Goal: Task Accomplishment & Management: Manage account settings

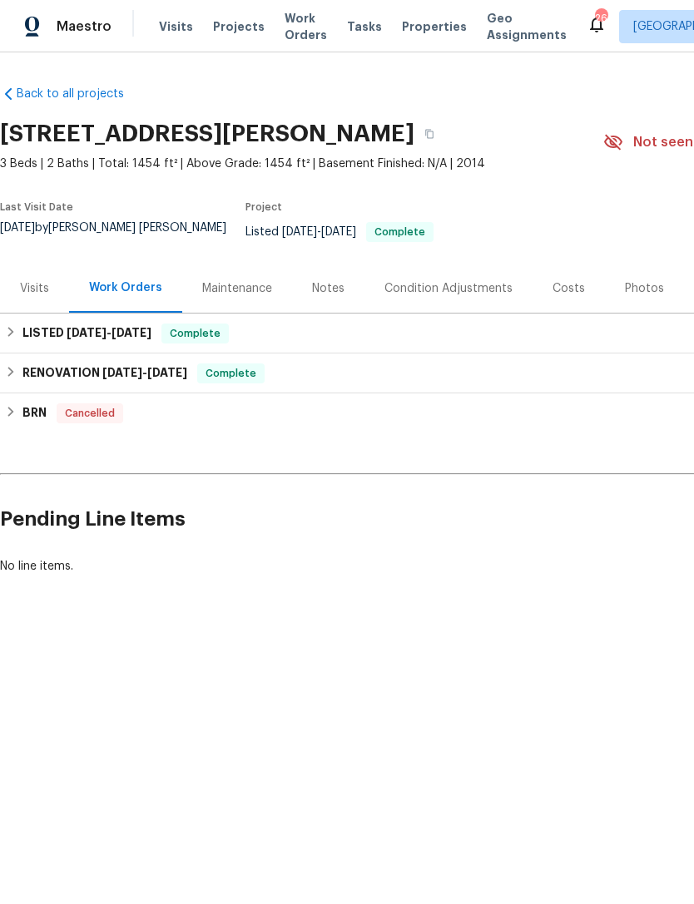
click at [37, 291] on div "Visits" at bounding box center [34, 288] width 29 height 17
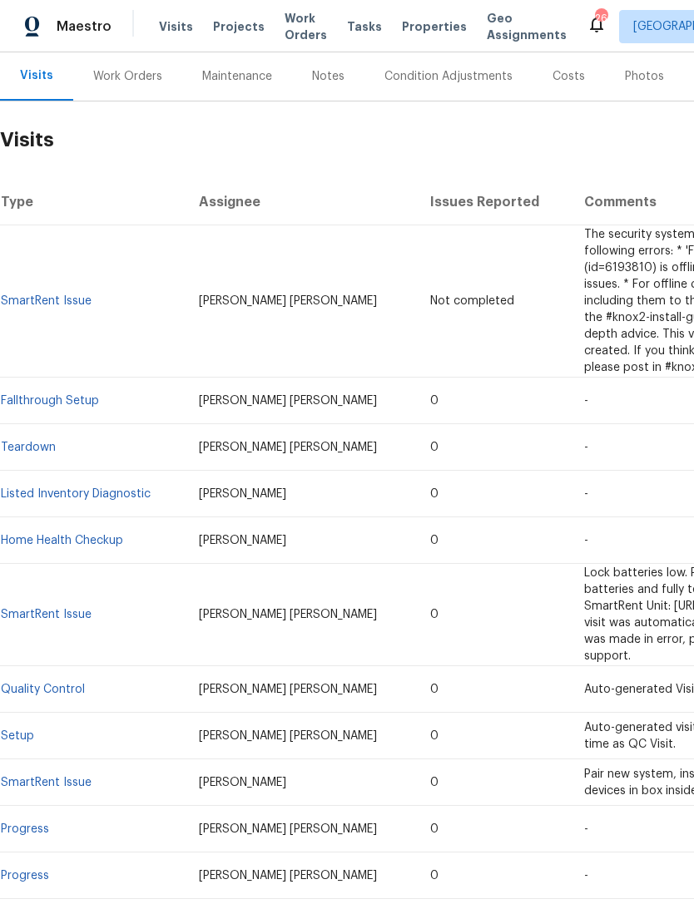
scroll to position [213, 0]
click at [79, 394] on link "Fallthrough Setup" at bounding box center [50, 400] width 98 height 12
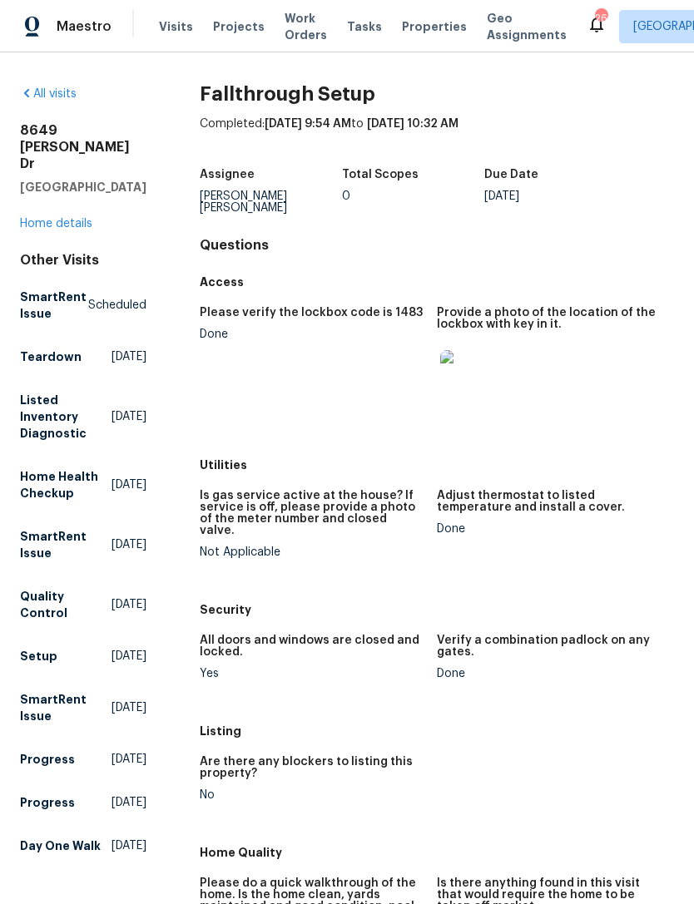
click at [483, 393] on img at bounding box center [466, 376] width 53 height 53
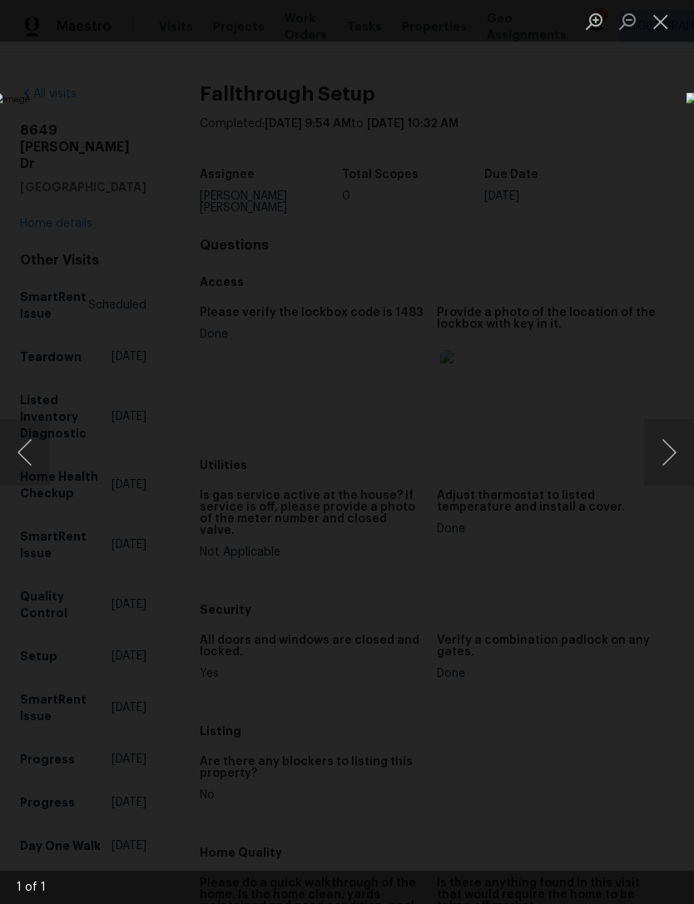
click at [630, 168] on div "Lightbox" at bounding box center [347, 452] width 694 height 904
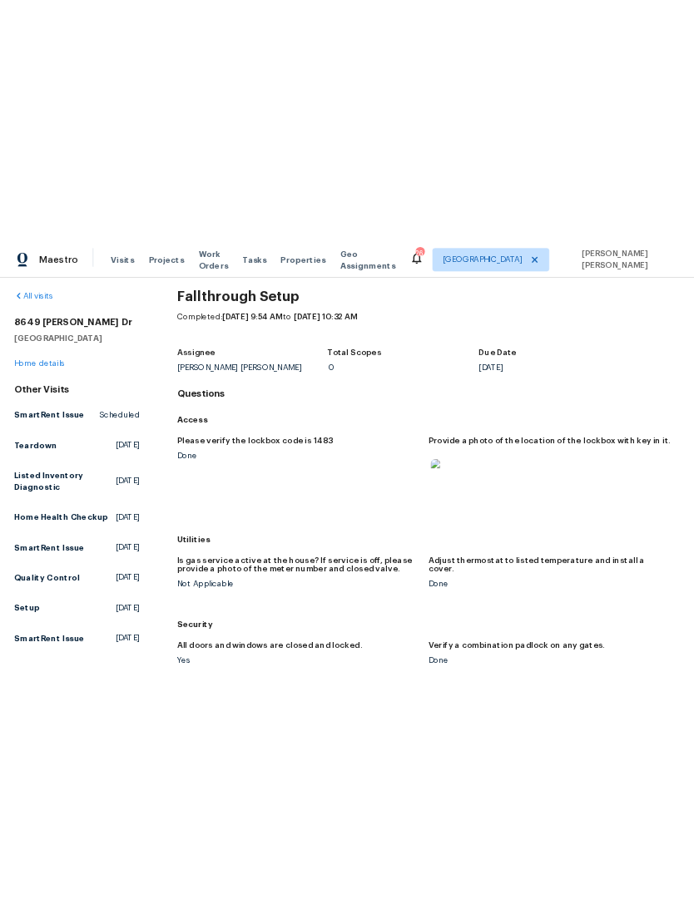
scroll to position [16, 0]
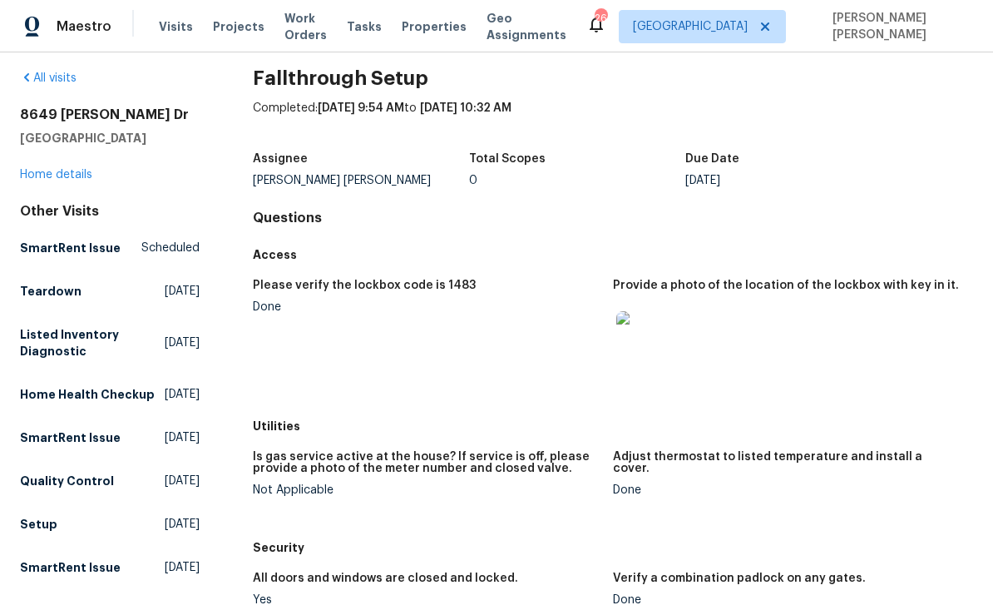
click at [7, 527] on div "All visits 8649 Dylan Michael Dr Jacksonville, FL 32210 Home details Other Visi…" at bounding box center [496, 328] width 993 height 552
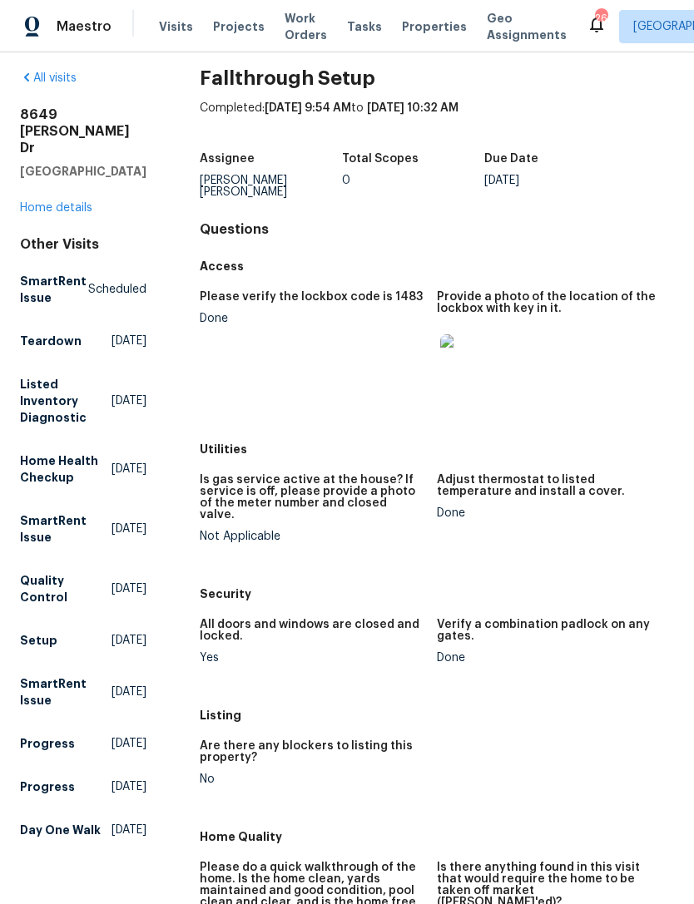
click at [554, 678] on figure "Verify a combination padlock on any gates. Done" at bounding box center [555, 655] width 237 height 72
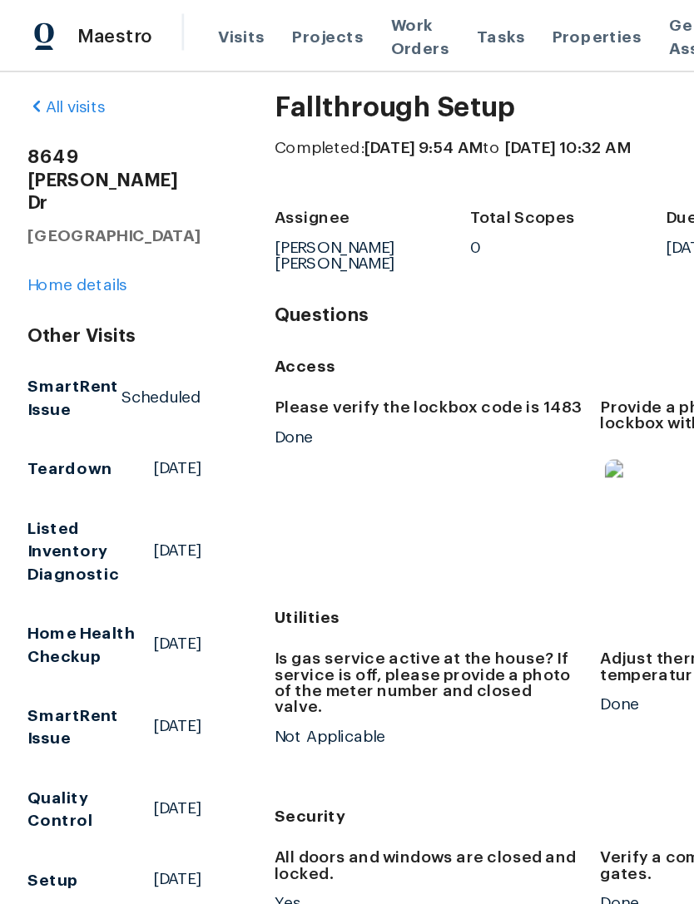
click at [418, 33] on span "Properties" at bounding box center [434, 26] width 65 height 17
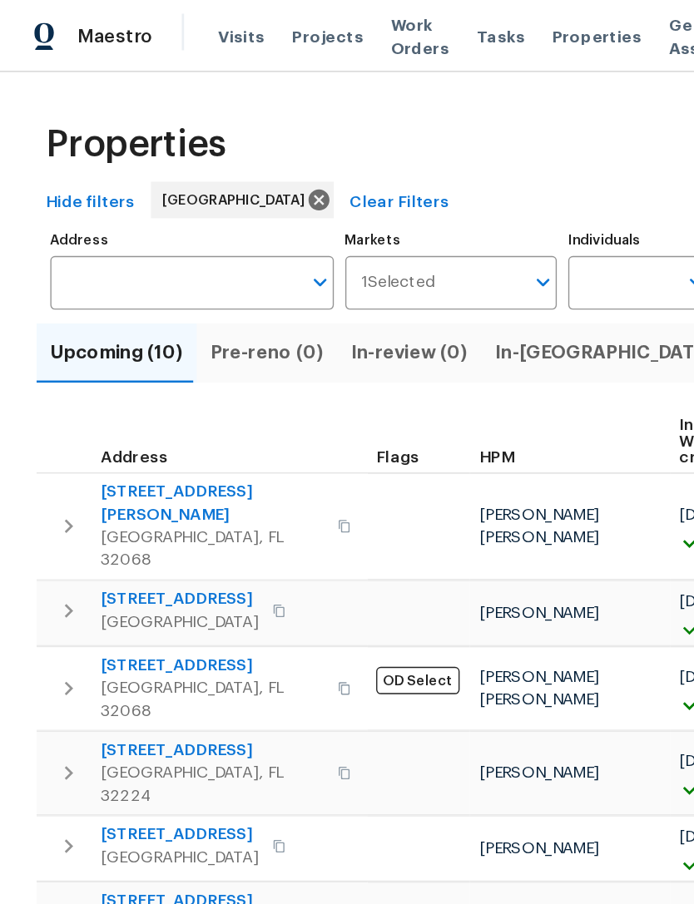
click at [136, 476] on span "2070 Tickford St" at bounding box center [154, 484] width 162 height 17
click at [166, 35] on span "Visits" at bounding box center [176, 26] width 34 height 17
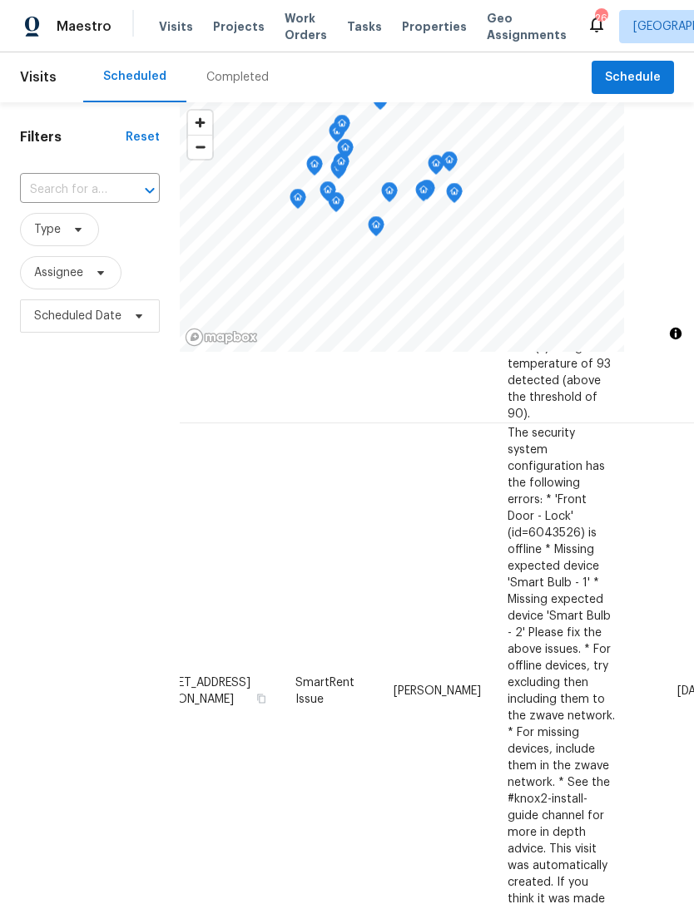
scroll to position [1112, 54]
click at [67, 760] on div "Filters Reset ​ Type Assignee Scheduled Date" at bounding box center [90, 588] width 180 height 973
click at [129, 320] on span "Scheduled Date" at bounding box center [90, 315] width 140 height 33
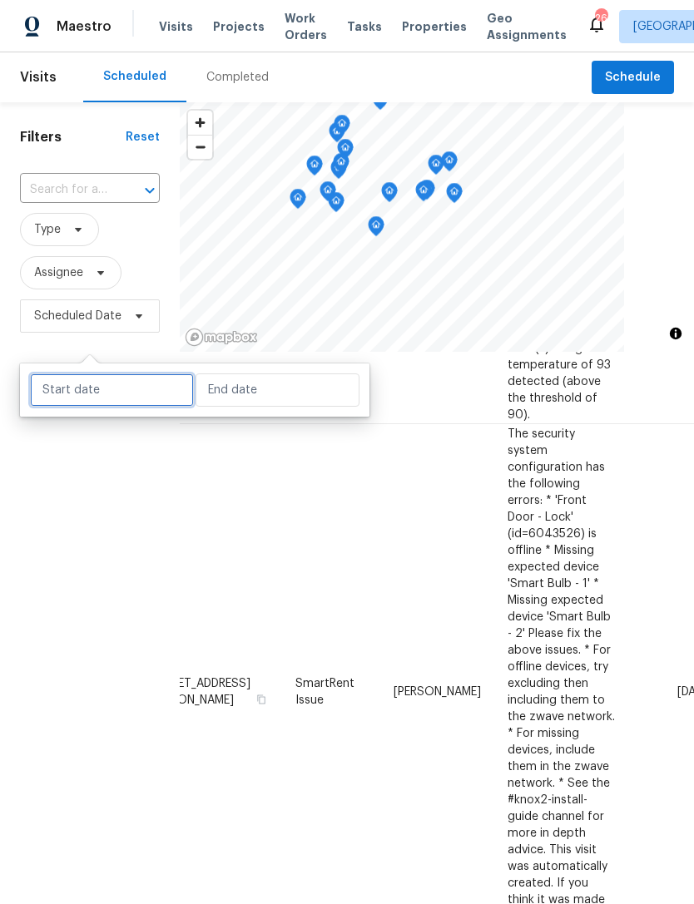
click at [147, 378] on input "text" at bounding box center [112, 389] width 164 height 33
select select "7"
select select "2025"
select select "8"
select select "2025"
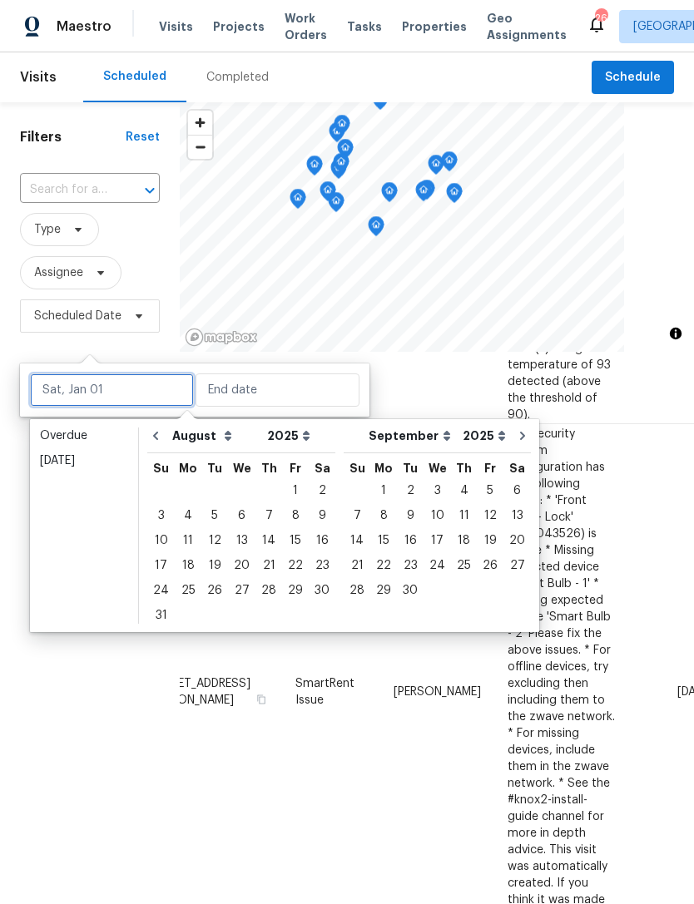
scroll to position [3, 0]
click at [285, 538] on div "15" at bounding box center [295, 540] width 27 height 23
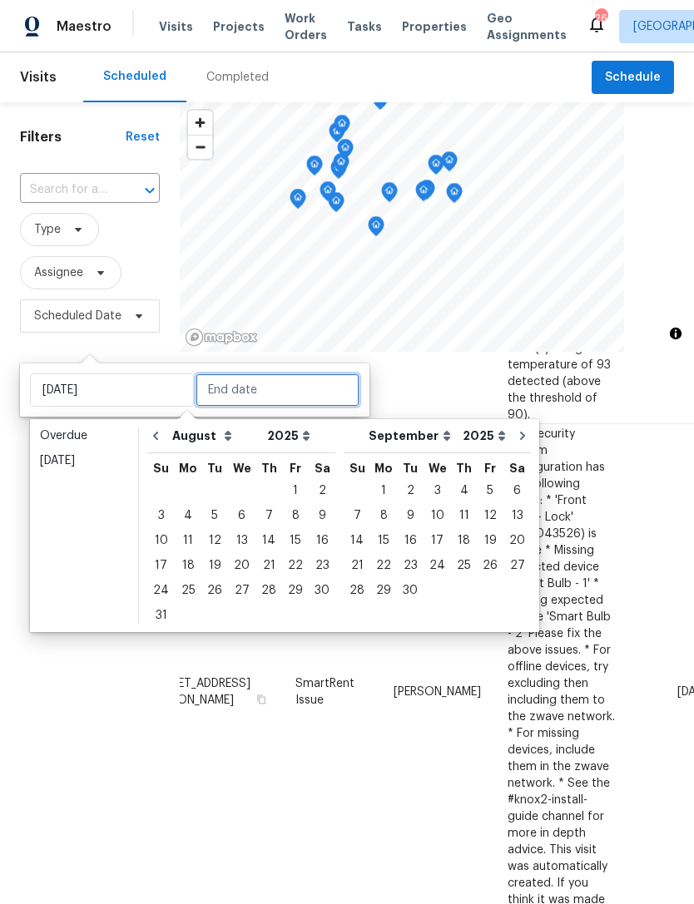
type input "[DATE]"
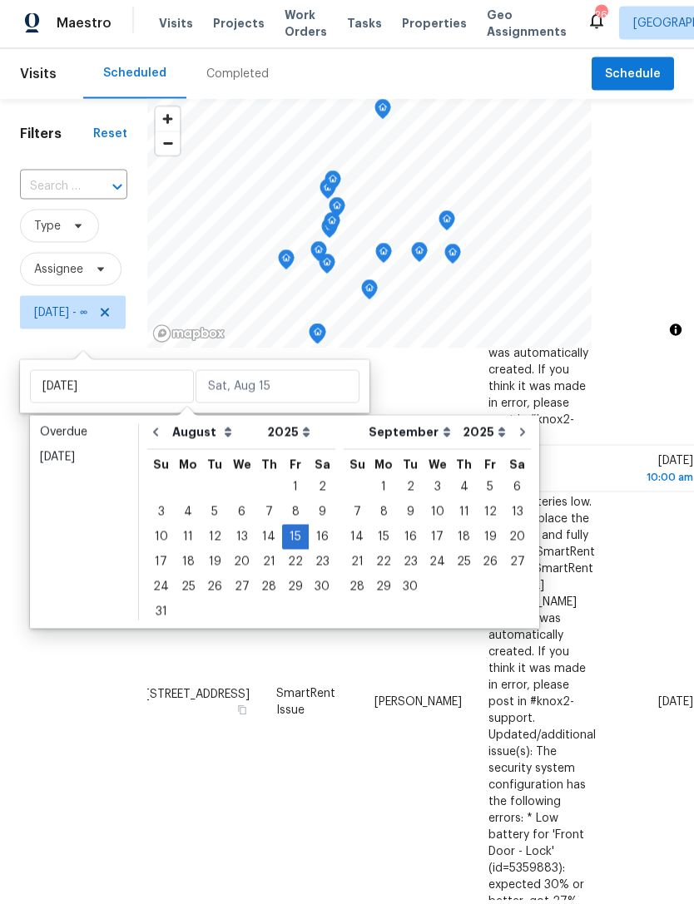
click at [127, 246] on span "Type" at bounding box center [73, 229] width 107 height 33
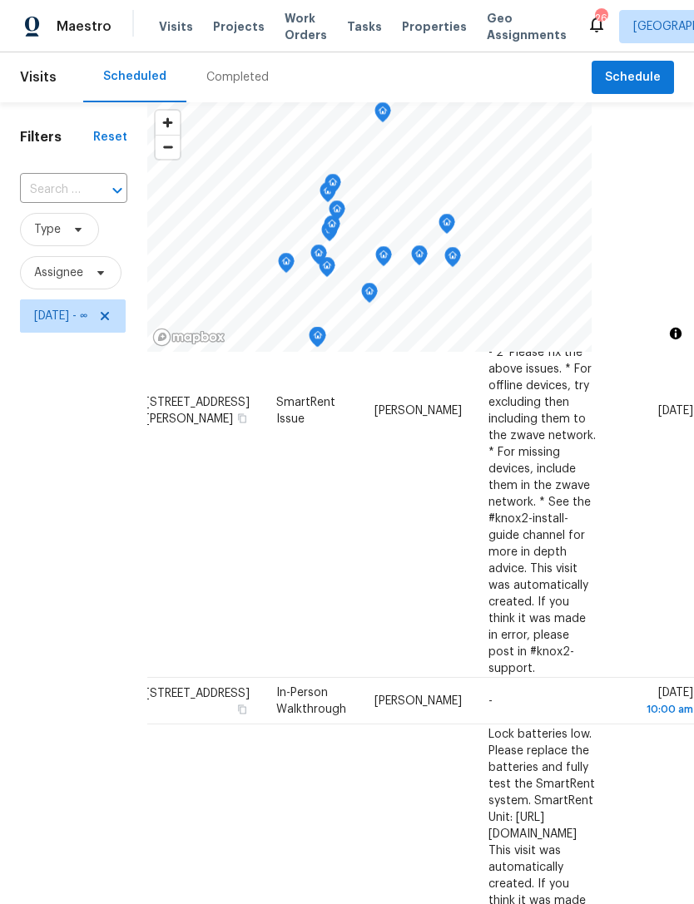
scroll to position [884, 136]
click at [52, 770] on div "Filters Reset ​ Type Assignee Fri, Aug 15 - ∞" at bounding box center [73, 588] width 147 height 973
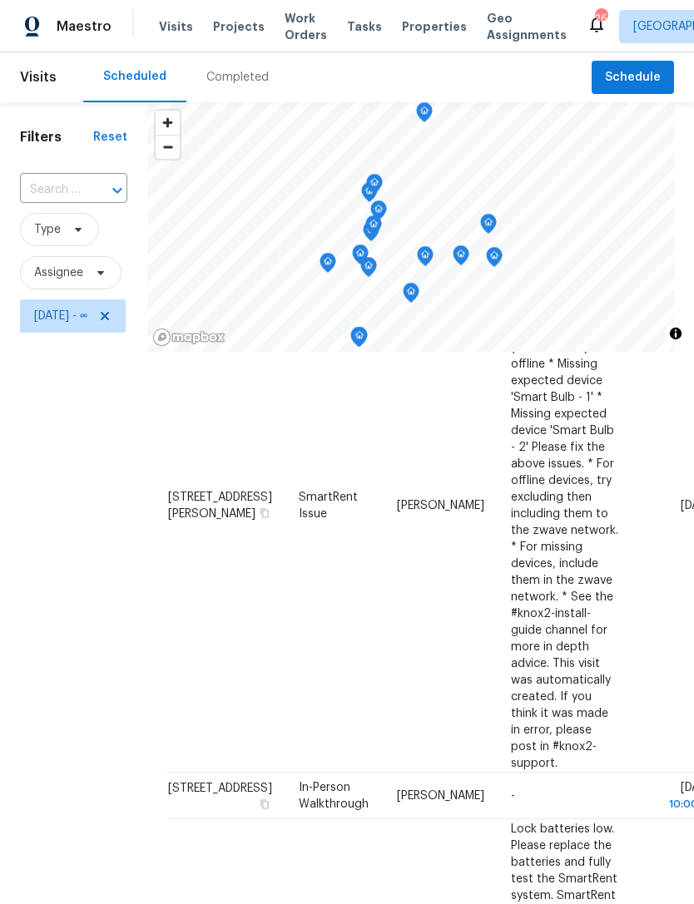
scroll to position [788, 0]
click at [103, 279] on icon at bounding box center [100, 272] width 13 height 13
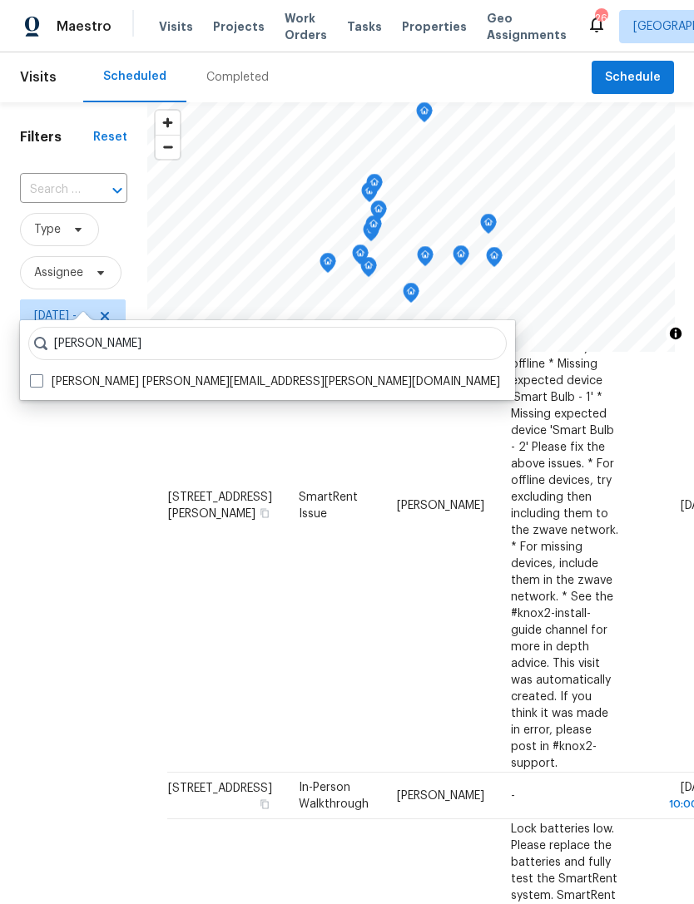
type input "Jeremy dykes"
click at [32, 388] on label "Jeremy Dykes jeremy.dykes@opendoor.com" at bounding box center [265, 381] width 470 height 17
click at [32, 384] on input "Jeremy Dykes jeremy.dykes@opendoor.com" at bounding box center [35, 378] width 11 height 11
checkbox input "true"
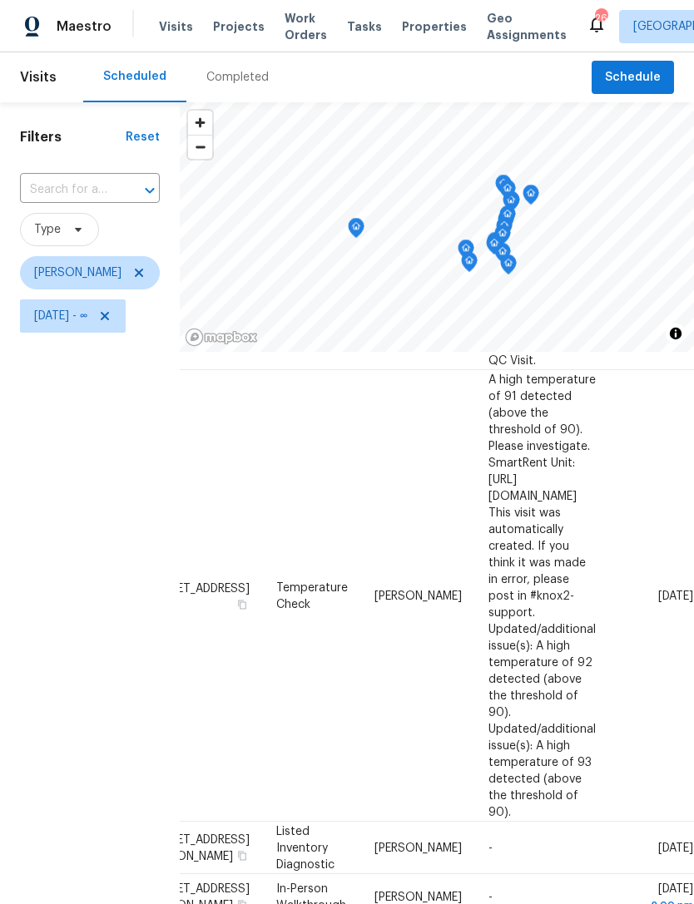
scroll to position [205, 131]
click at [76, 324] on span "Fri, Aug 15 - ∞" at bounding box center [60, 316] width 53 height 17
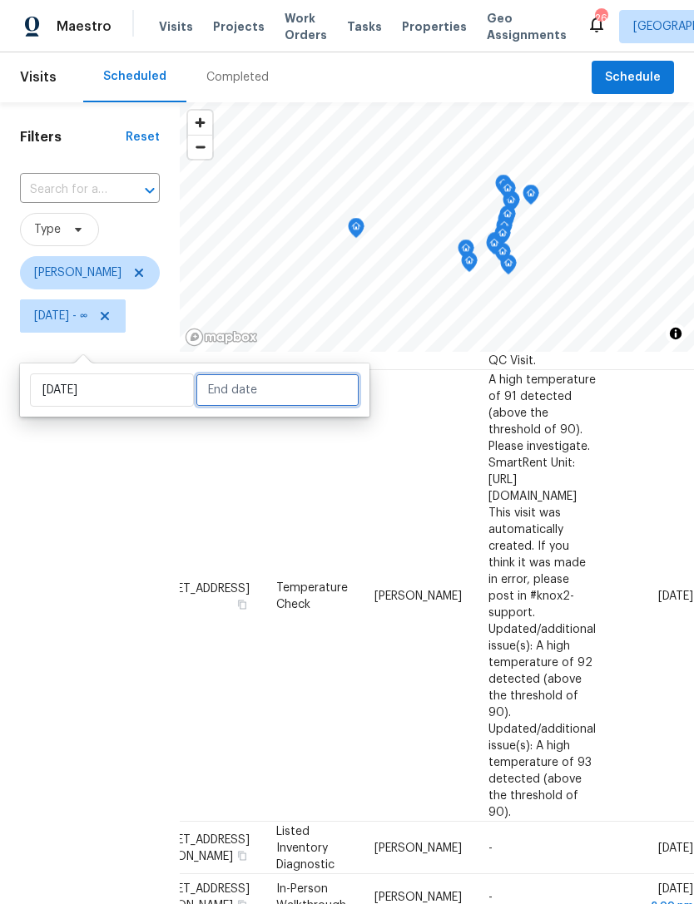
click at [263, 386] on input "text" at bounding box center [277, 389] width 164 height 33
select select "7"
select select "2025"
select select "8"
select select "2025"
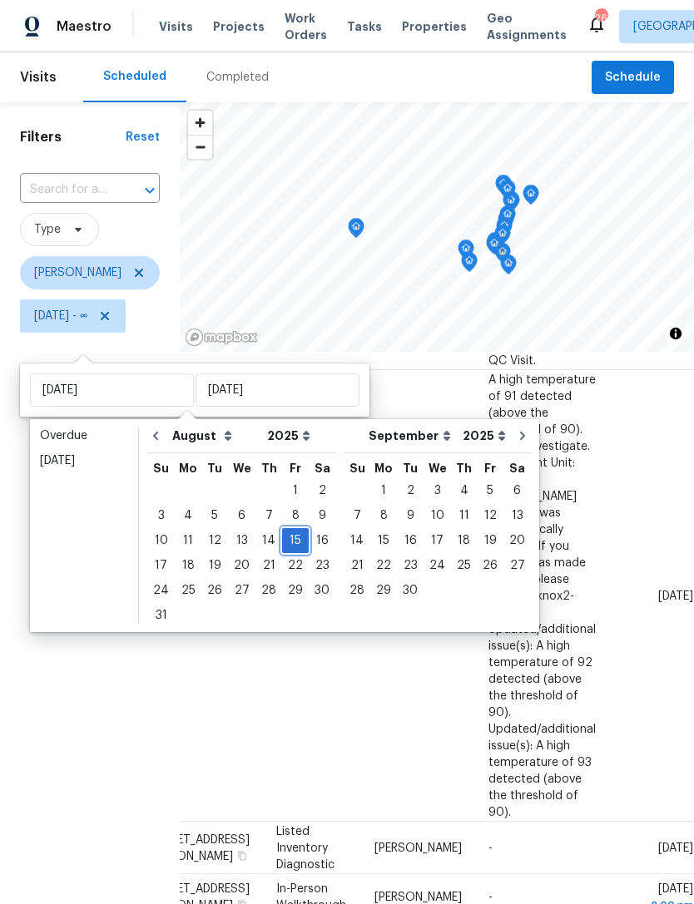
click at [285, 539] on div "15" at bounding box center [295, 540] width 27 height 23
type input "[DATE]"
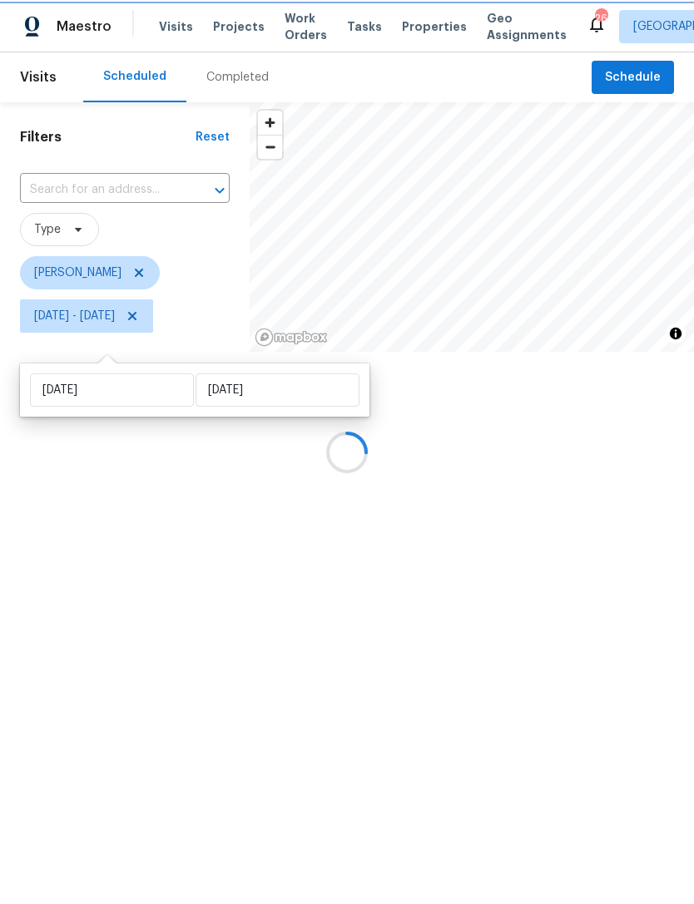
scroll to position [0, 131]
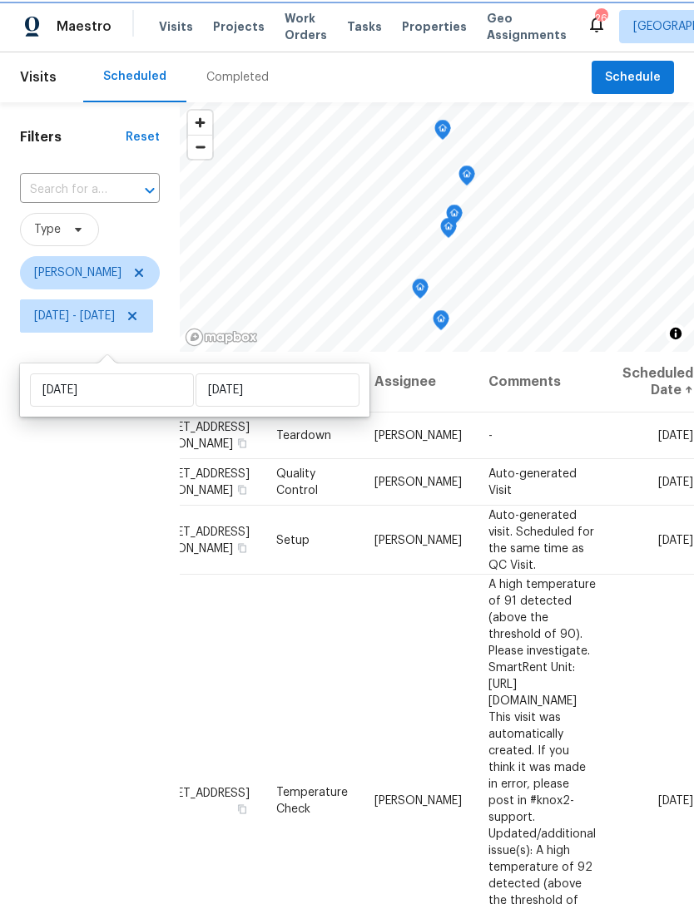
click at [72, 750] on div "Filters Reset ​ Type Jeremy Dykes Fri, Aug 15 - Fri, Aug 15" at bounding box center [90, 588] width 180 height 973
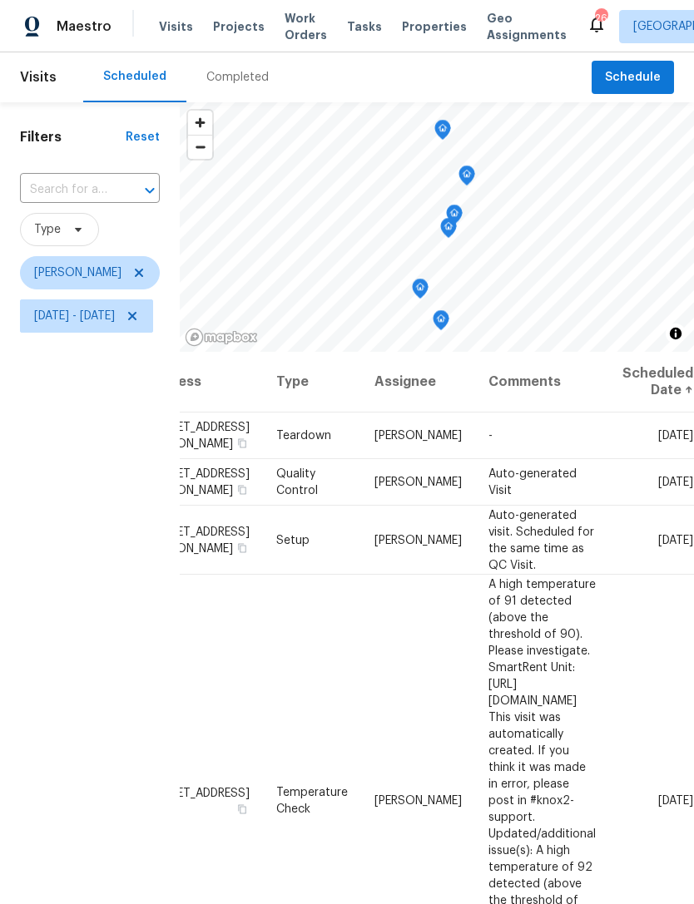
click at [448, 330] on icon "Map marker" at bounding box center [440, 320] width 15 height 19
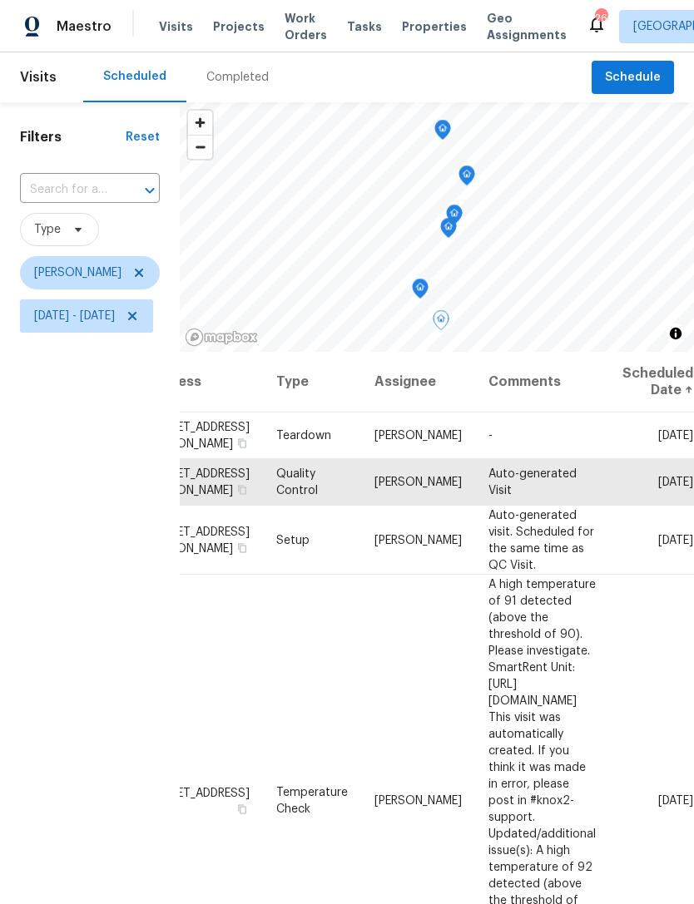
click at [427, 299] on icon "Map marker" at bounding box center [419, 288] width 15 height 19
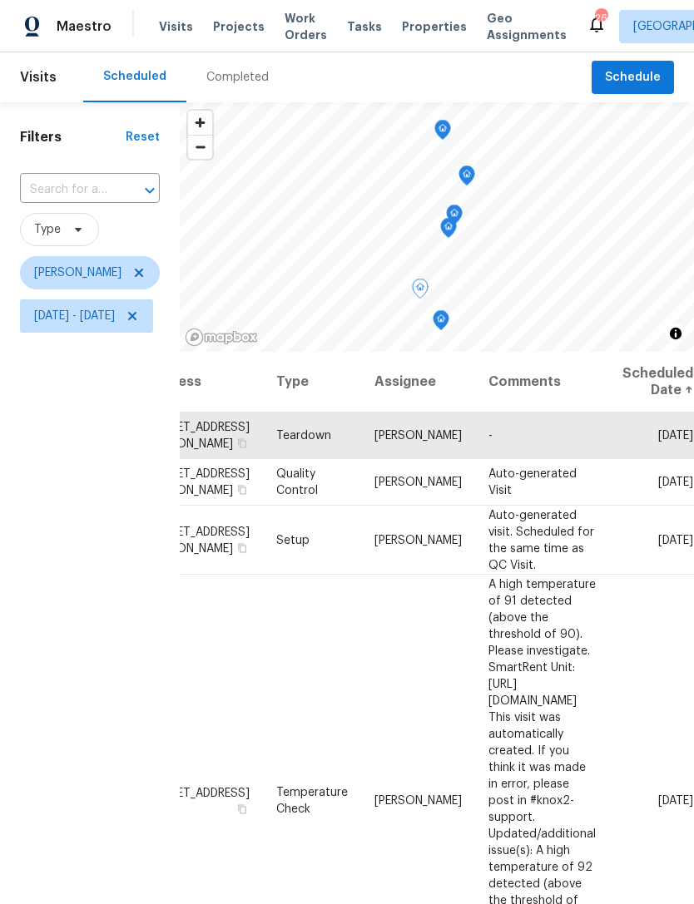
scroll to position [0, 179]
click at [117, 752] on div "Filters Reset ​ Type Jeremy Dykes Fri, Aug 15 - Fri, Aug 15" at bounding box center [90, 588] width 180 height 973
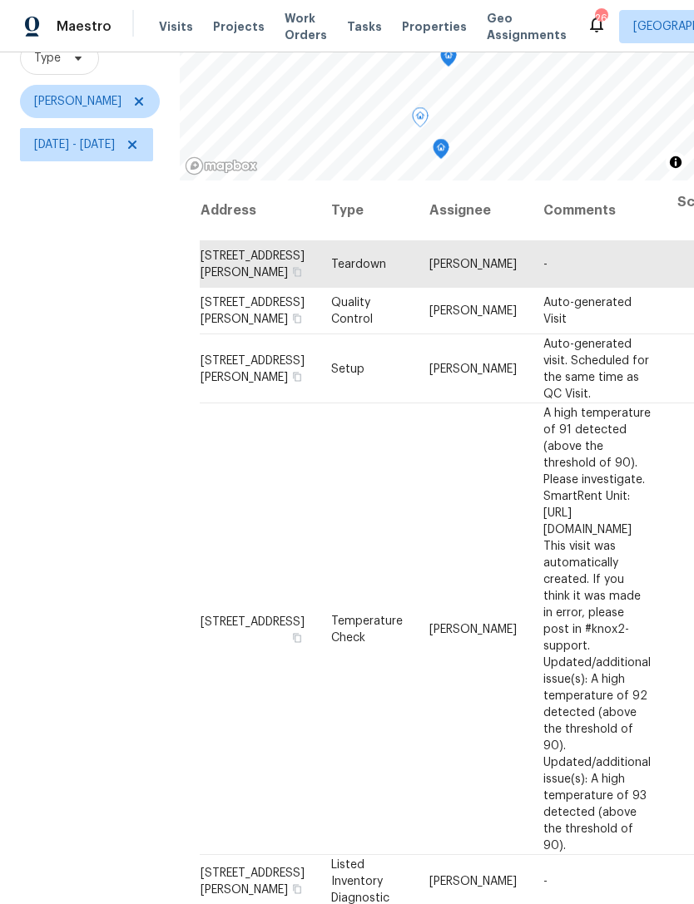
scroll to position [0, 0]
click at [300, 276] on icon "button" at bounding box center [297, 271] width 8 height 9
click at [254, 279] on td "[STREET_ADDRESS][PERSON_NAME]" at bounding box center [259, 264] width 118 height 47
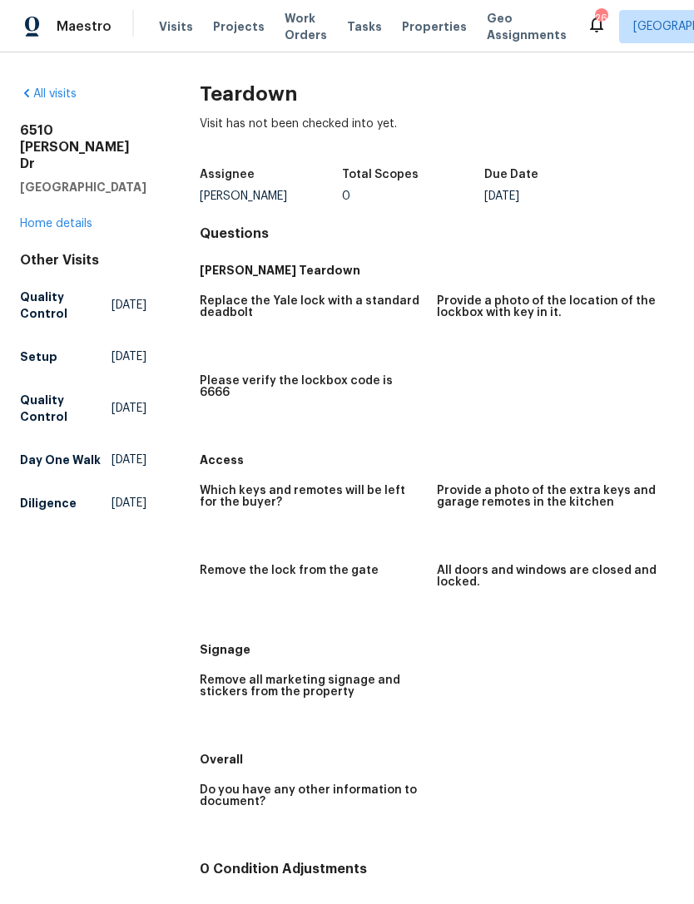
scroll to position [2, 0]
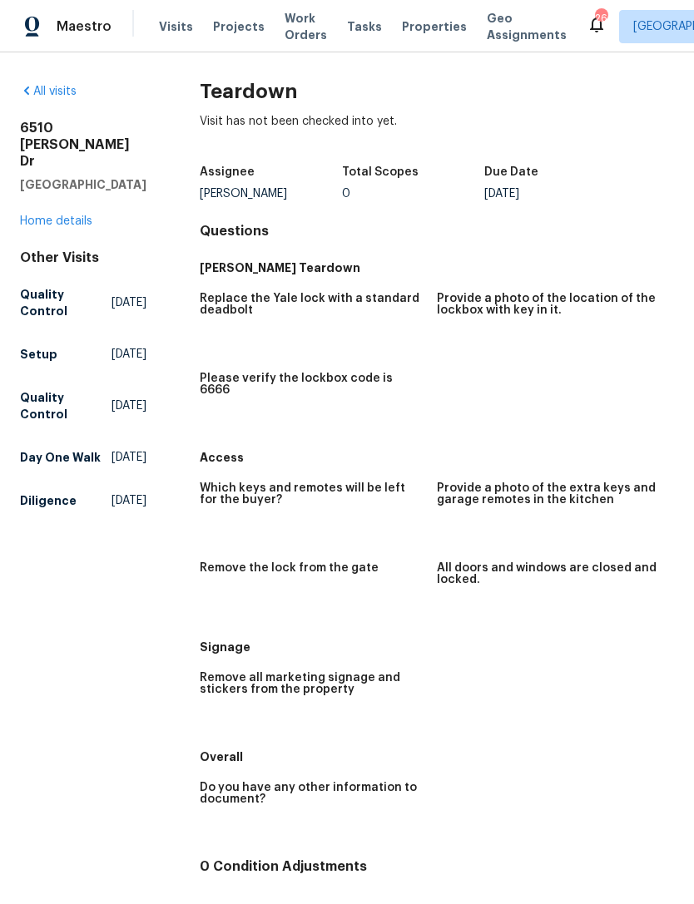
click at [76, 225] on link "Home details" at bounding box center [56, 221] width 72 height 12
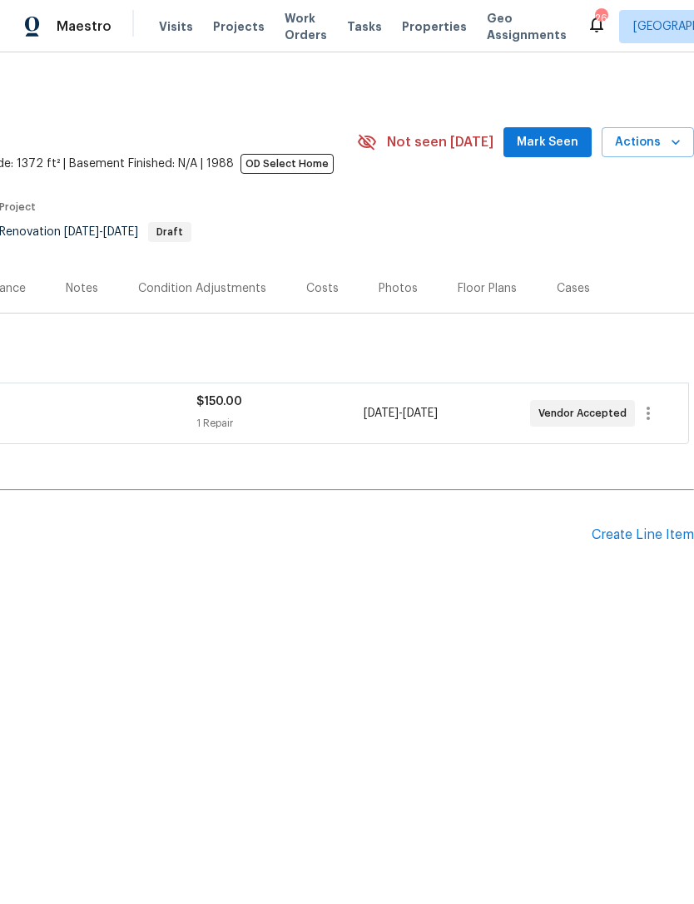
scroll to position [0, 246]
click at [651, 539] on div "Create Line Item" at bounding box center [642, 535] width 102 height 16
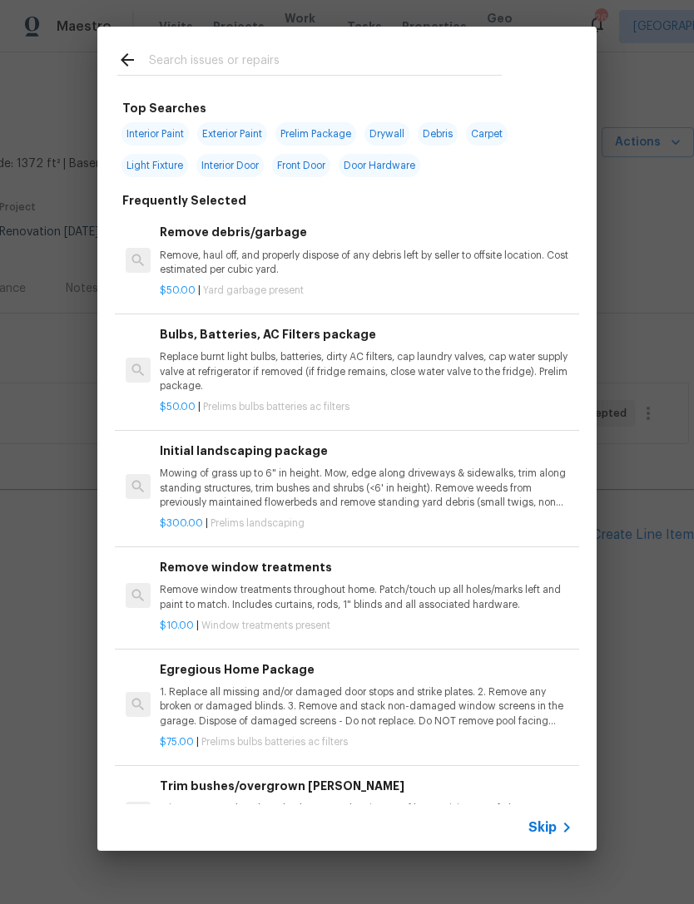
click at [292, 59] on input "text" at bounding box center [325, 62] width 353 height 25
type input "Land"
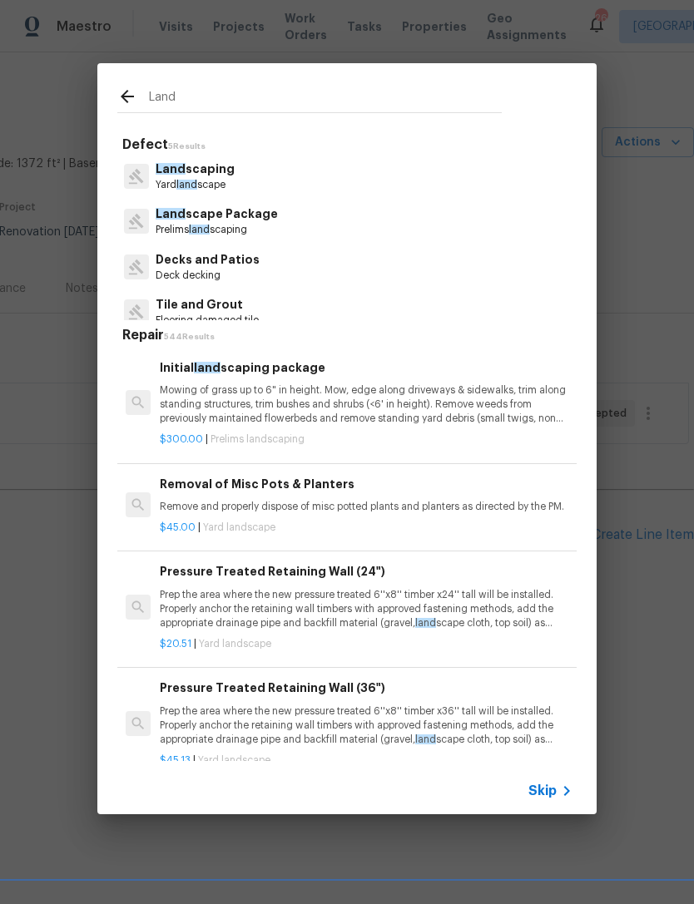
click at [265, 230] on p "Prelims land scaping" at bounding box center [217, 230] width 122 height 14
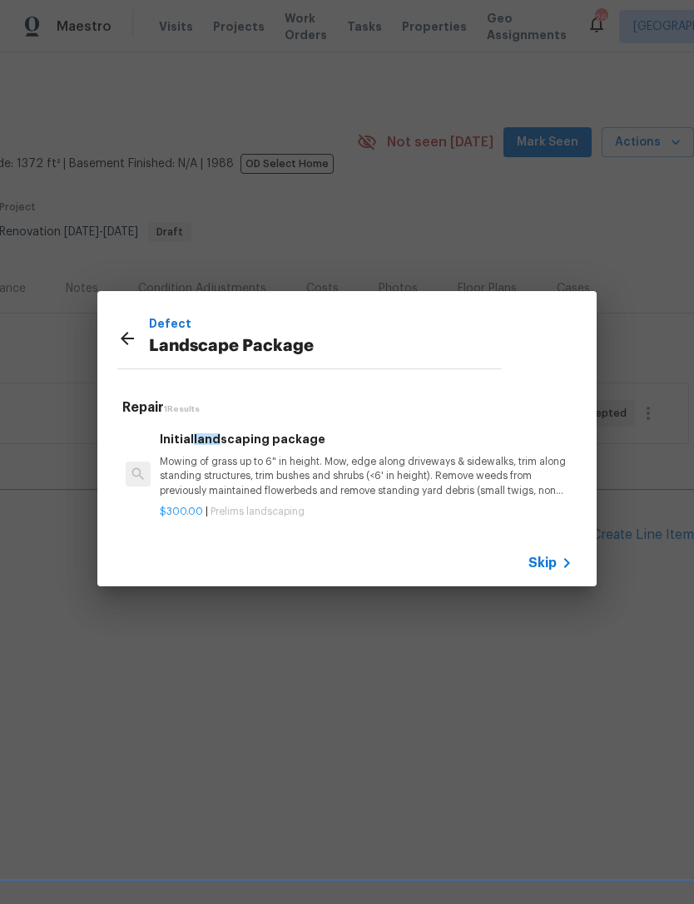
click at [273, 462] on p "Mowing of grass up to 6" in height. Mow, edge along driveways & sidewalks, trim…" at bounding box center [366, 476] width 412 height 42
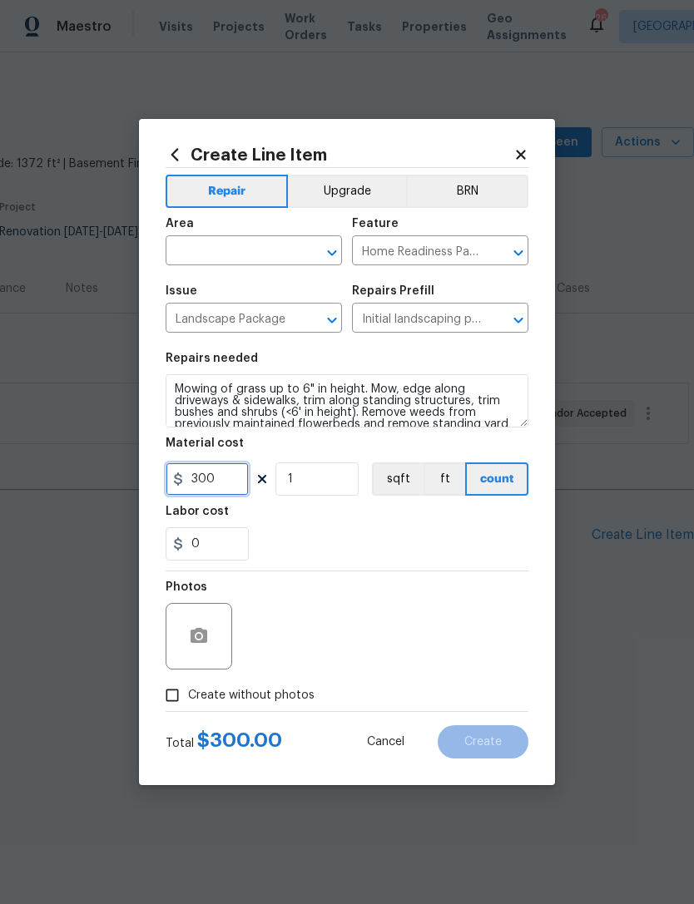
click at [236, 472] on input "300" at bounding box center [206, 478] width 83 height 33
click at [230, 482] on input "300" at bounding box center [206, 478] width 83 height 33
click at [226, 486] on input "300" at bounding box center [206, 478] width 83 height 33
type input "55"
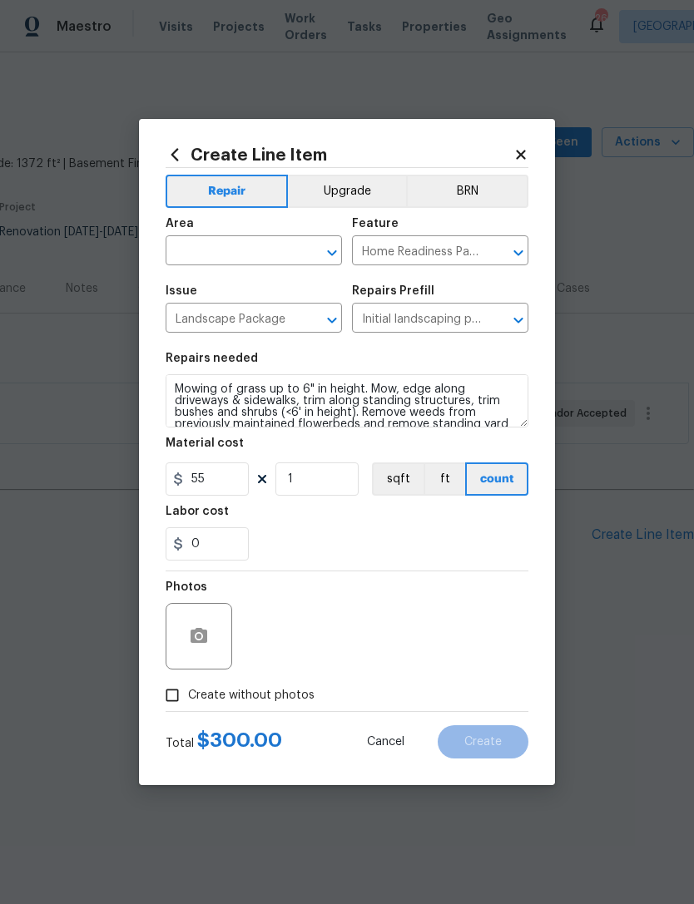
click at [303, 593] on div "Photos" at bounding box center [346, 625] width 363 height 108
click at [260, 689] on span "Create without photos" at bounding box center [251, 695] width 126 height 17
click at [188, 689] on input "Create without photos" at bounding box center [172, 695] width 32 height 32
checkbox input "true"
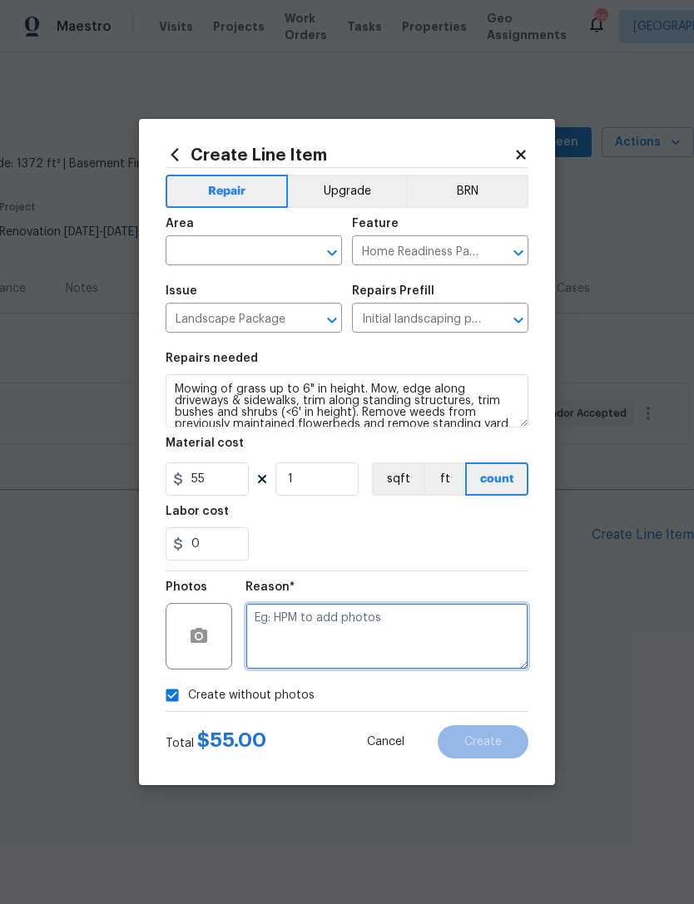
click at [360, 625] on textarea at bounding box center [386, 636] width 283 height 67
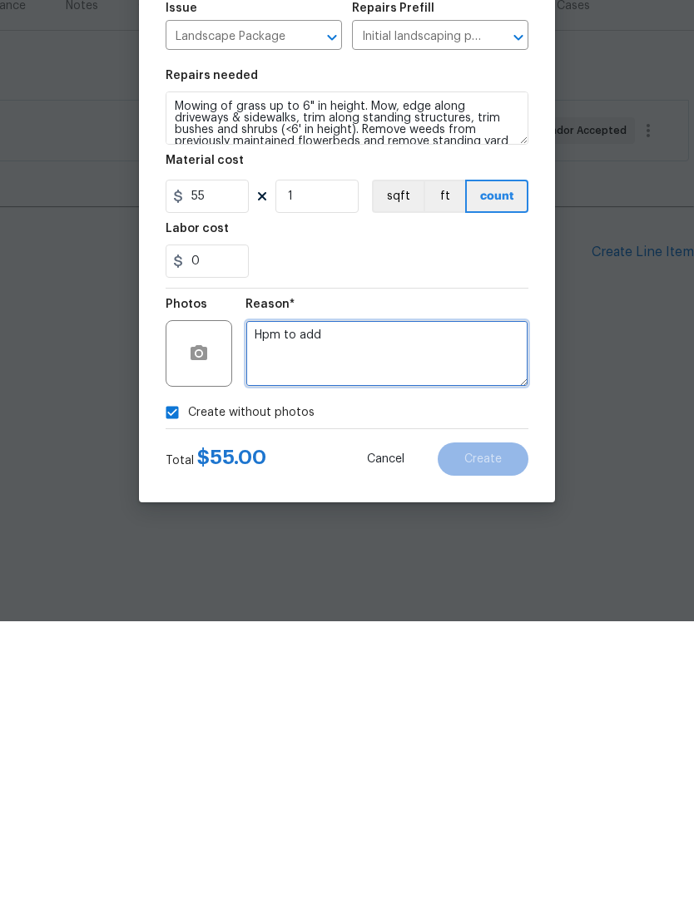
type textarea "Hpm to add"
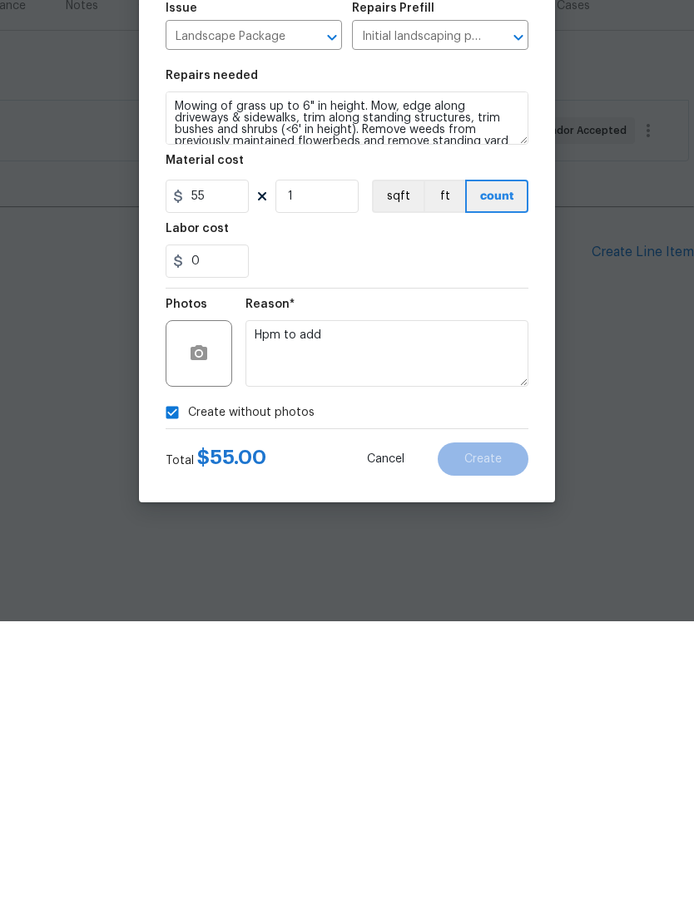
click at [393, 571] on div "Reason* Hpm to add" at bounding box center [386, 625] width 283 height 108
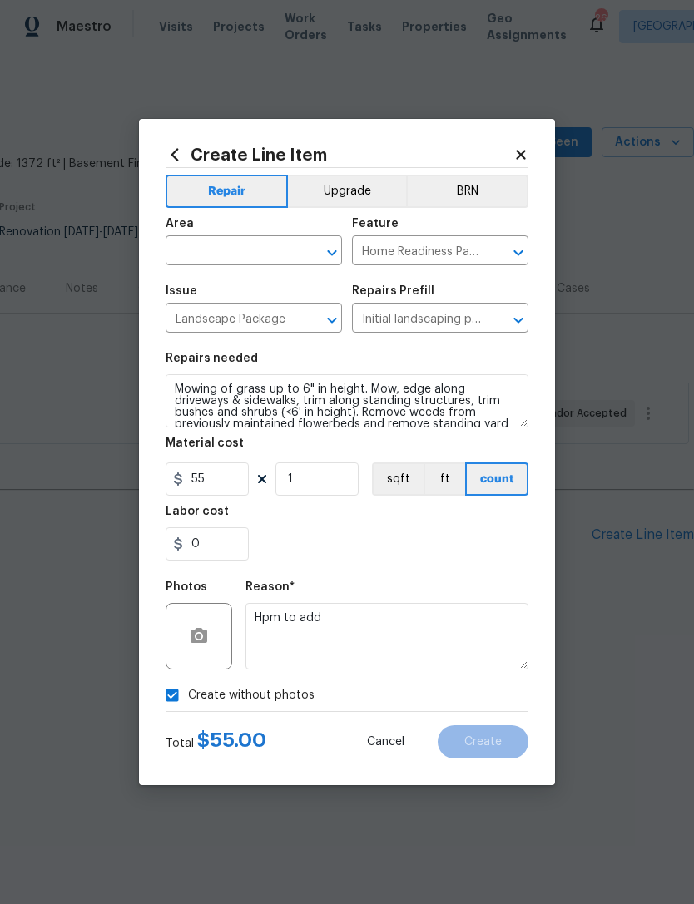
click at [244, 243] on input "text" at bounding box center [230, 253] width 130 height 26
type input "l"
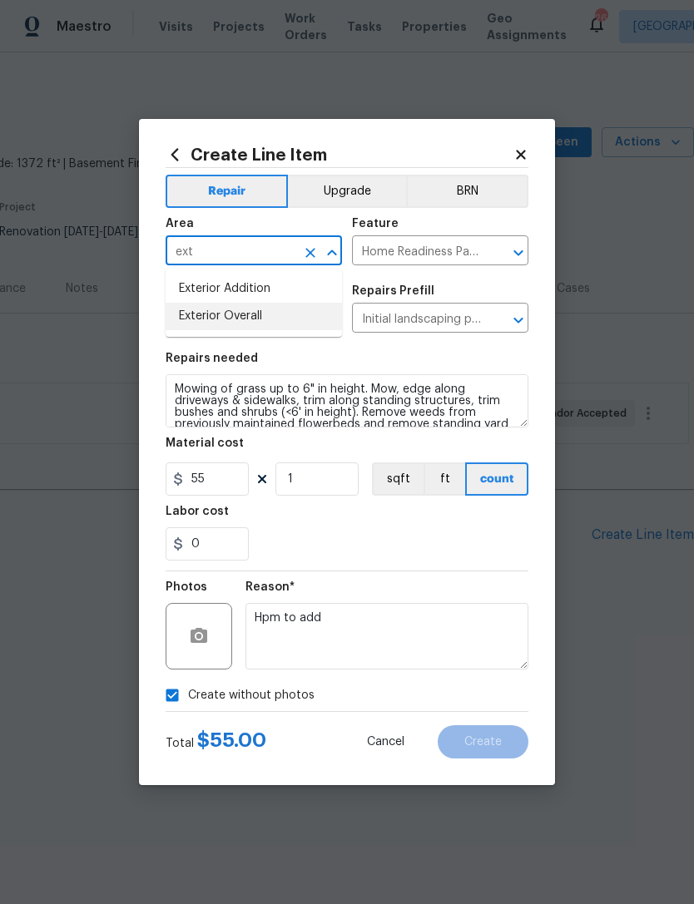
click at [270, 318] on li "Exterior Overall" at bounding box center [253, 316] width 176 height 27
type input "Exterior Overall"
click at [409, 565] on section "Repairs needed Mowing of grass up to 6" in height. Mow, edge along driveways & …" at bounding box center [346, 457] width 363 height 228
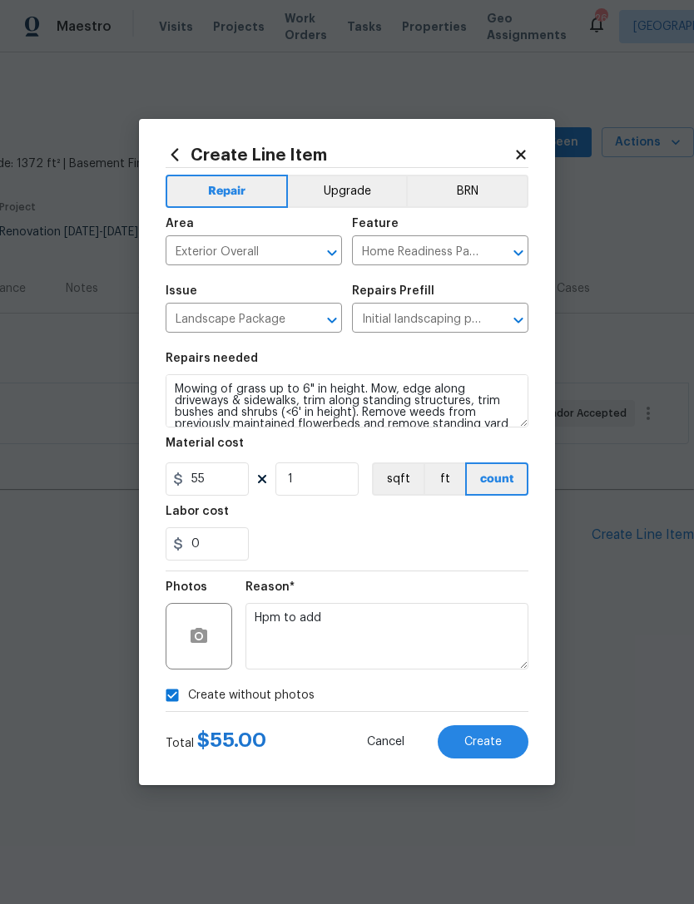
click at [500, 743] on span "Create" at bounding box center [482, 742] width 37 height 12
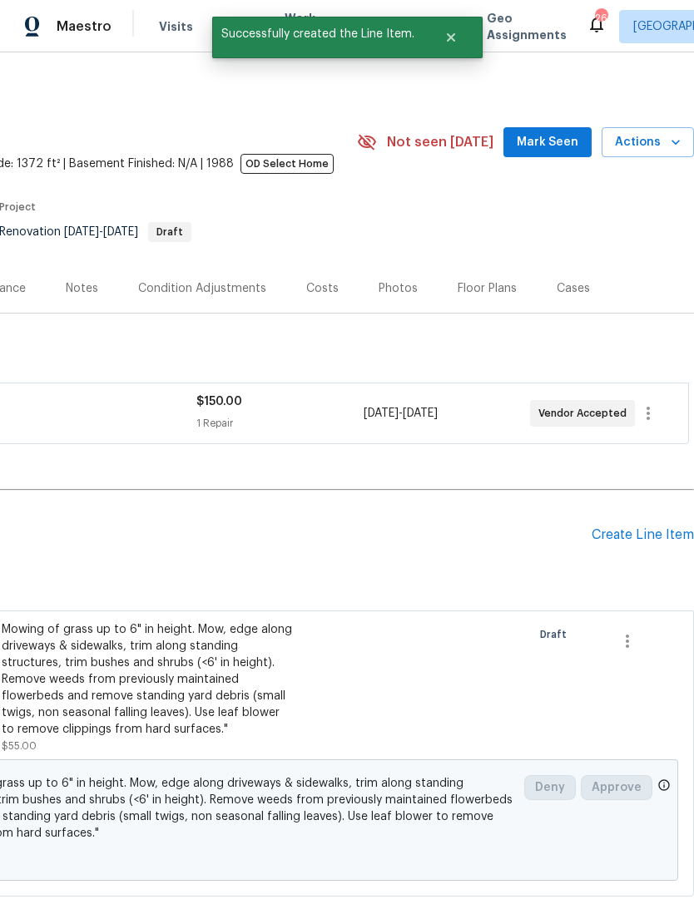
click at [644, 538] on div "Create Line Item" at bounding box center [642, 535] width 102 height 16
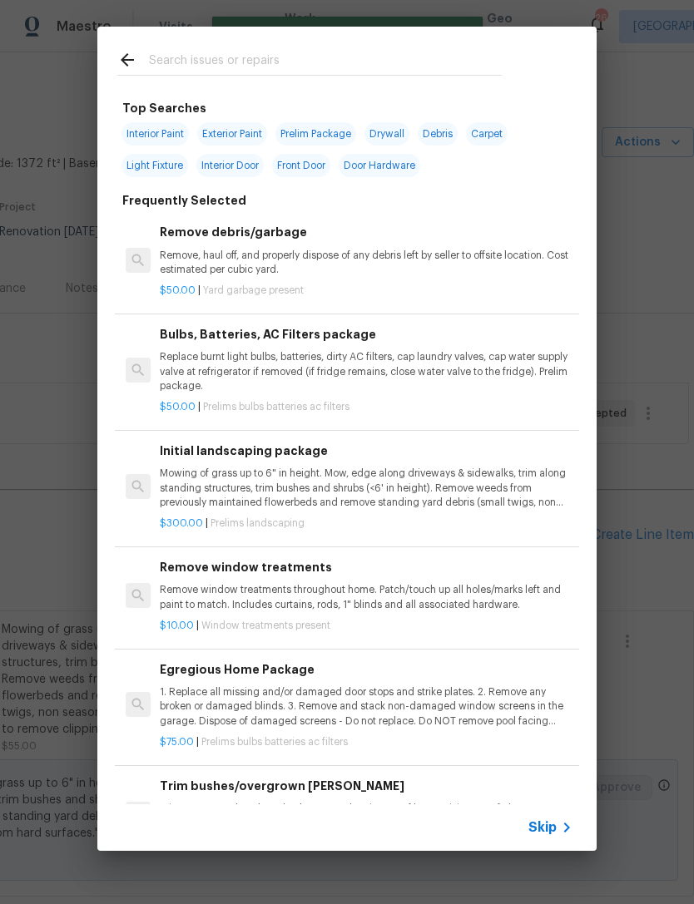
click at [347, 60] on input "text" at bounding box center [325, 62] width 353 height 25
type input "Fence"
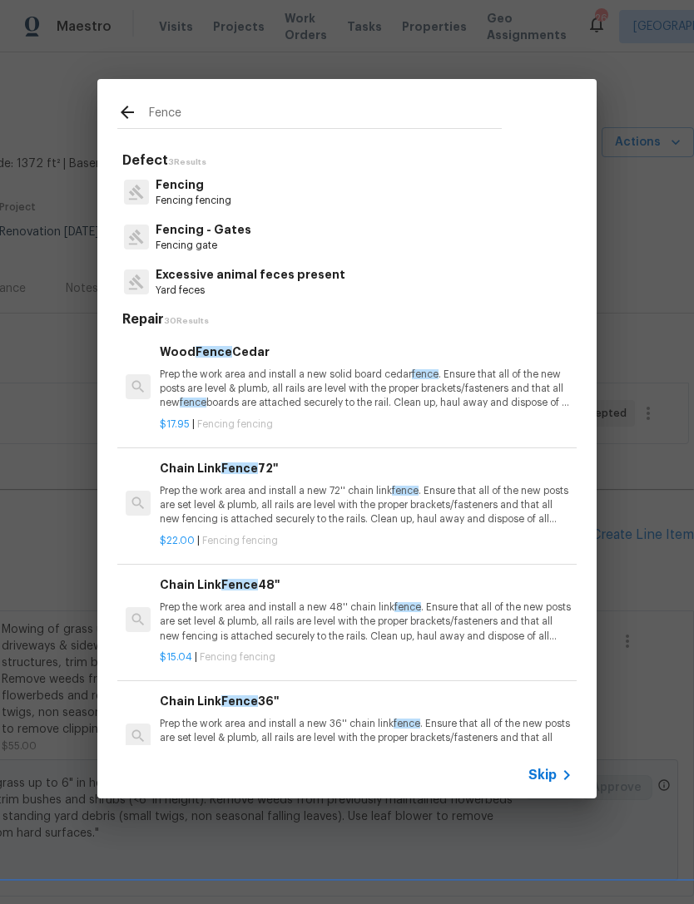
click at [230, 188] on p "Fencing" at bounding box center [194, 184] width 76 height 17
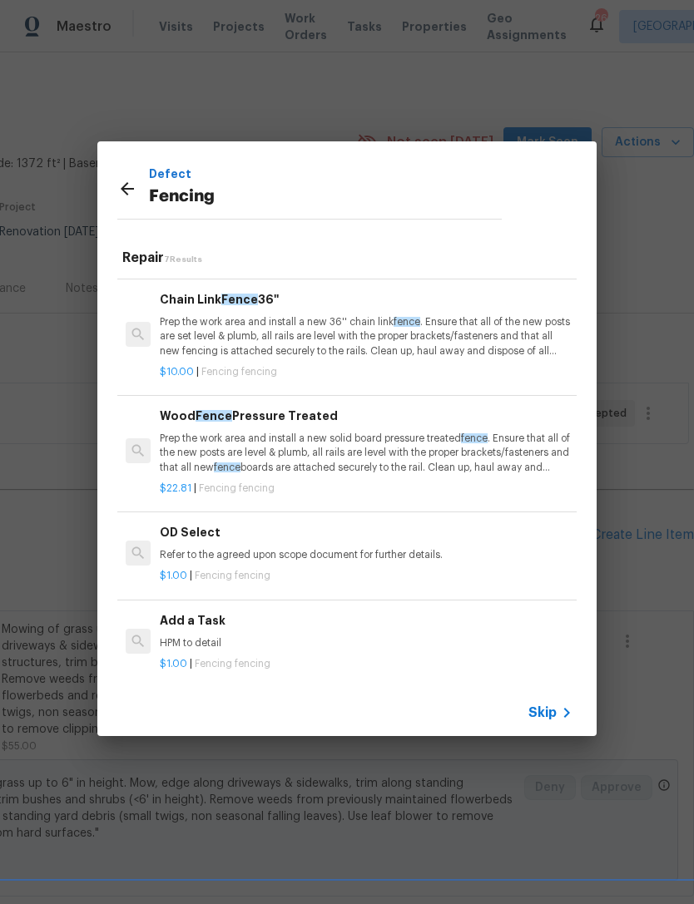
scroll to position [339, 0]
click at [317, 434] on p "Prep the work area and install a new solid board pressure treated fence . Ensur…" at bounding box center [366, 453] width 412 height 42
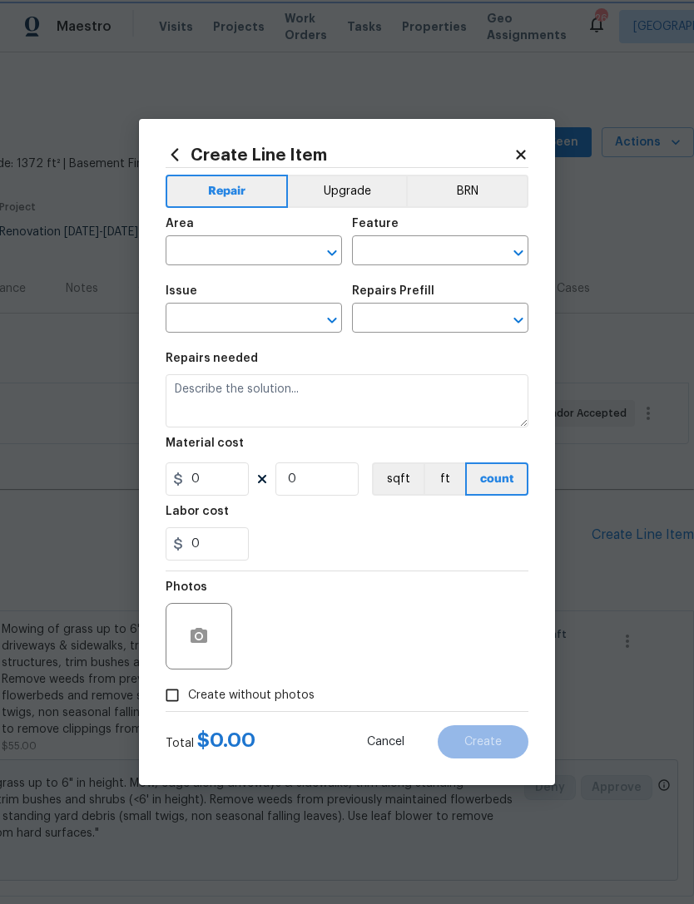
type input "Fencing"
type input "Wood Fence Pressure Treated $22.81"
type textarea "Prep the work area and install a new solid board pressure treated fence. Ensure…"
type input "22.81"
type input "1"
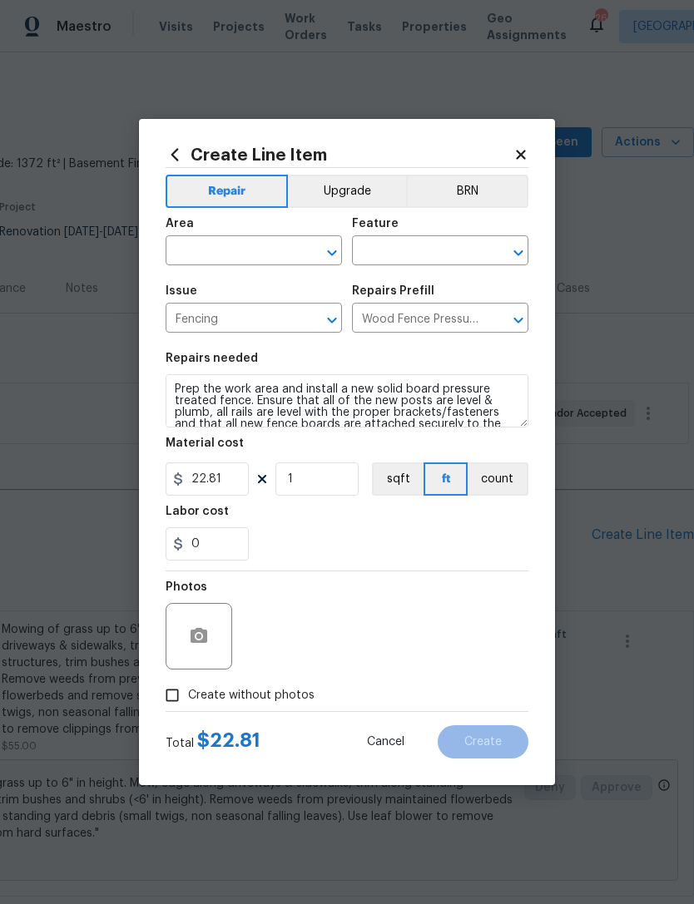
click at [263, 252] on input "text" at bounding box center [230, 253] width 130 height 26
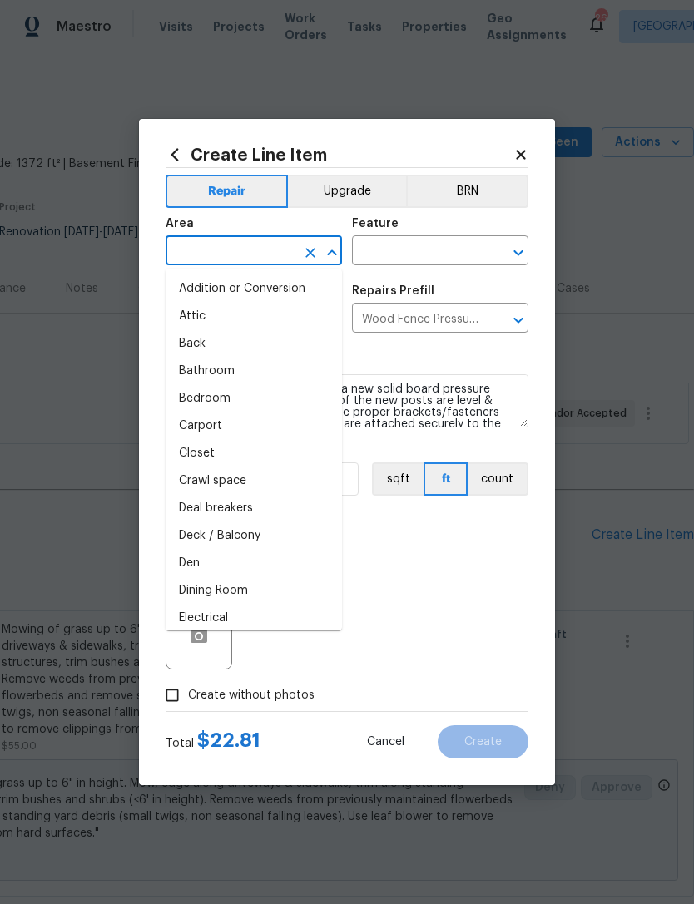
type input "f"
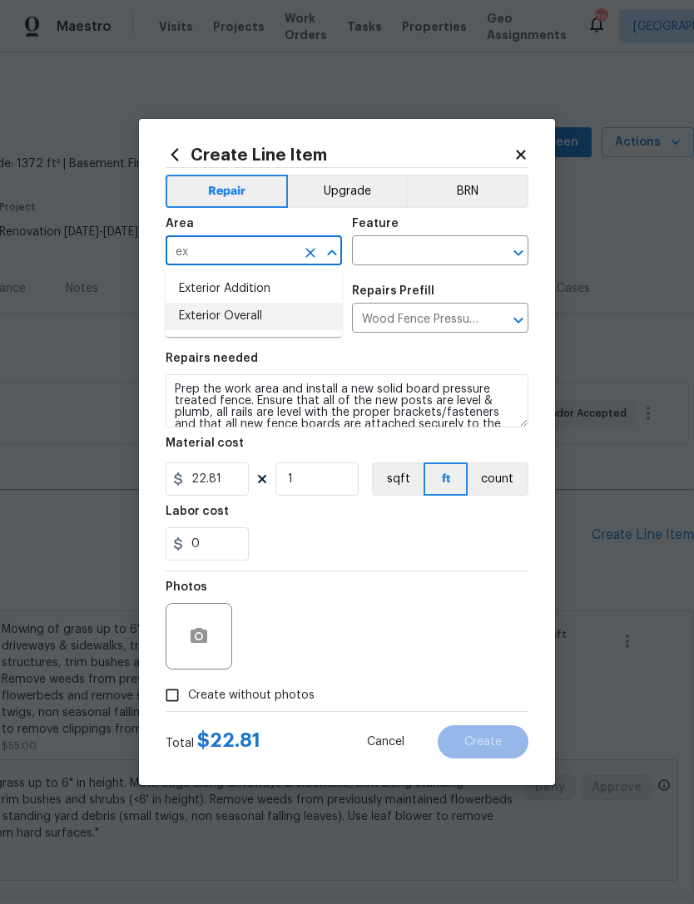
click at [274, 315] on li "Exterior Overall" at bounding box center [253, 316] width 176 height 27
type input "Exterior Overall"
click at [420, 256] on input "text" at bounding box center [417, 253] width 130 height 26
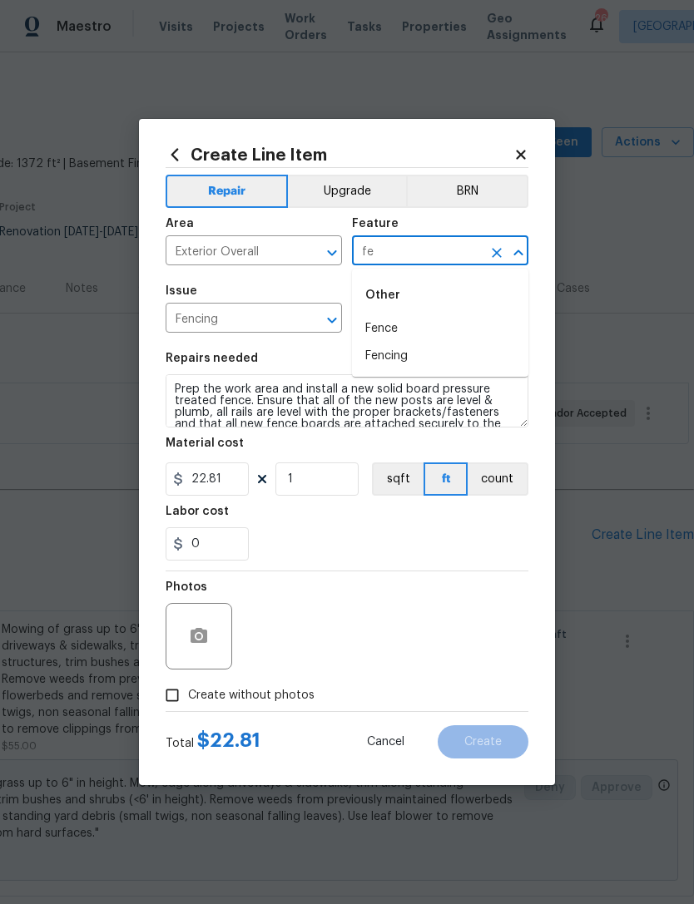
click at [416, 351] on li "Fencing" at bounding box center [440, 356] width 176 height 27
type input "Fencing"
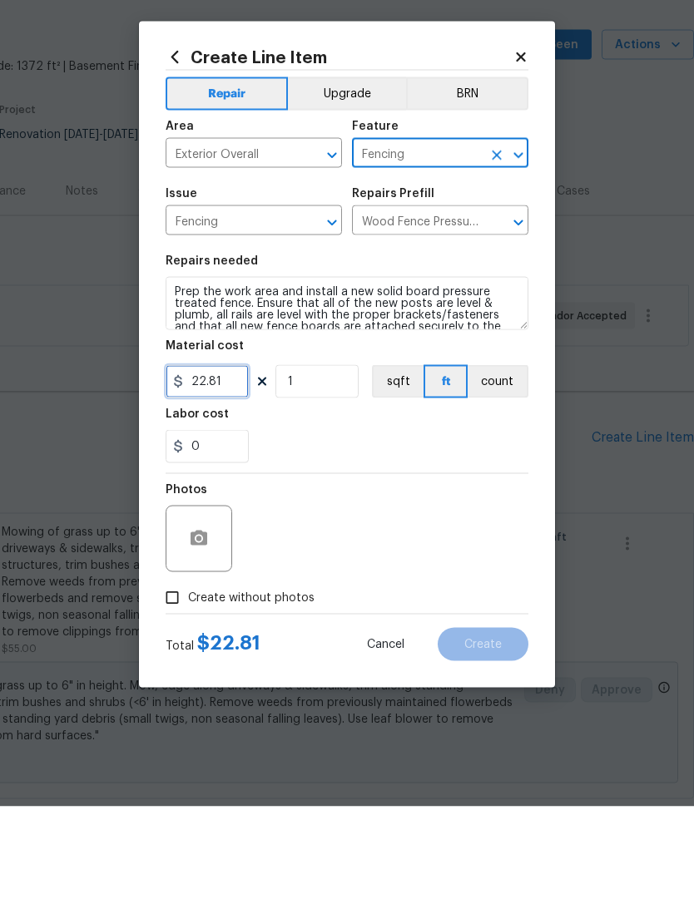
click at [234, 462] on input "22.81" at bounding box center [206, 478] width 83 height 33
click at [237, 462] on input "22.81" at bounding box center [206, 478] width 83 height 33
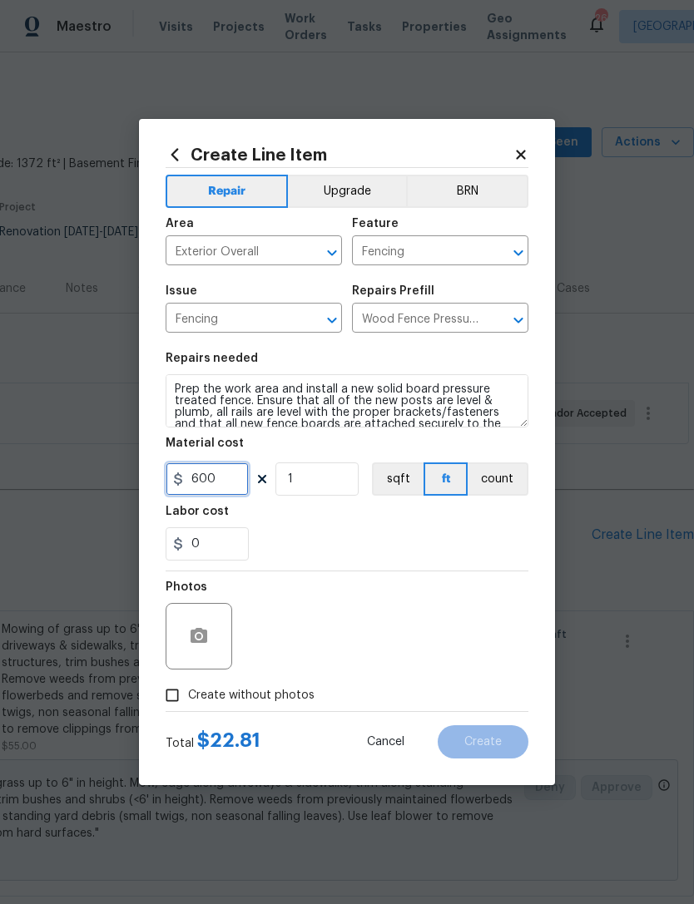
type input "600"
click at [437, 570] on section "Repairs needed Prep the work area and install a new solid board pressure treate…" at bounding box center [346, 457] width 363 height 228
click at [285, 699] on span "Create without photos" at bounding box center [251, 695] width 126 height 17
click at [188, 699] on input "Create without photos" at bounding box center [172, 695] width 32 height 32
checkbox input "true"
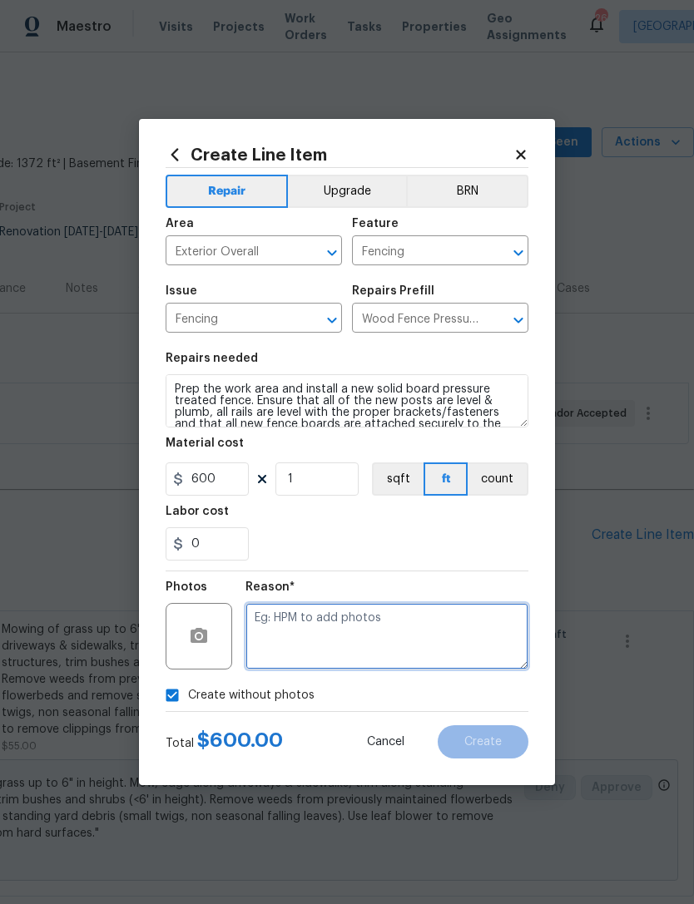
click at [378, 640] on textarea at bounding box center [386, 636] width 283 height 67
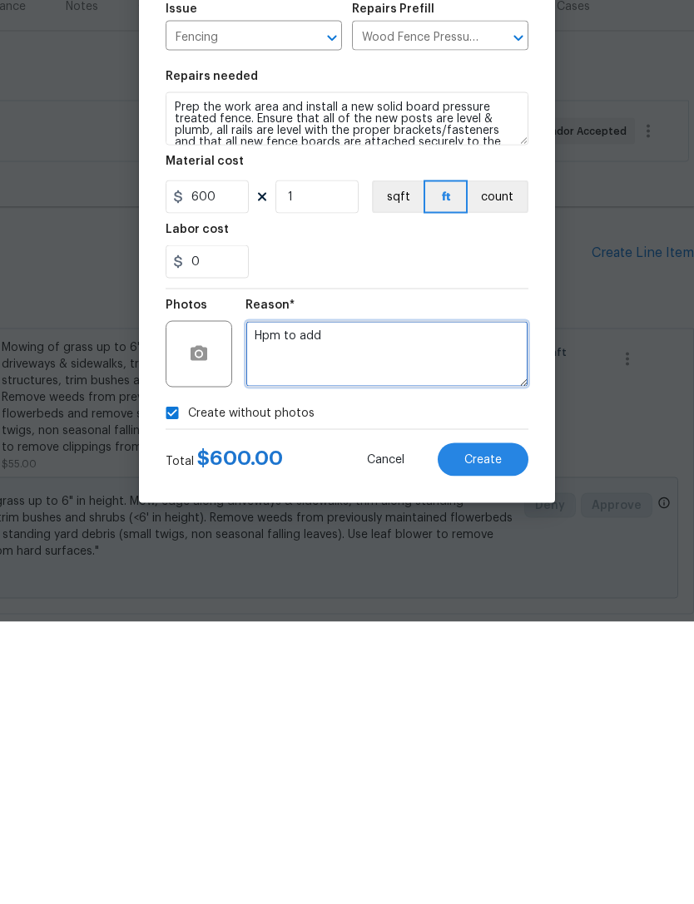
type textarea "Hpm to add"
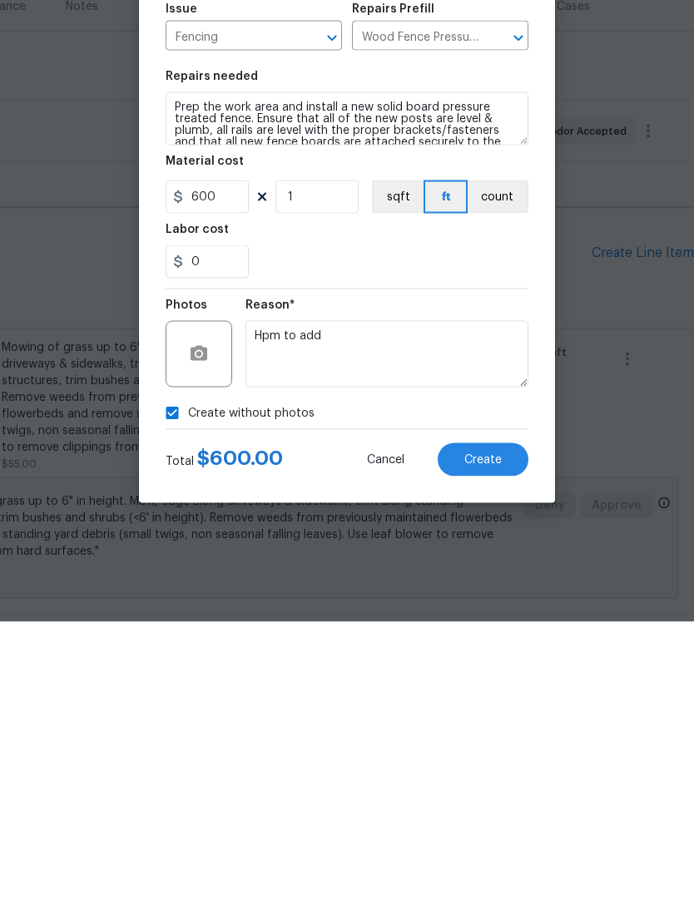
click at [496, 736] on span "Create" at bounding box center [482, 742] width 37 height 12
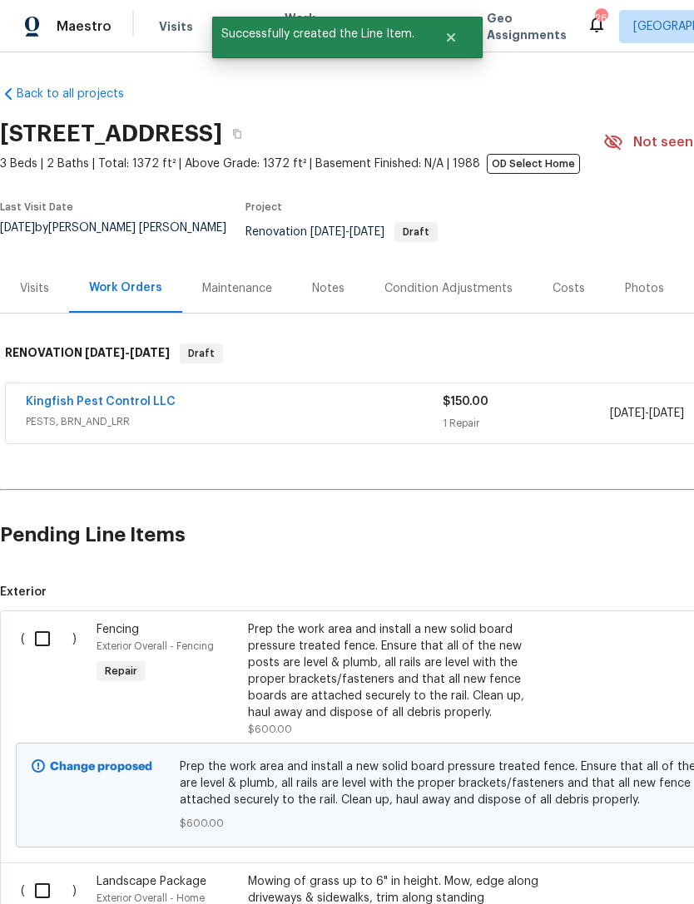
scroll to position [0, 0]
click at [40, 264] on div "Visits" at bounding box center [34, 288] width 69 height 49
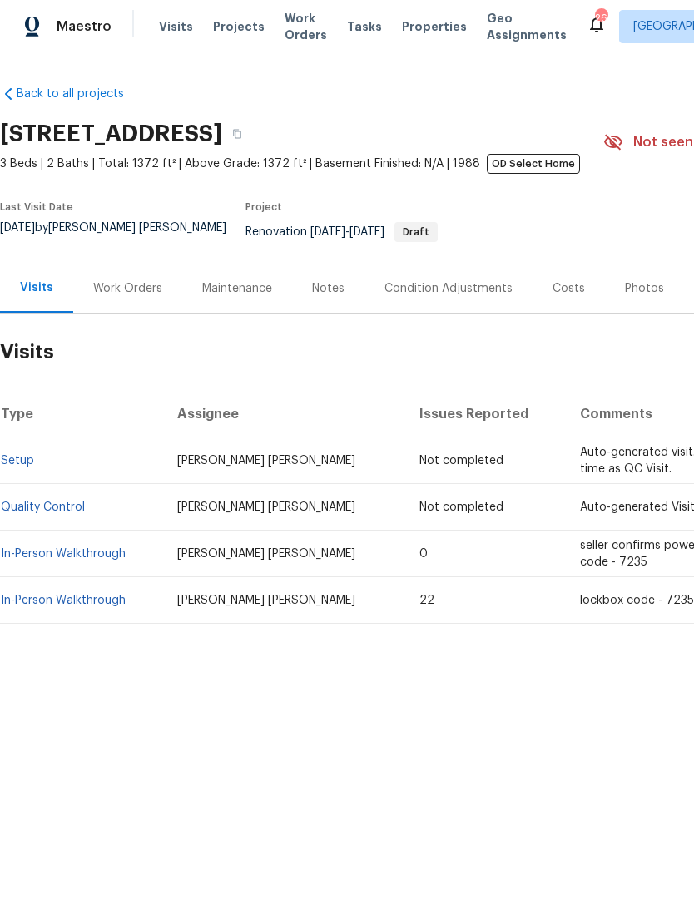
click at [55, 605] on link "In-Person Walkthrough" at bounding box center [63, 601] width 125 height 12
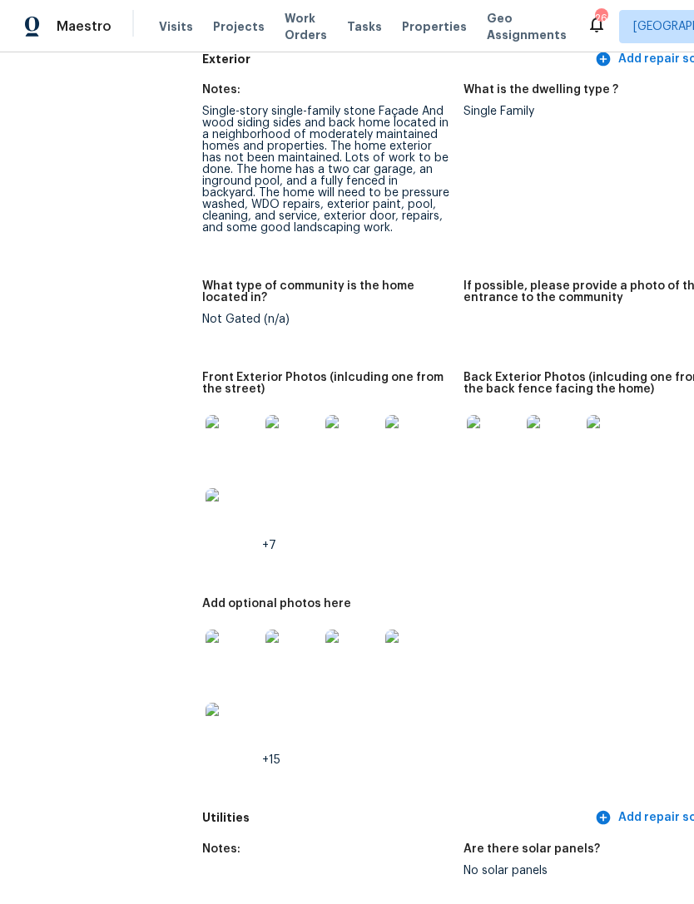
scroll to position [780, 1]
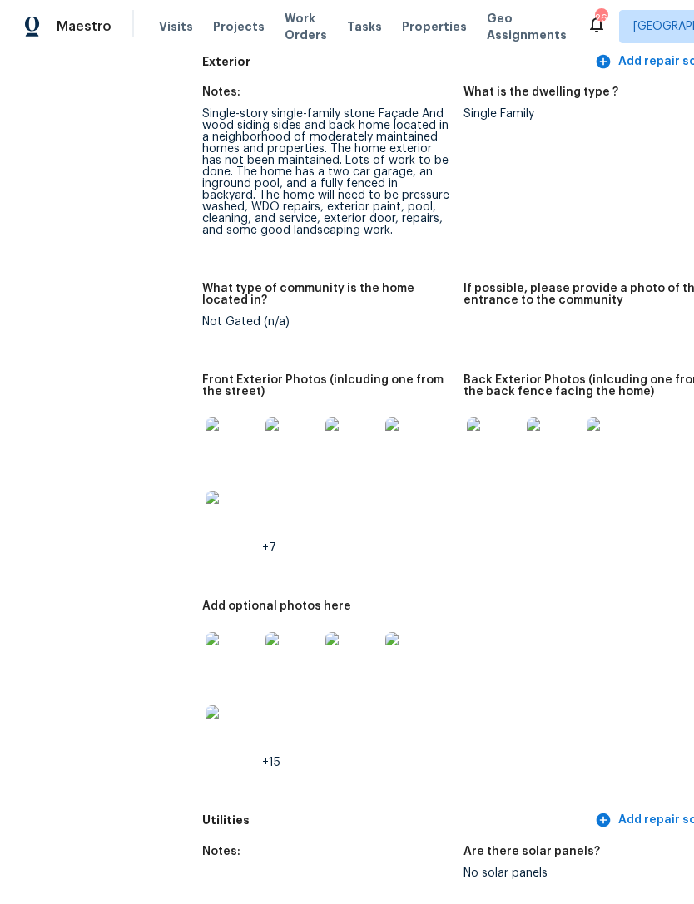
click at [210, 657] on img at bounding box center [231, 658] width 53 height 53
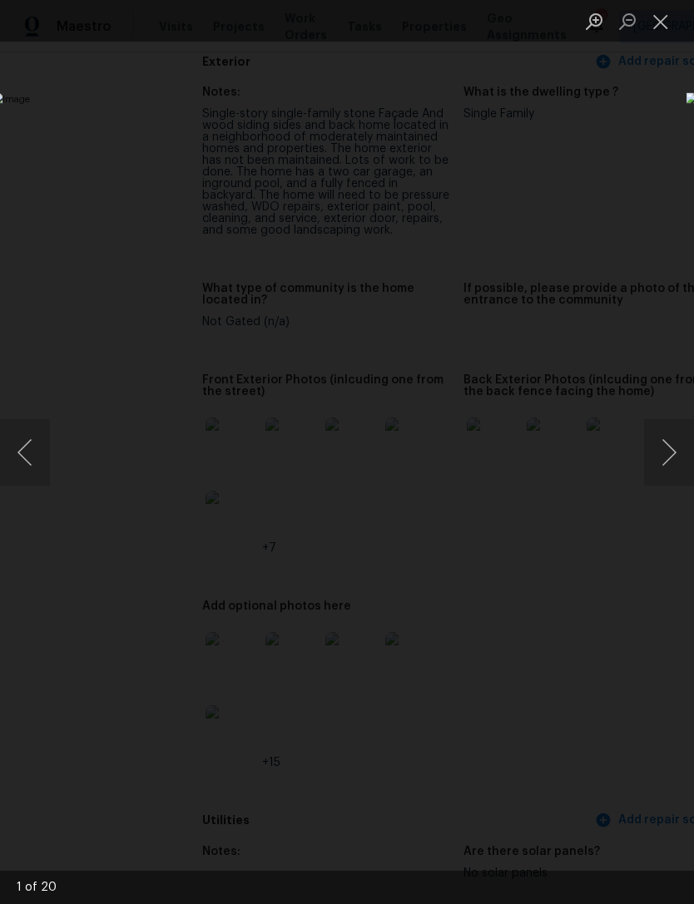
click at [667, 470] on button "Next image" at bounding box center [669, 452] width 50 height 67
click at [667, 467] on button "Next image" at bounding box center [669, 452] width 50 height 67
click at [31, 451] on button "Previous image" at bounding box center [25, 452] width 50 height 67
click at [667, 448] on button "Next image" at bounding box center [669, 452] width 50 height 67
click at [674, 454] on button "Next image" at bounding box center [669, 452] width 50 height 67
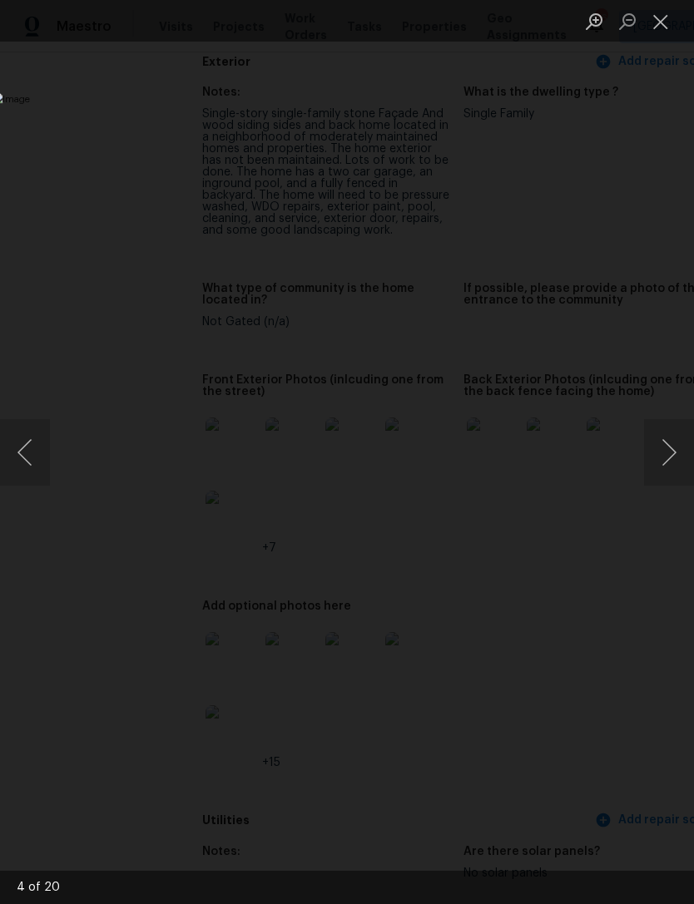
click at [673, 456] on button "Next image" at bounding box center [669, 452] width 50 height 67
click at [670, 452] on button "Next image" at bounding box center [669, 452] width 50 height 67
click at [611, 127] on div "Lightbox" at bounding box center [347, 452] width 694 height 904
click at [658, 22] on button "Close lightbox" at bounding box center [660, 21] width 33 height 29
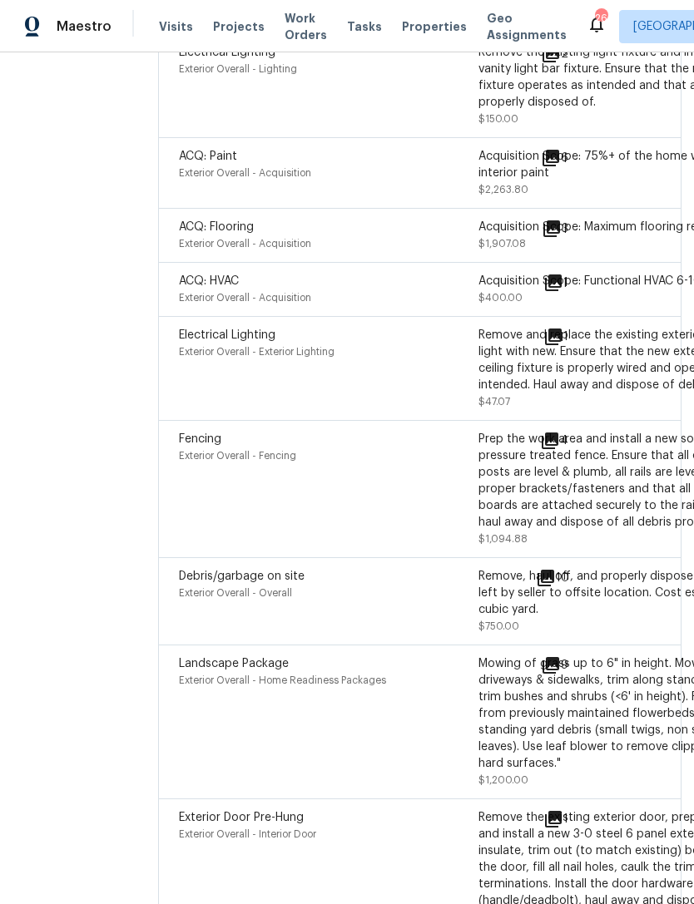
scroll to position [6189, 36]
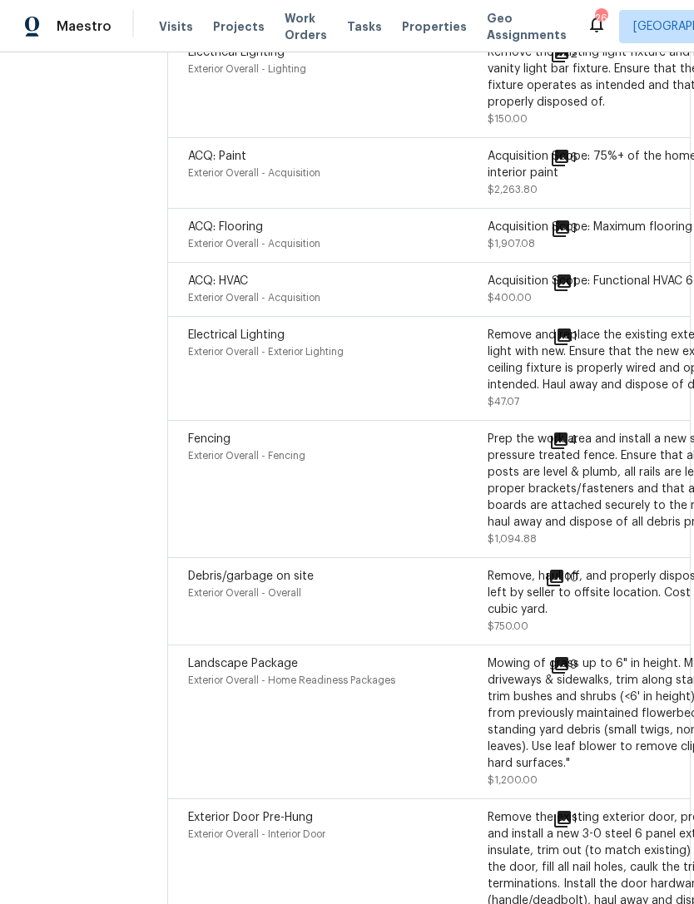
click at [374, 436] on div "Fencing Exterior Overall - Fencing" at bounding box center [337, 489] width 299 height 116
click at [574, 444] on div "4" at bounding box center [589, 489] width 81 height 116
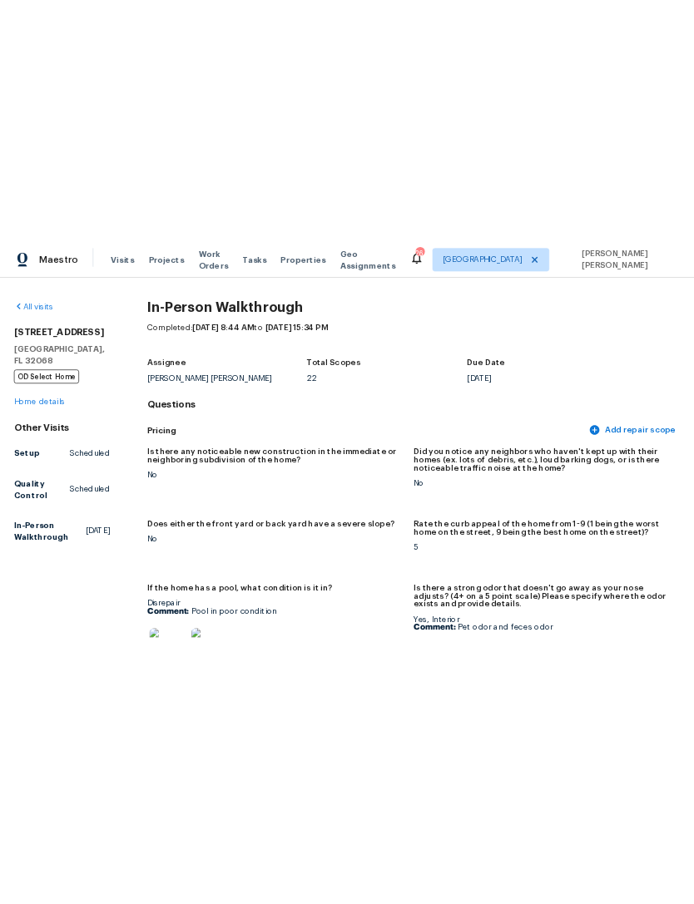
scroll to position [0, 0]
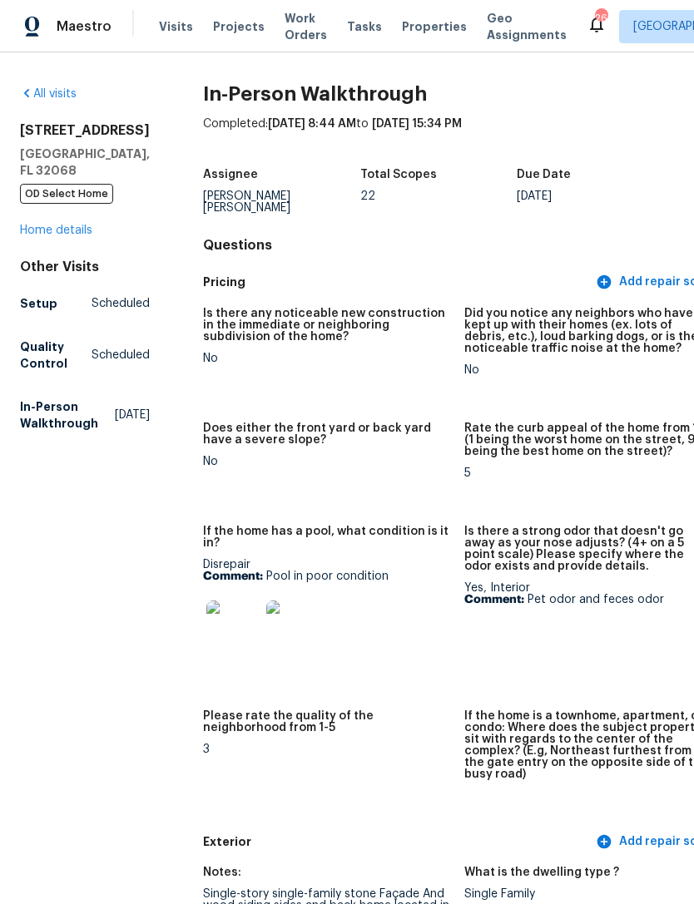
click at [47, 236] on link "Home details" at bounding box center [56, 231] width 72 height 12
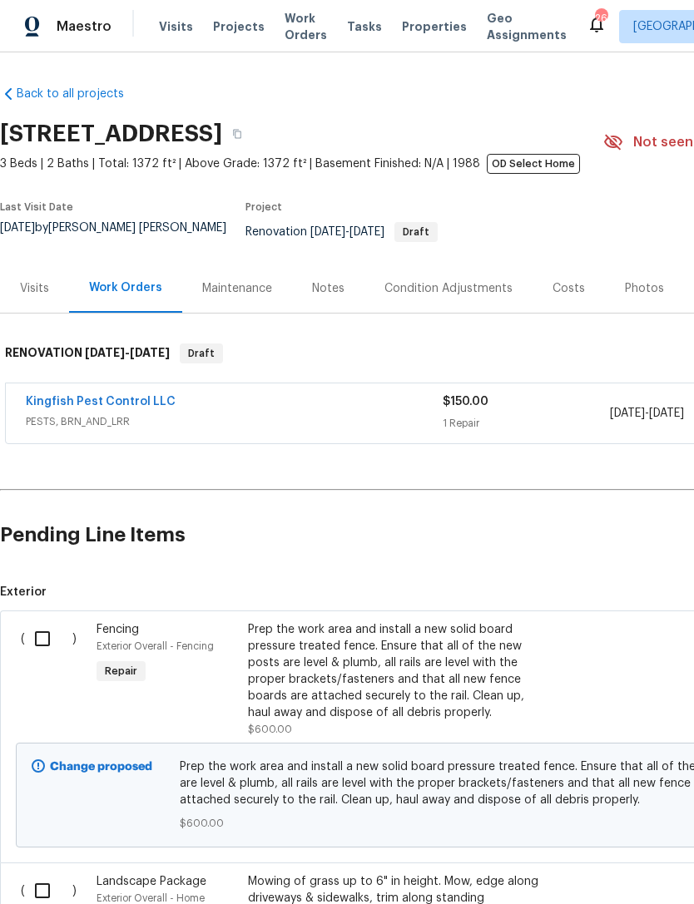
click at [467, 297] on div "Condition Adjustments" at bounding box center [448, 288] width 128 height 17
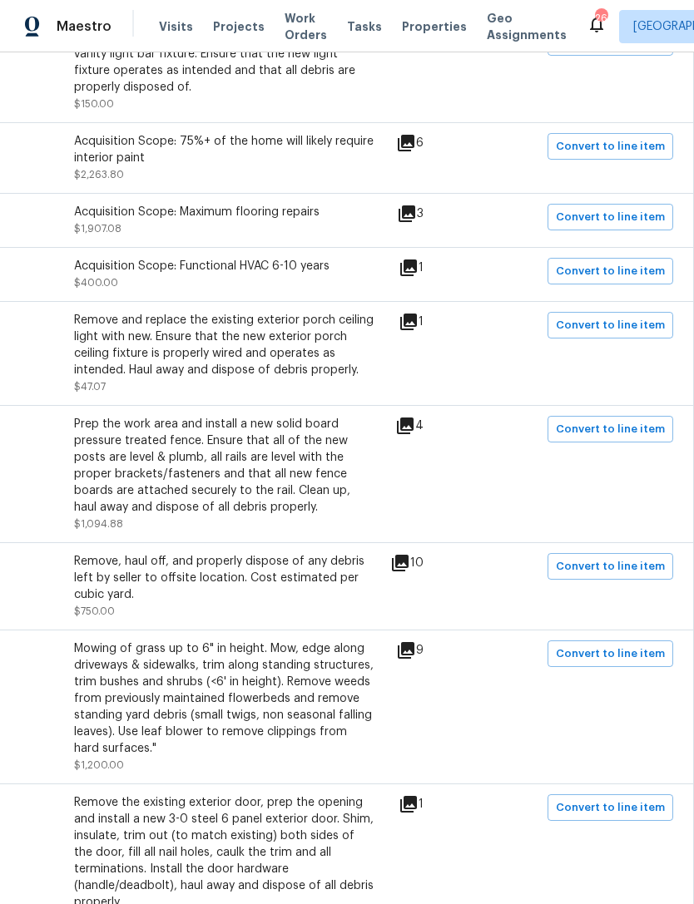
scroll to position [1746, 246]
click at [620, 439] on span "Convert to line item" at bounding box center [610, 429] width 109 height 19
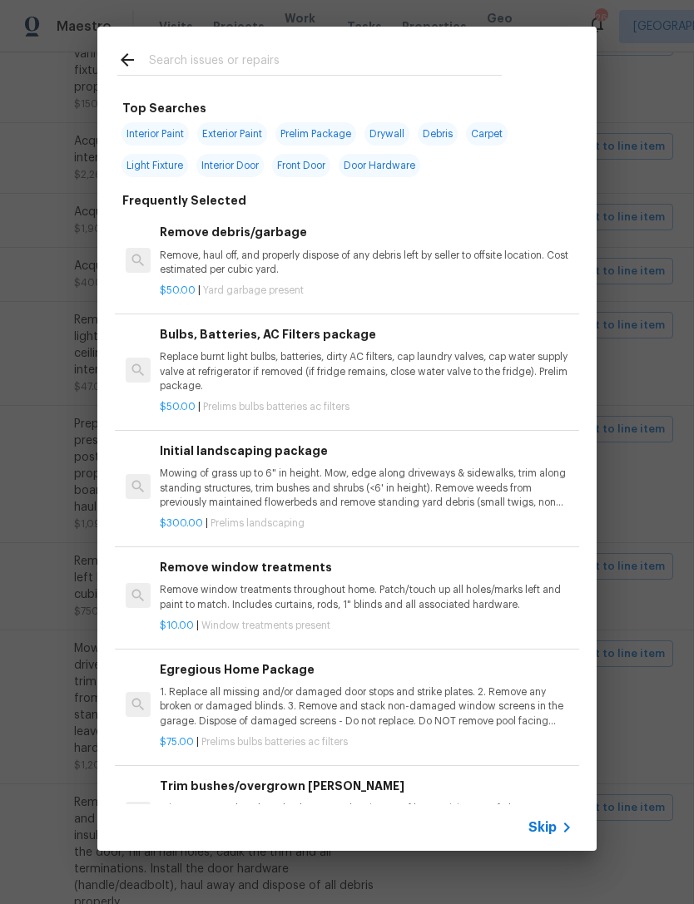
click at [125, 52] on icon at bounding box center [127, 60] width 20 height 20
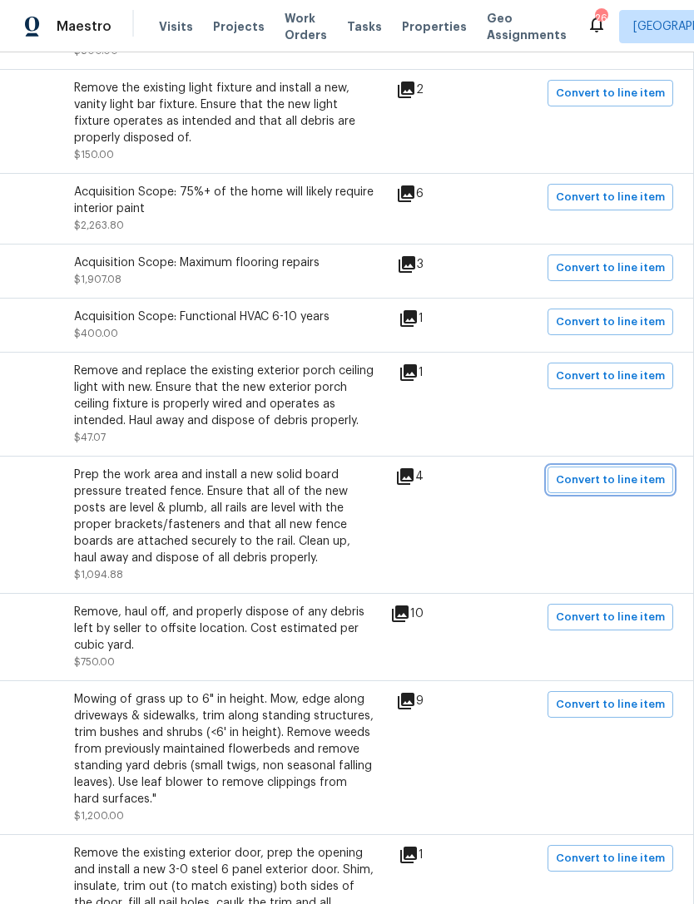
scroll to position [1694, 246]
click at [610, 494] on button "Convert to line item" at bounding box center [610, 480] width 126 height 27
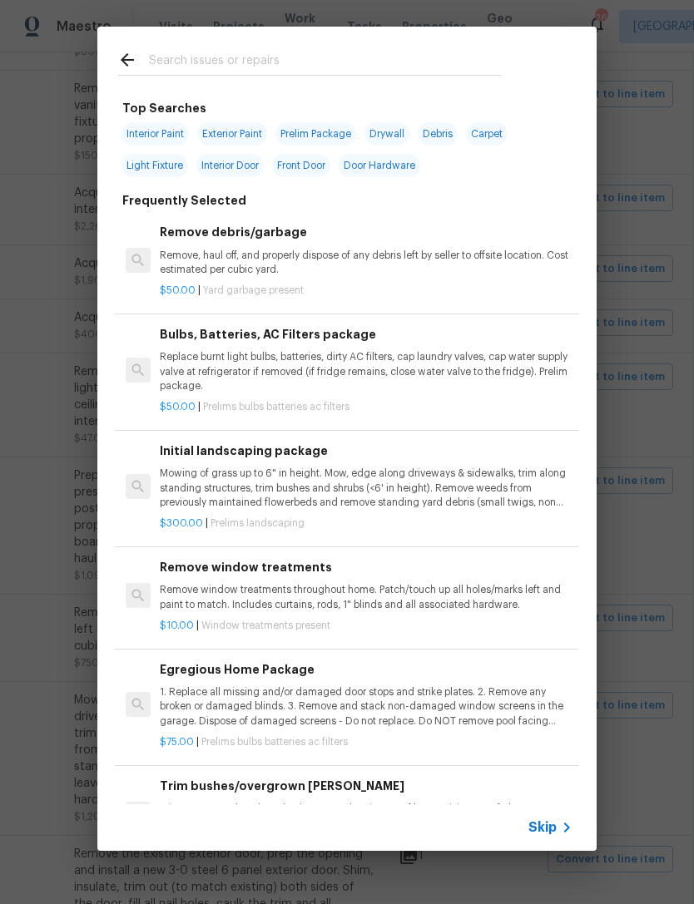
click at [303, 56] on input "text" at bounding box center [325, 62] width 353 height 25
type input "Fen"
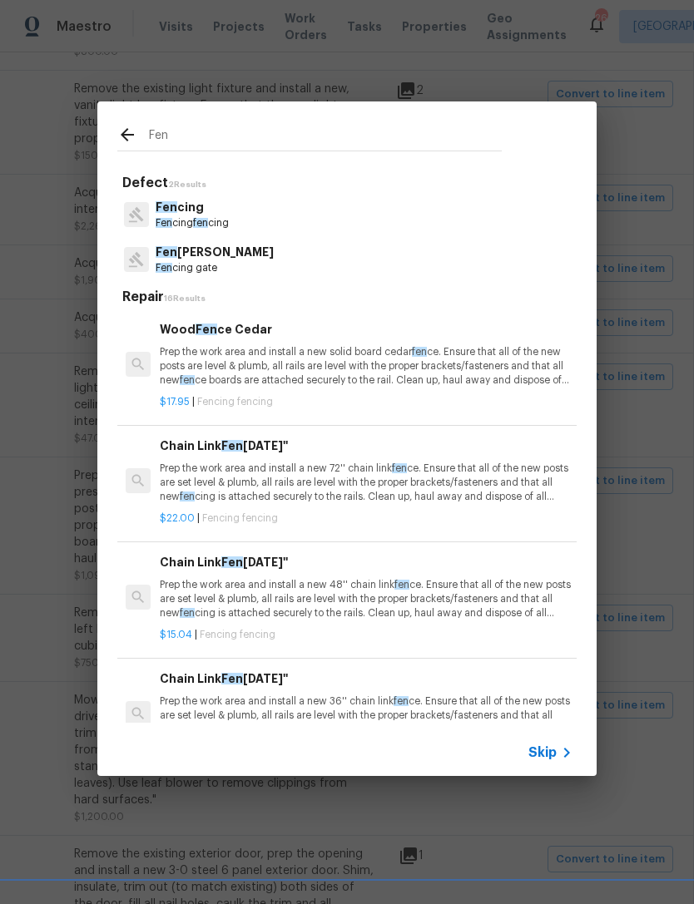
click at [185, 202] on p "Fen cing" at bounding box center [192, 207] width 73 height 17
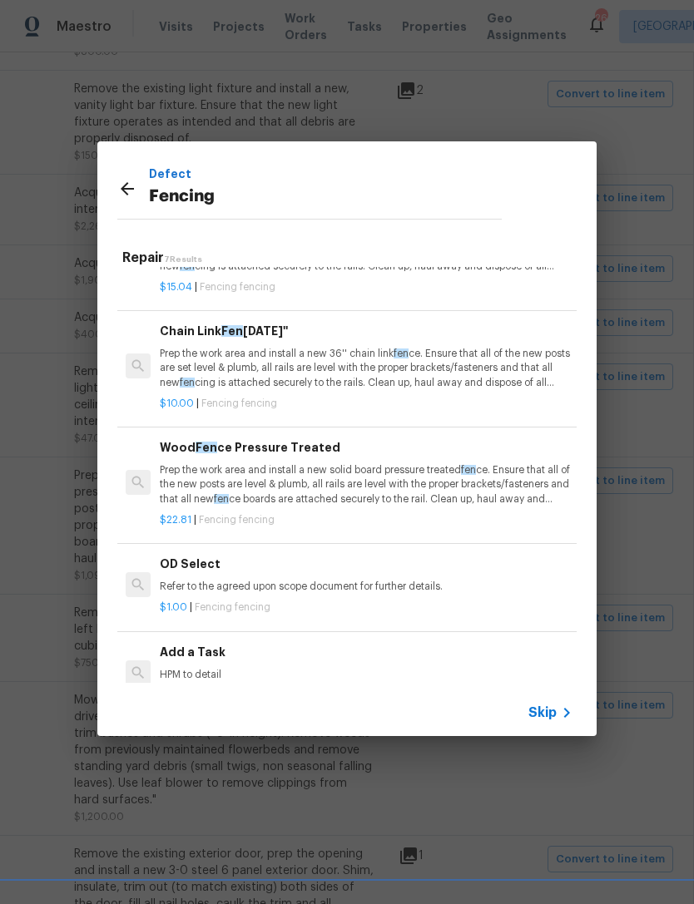
scroll to position [307, 0]
click at [343, 474] on p "Prep the work area and install a new solid board pressure treated fen ce. Ensur…" at bounding box center [366, 485] width 412 height 42
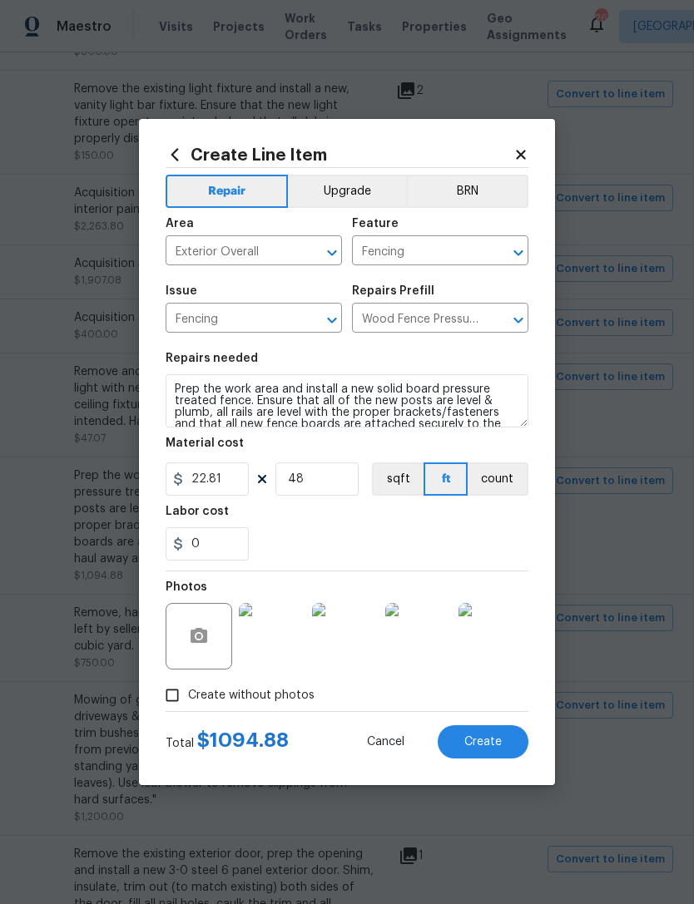
click at [482, 746] on span "Create" at bounding box center [482, 742] width 37 height 12
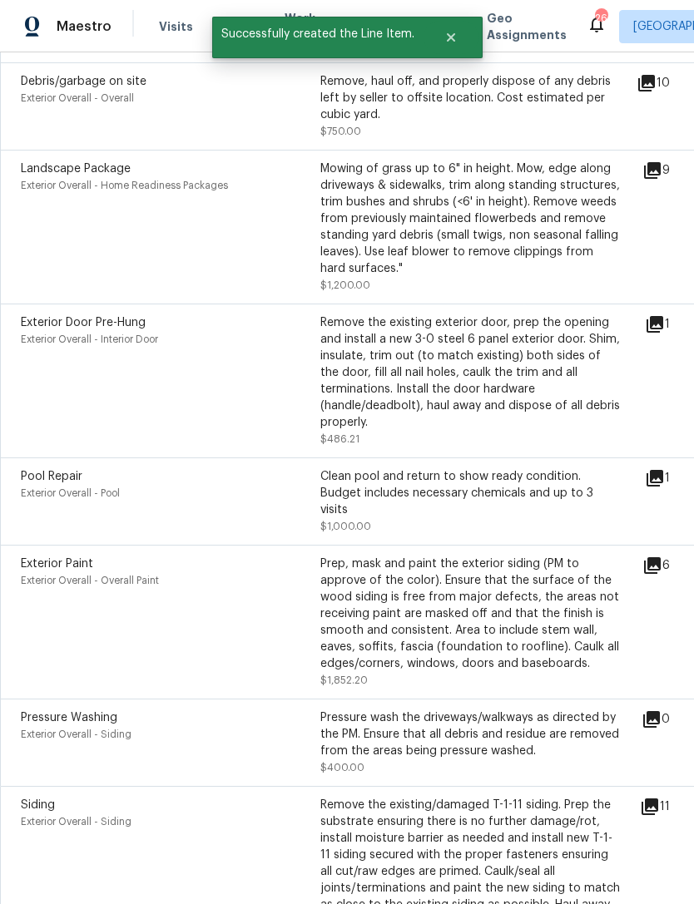
scroll to position [2225, 0]
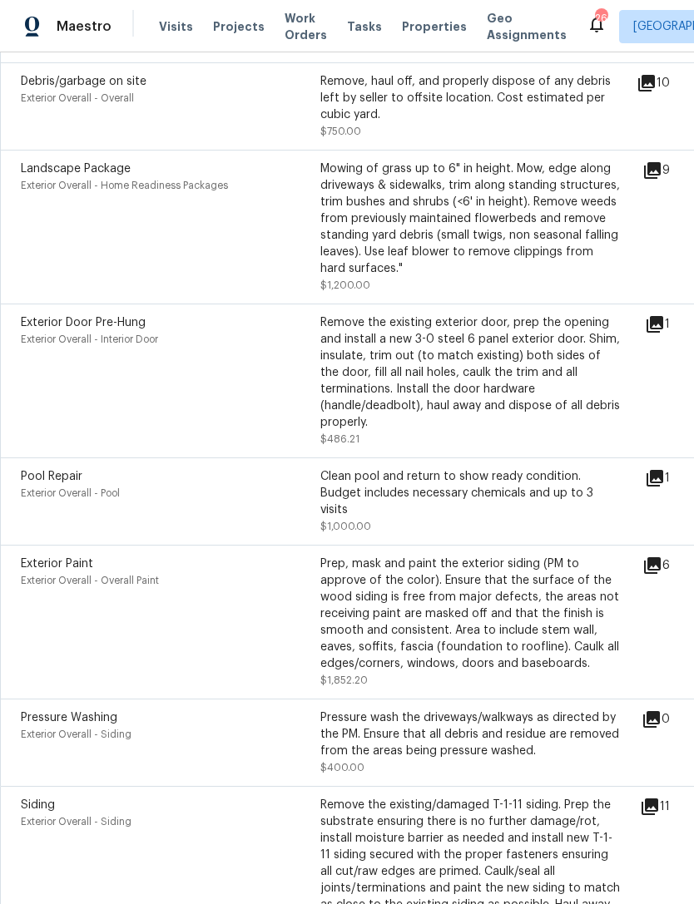
click at [663, 486] on icon at bounding box center [654, 478] width 17 height 17
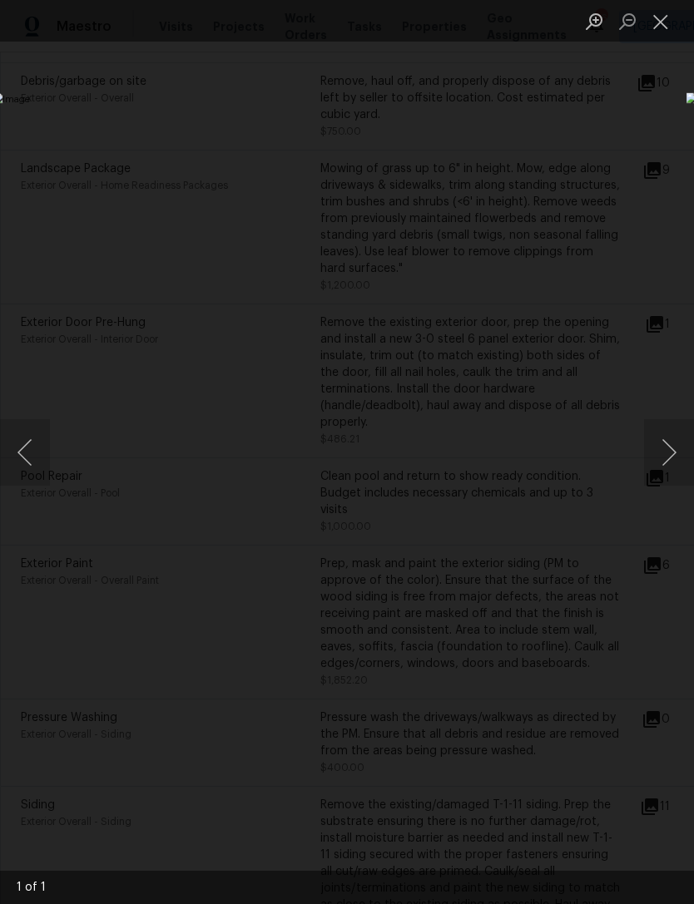
click at [544, 163] on div "Lightbox" at bounding box center [347, 452] width 694 height 904
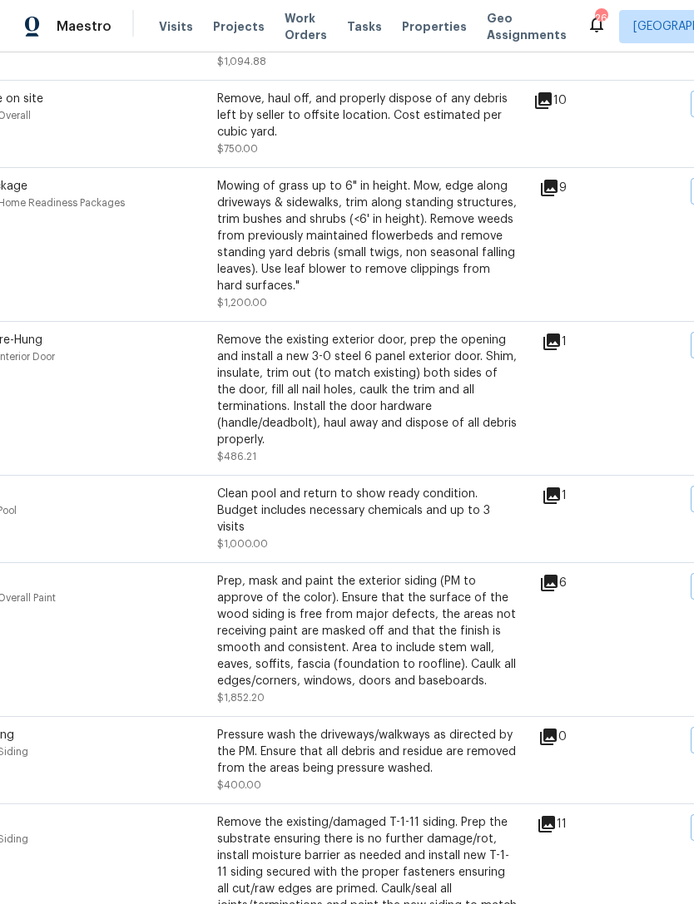
scroll to position [2211, 207]
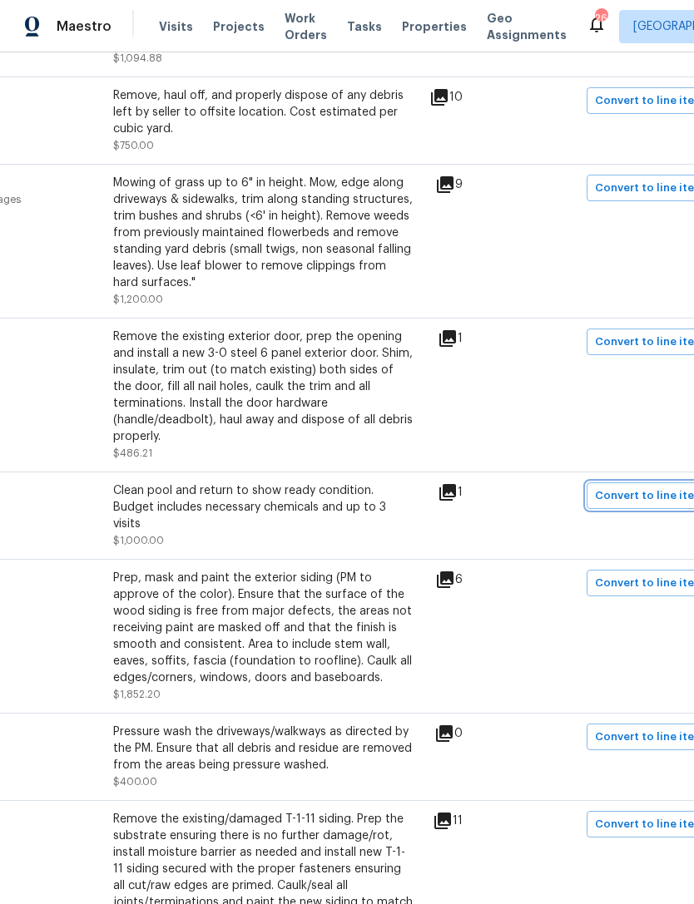
click at [659, 509] on button "Convert to line item" at bounding box center [649, 495] width 126 height 27
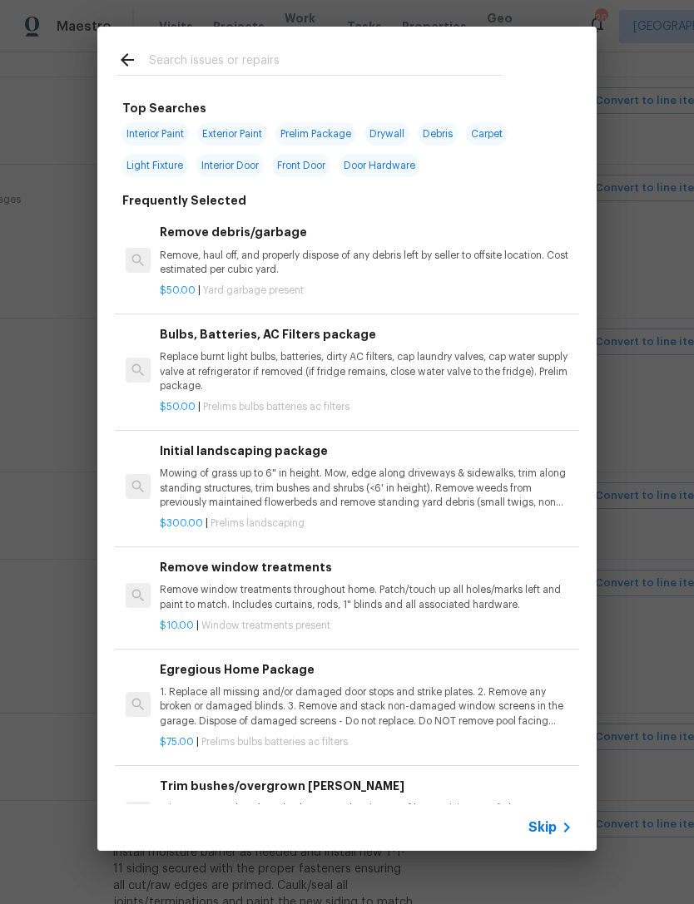
click at [348, 60] on input "text" at bounding box center [325, 62] width 353 height 25
type input "O"
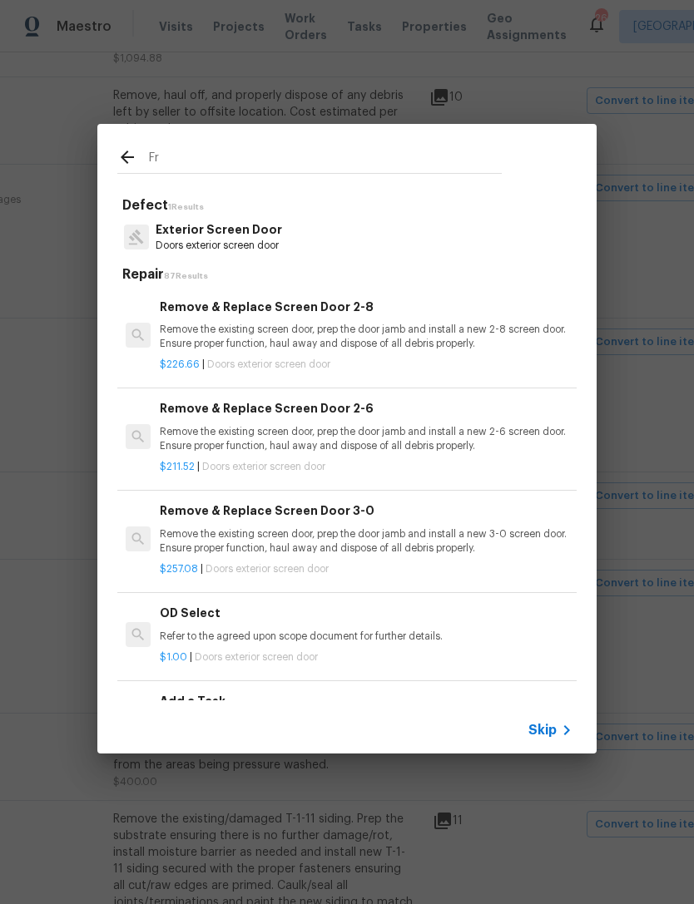
type input "F"
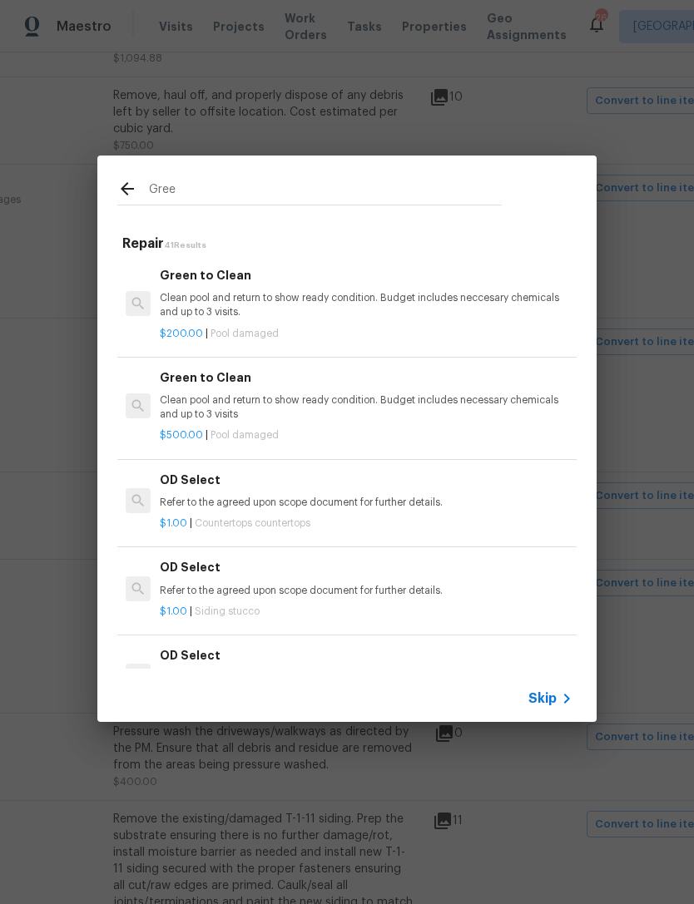
type input "Green"
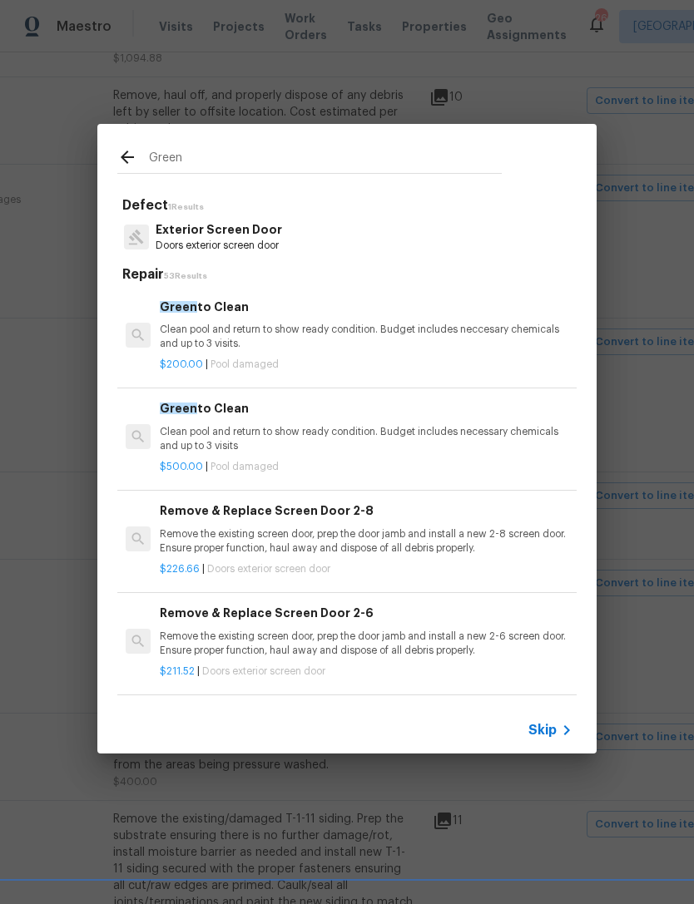
click at [253, 440] on p "Clean pool and return to show ready condition. Budget includes necessary chemic…" at bounding box center [366, 439] width 412 height 28
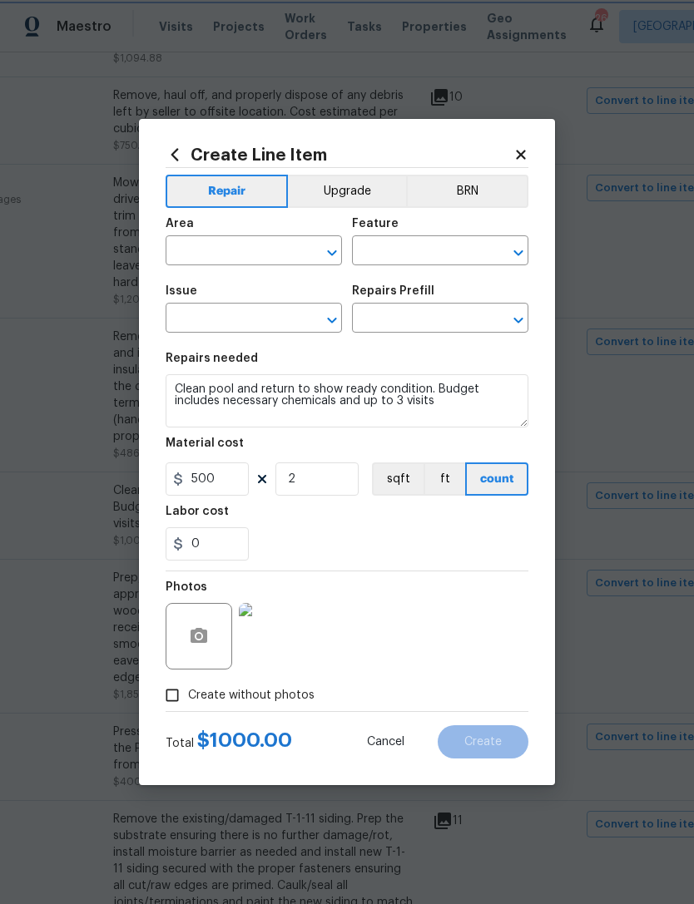
type input "Exterior Overall"
type input "Pool"
type input "Pool Repair"
type input "Green to Clean $500.00"
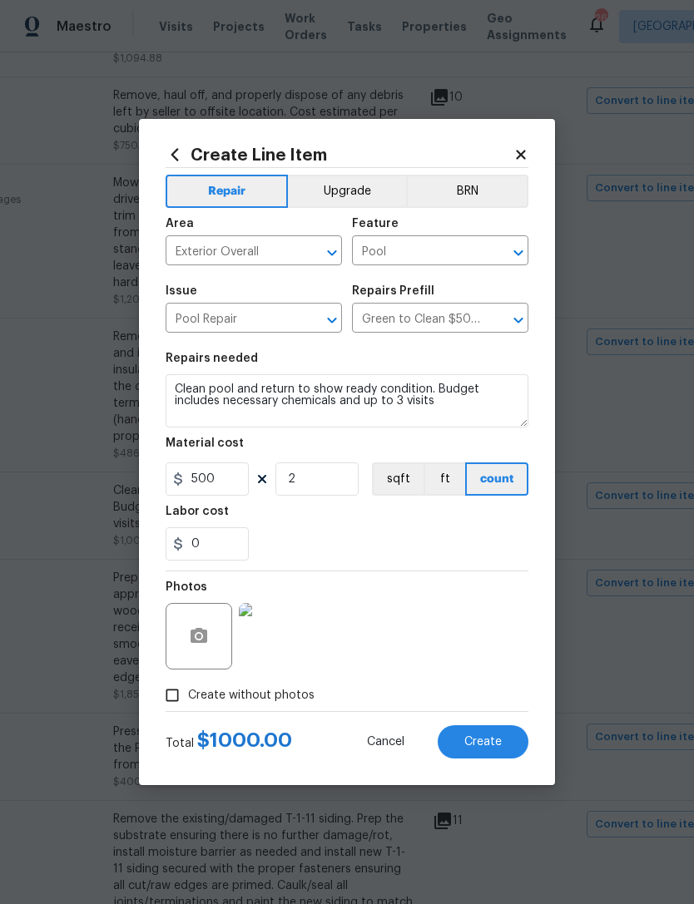
click at [488, 743] on span "Create" at bounding box center [482, 742] width 37 height 12
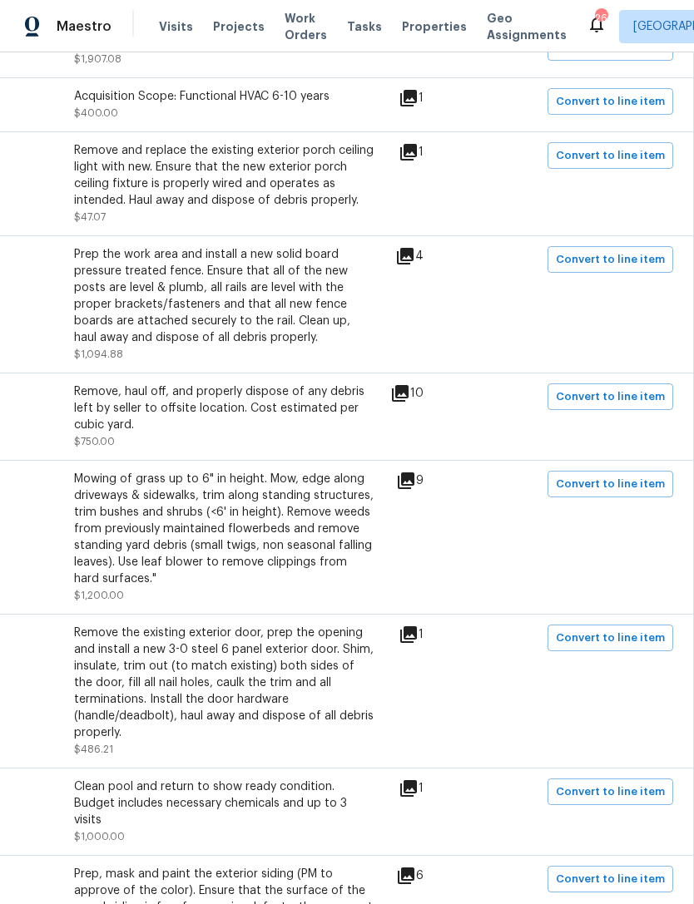
scroll to position [1916, 246]
click at [622, 406] on span "Convert to line item" at bounding box center [610, 396] width 109 height 19
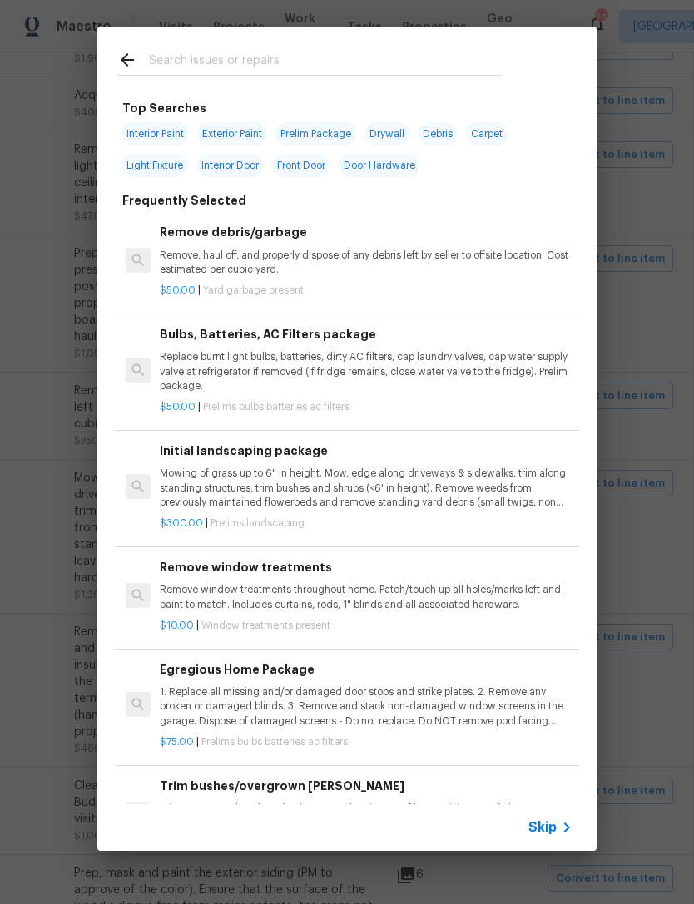
click at [170, 64] on input "text" at bounding box center [325, 62] width 353 height 25
click at [197, 260] on p "Remove, haul off, and properly dispose of any debris left by seller to offsite …" at bounding box center [366, 263] width 412 height 28
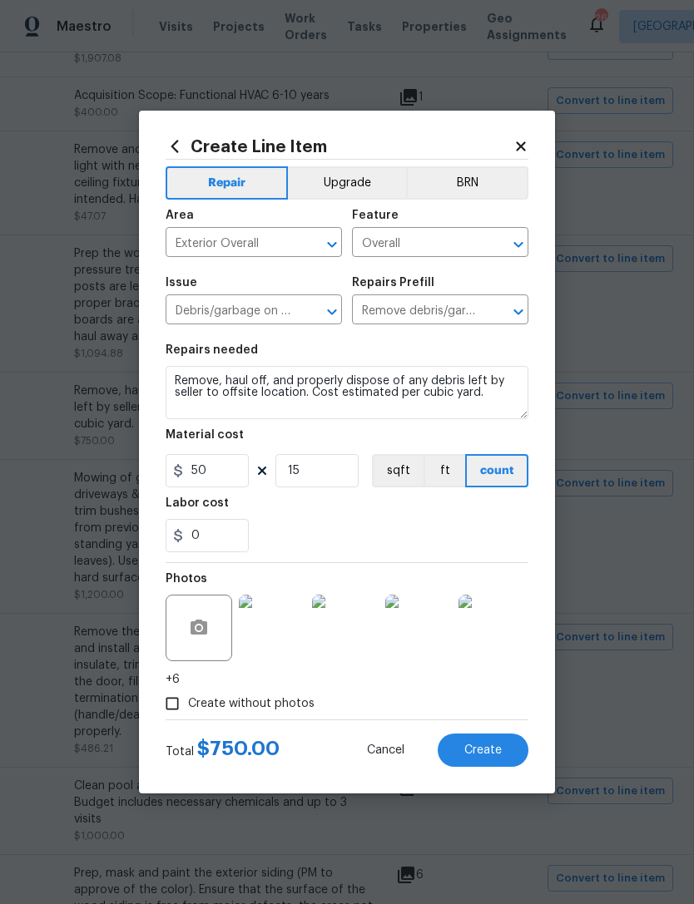
click at [489, 746] on span "Create" at bounding box center [482, 750] width 37 height 12
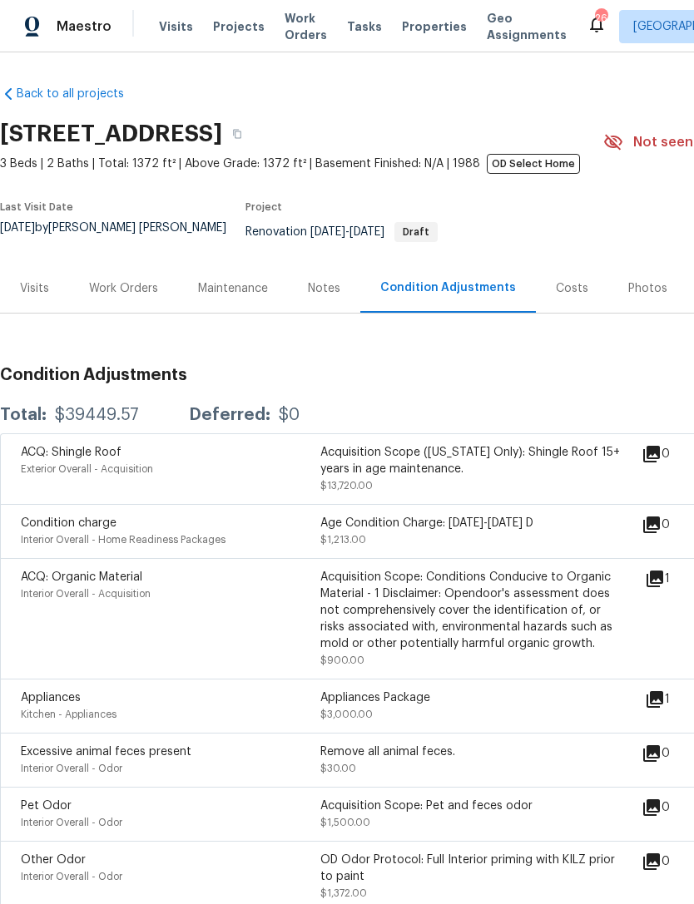
scroll to position [0, 0]
click at [122, 291] on div "Work Orders" at bounding box center [123, 288] width 69 height 17
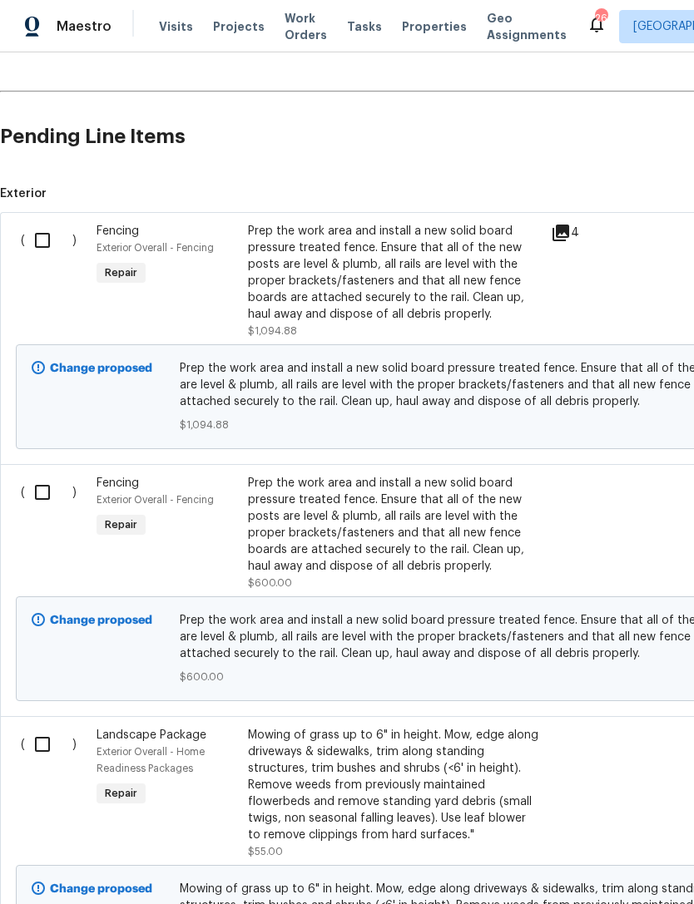
scroll to position [398, 0]
click at [39, 502] on input "checkbox" at bounding box center [48, 492] width 47 height 35
checkbox input "true"
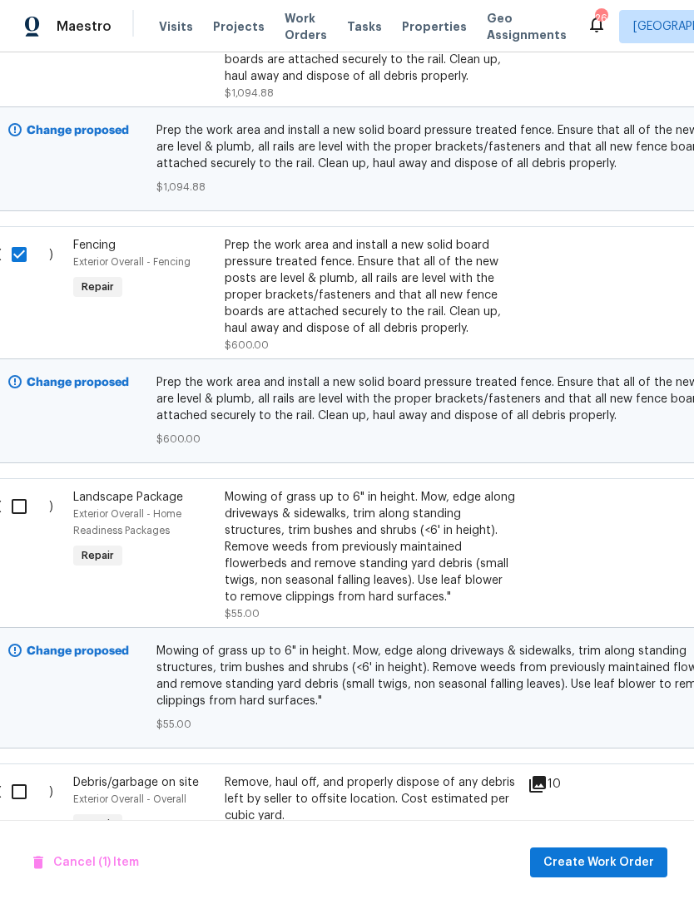
scroll to position [638, 26]
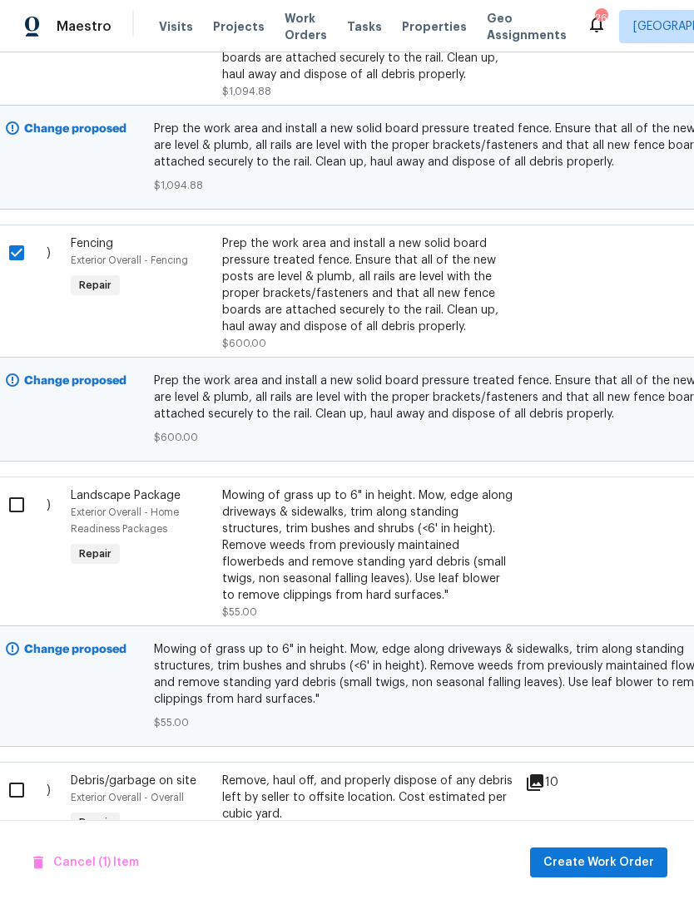
click at [15, 517] on input "checkbox" at bounding box center [22, 504] width 47 height 35
checkbox input "true"
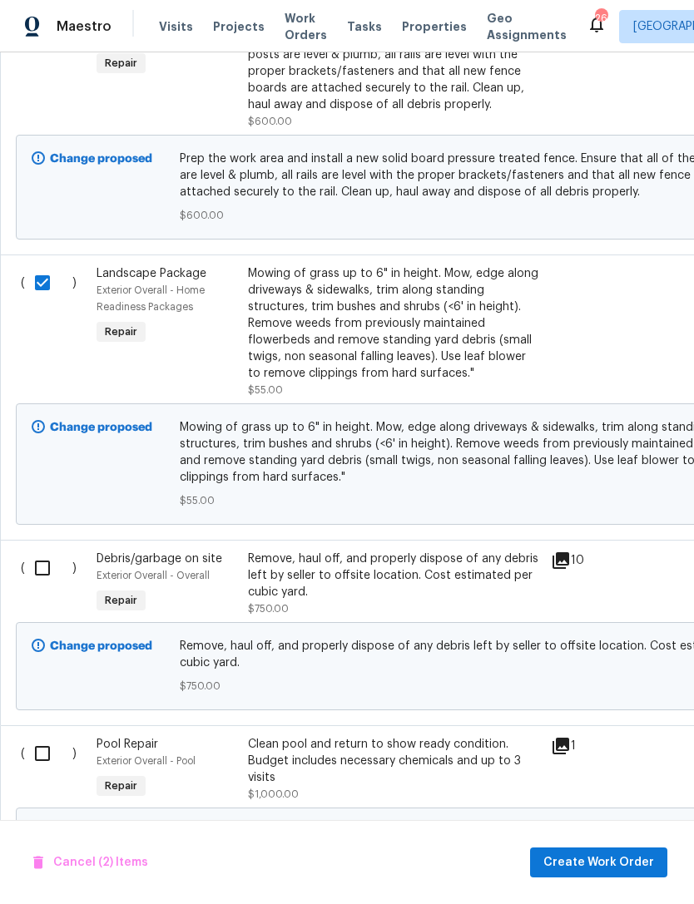
scroll to position [861, 0]
click at [81, 862] on span "Cancel (2) Items" at bounding box center [90, 862] width 115 height 21
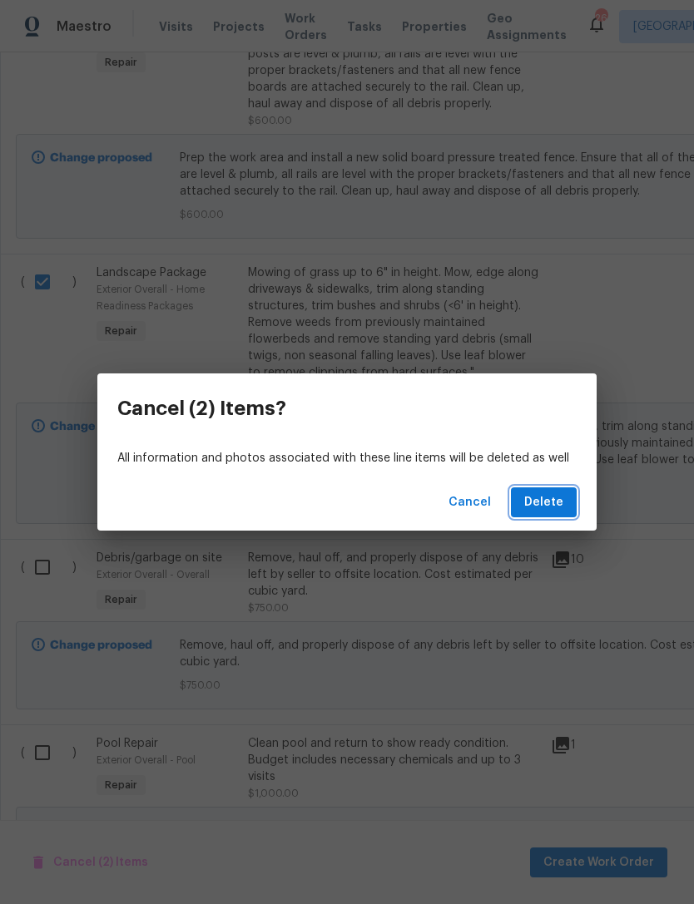
click at [551, 512] on button "Delete" at bounding box center [544, 502] width 66 height 31
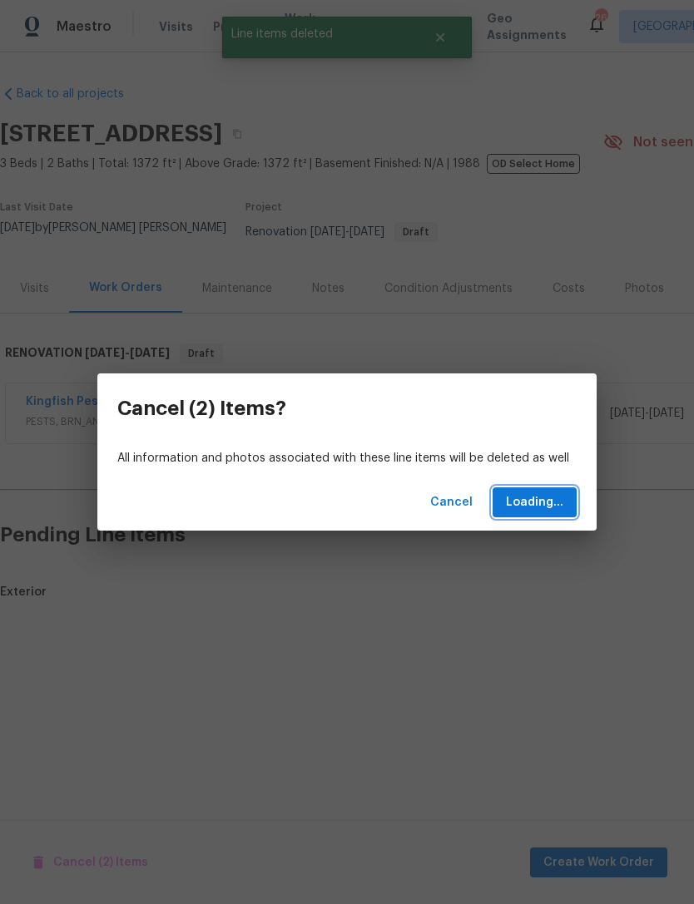
scroll to position [0, 0]
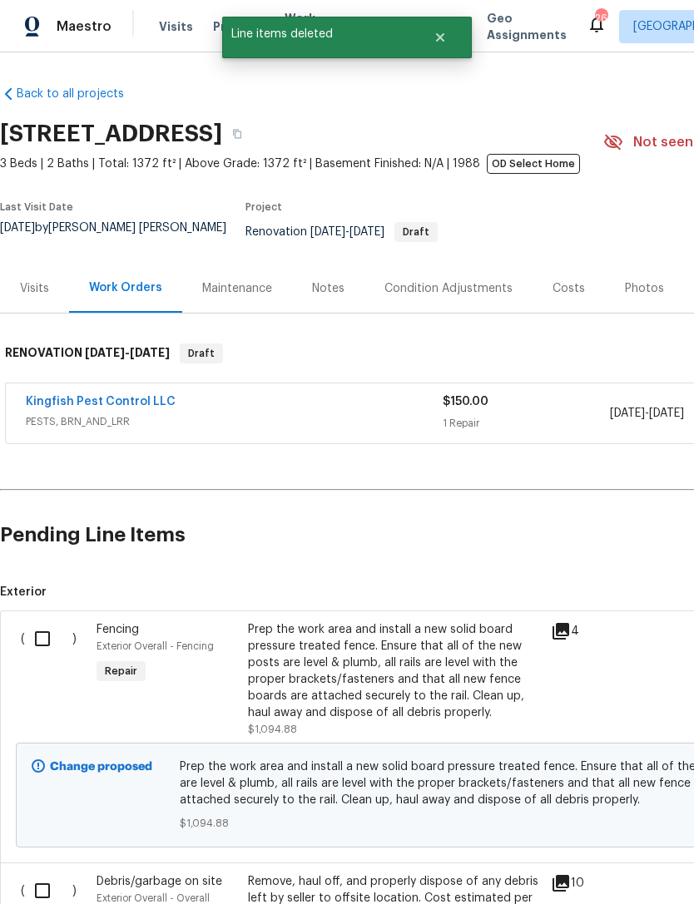
click at [420, 297] on div "Condition Adjustments" at bounding box center [448, 288] width 128 height 17
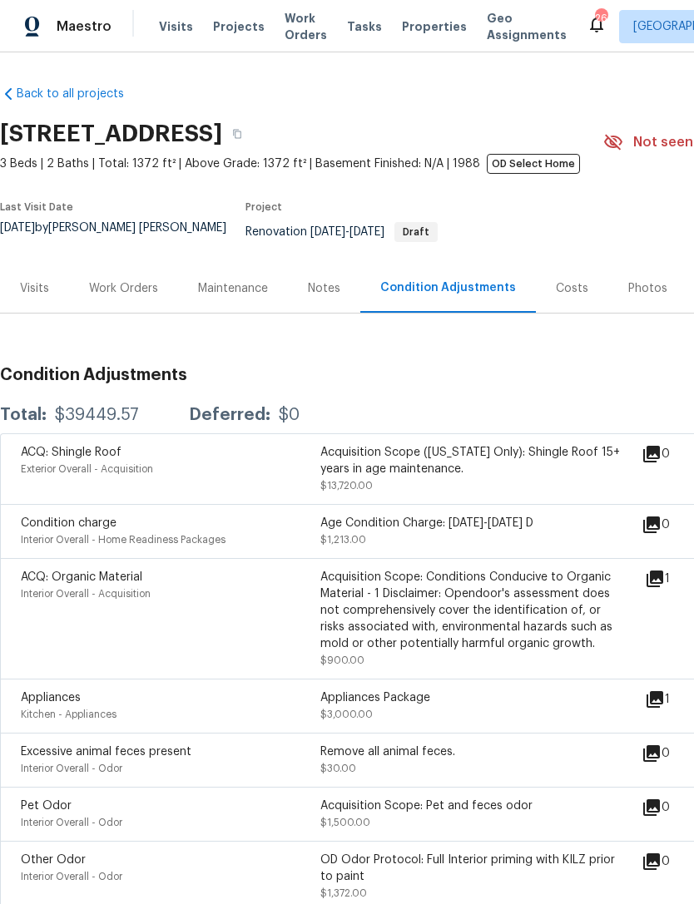
scroll to position [2, 3]
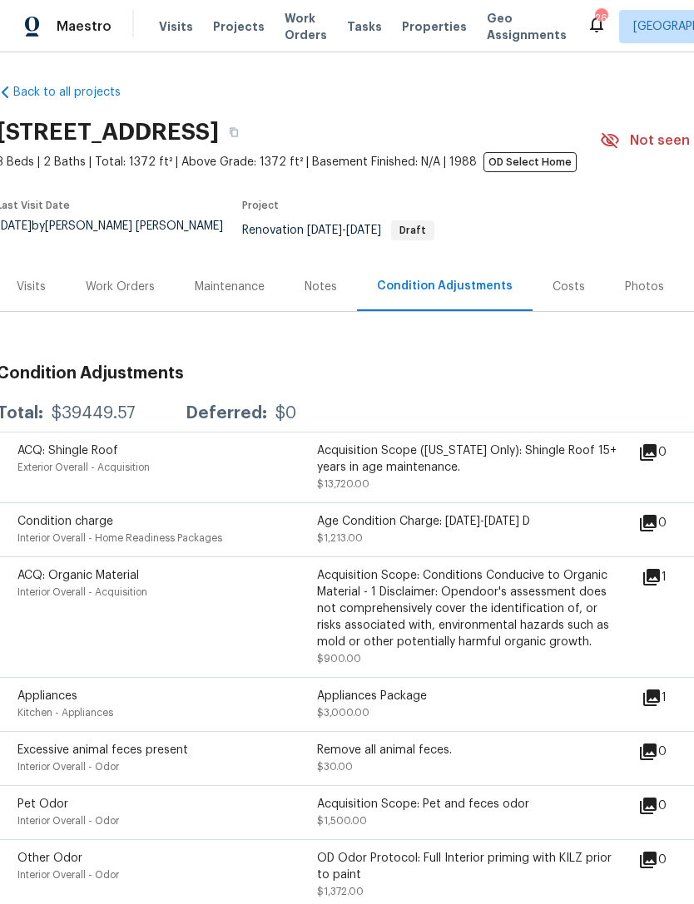
click at [114, 302] on div "Work Orders" at bounding box center [120, 286] width 109 height 49
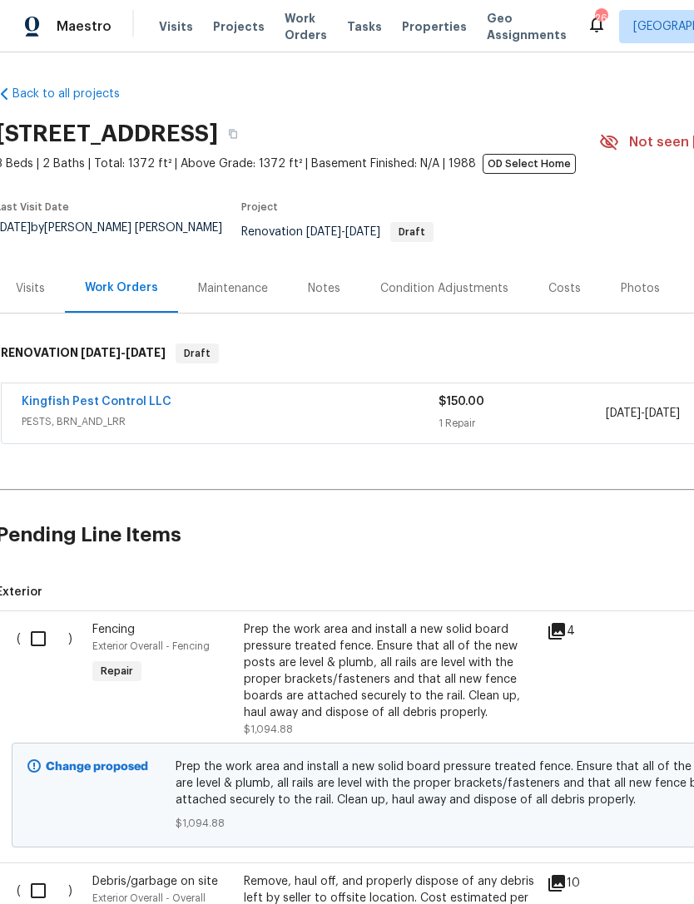
scroll to position [0, 5]
click at [388, 278] on div "Condition Adjustments" at bounding box center [443, 288] width 168 height 49
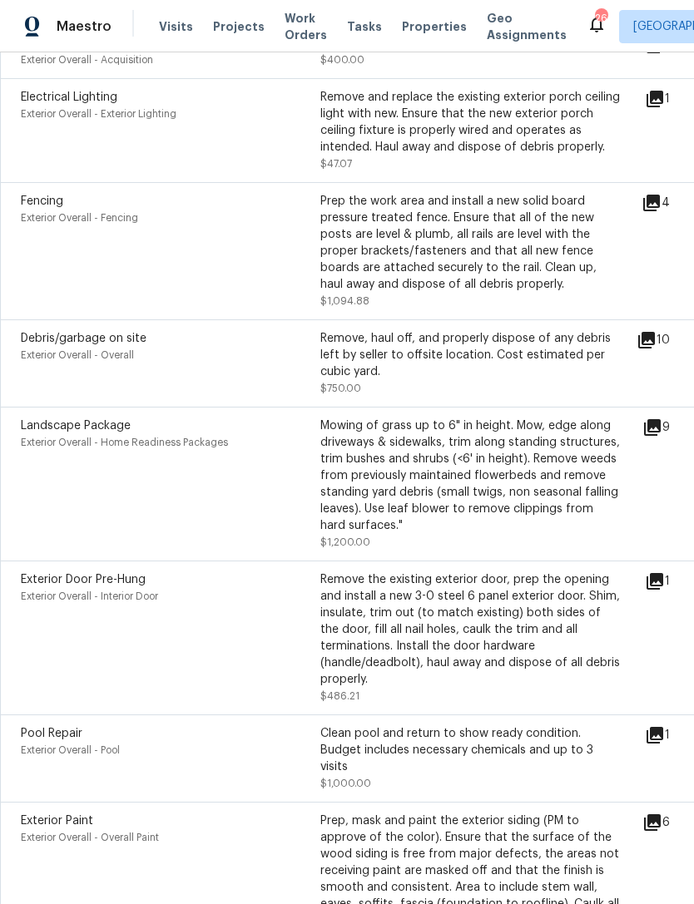
scroll to position [1968, 0]
click at [652, 436] on icon at bounding box center [652, 427] width 17 height 17
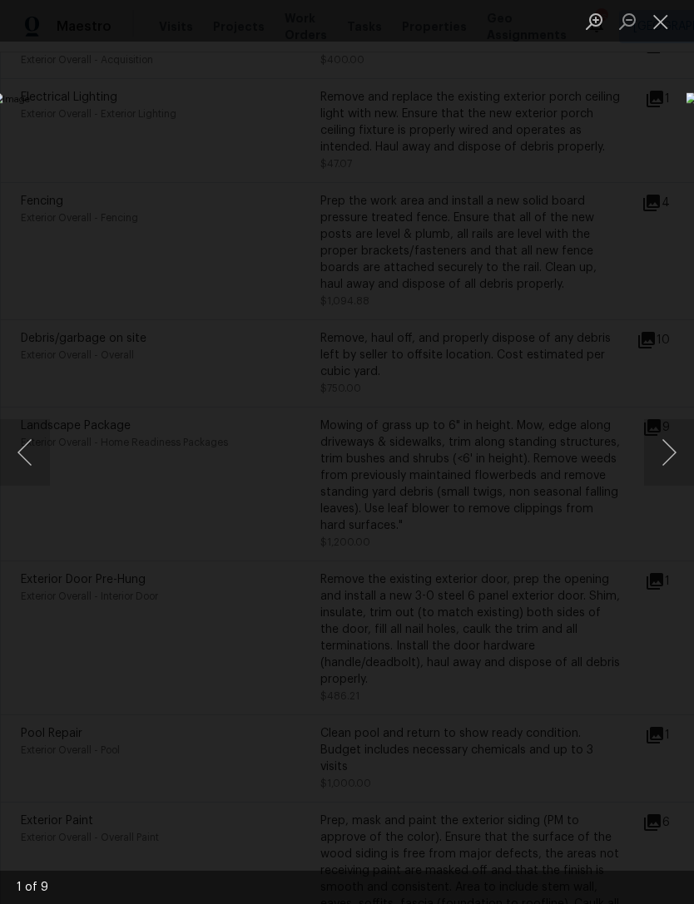
click at [674, 457] on button "Next image" at bounding box center [669, 452] width 50 height 67
click at [669, 452] on button "Next image" at bounding box center [669, 452] width 50 height 67
click at [685, 442] on button "Next image" at bounding box center [669, 452] width 50 height 67
click at [684, 437] on button "Next image" at bounding box center [669, 452] width 50 height 67
click at [676, 438] on button "Next image" at bounding box center [669, 452] width 50 height 67
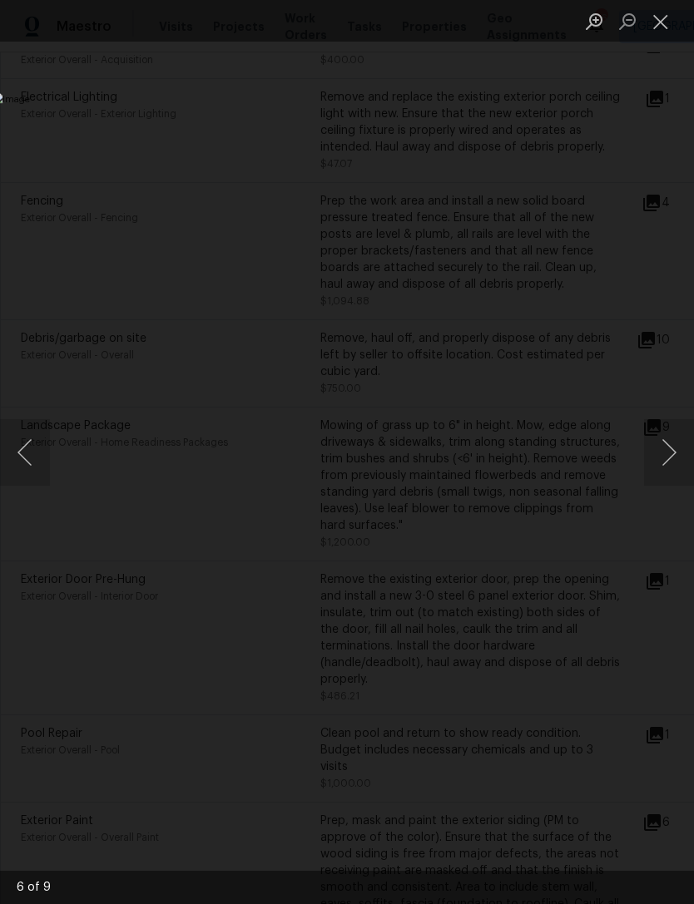
click at [684, 458] on button "Next image" at bounding box center [669, 452] width 50 height 67
click at [679, 461] on button "Next image" at bounding box center [669, 452] width 50 height 67
click at [685, 472] on button "Next image" at bounding box center [669, 452] width 50 height 67
click at [688, 466] on button "Next image" at bounding box center [669, 452] width 50 height 67
click at [674, 467] on button "Next image" at bounding box center [669, 452] width 50 height 67
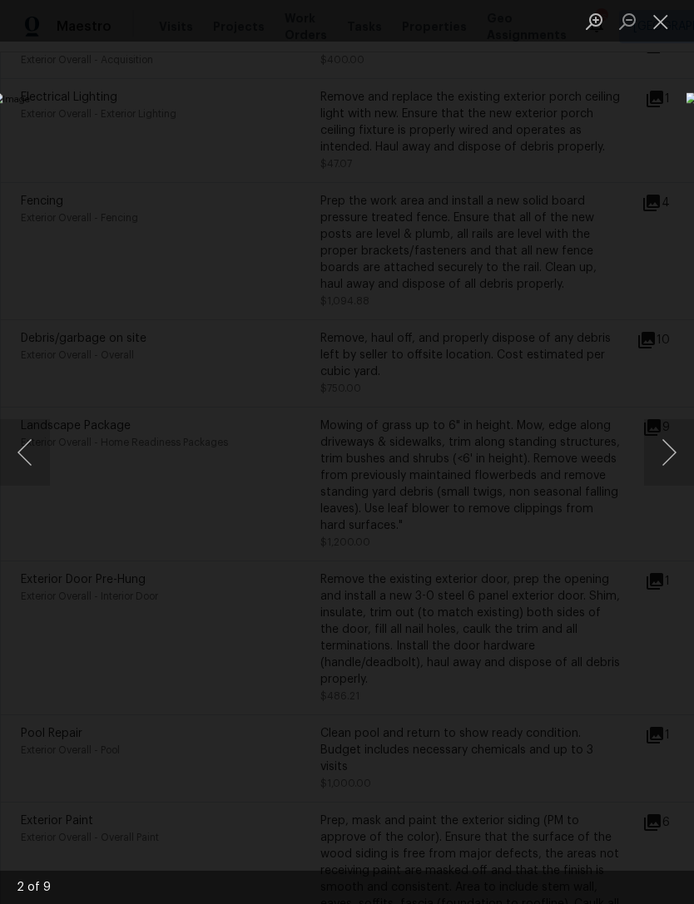
click at [546, 741] on div "Lightbox" at bounding box center [347, 452] width 694 height 904
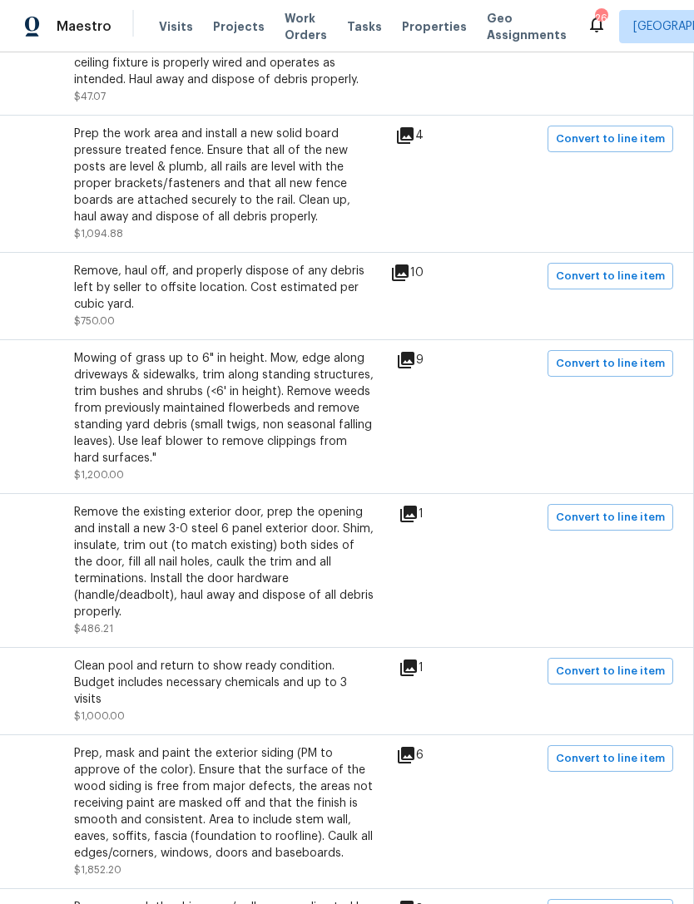
scroll to position [2036, 246]
click at [631, 373] on span "Convert to line item" at bounding box center [610, 363] width 109 height 19
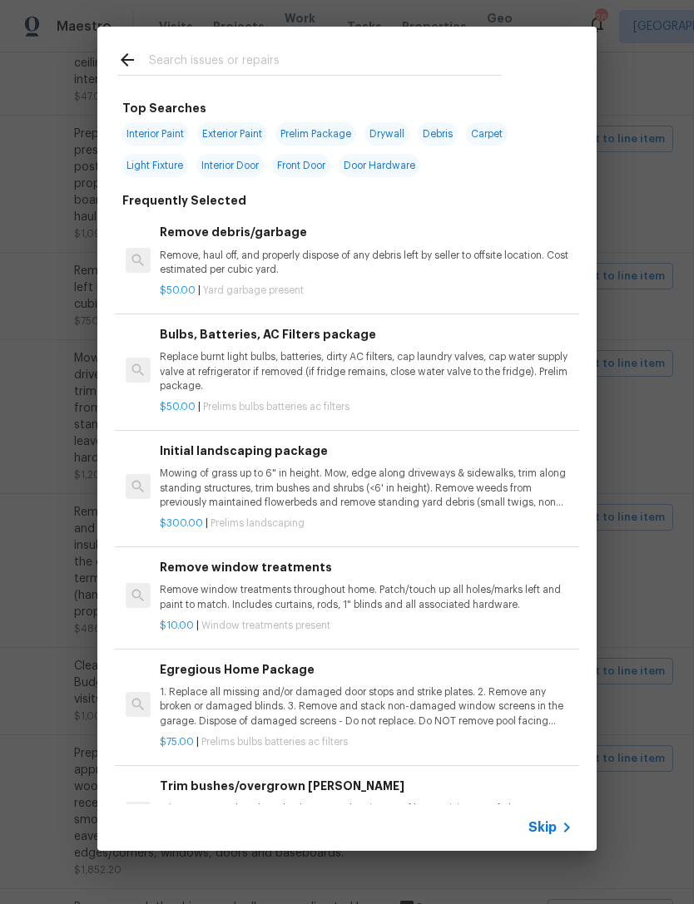
click at [286, 72] on input "text" at bounding box center [325, 62] width 353 height 25
click at [363, 491] on p "Mowing of grass up to 6" in height. Mow, edge along driveways & sidewalks, trim…" at bounding box center [366, 488] width 412 height 42
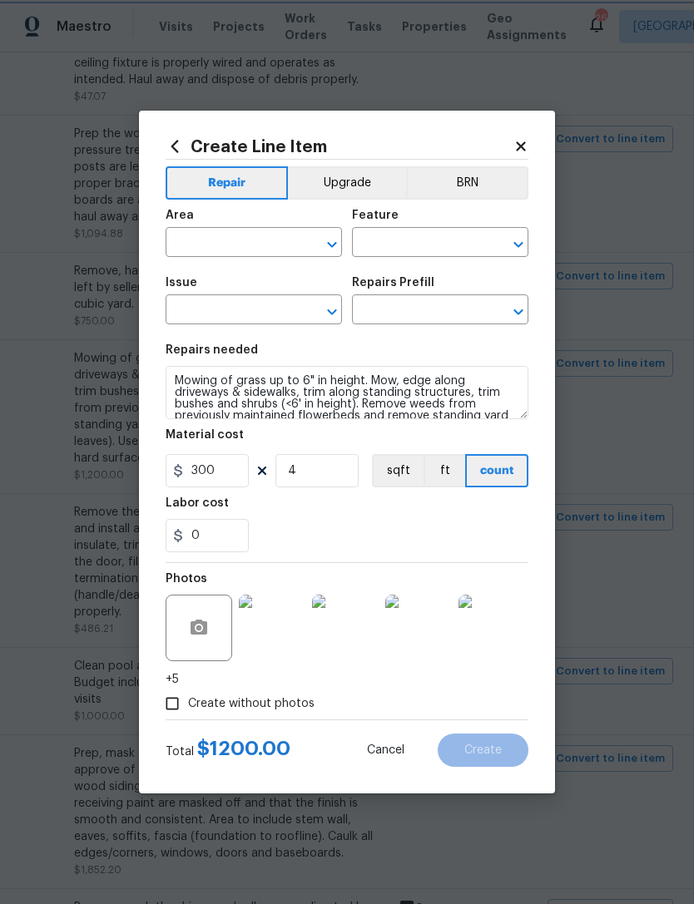
type input "Exterior Overall"
type input "Home Readiness Packages"
type input "Landscape Package"
type input "Initial landscaping package $300.00"
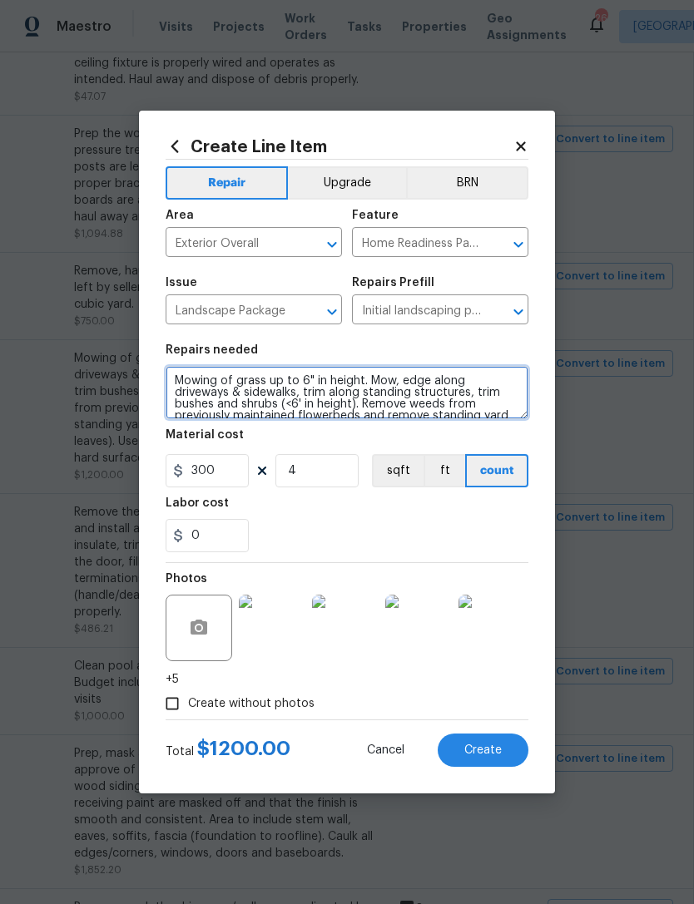
click at [174, 382] on textarea "Mowing of grass up to 6" in height. Mow, edge along driveways & sidewalks, trim…" at bounding box center [346, 392] width 363 height 53
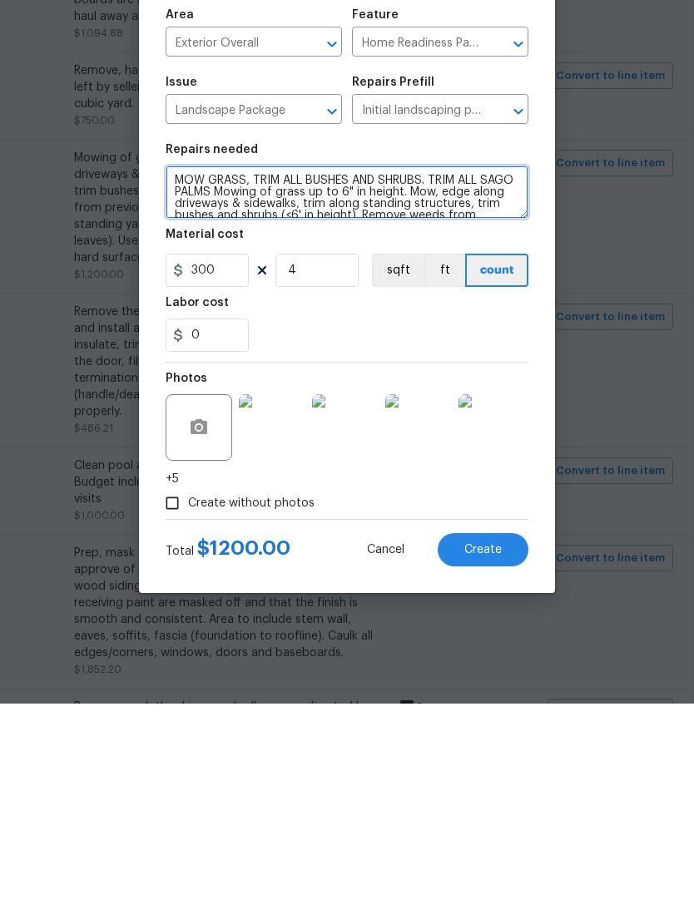
type textarea "MOW GRASS, TRIM ALL BUSHES AND SHRUBS. TRIM ALL SAGO PALMS Mowing of grass up t…"
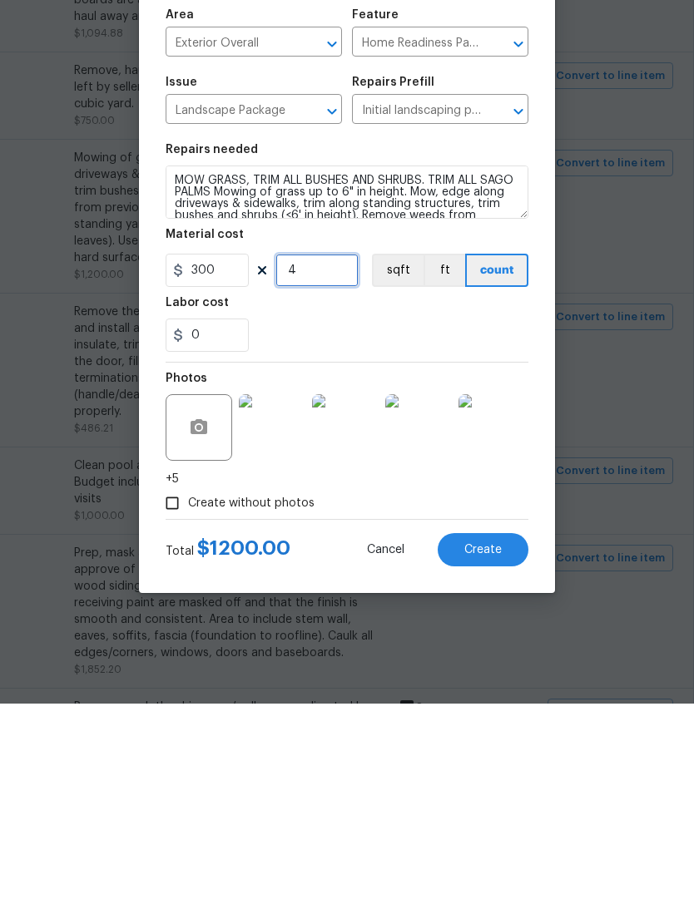
click at [311, 454] on input "4" at bounding box center [316, 470] width 83 height 33
type input "2"
click at [269, 595] on img at bounding box center [272, 628] width 67 height 67
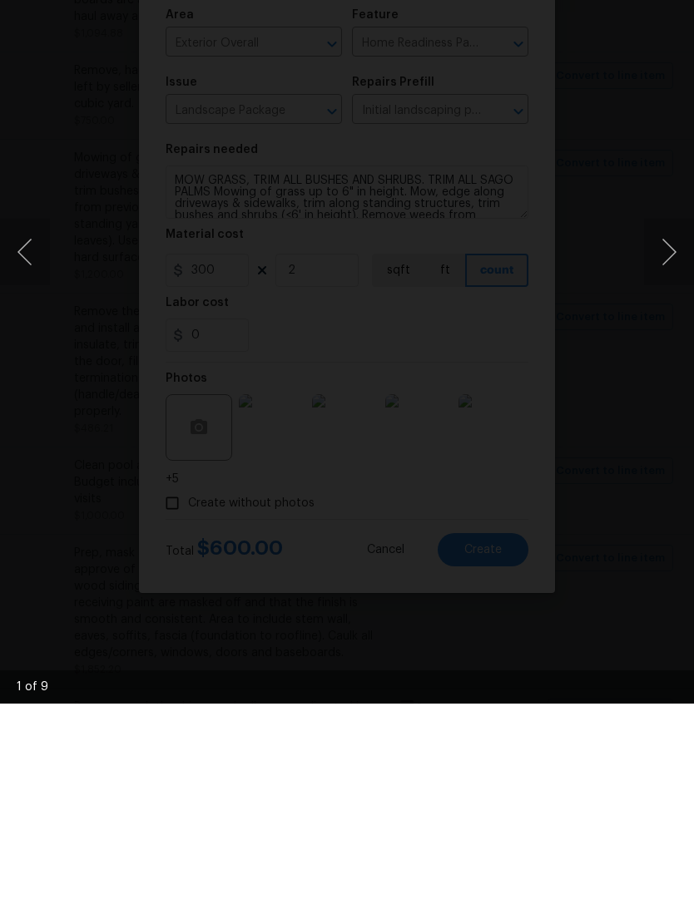
scroll to position [53, 0]
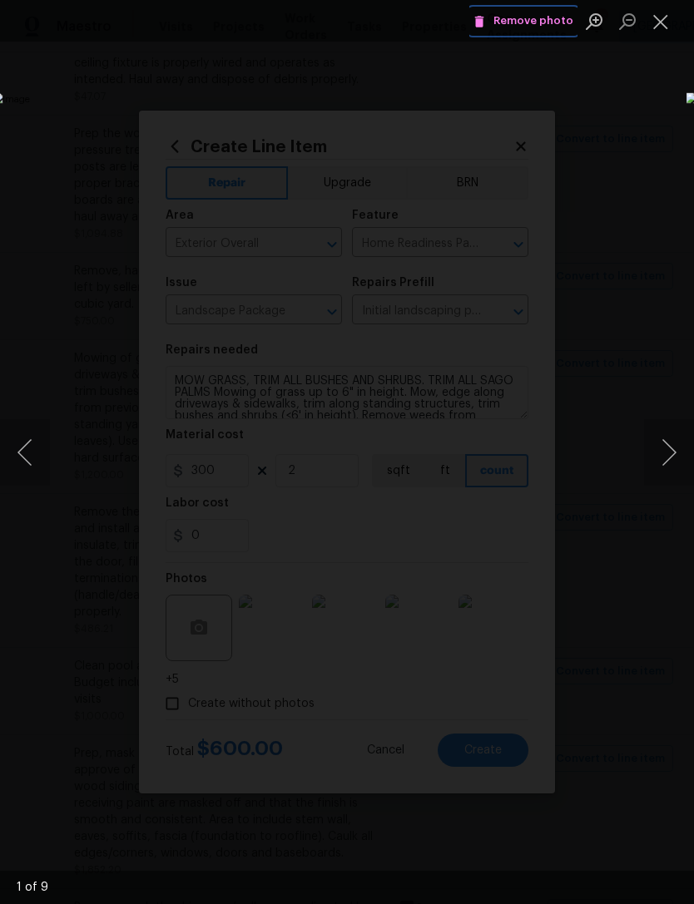
click at [508, 10] on button "Remove photo" at bounding box center [523, 21] width 108 height 26
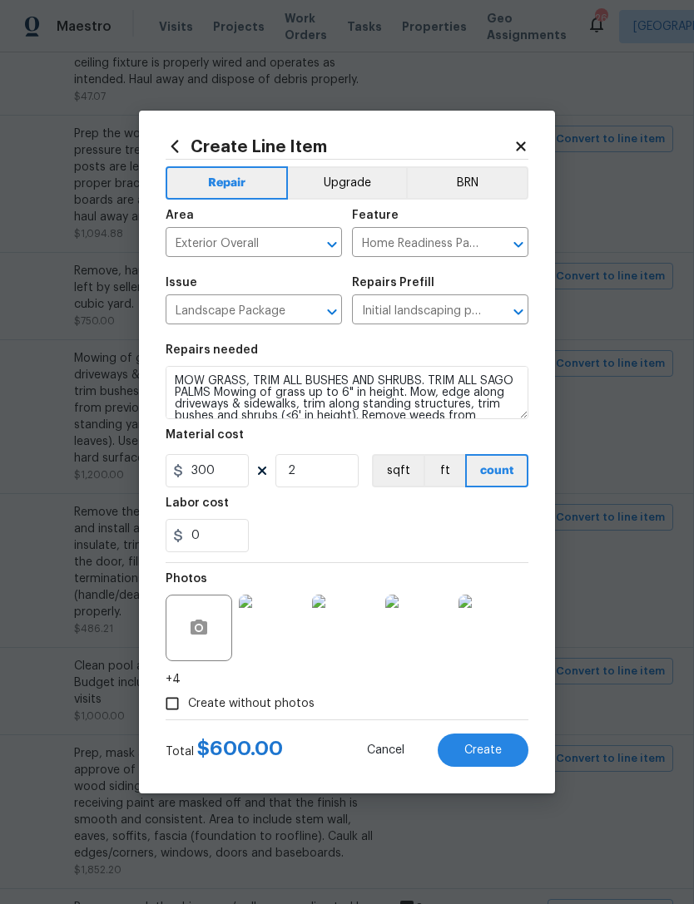
click at [272, 625] on img at bounding box center [272, 628] width 67 height 67
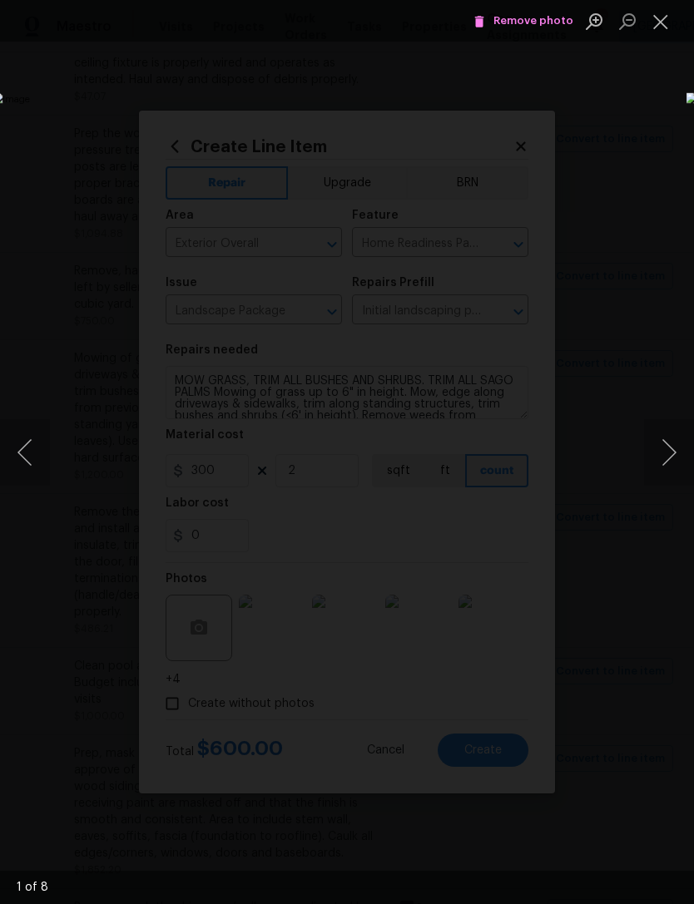
click at [676, 448] on button "Next image" at bounding box center [669, 452] width 50 height 67
click at [665, 437] on button "Next image" at bounding box center [669, 452] width 50 height 67
click at [674, 447] on button "Next image" at bounding box center [669, 452] width 50 height 67
click at [664, 451] on button "Next image" at bounding box center [669, 452] width 50 height 67
click at [622, 703] on div "Lightbox" at bounding box center [347, 452] width 694 height 904
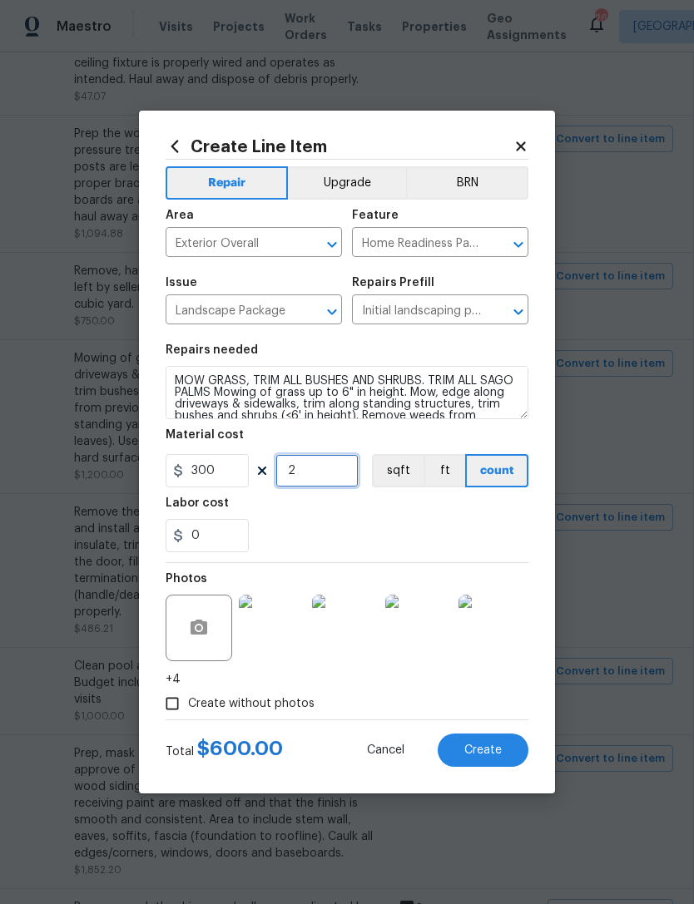
click at [309, 467] on input "2" at bounding box center [316, 470] width 83 height 33
click at [382, 544] on div "0" at bounding box center [346, 535] width 363 height 33
click at [475, 744] on span "Create" at bounding box center [482, 750] width 37 height 12
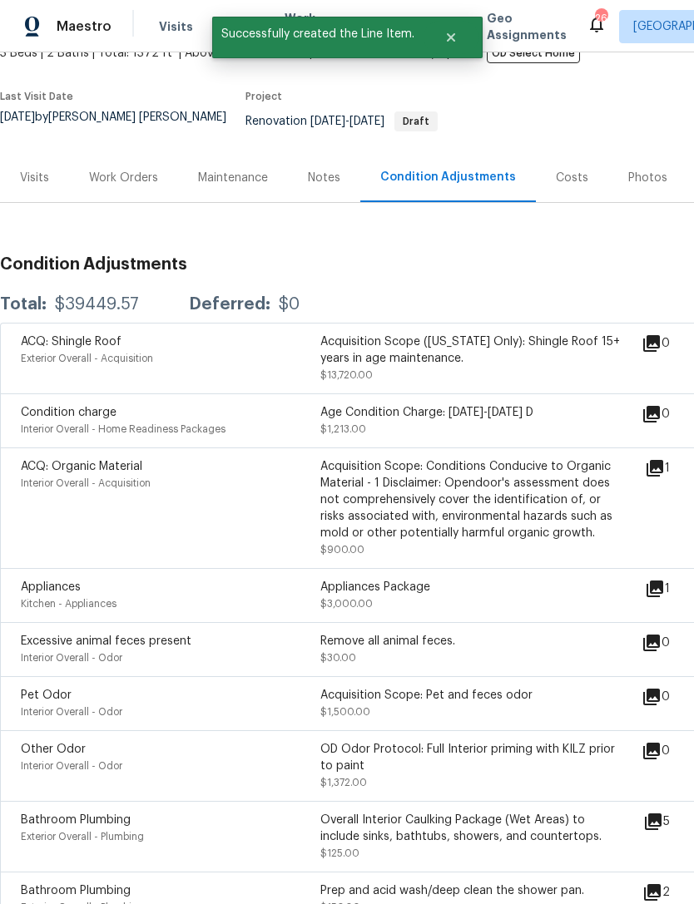
scroll to position [111, 0]
click at [123, 153] on div "Work Orders" at bounding box center [123, 177] width 109 height 49
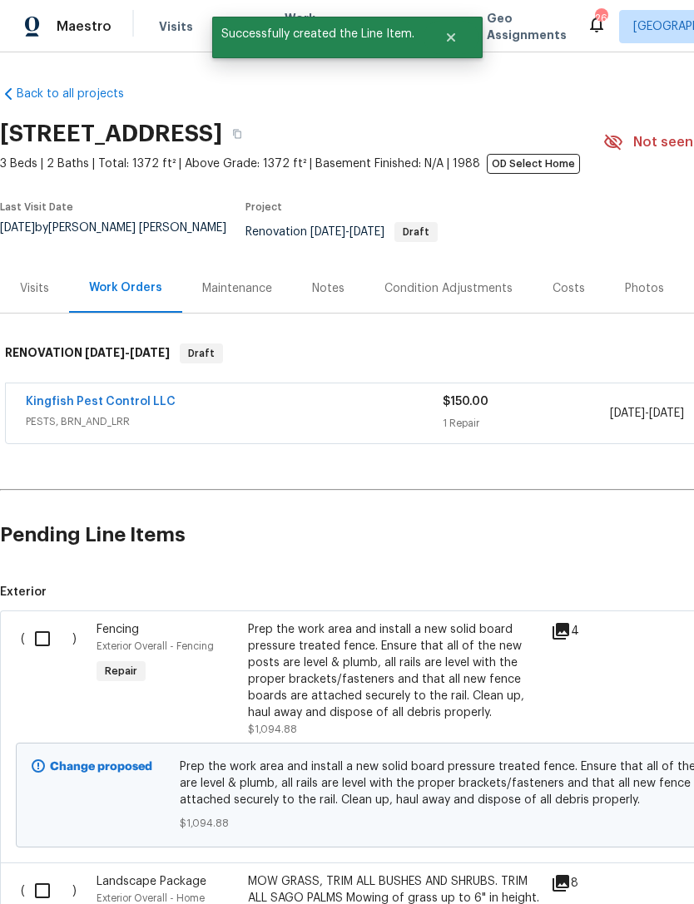
click at [38, 648] on input "checkbox" at bounding box center [48, 638] width 47 height 35
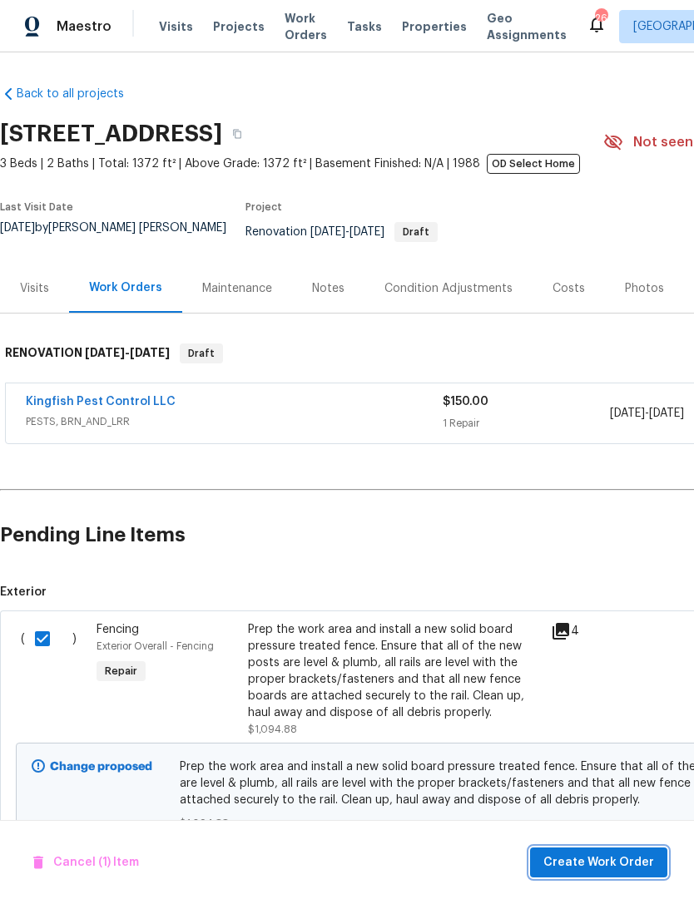
click at [554, 871] on span "Create Work Order" at bounding box center [598, 862] width 111 height 21
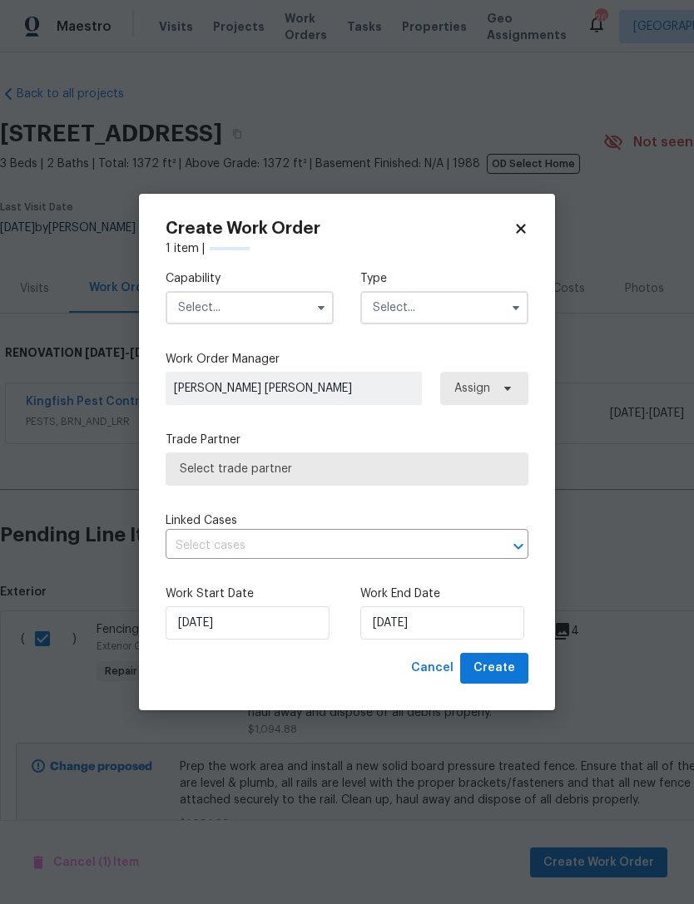
checkbox input "false"
click at [198, 311] on input "text" at bounding box center [249, 307] width 168 height 33
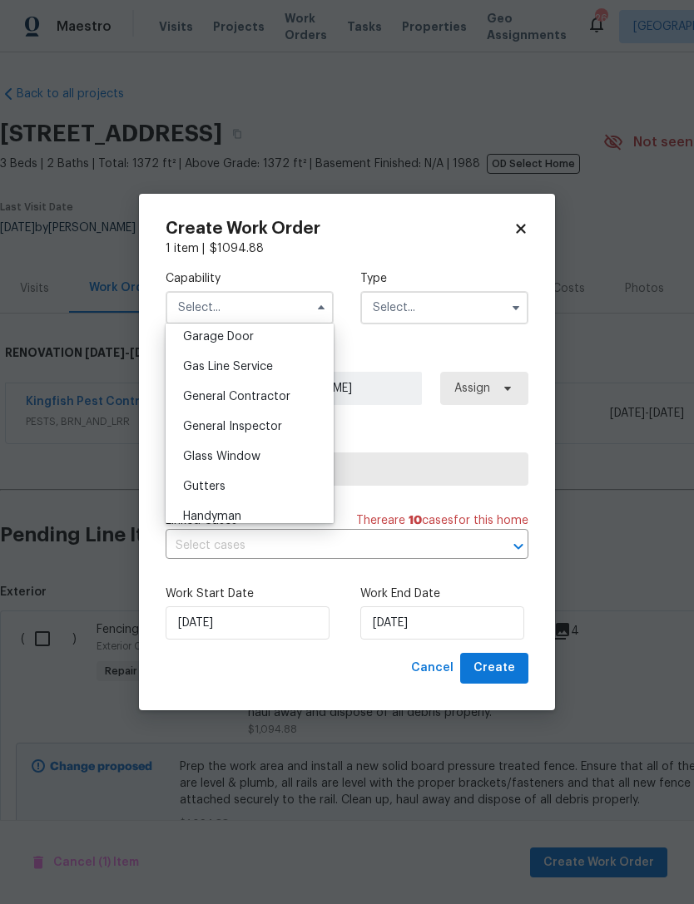
scroll to position [738, 0]
click at [209, 402] on span "General Contractor" at bounding box center [236, 399] width 107 height 12
type input "General Contractor"
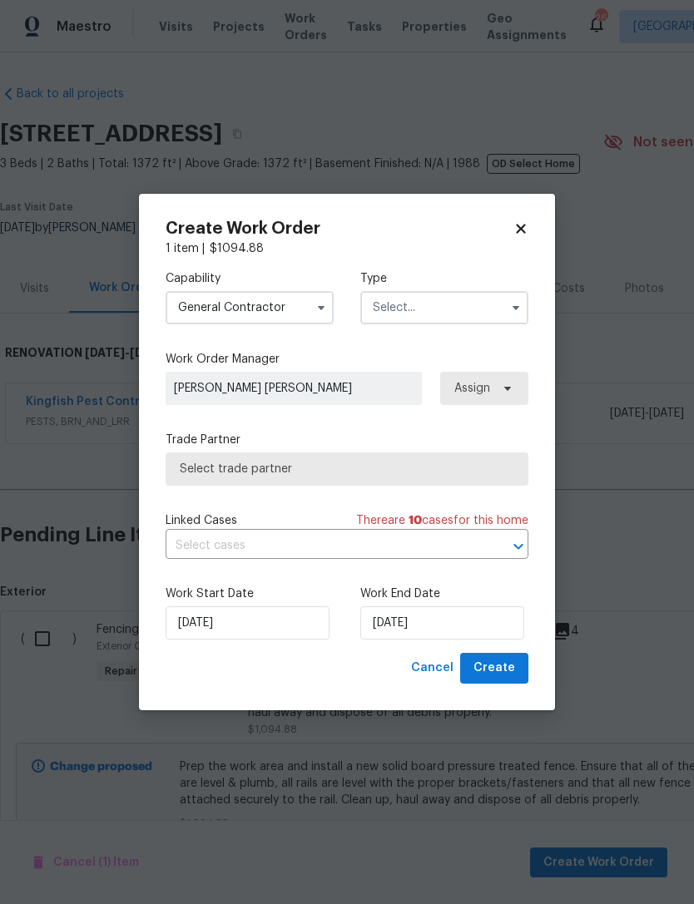
click at [407, 304] on input "text" at bounding box center [444, 307] width 168 height 33
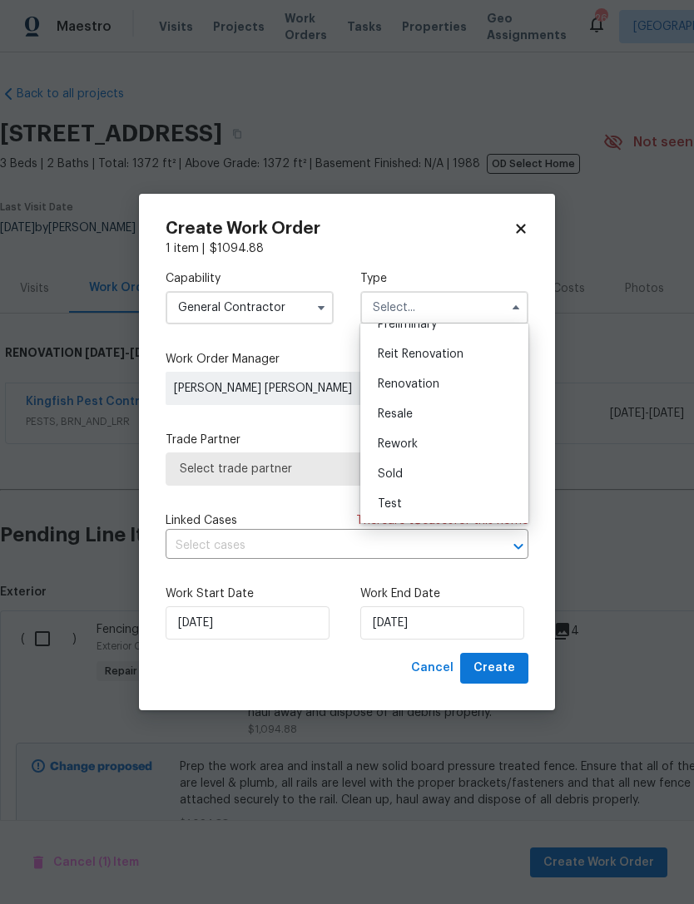
scroll to position [378, 0]
click at [395, 385] on span "Renovation" at bounding box center [409, 384] width 62 height 12
type input "Renovation"
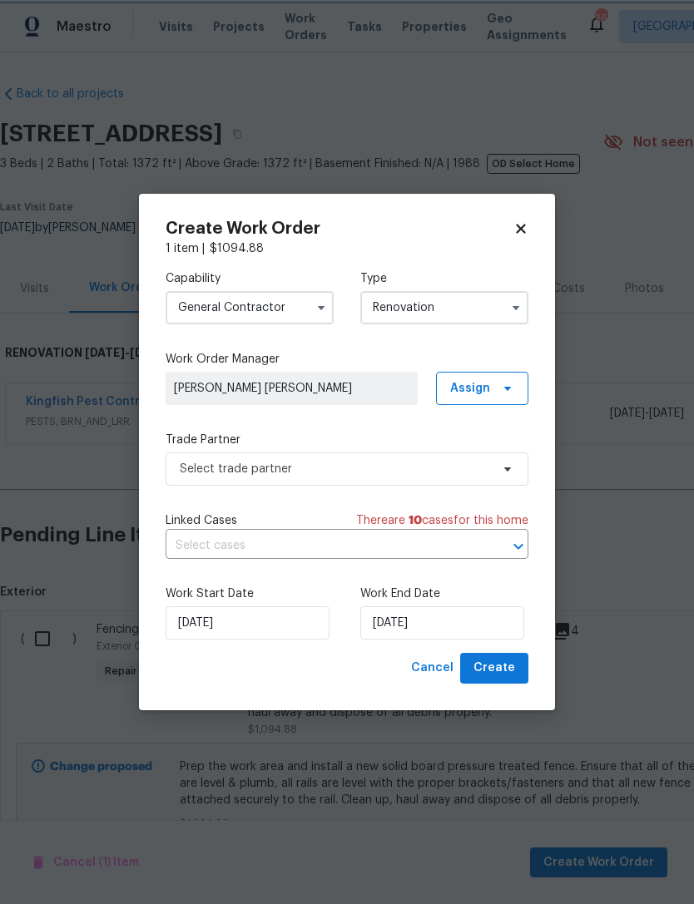
scroll to position [0, 0]
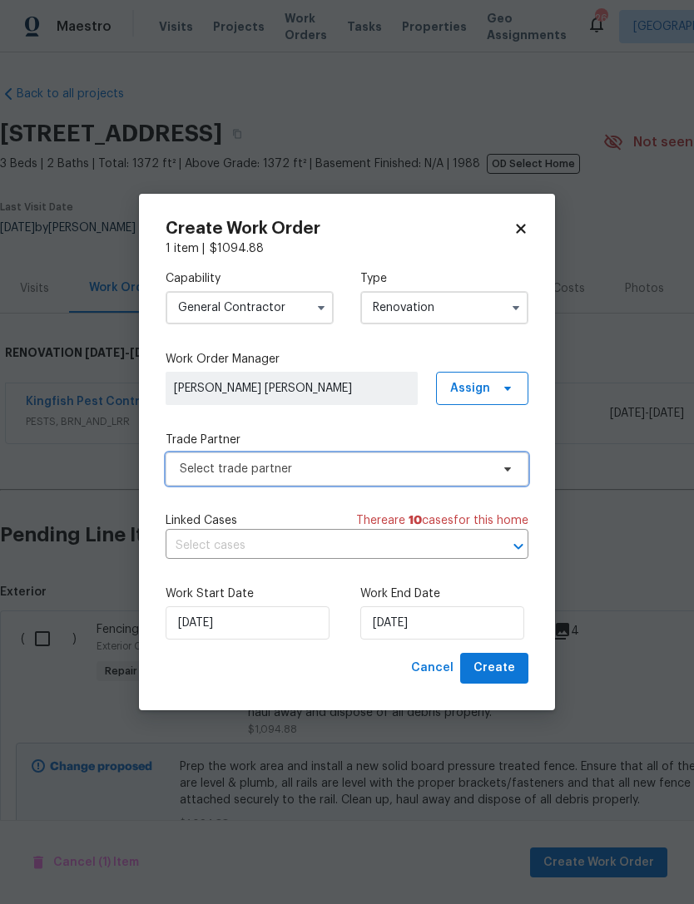
click at [198, 472] on span "Select trade partner" at bounding box center [335, 469] width 310 height 17
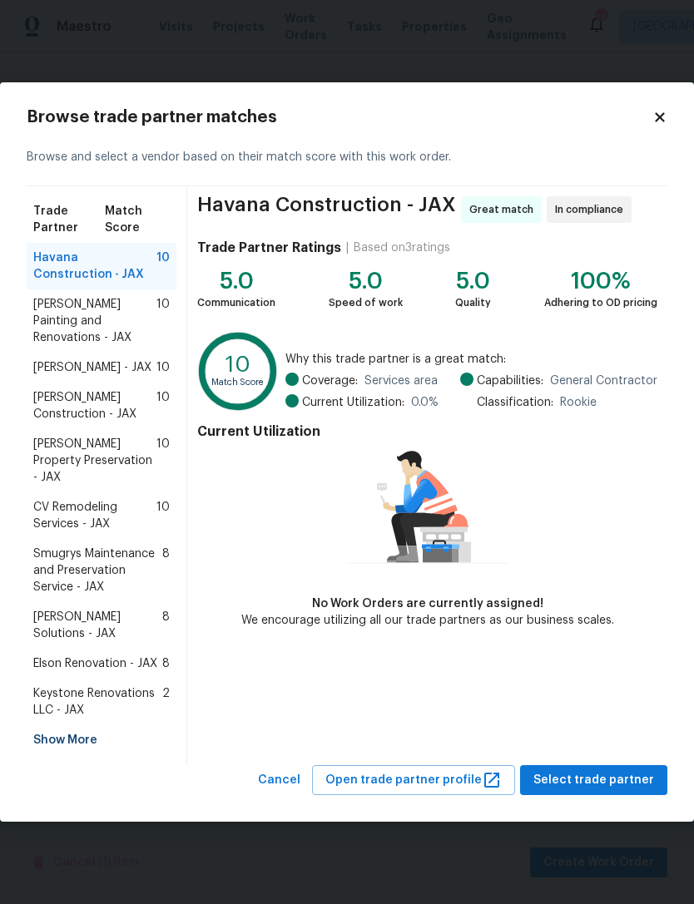
click at [72, 342] on span "Hildebrandt Painting and Renovations - JAX" at bounding box center [94, 321] width 123 height 50
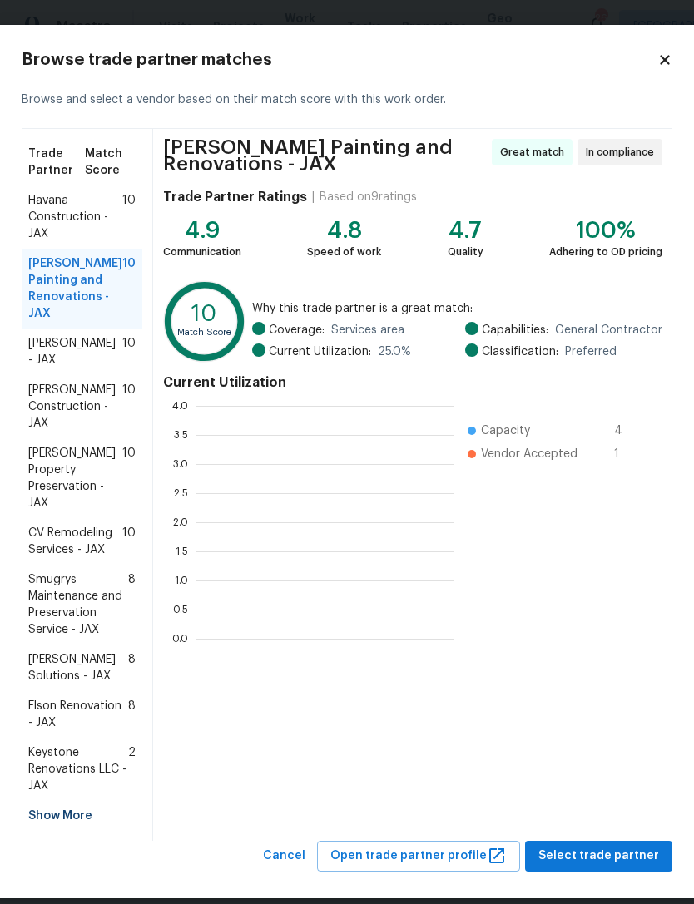
scroll to position [233, 258]
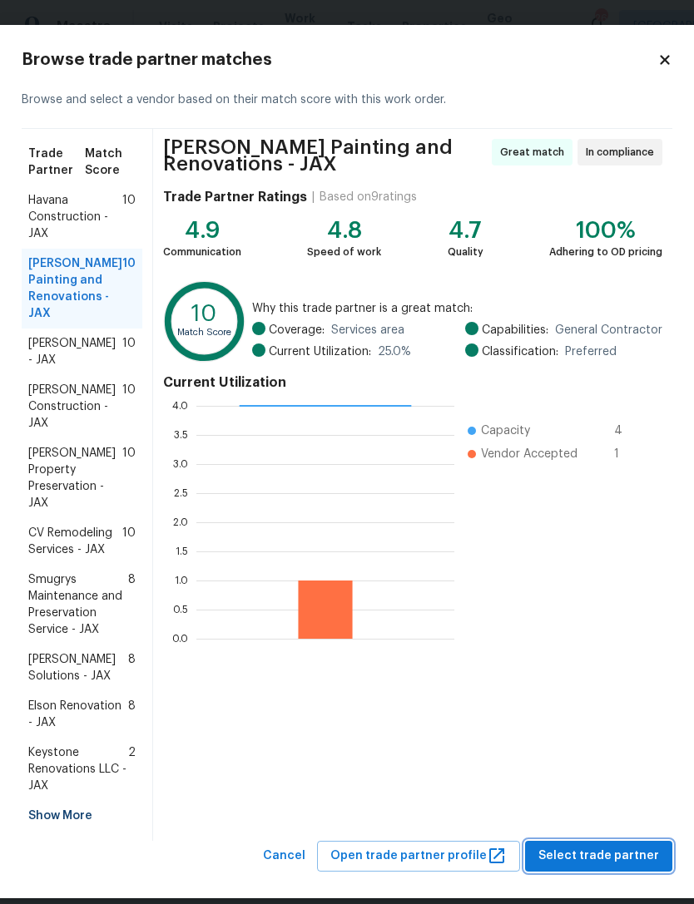
click at [602, 865] on span "Select trade partner" at bounding box center [598, 856] width 121 height 21
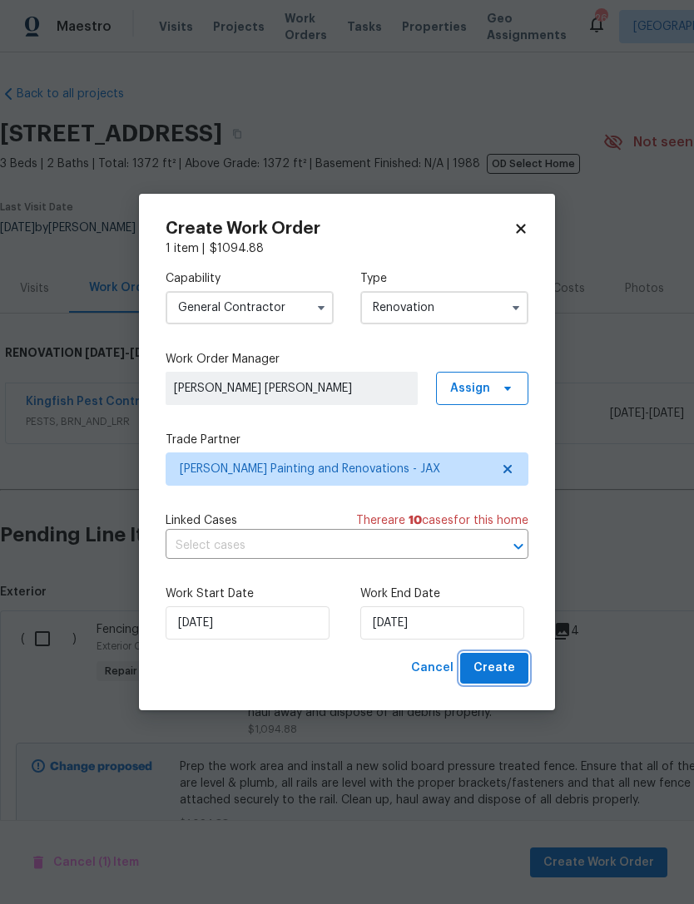
click at [496, 681] on button "Create" at bounding box center [494, 668] width 68 height 31
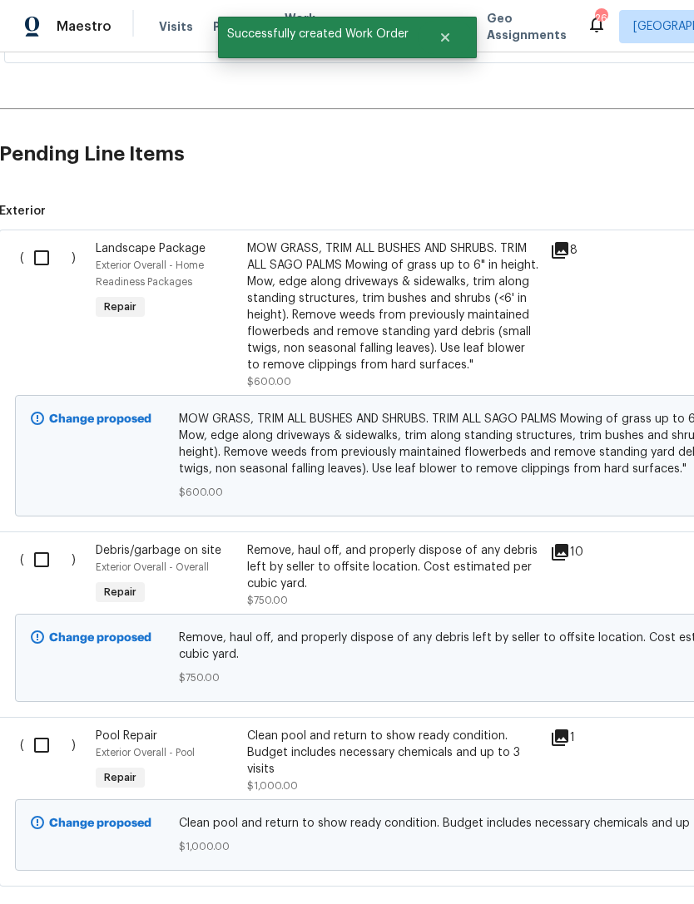
scroll to position [480, 4]
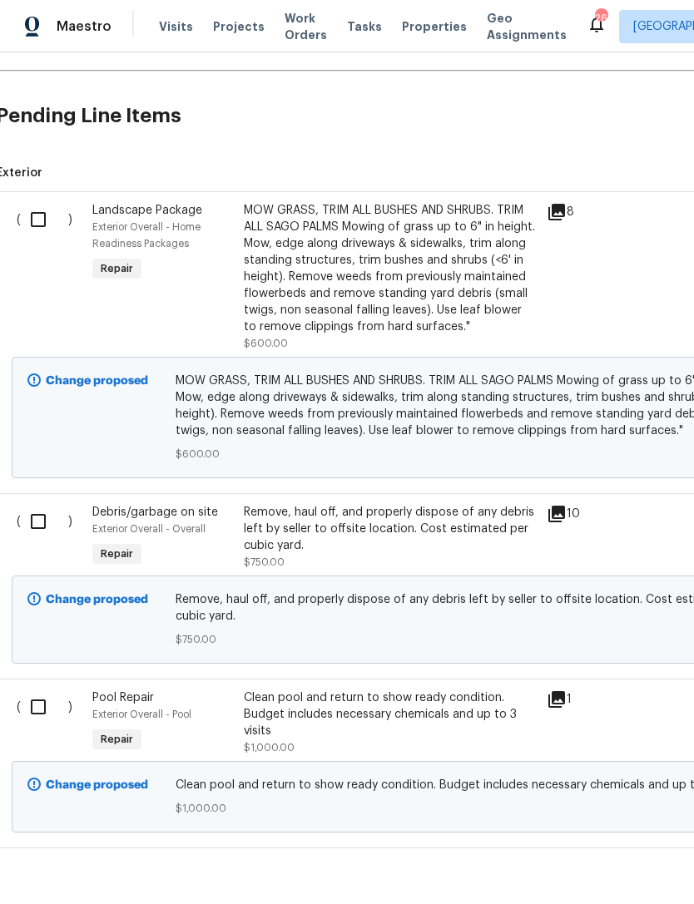
click at [42, 526] on input "checkbox" at bounding box center [44, 521] width 47 height 35
checkbox input "true"
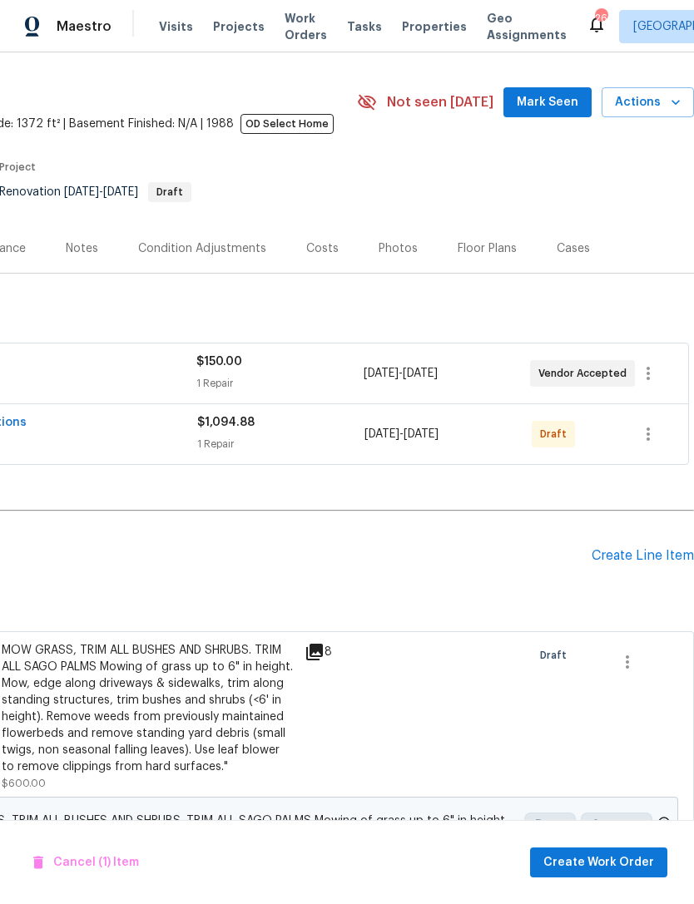
scroll to position [40, 246]
click at [647, 443] on icon "button" at bounding box center [648, 434] width 20 height 20
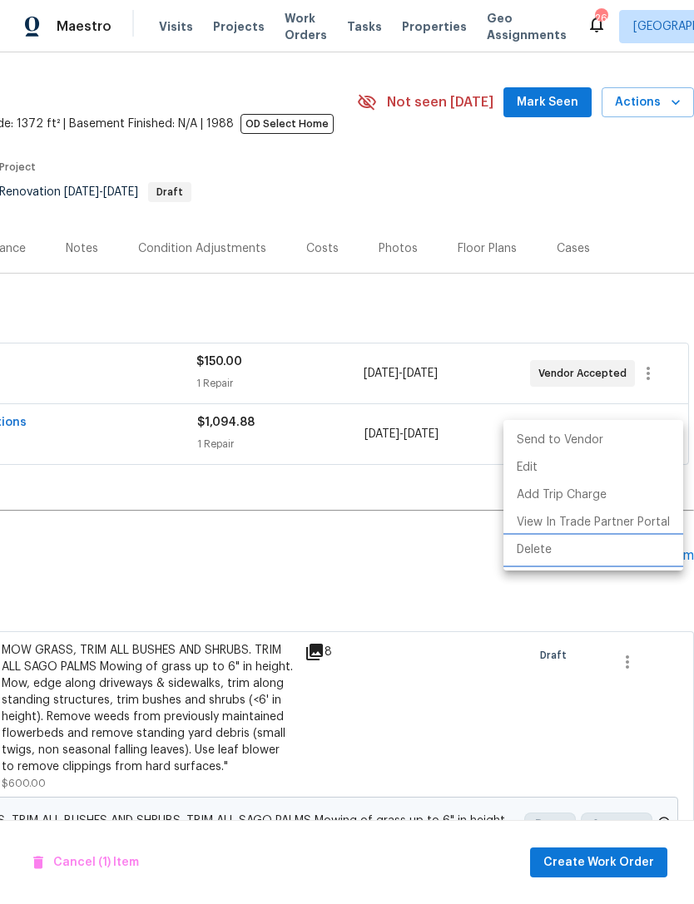
click at [543, 546] on li "Delete" at bounding box center [593, 549] width 180 height 27
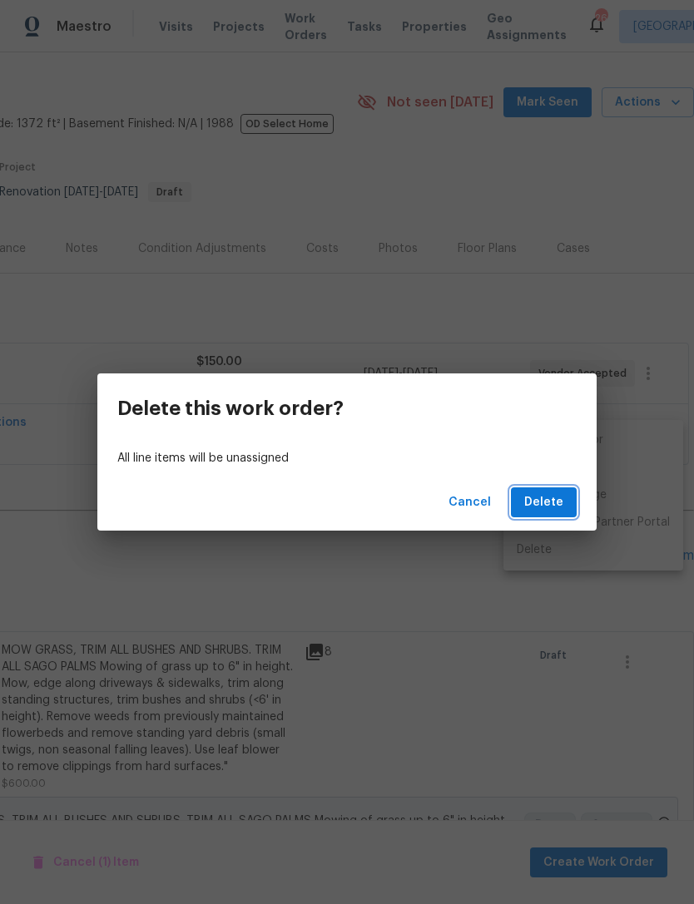
click at [556, 494] on span "Delete" at bounding box center [543, 502] width 39 height 21
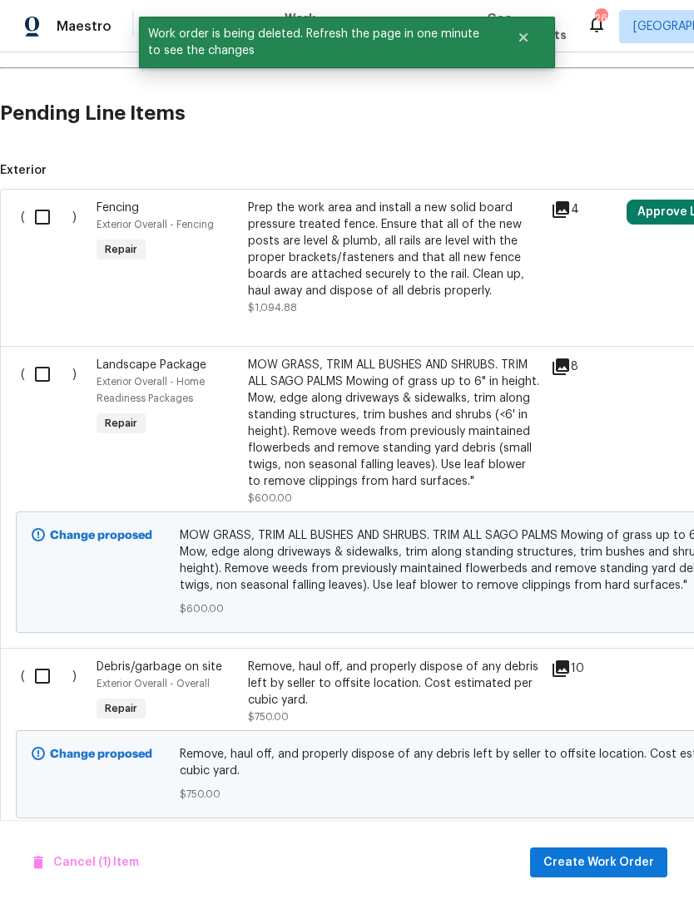
scroll to position [422, 0]
click at [29, 216] on input "checkbox" at bounding box center [48, 216] width 47 height 35
checkbox input "true"
click at [50, 686] on input "checkbox" at bounding box center [48, 675] width 47 height 35
click at [614, 854] on span "Create Work Order" at bounding box center [598, 862] width 111 height 21
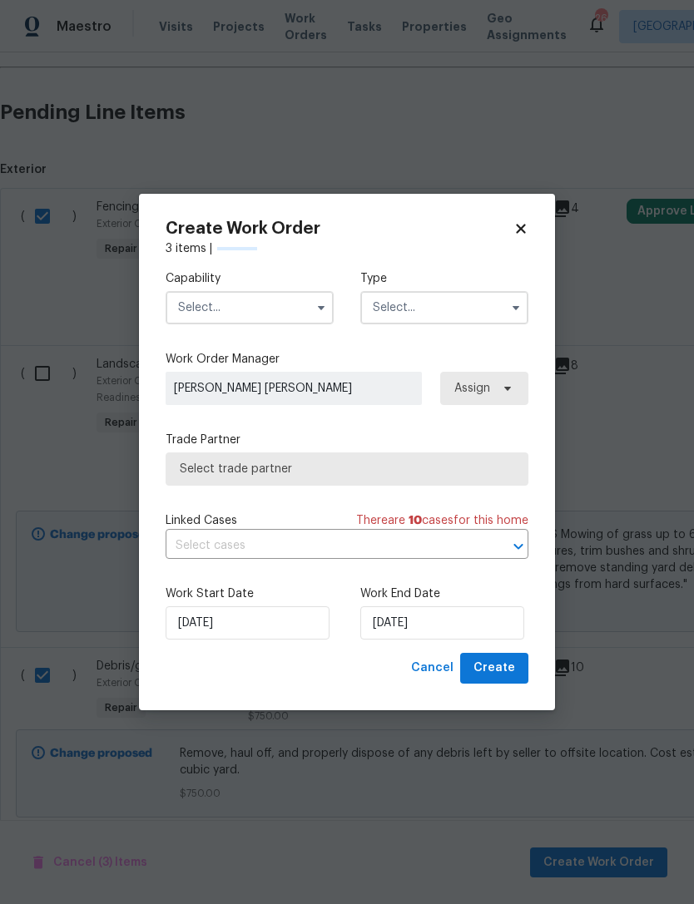
checkbox input "false"
click at [303, 307] on input "text" at bounding box center [249, 307] width 168 height 33
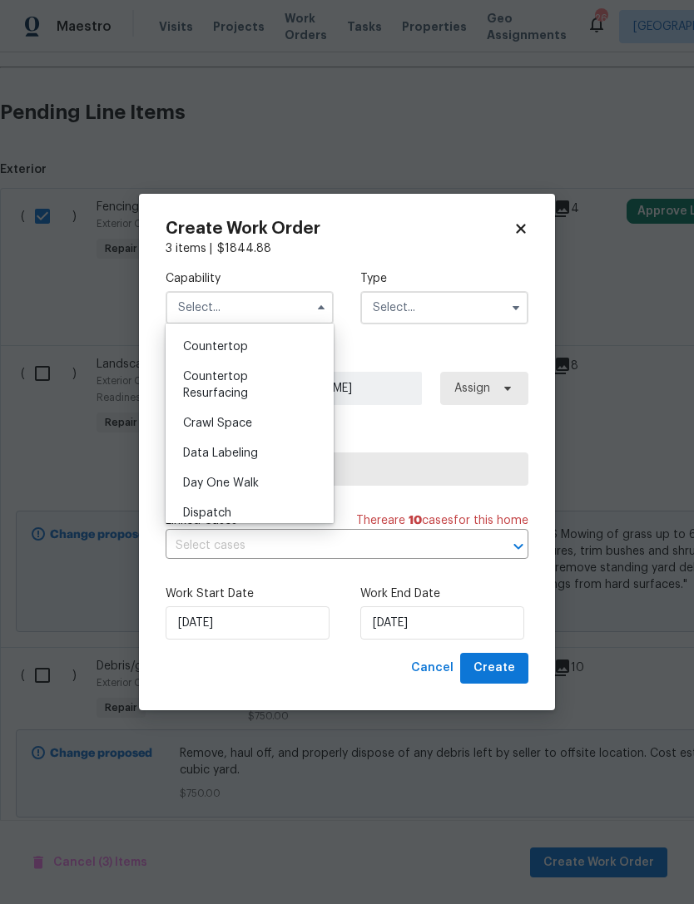
click at [319, 273] on label "Capability" at bounding box center [249, 278] width 168 height 17
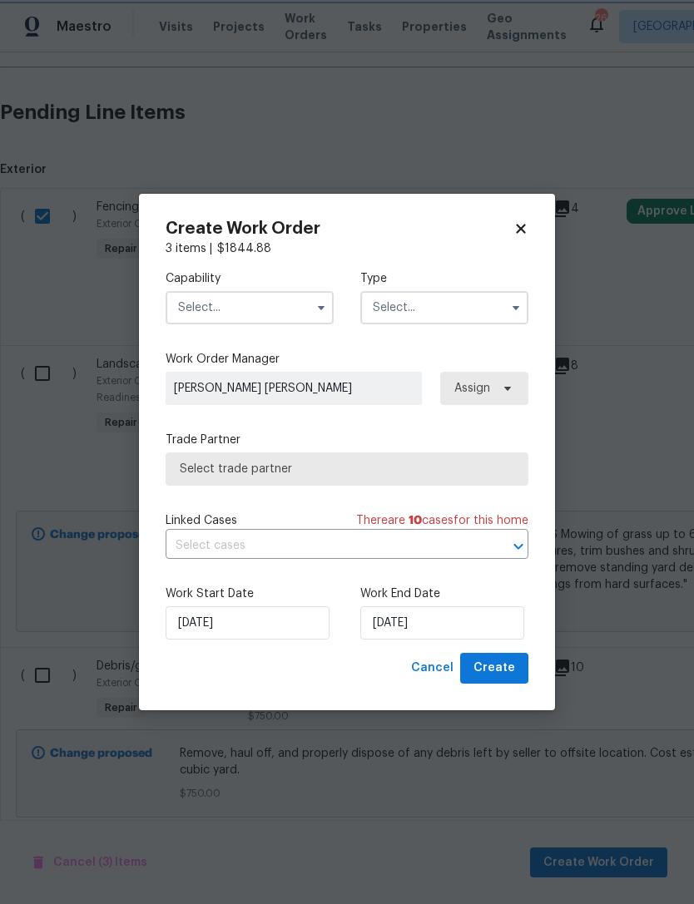
scroll to position [356, 0]
click at [294, 314] on input "text" at bounding box center [249, 307] width 168 height 33
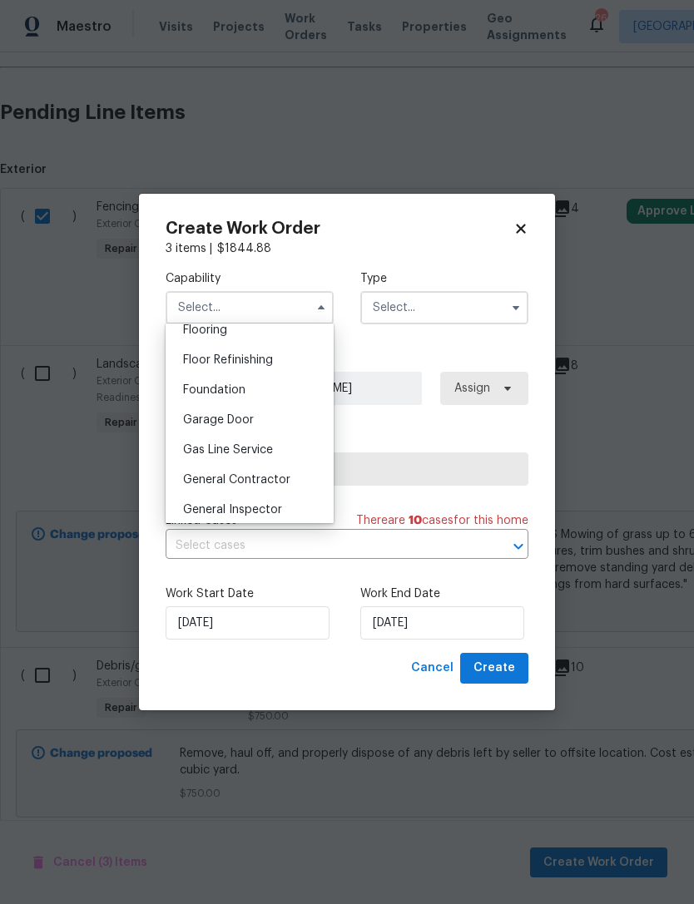
scroll to position [659, 0]
click at [288, 475] on span "General Contractor" at bounding box center [236, 479] width 107 height 12
type input "General Contractor"
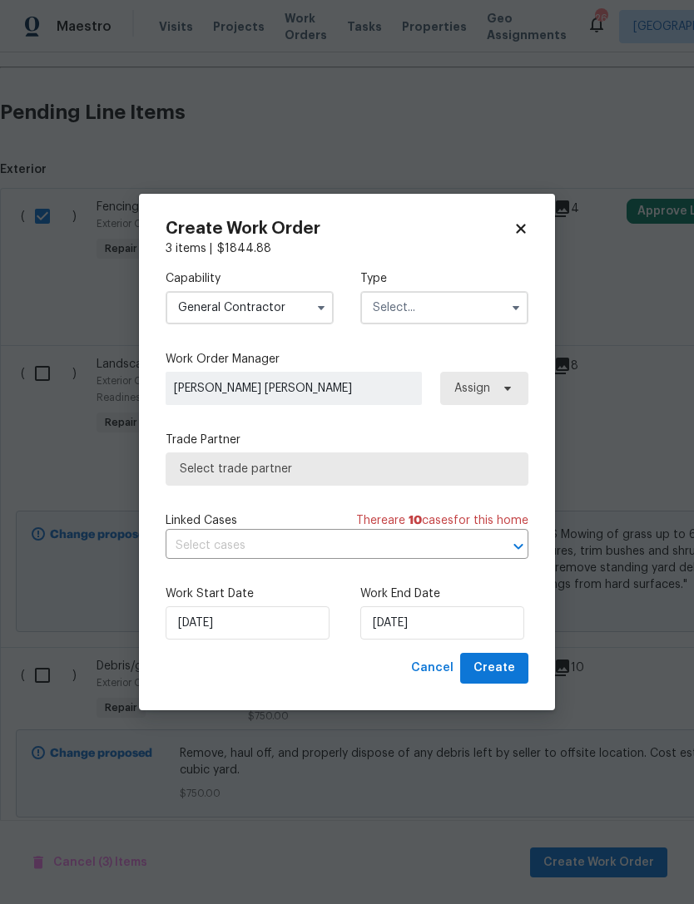
click at [432, 306] on input "text" at bounding box center [444, 307] width 168 height 33
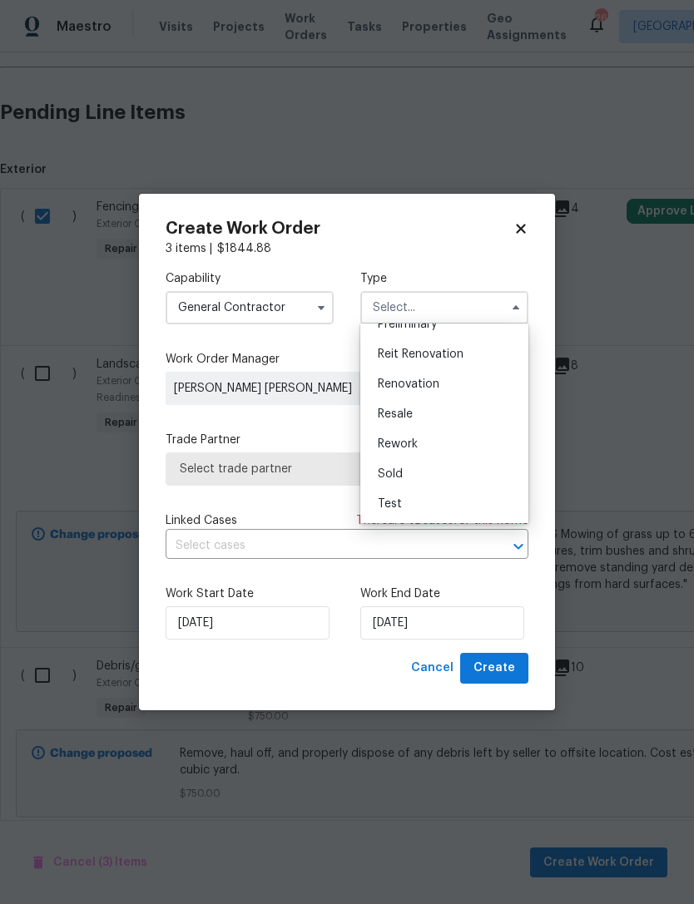
scroll to position [378, 0]
click at [456, 383] on div "Renovation" at bounding box center [444, 384] width 160 height 30
type input "Renovation"
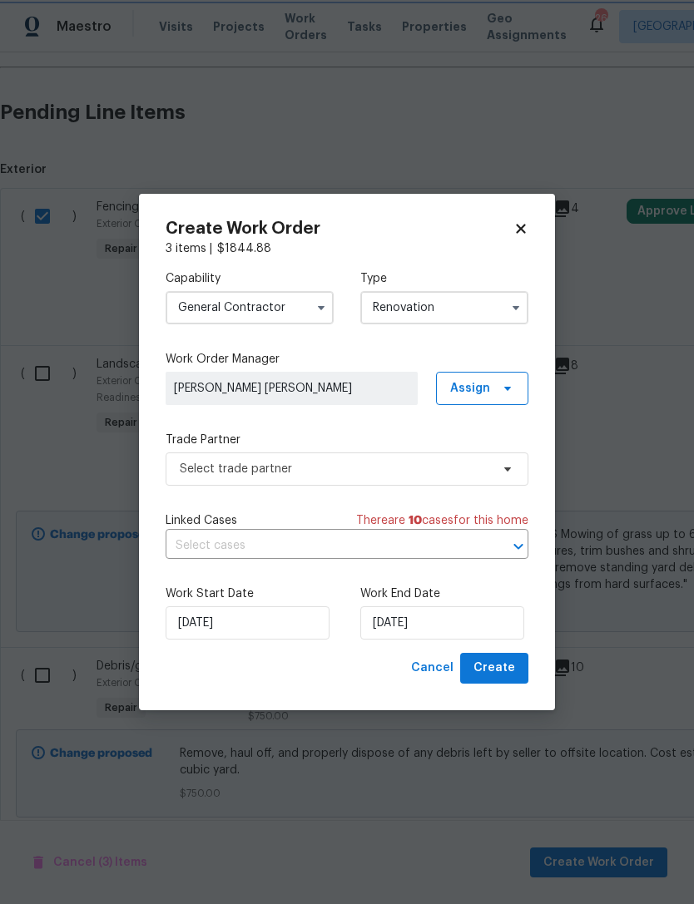
scroll to position [0, 0]
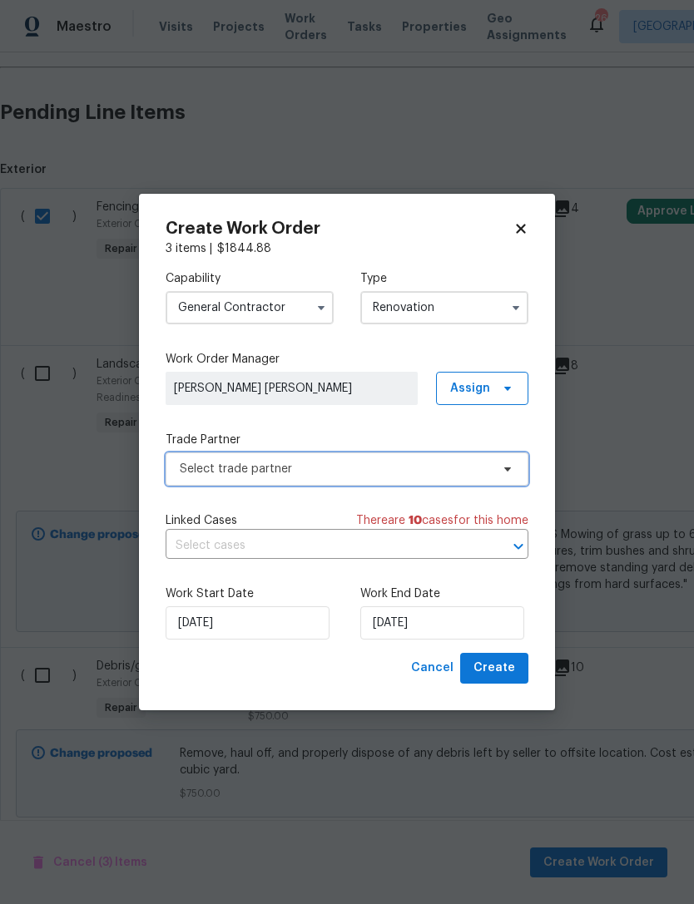
click at [484, 470] on span "Select trade partner" at bounding box center [335, 469] width 310 height 17
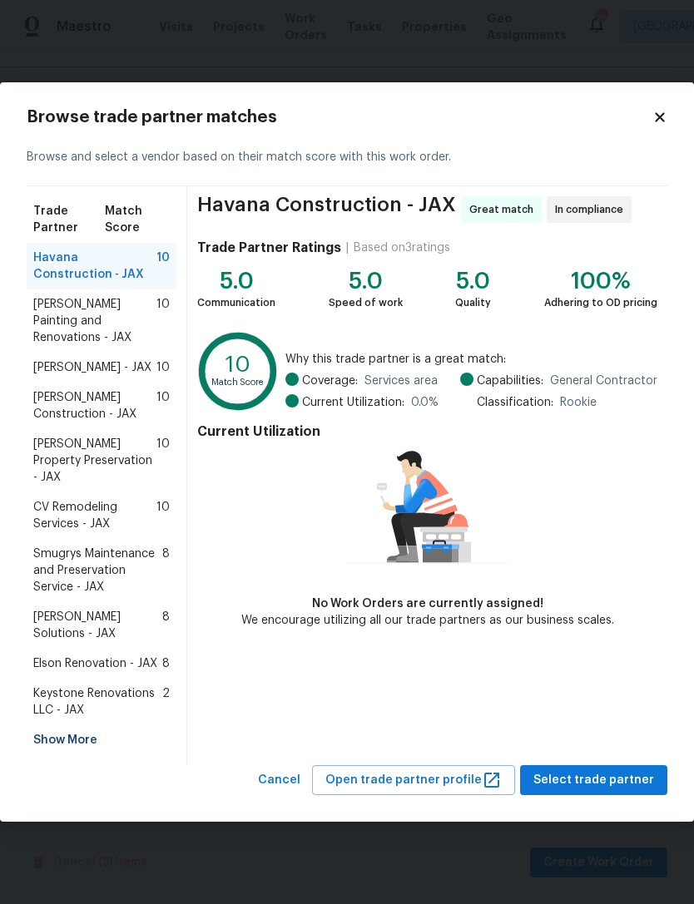
click at [51, 342] on span "Hildebrandt Painting and Renovations - JAX" at bounding box center [94, 321] width 123 height 50
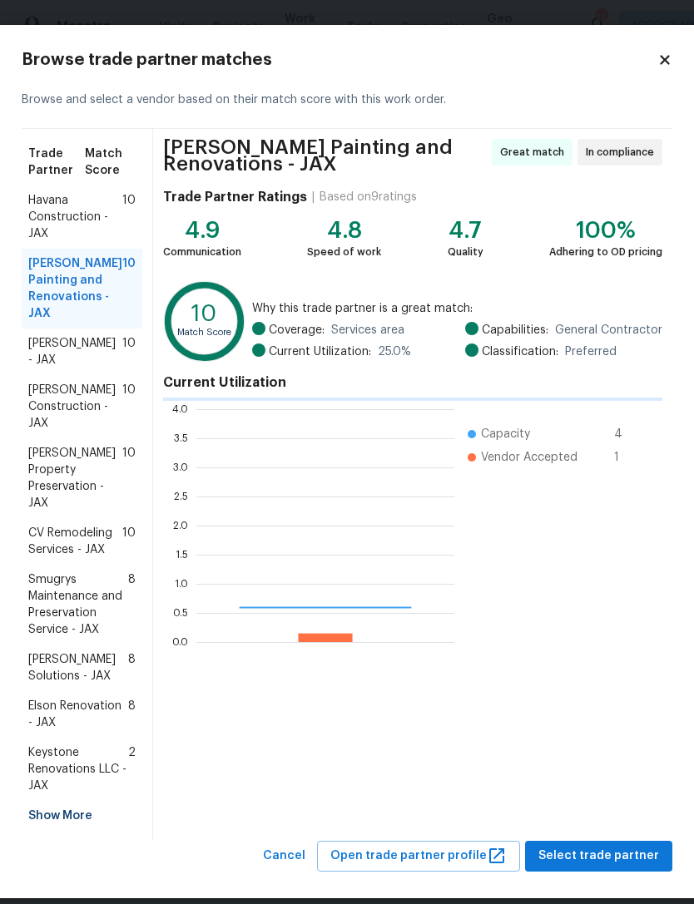
scroll to position [233, 258]
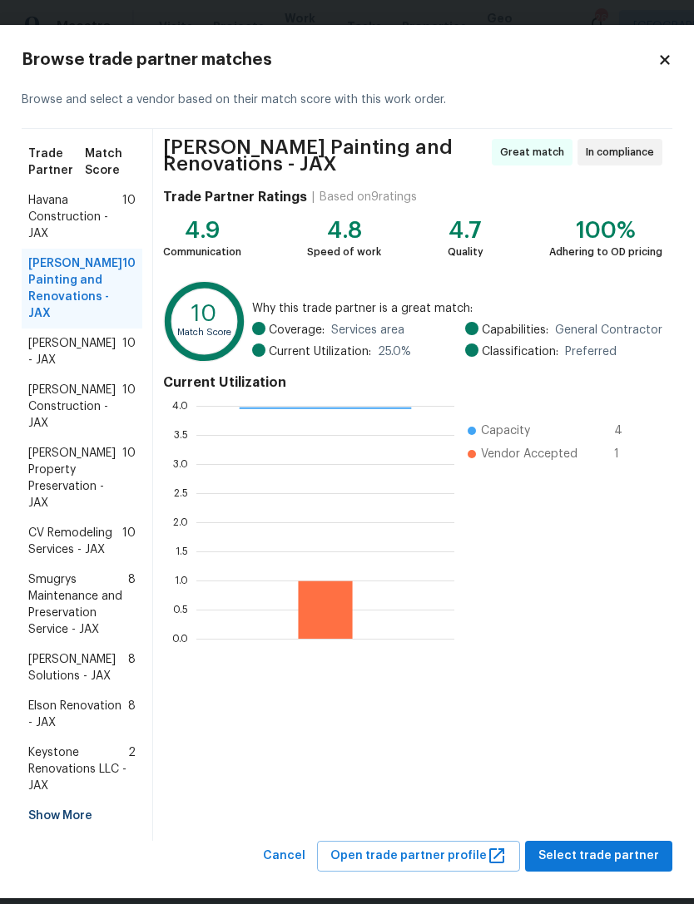
click at [598, 867] on span "Select trade partner" at bounding box center [598, 856] width 121 height 21
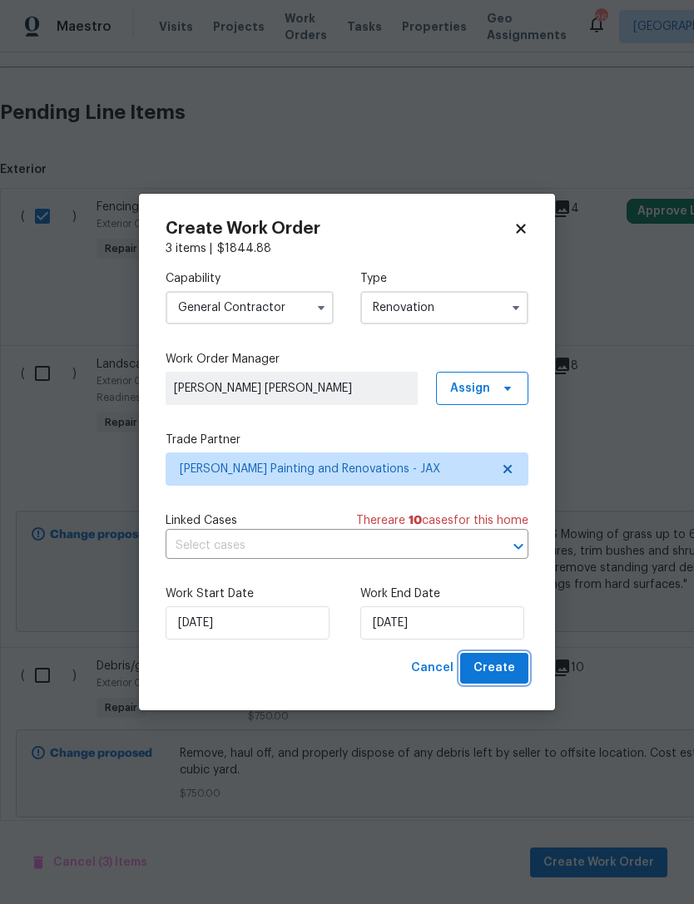
click at [516, 673] on button "Create" at bounding box center [494, 668] width 68 height 31
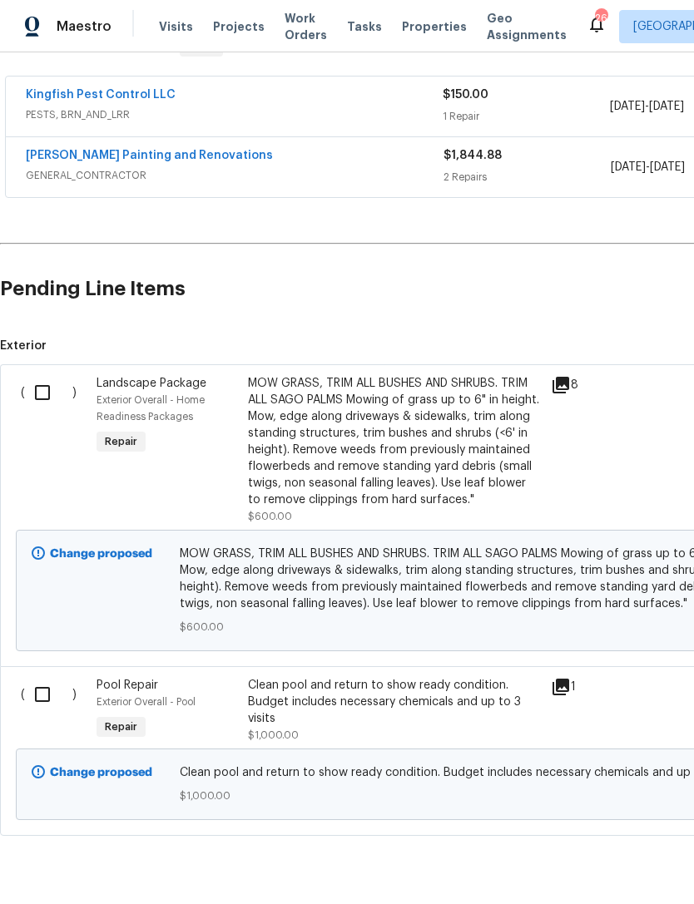
scroll to position [305, 0]
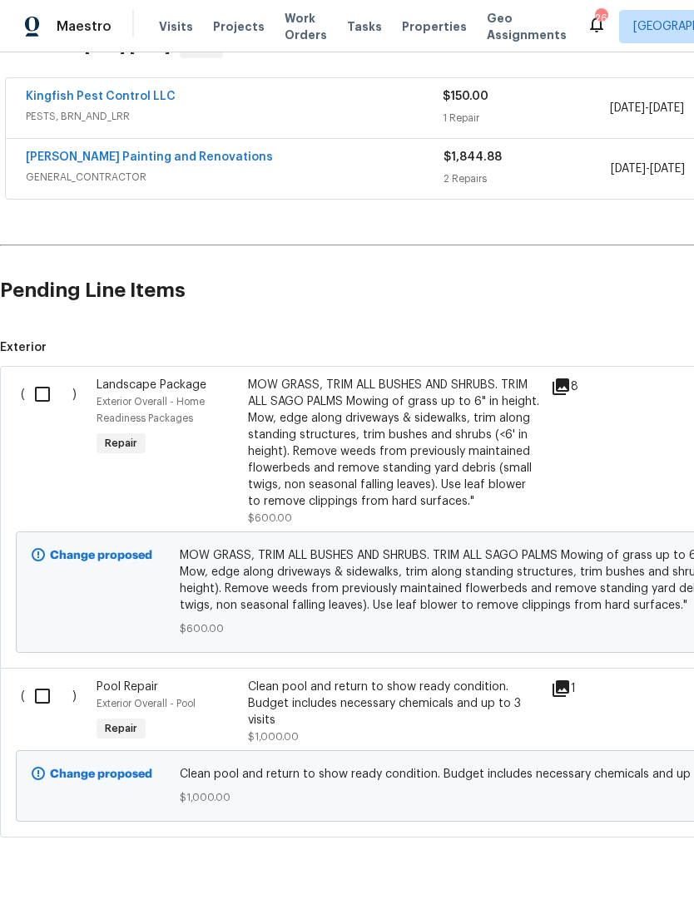
click at [27, 401] on input "checkbox" at bounding box center [48, 394] width 47 height 35
click at [604, 856] on span "Create Work Order" at bounding box center [598, 862] width 111 height 21
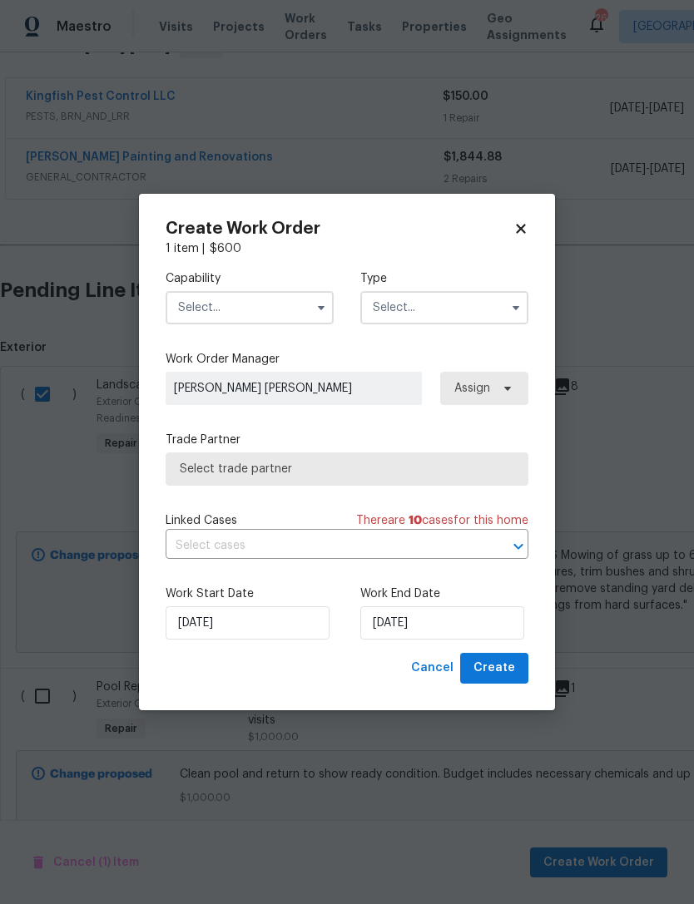
checkbox input "false"
click at [205, 309] on input "text" at bounding box center [249, 307] width 168 height 33
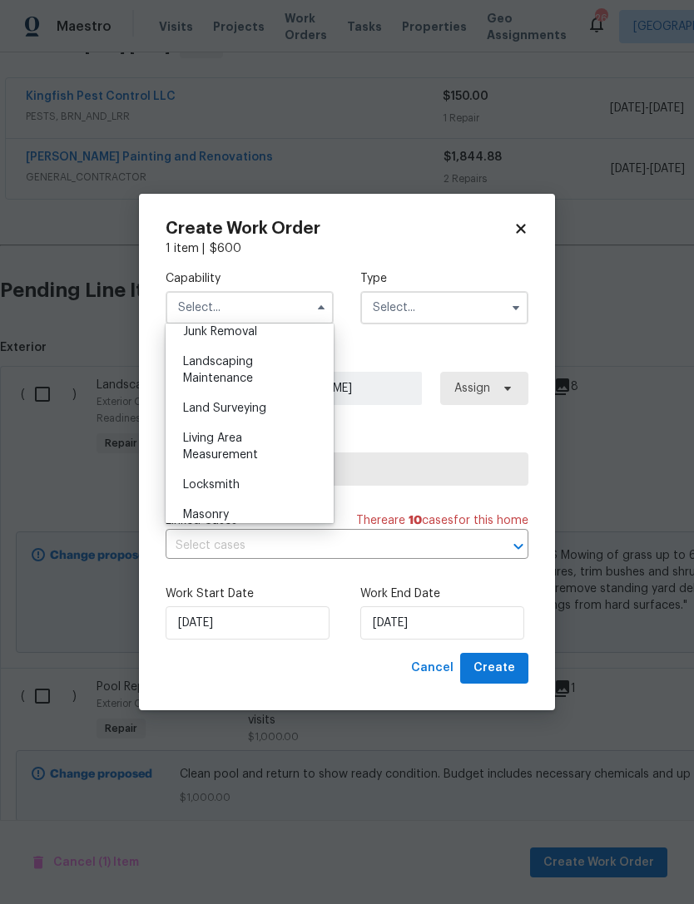
scroll to position [1074, 0]
click at [256, 362] on div "Landscaping Maintenance" at bounding box center [250, 371] width 160 height 47
type input "Landscaping Maintenance"
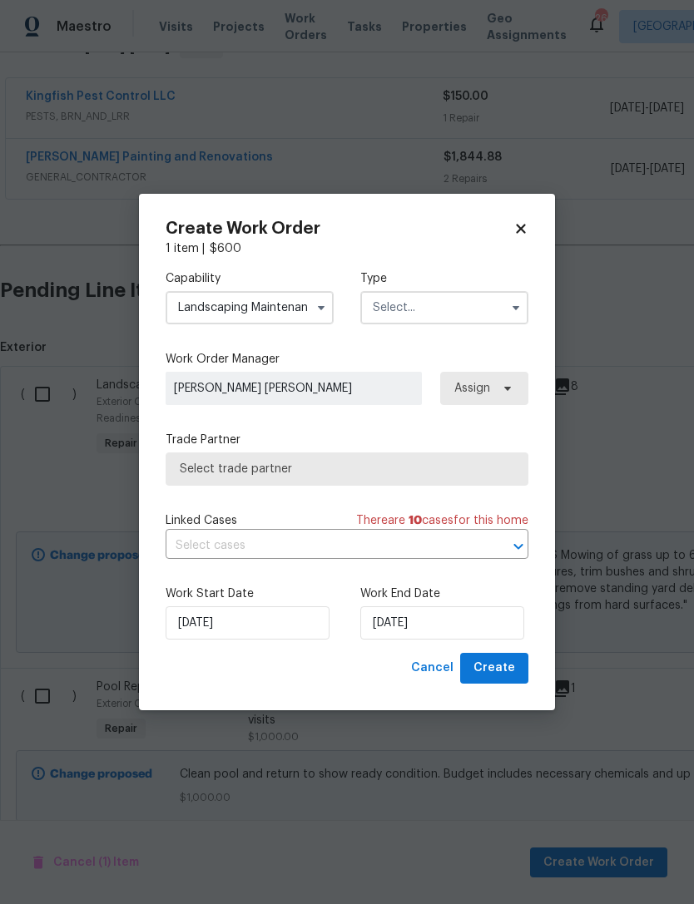
click at [309, 468] on span "Select trade partner" at bounding box center [347, 469] width 334 height 17
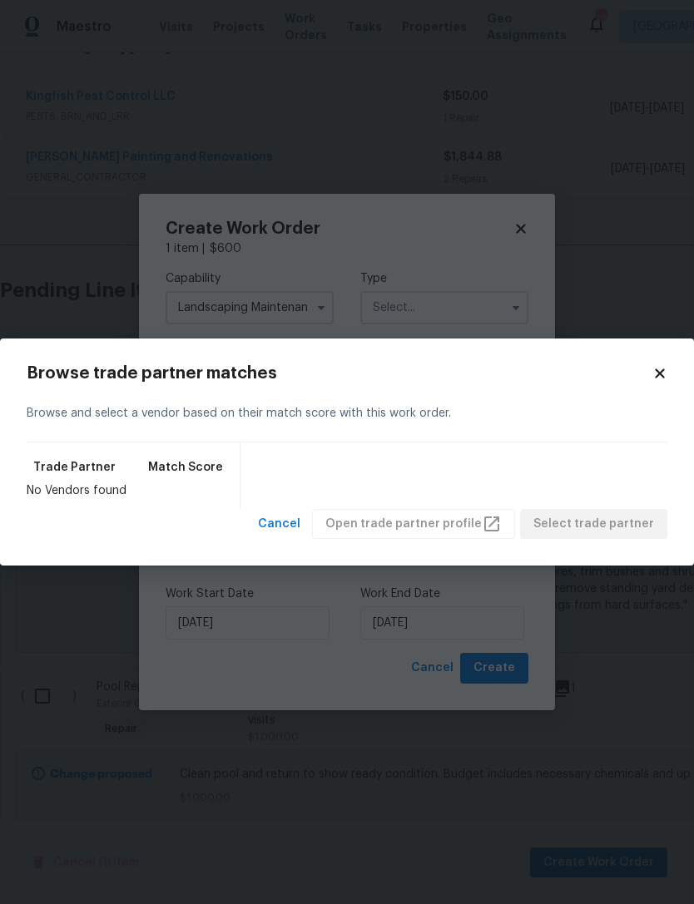
click at [437, 309] on body "Maestro Visits Projects Work Orders Tasks Properties Geo Assignments 26 Jackson…" at bounding box center [347, 452] width 694 height 904
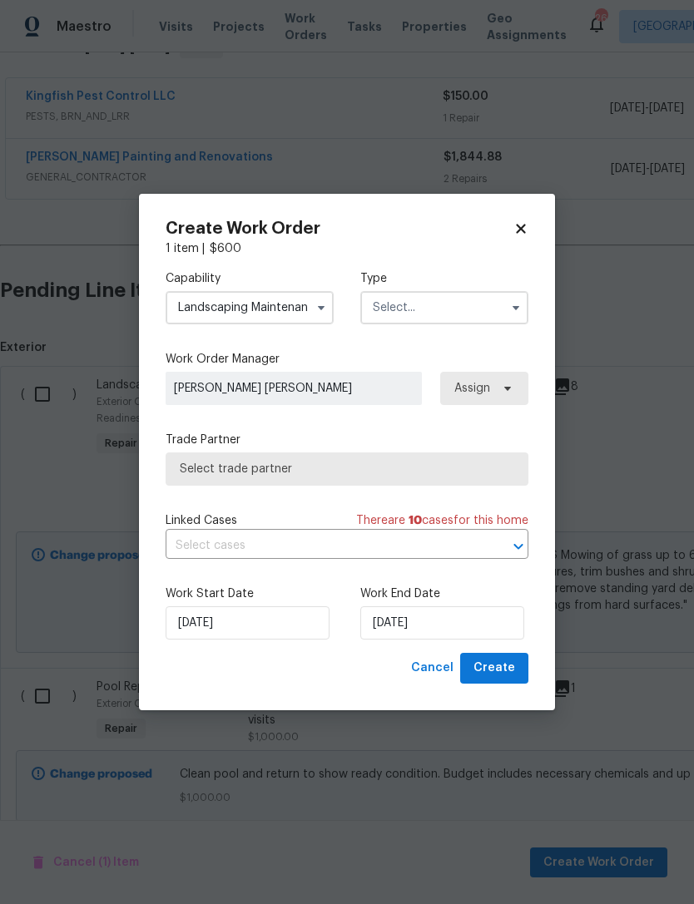
click at [481, 306] on input "text" at bounding box center [444, 307] width 168 height 33
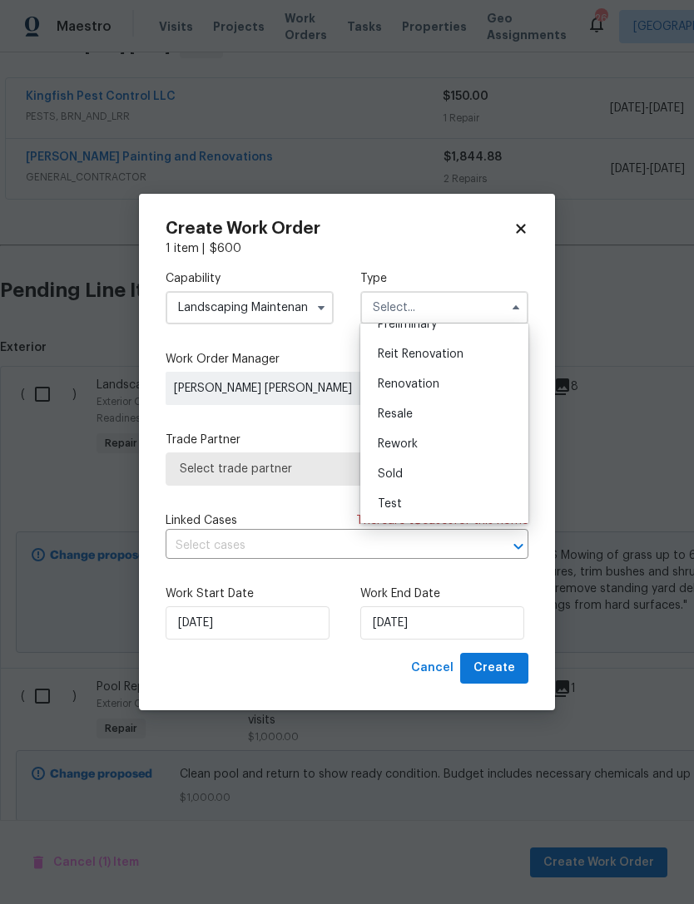
scroll to position [378, 0]
click at [460, 381] on div "Renovation" at bounding box center [444, 384] width 160 height 30
type input "Renovation"
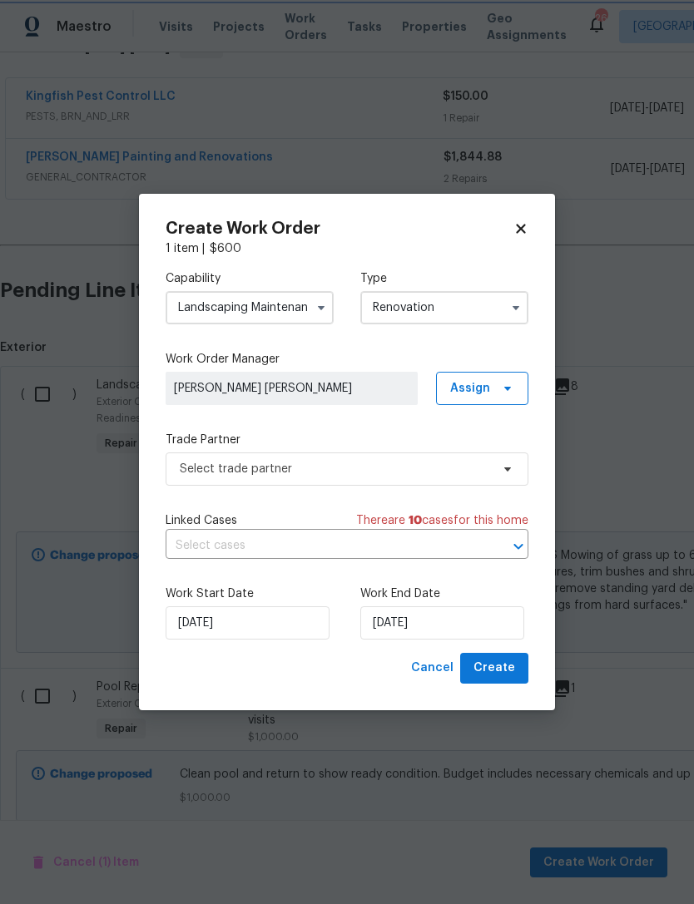
scroll to position [0, 0]
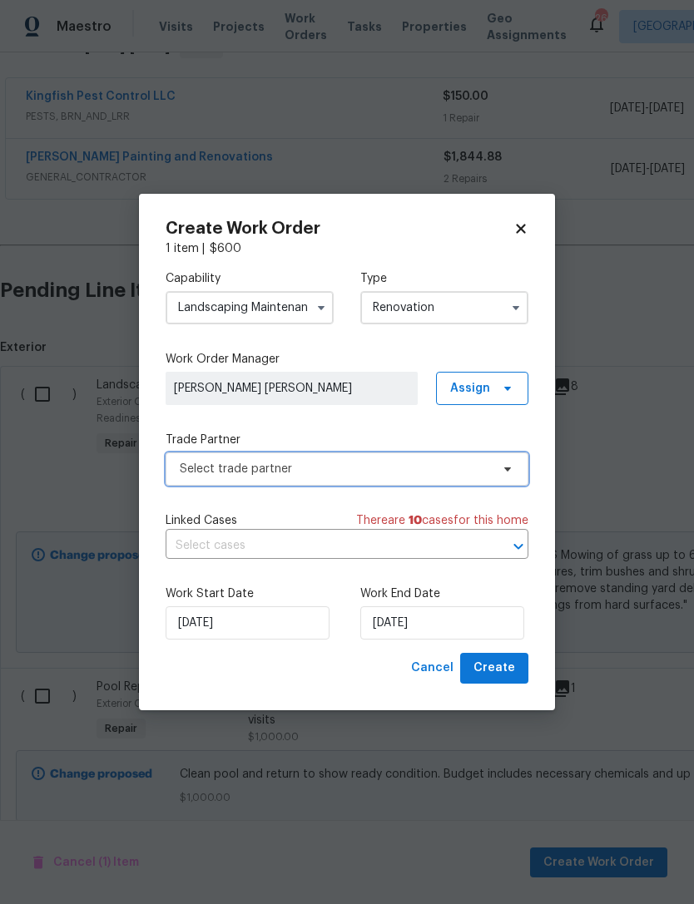
click at [402, 472] on span "Select trade partner" at bounding box center [335, 469] width 310 height 17
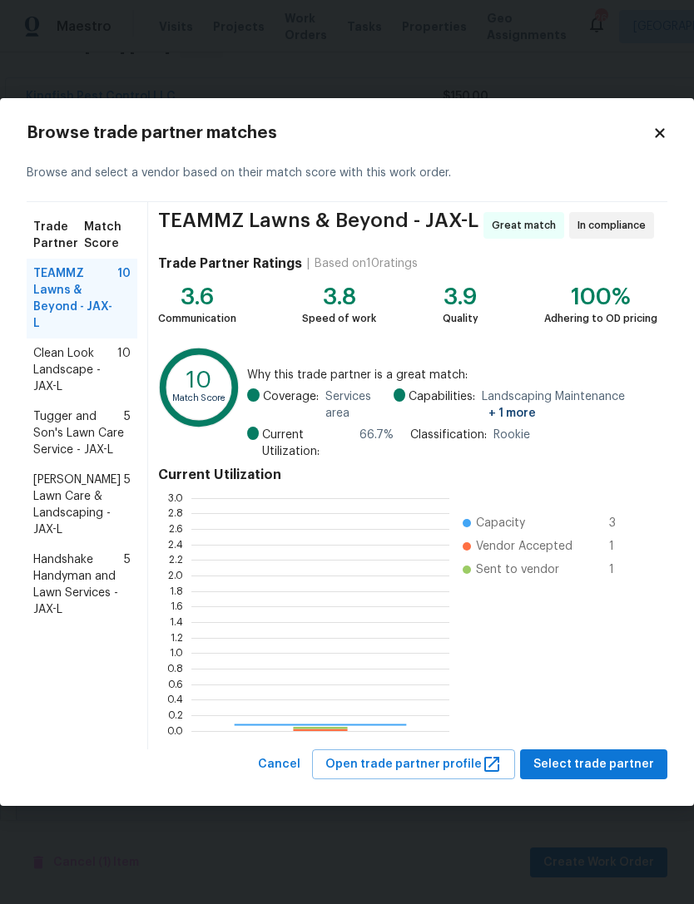
scroll to position [233, 258]
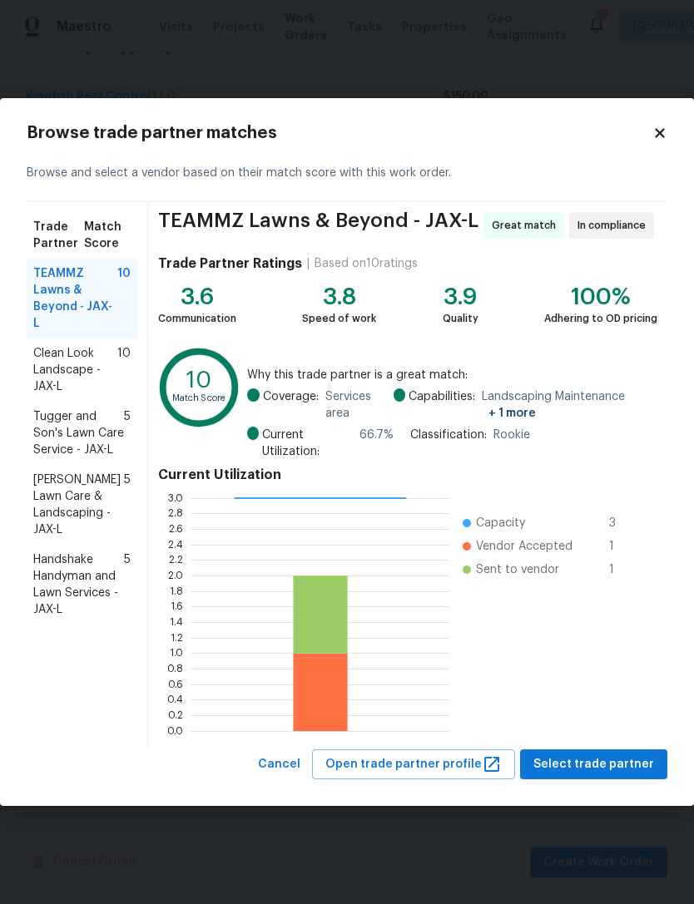
click at [45, 351] on span "Clean Look Landscape - JAX-L" at bounding box center [75, 370] width 84 height 50
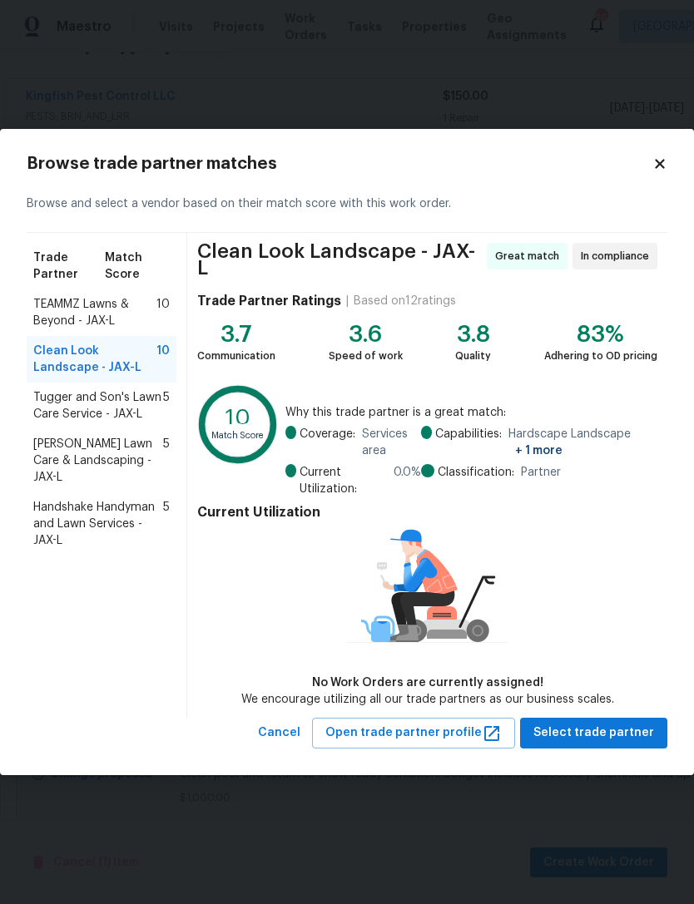
click at [51, 407] on span "Tugger and Son's Lawn Care Service - JAX-L" at bounding box center [98, 405] width 130 height 33
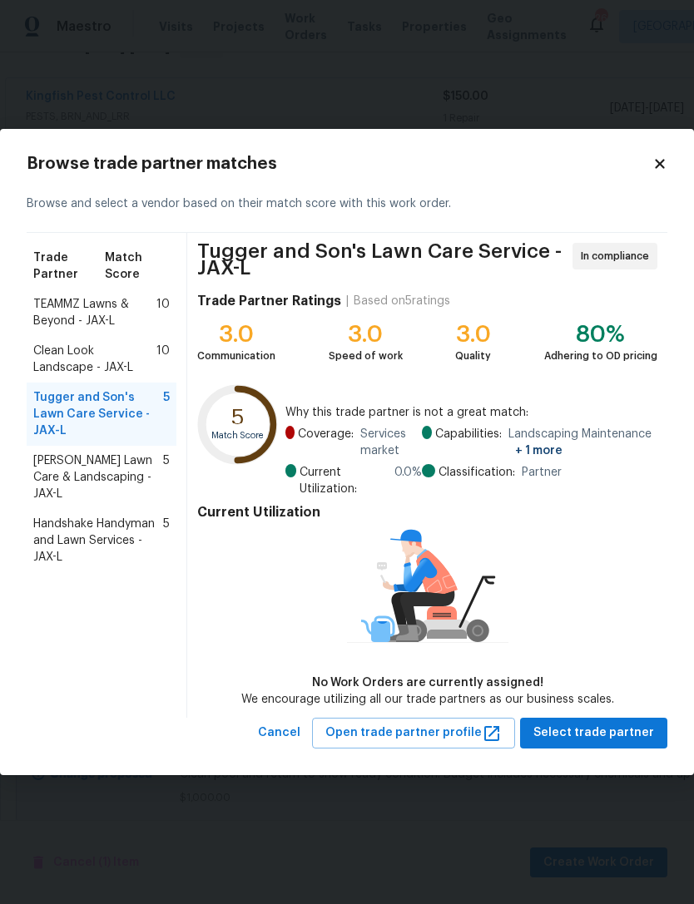
click at [51, 454] on span "McDaniel Lawn Care & Landscaping - JAX-L" at bounding box center [98, 477] width 130 height 50
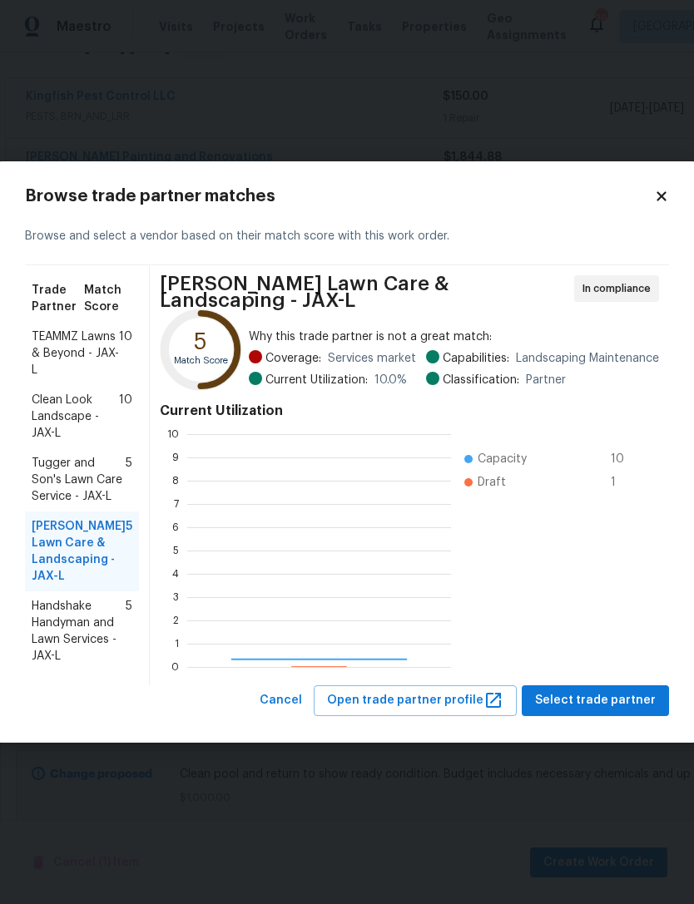
scroll to position [233, 264]
click at [54, 477] on span "Tugger and Son's Lawn Care Service - JAX-L" at bounding box center [79, 480] width 94 height 50
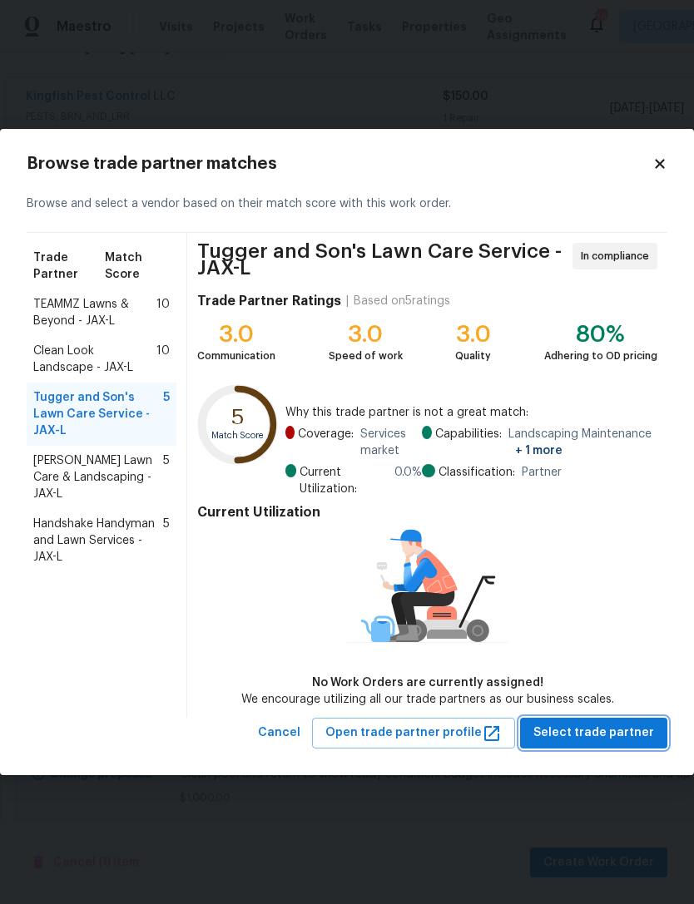
click at [623, 728] on span "Select trade partner" at bounding box center [593, 733] width 121 height 21
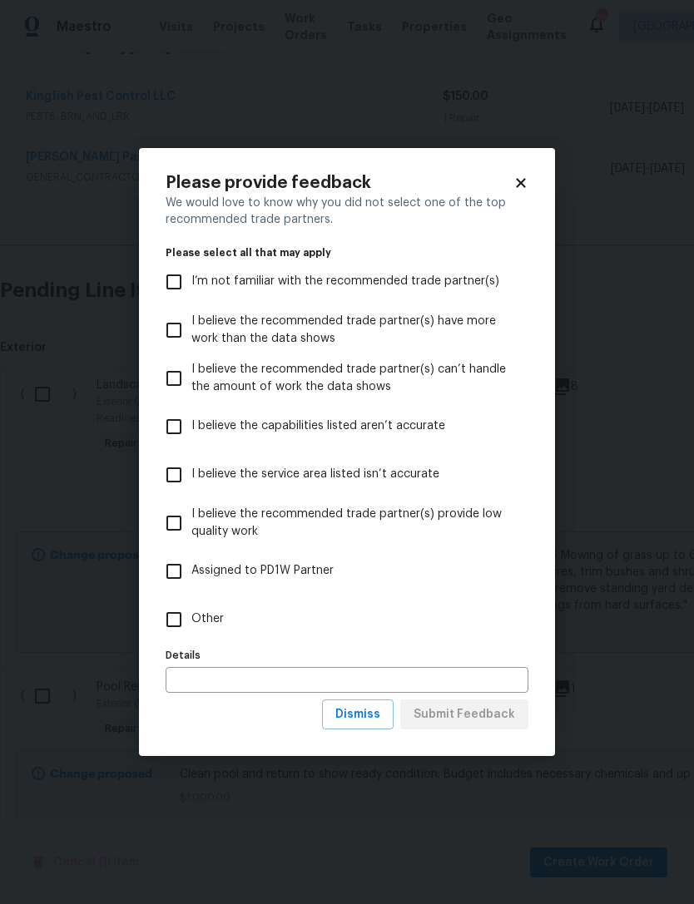
click at [203, 641] on label "Other" at bounding box center [335, 619] width 358 height 48
click at [191, 637] on input "Other" at bounding box center [173, 619] width 35 height 35
checkbox input "true"
click at [462, 714] on span "Submit Feedback" at bounding box center [463, 714] width 101 height 21
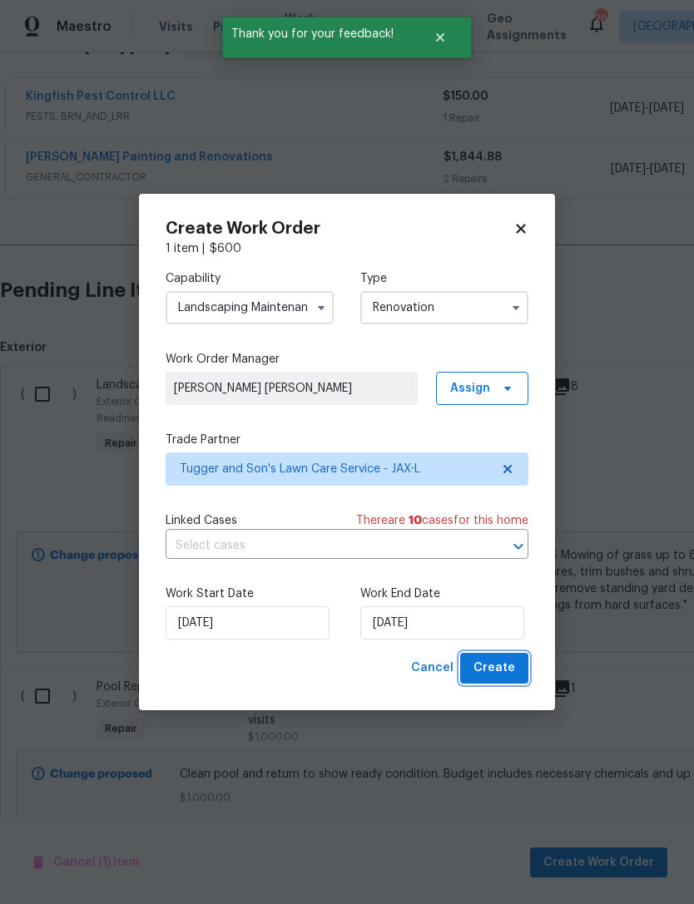
click at [501, 672] on span "Create" at bounding box center [494, 668] width 42 height 21
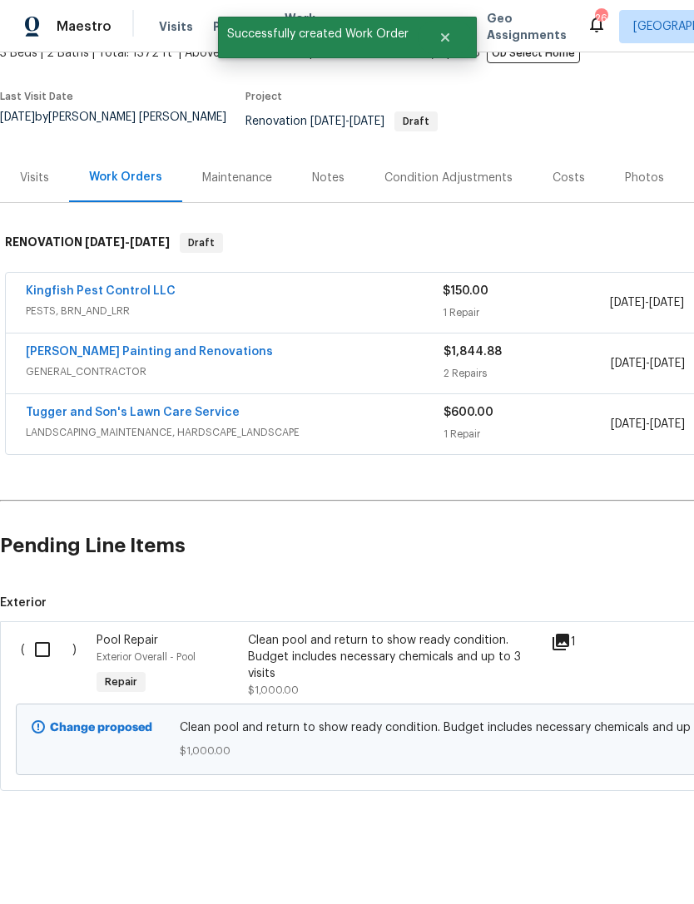
click at [40, 632] on input "checkbox" at bounding box center [48, 649] width 47 height 35
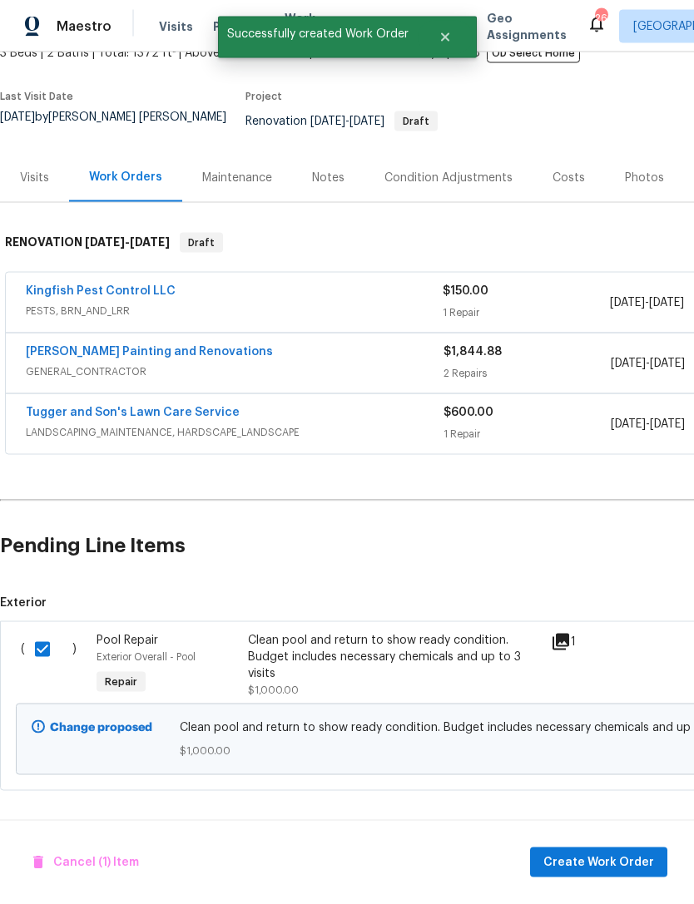
scroll to position [48, 0]
click at [594, 837] on div "Cancel (1) Item Create Work Order" at bounding box center [347, 862] width 694 height 85
click at [608, 854] on span "Create Work Order" at bounding box center [598, 862] width 111 height 21
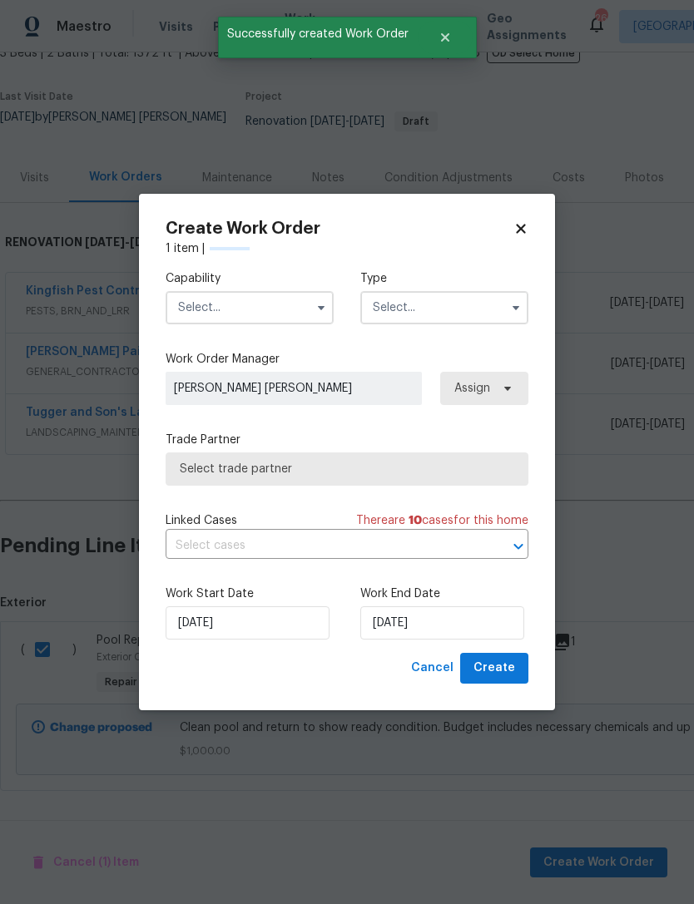
checkbox input "false"
click at [287, 309] on input "text" at bounding box center [249, 307] width 168 height 33
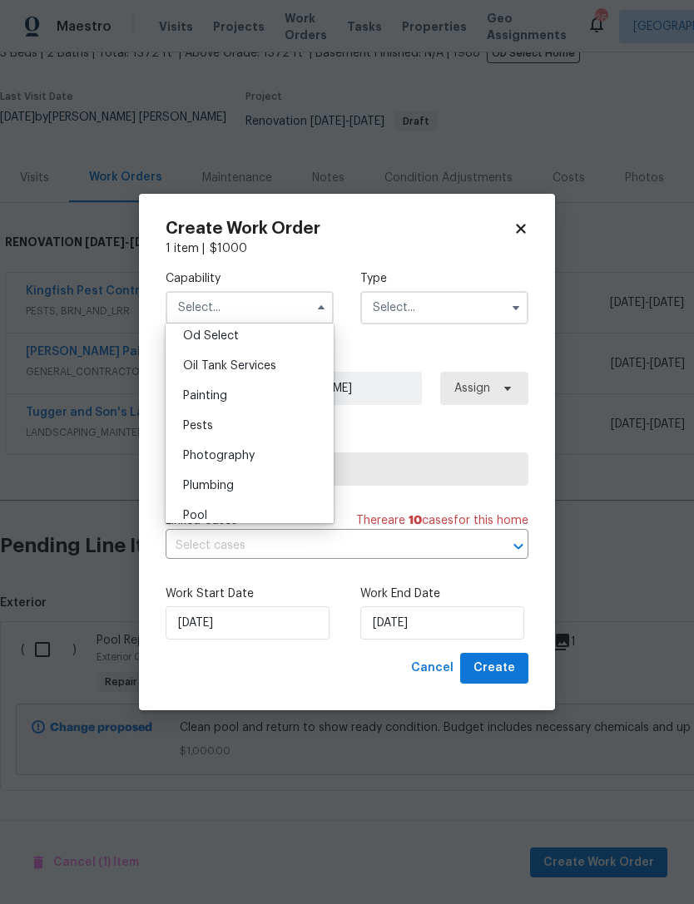
scroll to position [1348, 0]
click at [238, 506] on div "Pool" at bounding box center [250, 511] width 160 height 30
type input "Pool"
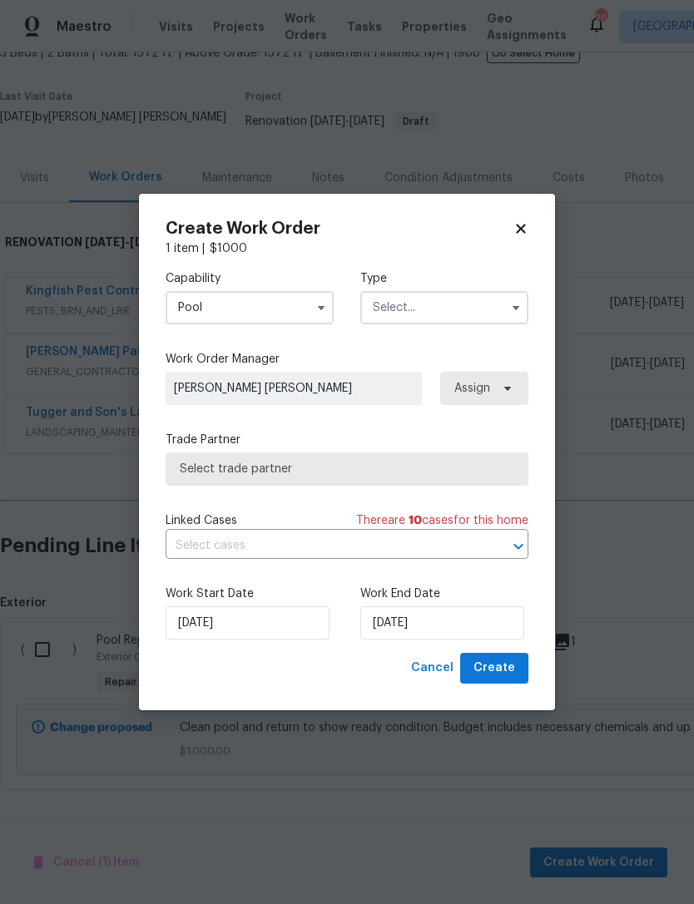
click at [436, 301] on input "text" at bounding box center [444, 307] width 168 height 33
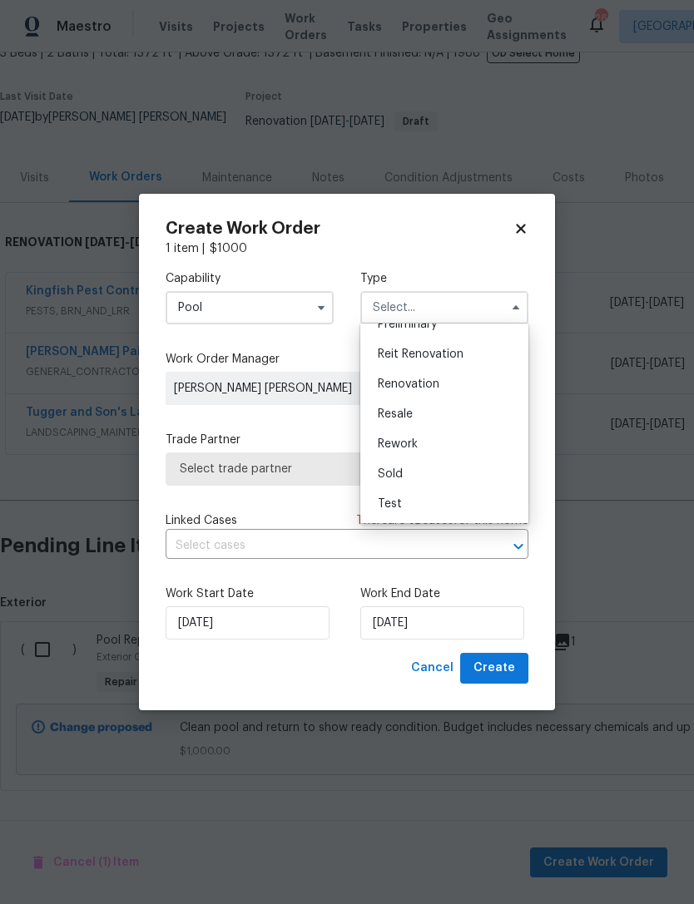
scroll to position [378, 0]
click at [446, 390] on div "Renovation" at bounding box center [444, 384] width 160 height 30
type input "Renovation"
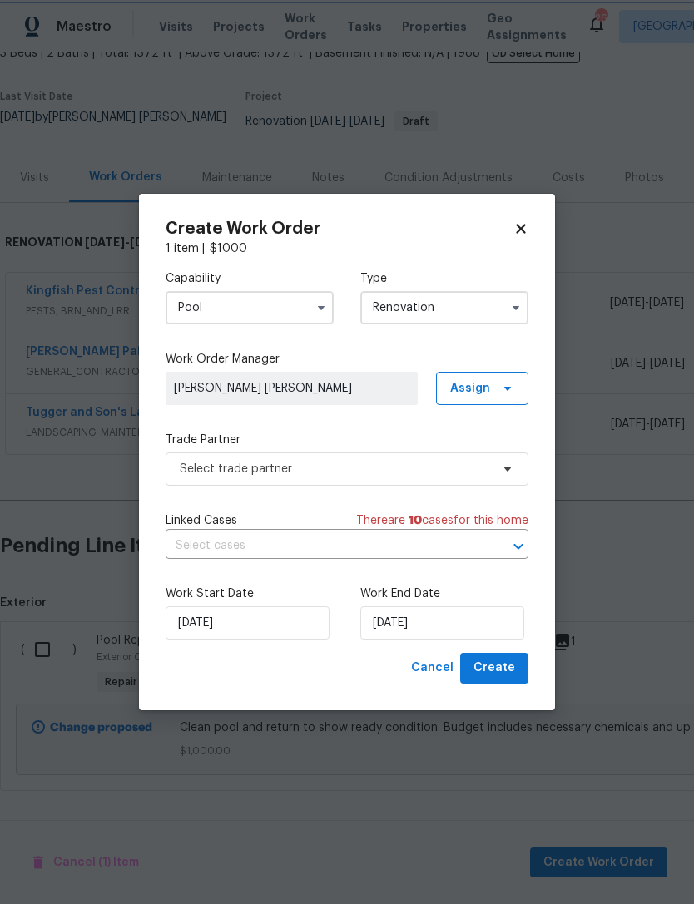
scroll to position [0, 0]
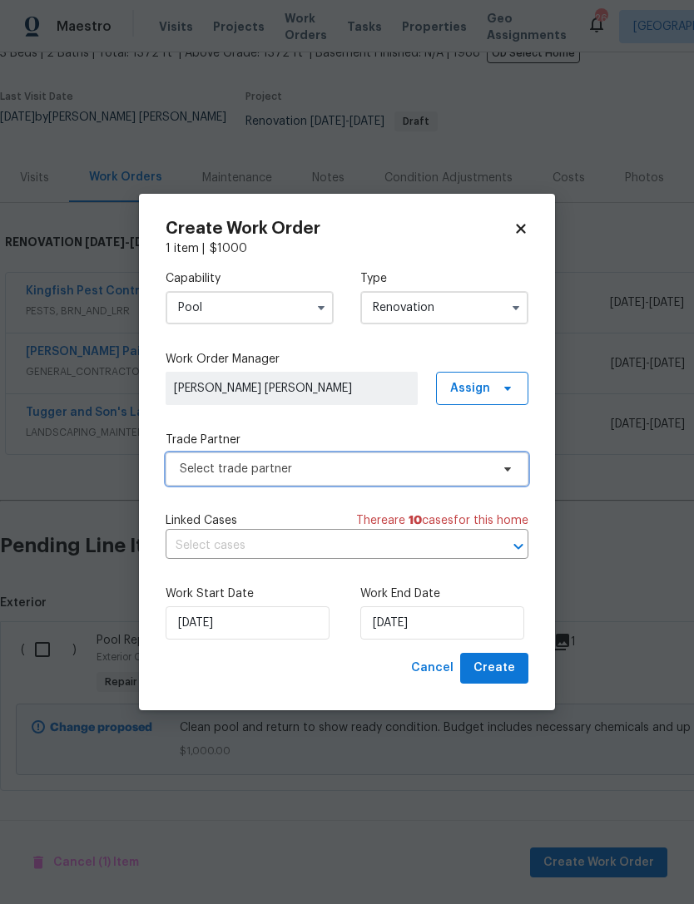
click at [382, 478] on span "Select trade partner" at bounding box center [346, 468] width 363 height 33
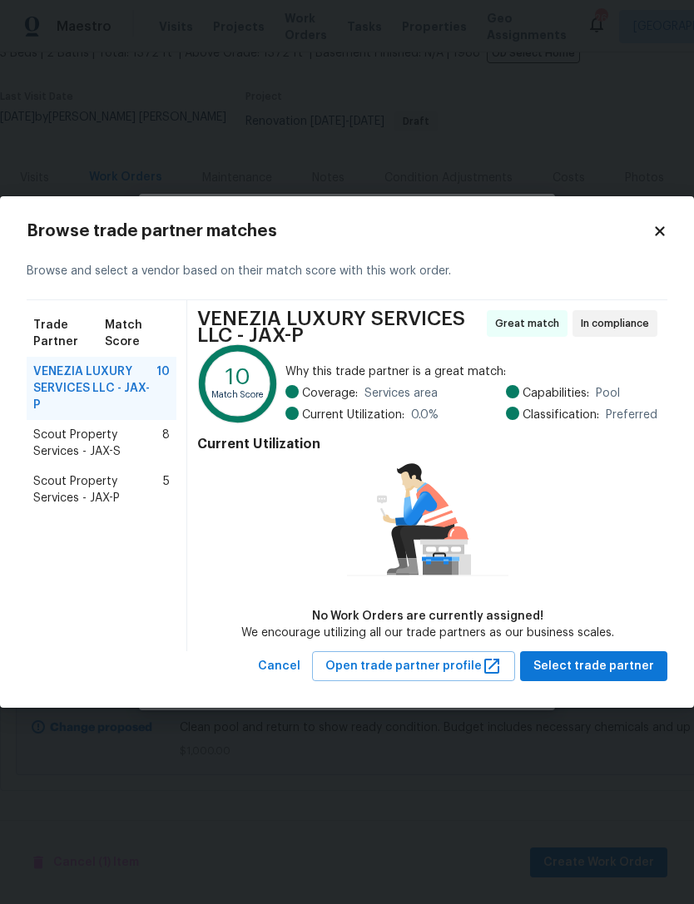
click at [67, 432] on span "Scout Property Services - JAX-S" at bounding box center [97, 443] width 129 height 33
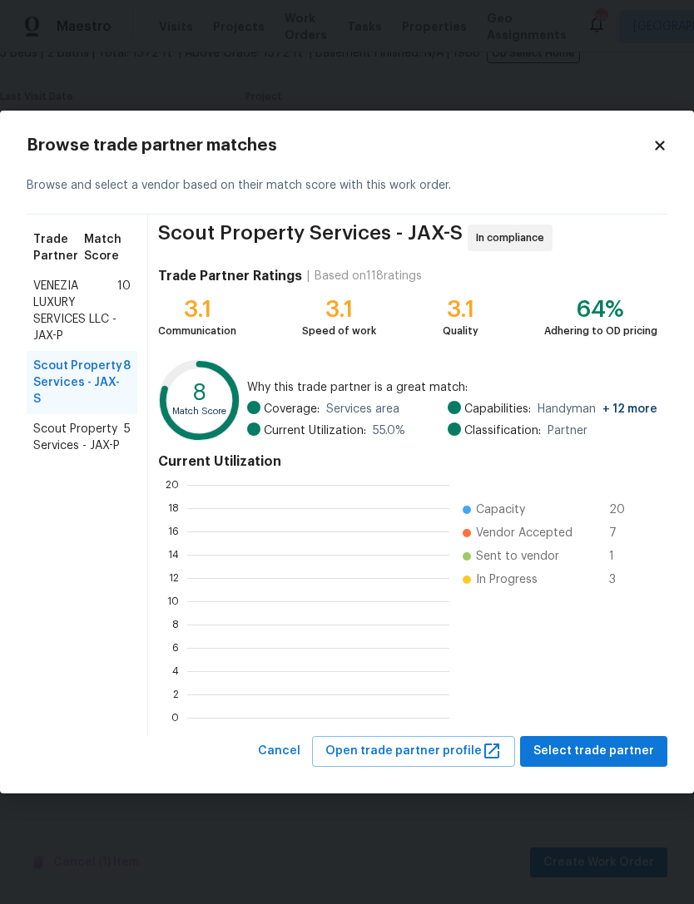
scroll to position [233, 262]
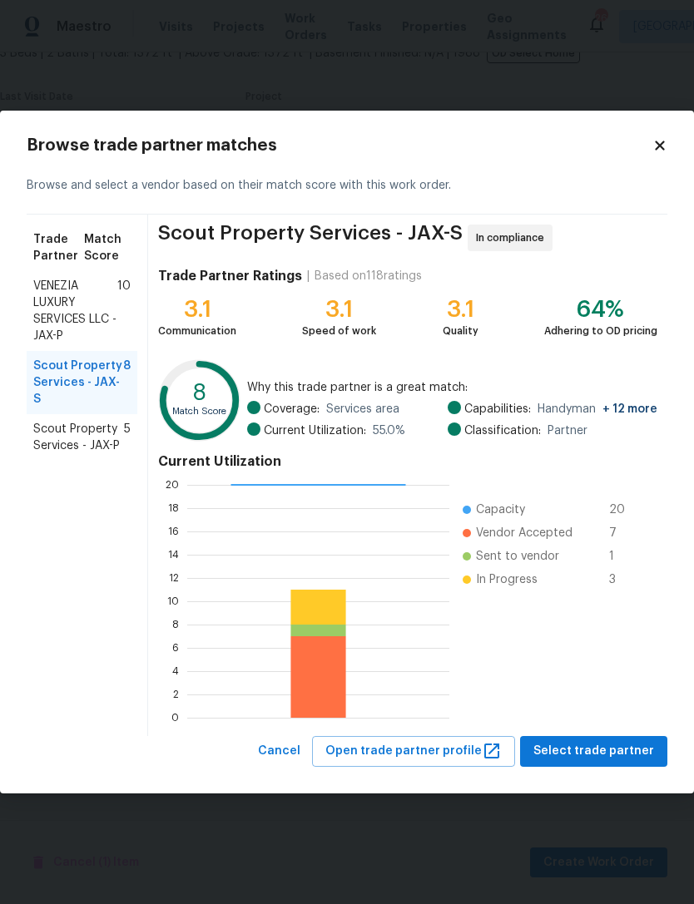
click at [68, 421] on span "Scout Property Services - JAX-P" at bounding box center [78, 437] width 91 height 33
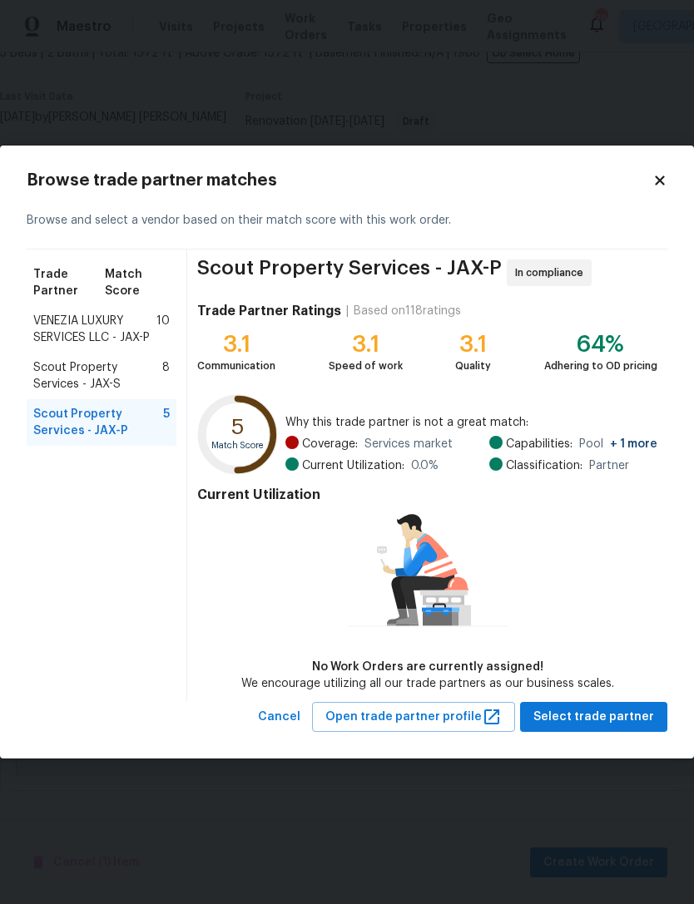
click at [60, 387] on span "Scout Property Services - JAX-S" at bounding box center [97, 375] width 129 height 33
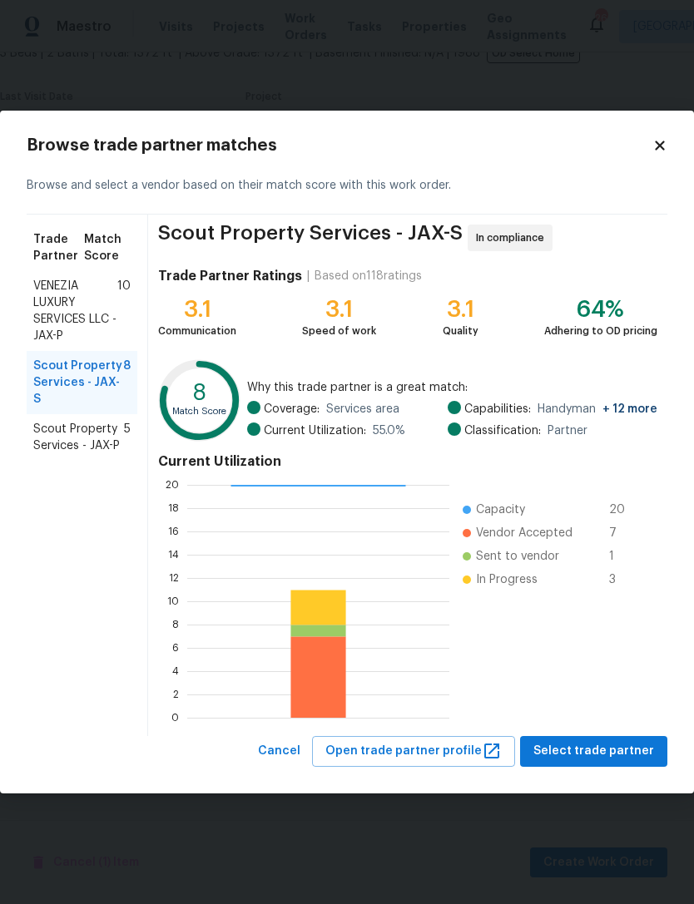
click at [62, 421] on span "Scout Property Services - JAX-P" at bounding box center [78, 437] width 91 height 33
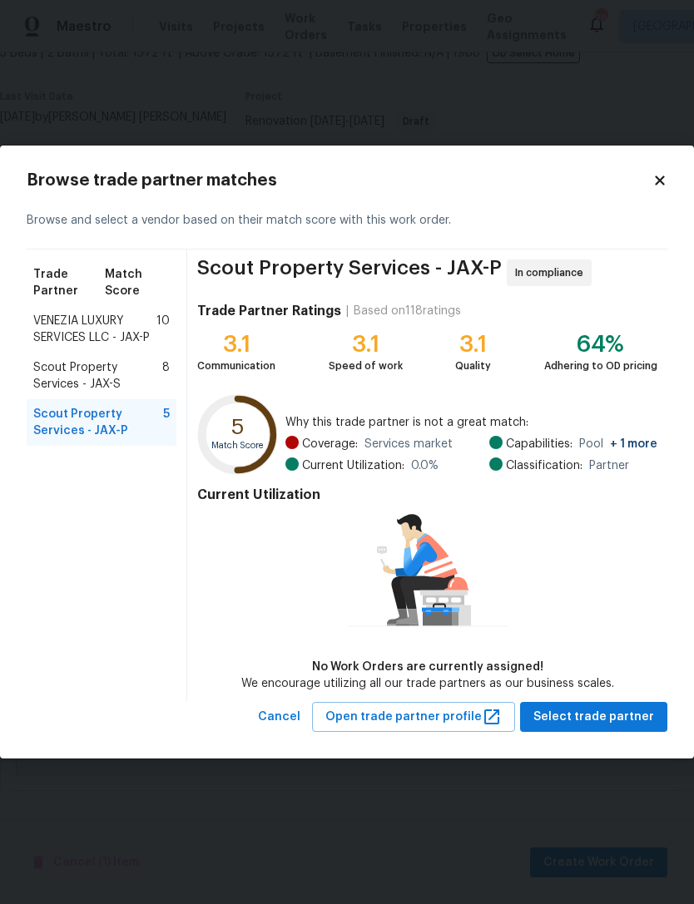
click at [54, 383] on span "Scout Property Services - JAX-S" at bounding box center [97, 375] width 129 height 33
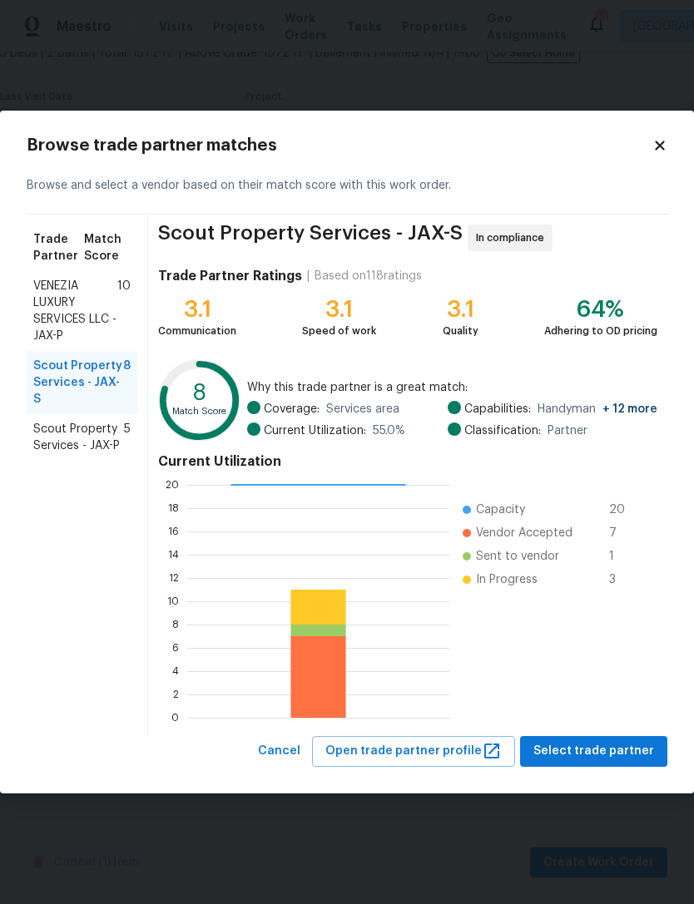
click at [65, 421] on span "Scout Property Services - JAX-P" at bounding box center [78, 437] width 91 height 33
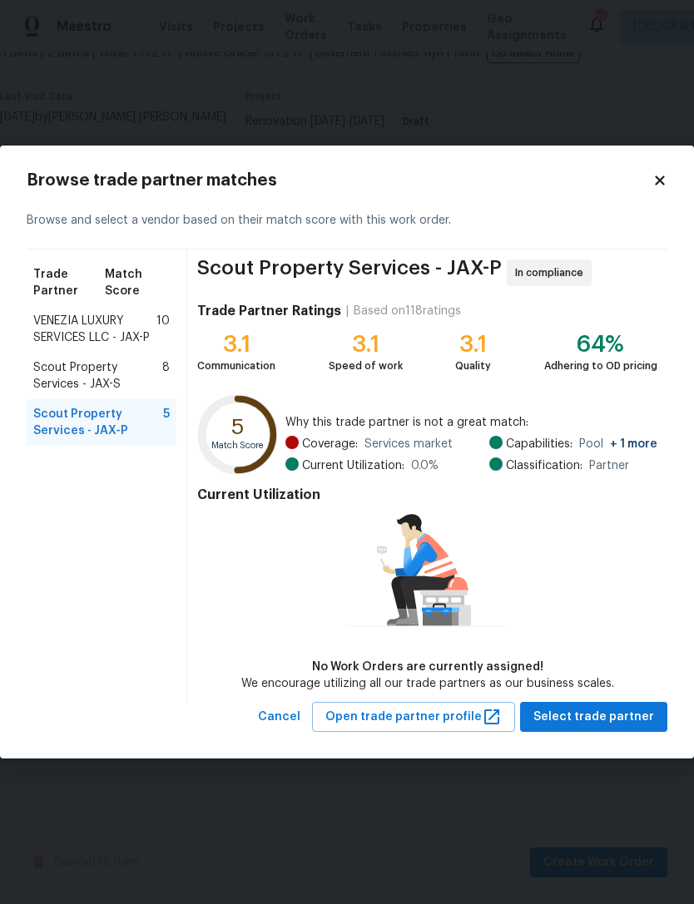
click at [56, 380] on span "Scout Property Services - JAX-S" at bounding box center [97, 375] width 129 height 33
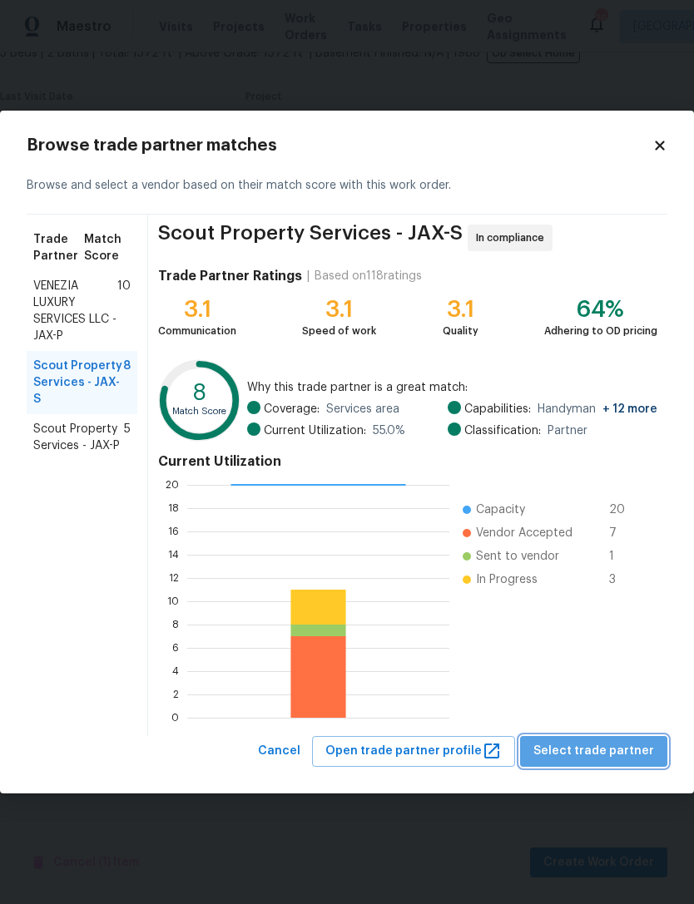
click at [622, 748] on span "Select trade partner" at bounding box center [593, 751] width 121 height 21
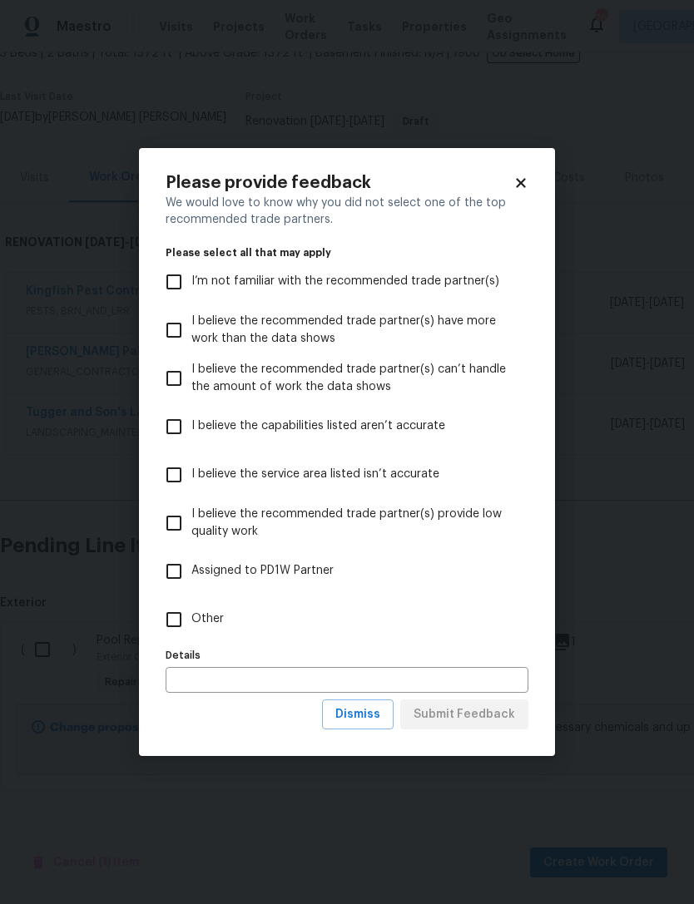
click at [206, 616] on span "Other" at bounding box center [207, 618] width 32 height 17
click at [191, 616] on input "Other" at bounding box center [173, 619] width 35 height 35
checkbox input "true"
click at [486, 711] on span "Submit Feedback" at bounding box center [463, 714] width 101 height 21
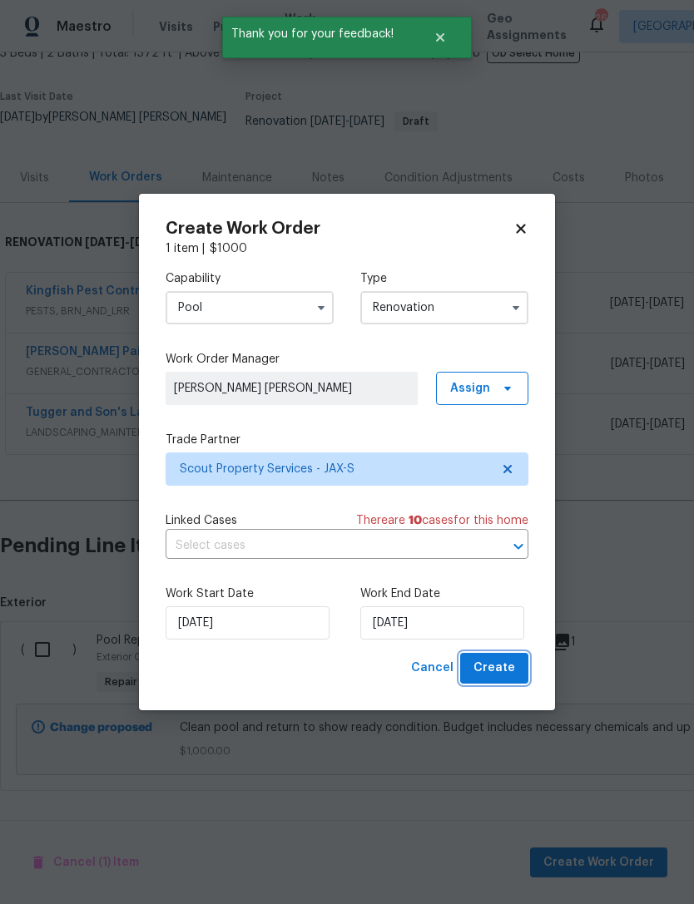
click at [496, 669] on span "Create" at bounding box center [494, 668] width 42 height 21
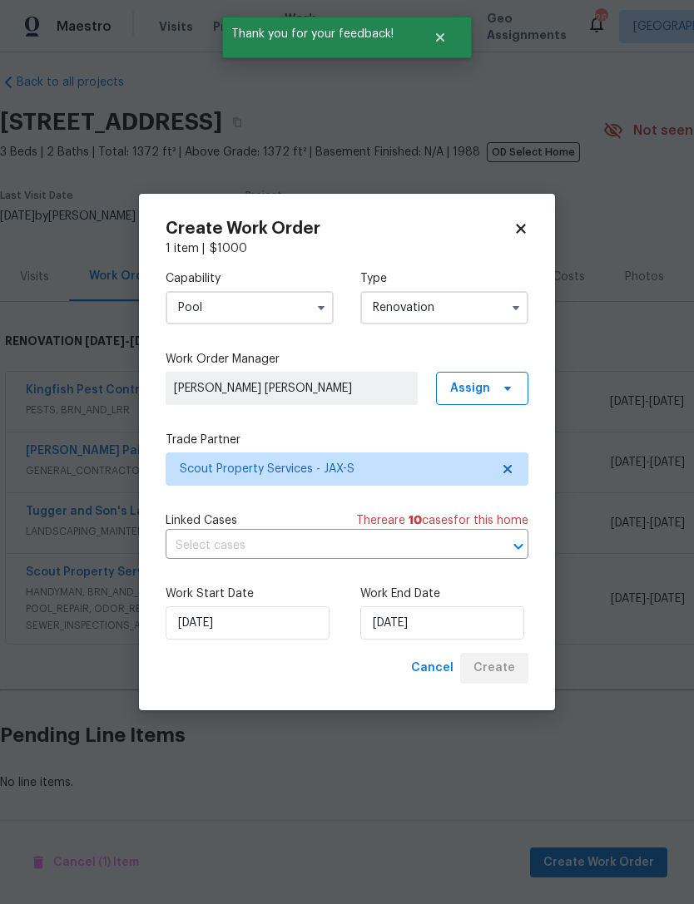
scroll to position [17, 0]
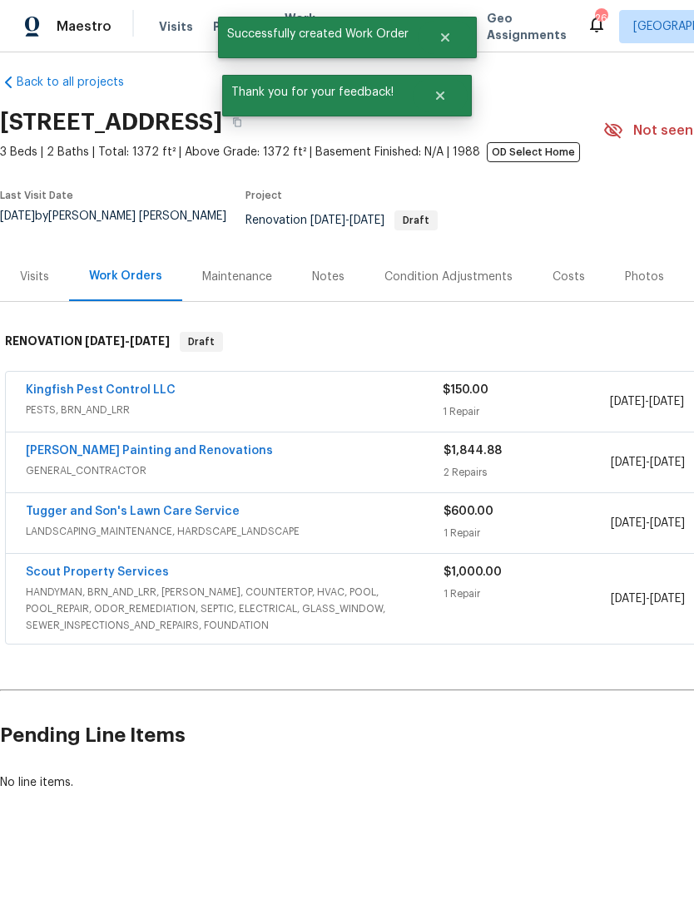
click at [514, 697] on h2 "Pending Line Items" at bounding box center [418, 735] width 837 height 77
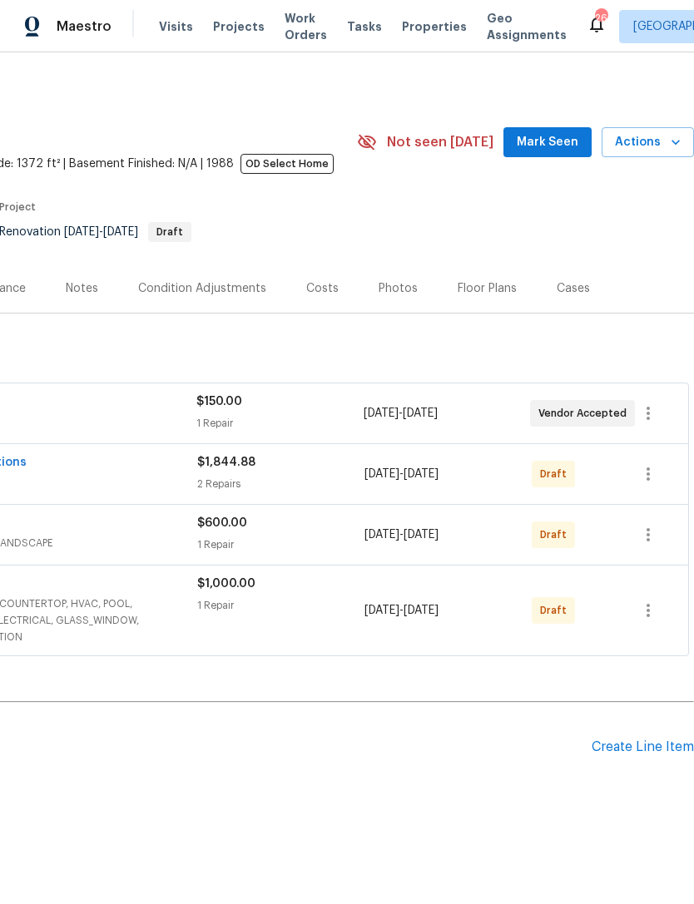
scroll to position [0, 246]
click at [438, 616] on span "8/18/2025" at bounding box center [420, 611] width 35 height 12
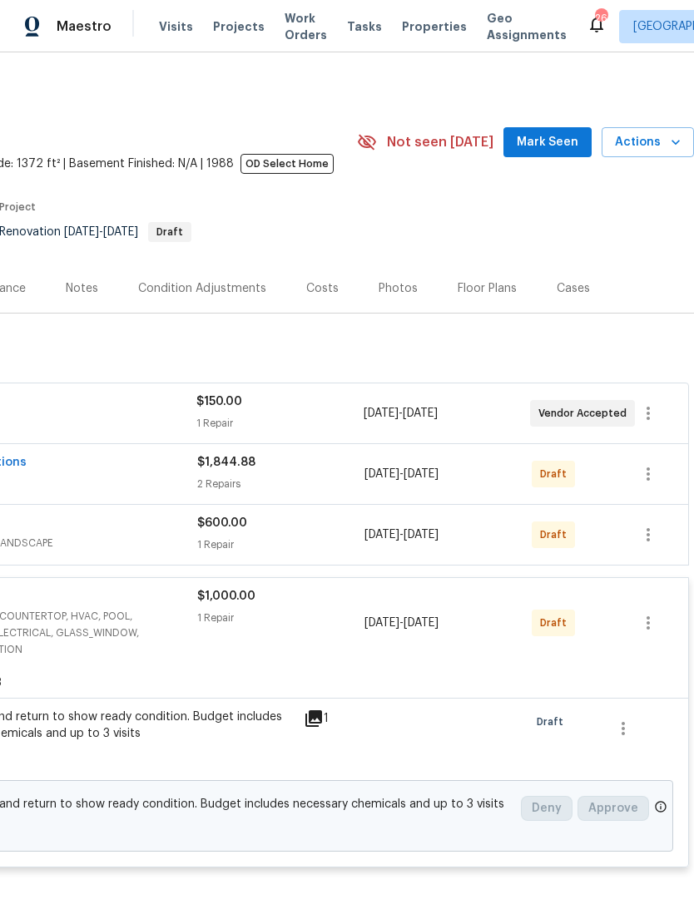
click at [434, 629] on span "8/18/2025" at bounding box center [420, 623] width 35 height 12
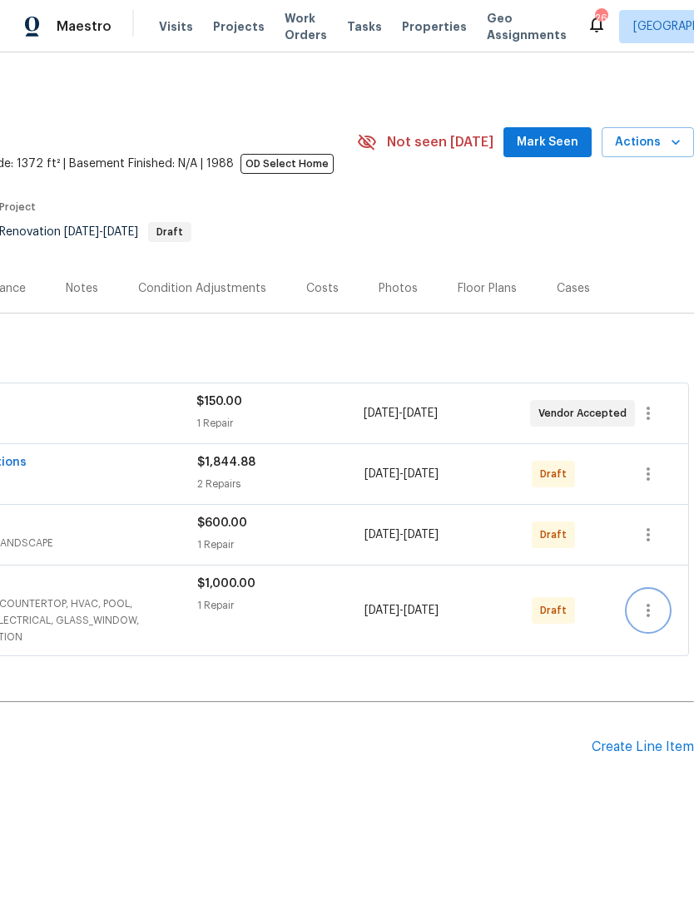
click at [651, 616] on icon "button" at bounding box center [648, 610] width 20 height 20
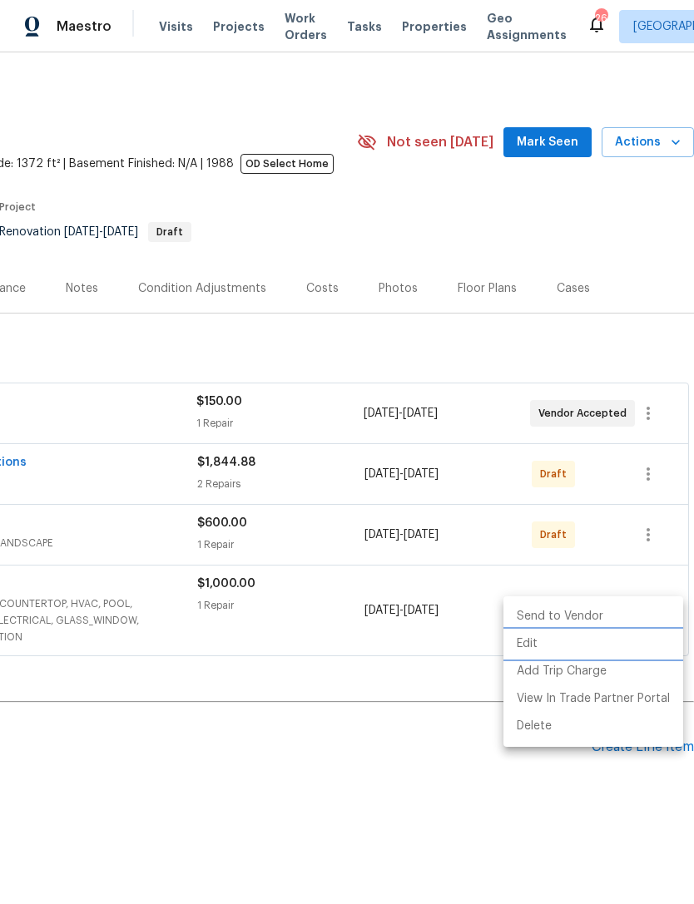
click at [559, 640] on li "Edit" at bounding box center [593, 643] width 180 height 27
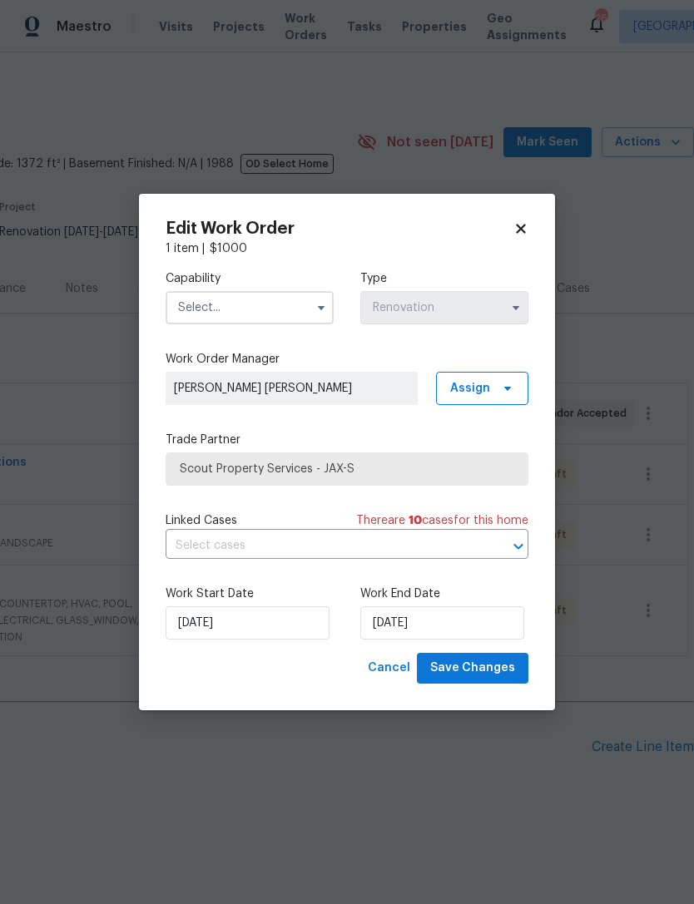
click at [295, 304] on input "text" at bounding box center [249, 307] width 168 height 33
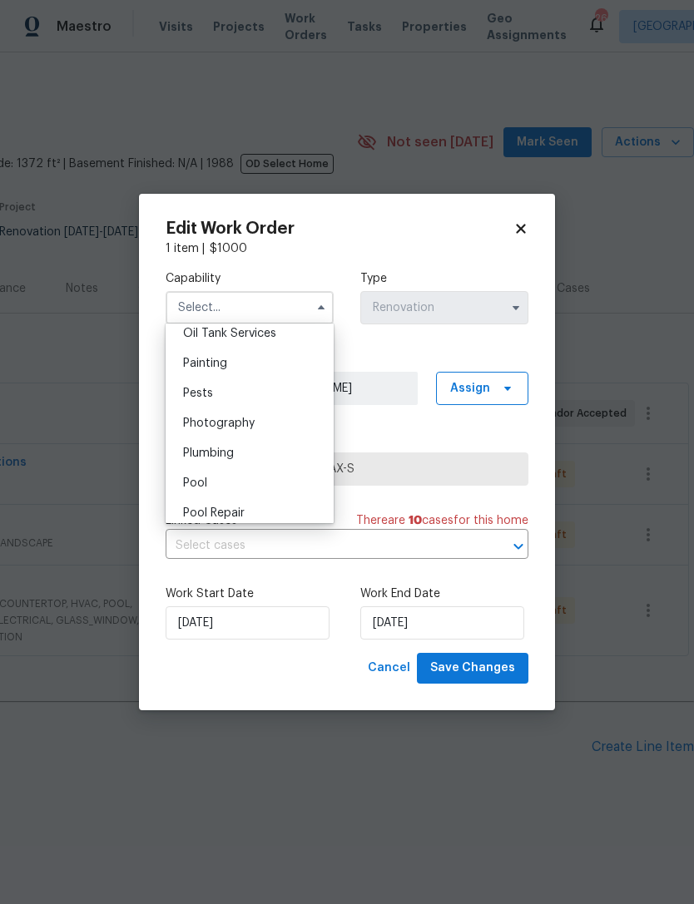
scroll to position [1377, 0]
click at [253, 485] on div "Pool" at bounding box center [250, 482] width 160 height 30
type input "Pool"
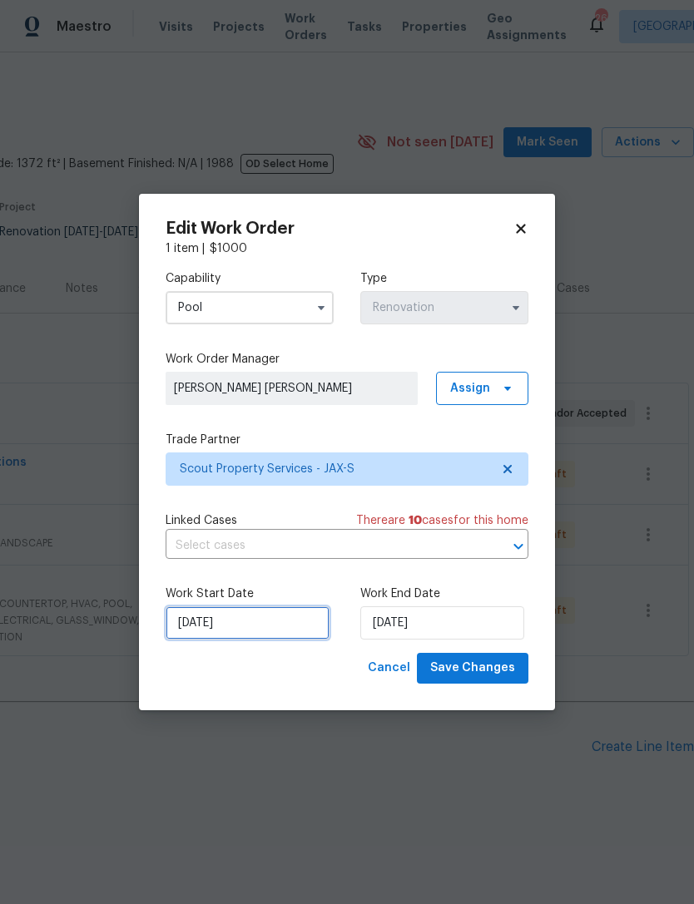
click at [277, 624] on input "8/18/2025" at bounding box center [247, 622] width 164 height 33
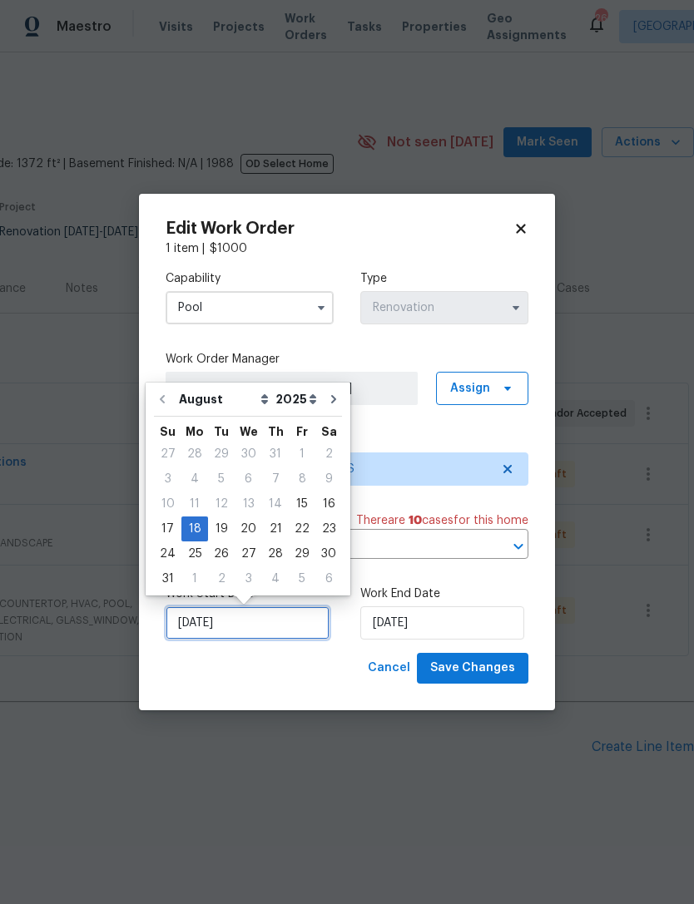
scroll to position [17, 0]
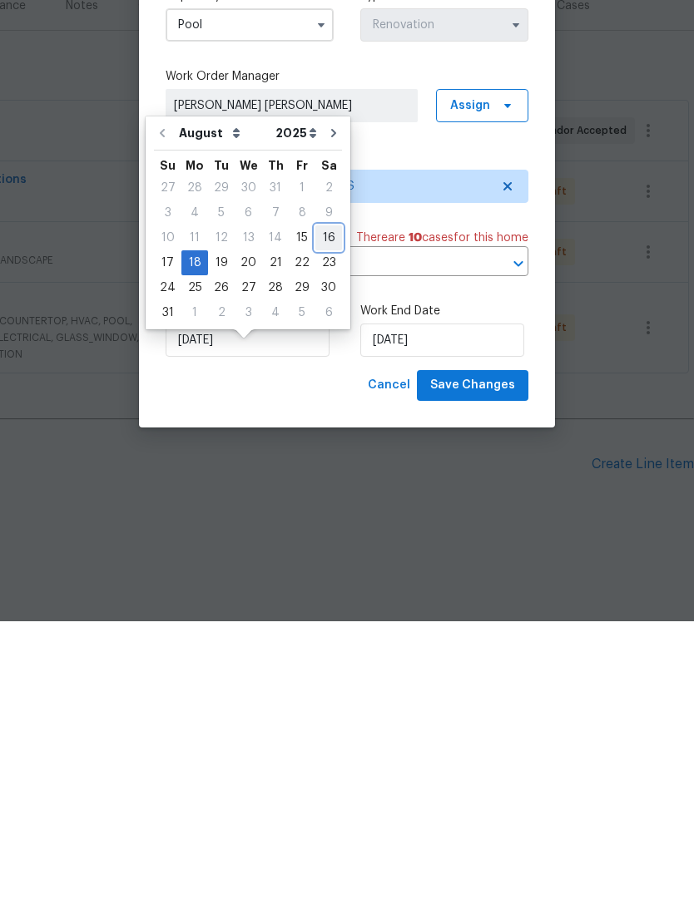
click at [325, 509] on div "16" at bounding box center [328, 520] width 27 height 23
type input "8/16/2025"
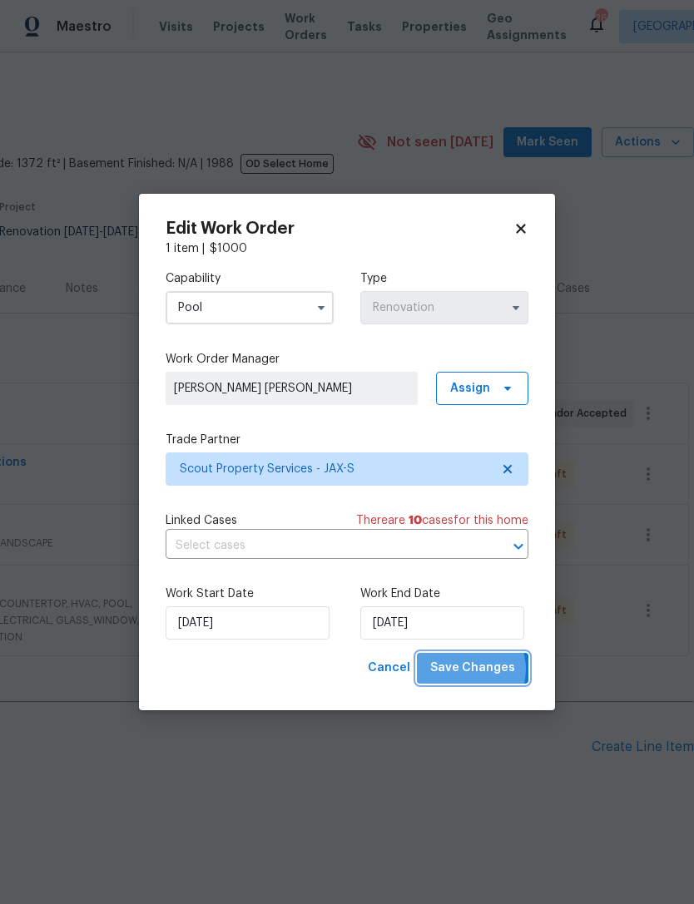
click at [468, 671] on span "Save Changes" at bounding box center [472, 668] width 85 height 21
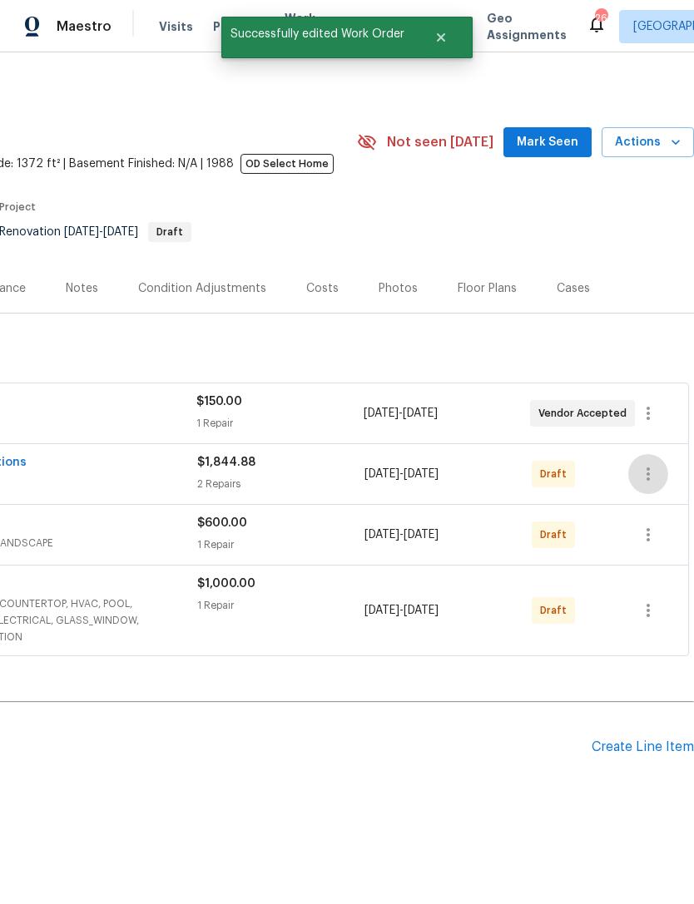
scroll to position [0, 246]
click at [652, 464] on icon "button" at bounding box center [648, 474] width 20 height 20
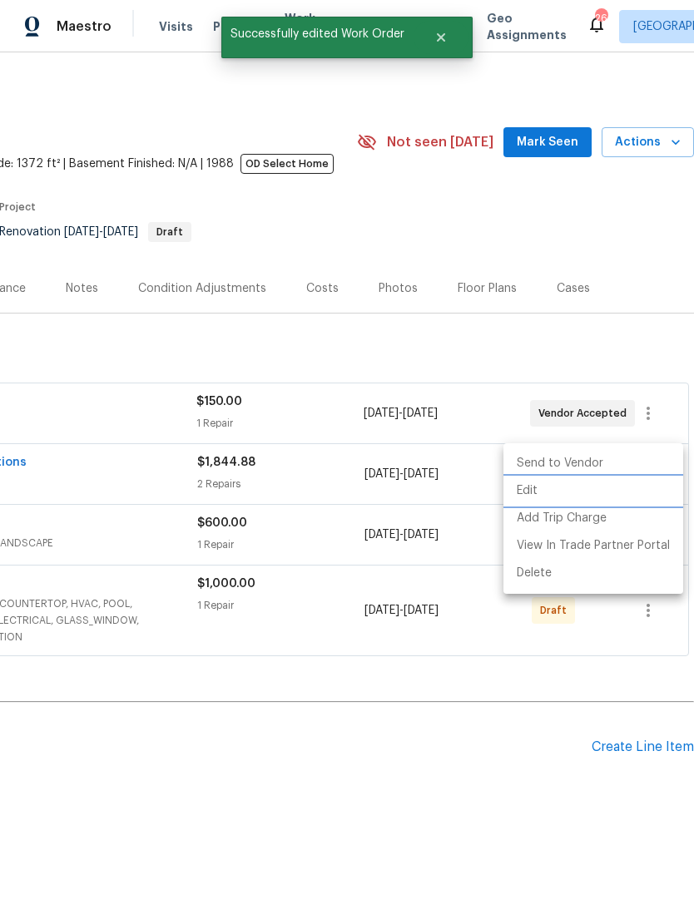
click at [554, 486] on li "Edit" at bounding box center [593, 490] width 180 height 27
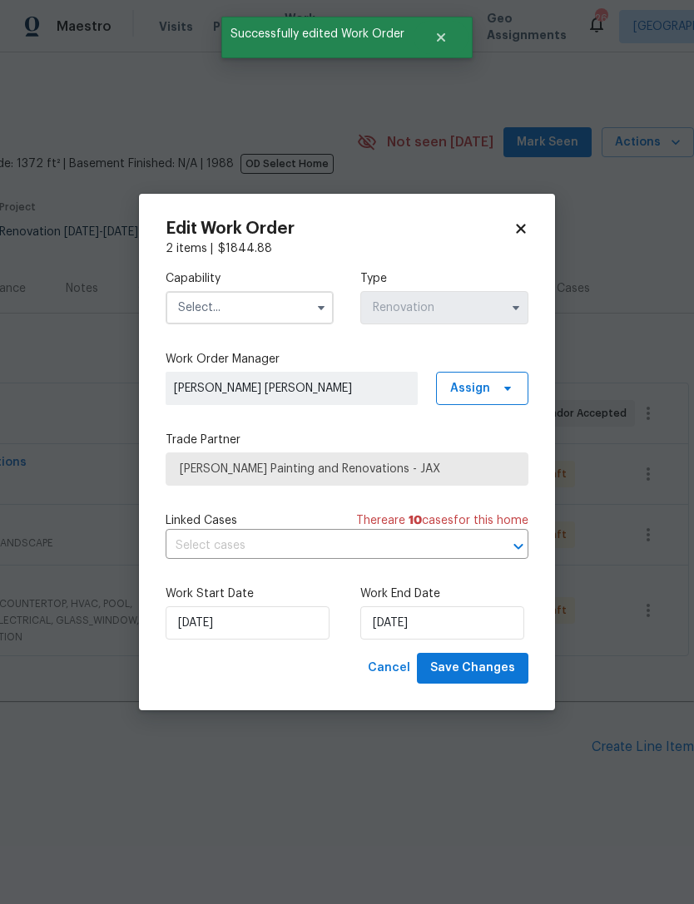
click at [279, 307] on input "text" at bounding box center [249, 307] width 168 height 33
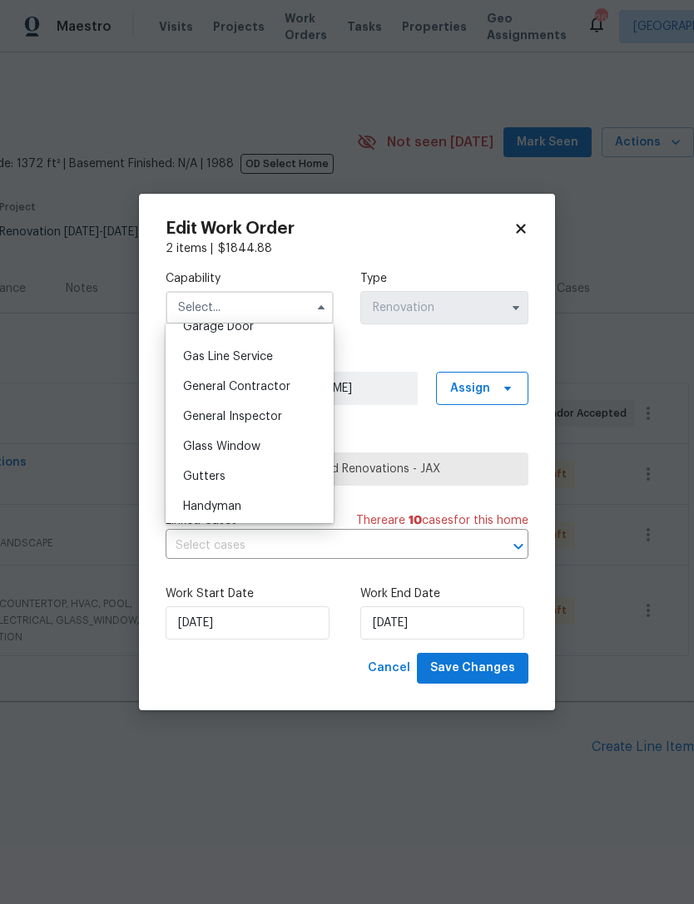
scroll to position [749, 0]
click at [293, 388] on div "General Contractor" at bounding box center [250, 388] width 160 height 30
type input "General Contractor"
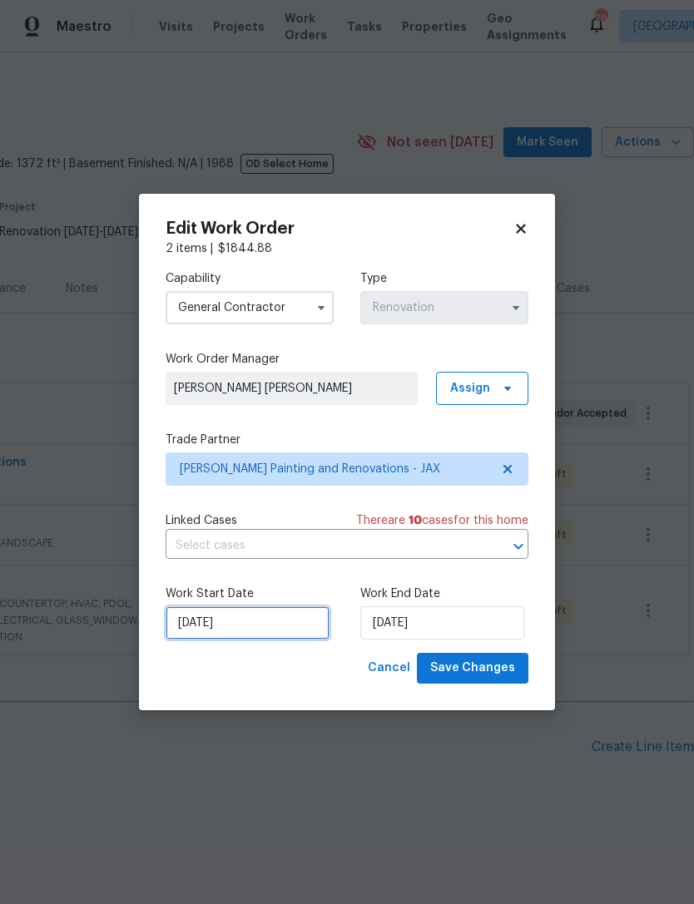
click at [266, 626] on input "8/18/2025" at bounding box center [247, 622] width 164 height 33
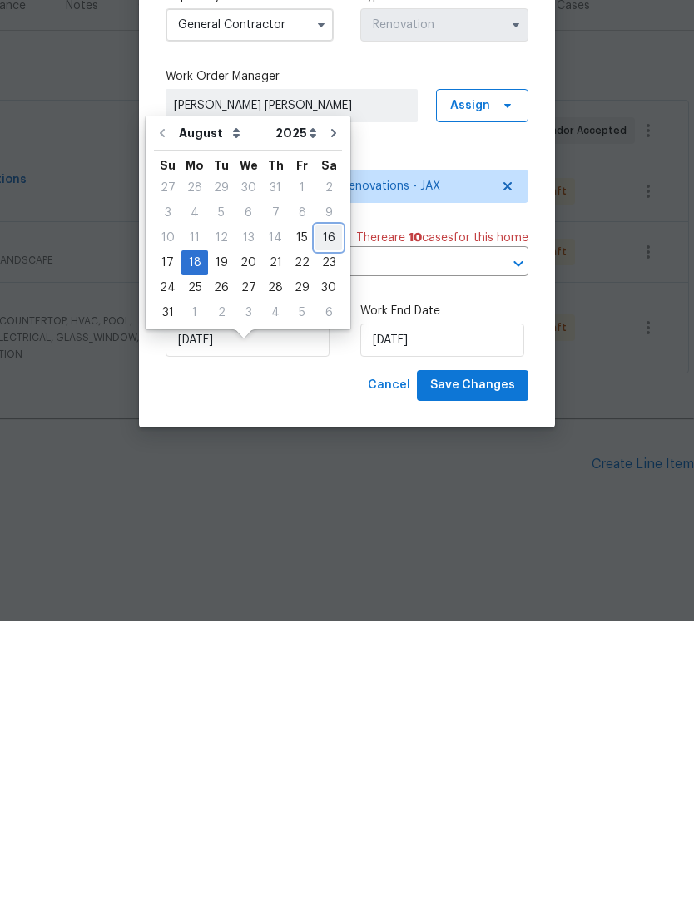
click at [315, 509] on div "16" at bounding box center [328, 520] width 27 height 23
type input "8/16/2025"
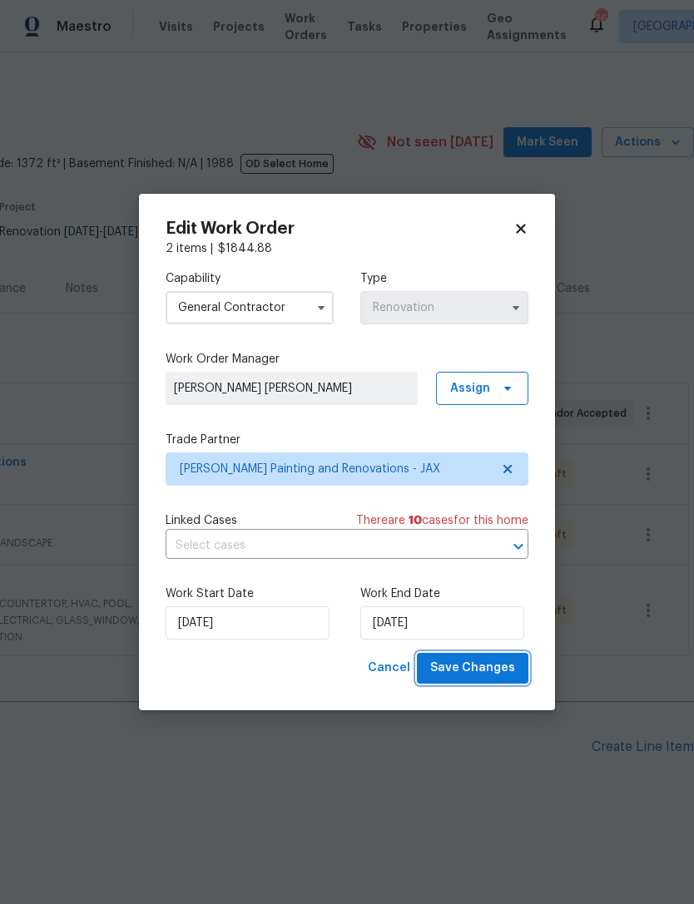
click at [494, 672] on span "Save Changes" at bounding box center [472, 668] width 85 height 21
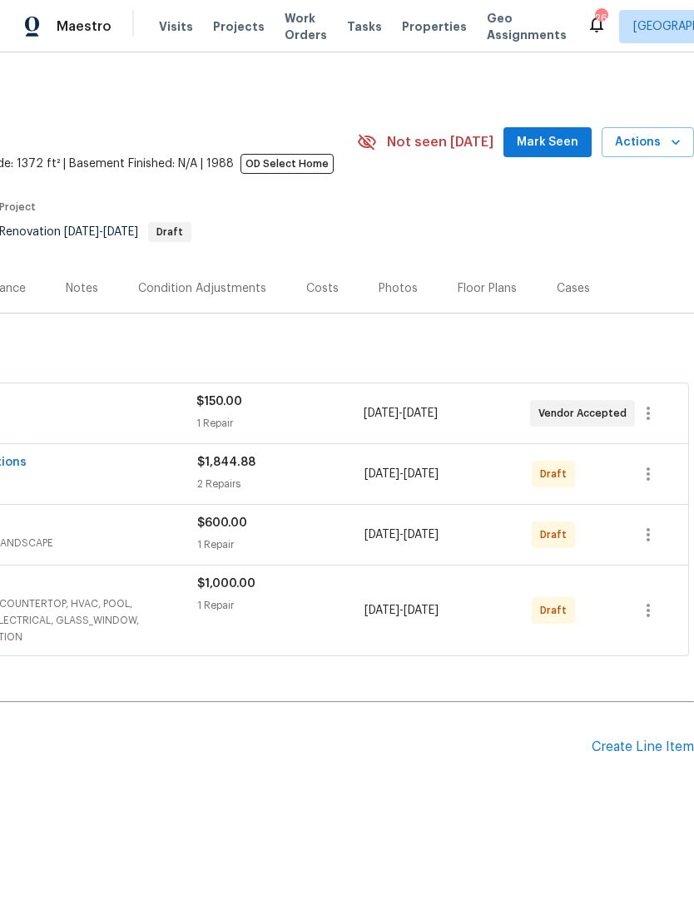
scroll to position [0, 246]
click at [639, 525] on icon "button" at bounding box center [648, 535] width 20 height 20
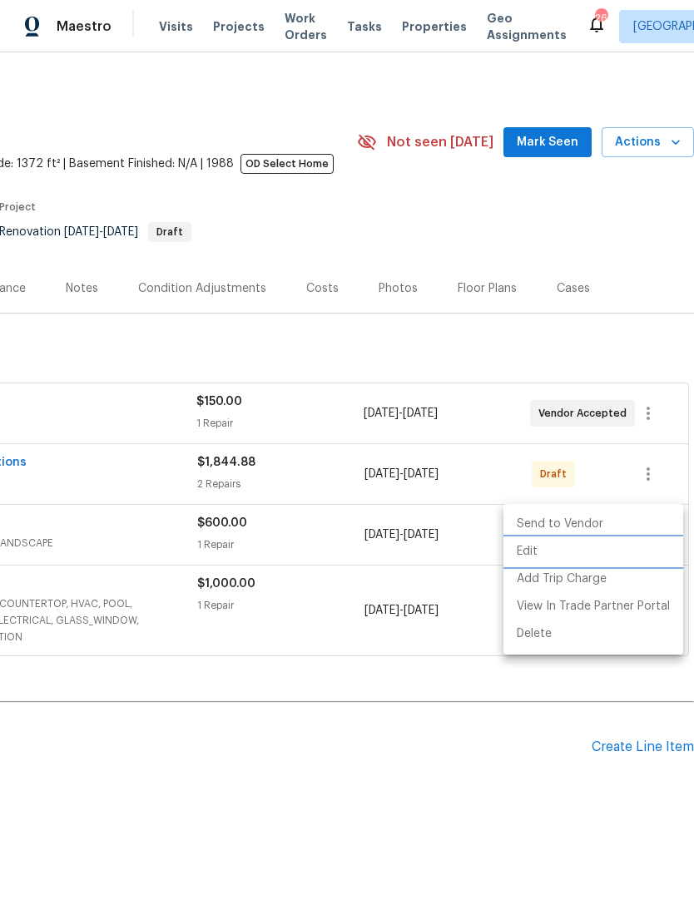
click at [550, 551] on li "Edit" at bounding box center [593, 551] width 180 height 27
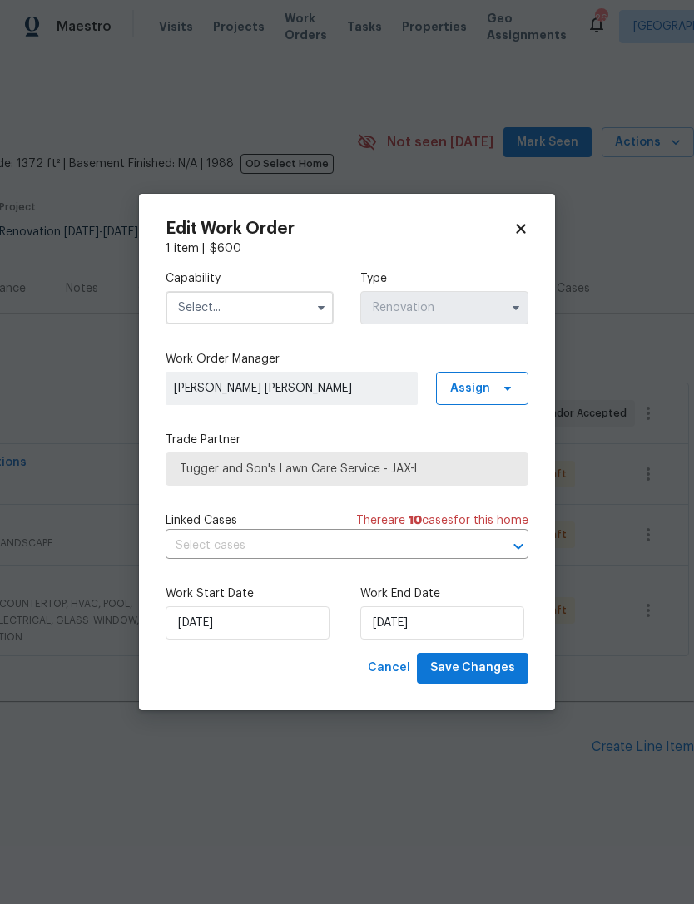
click at [270, 303] on input "text" at bounding box center [249, 307] width 168 height 33
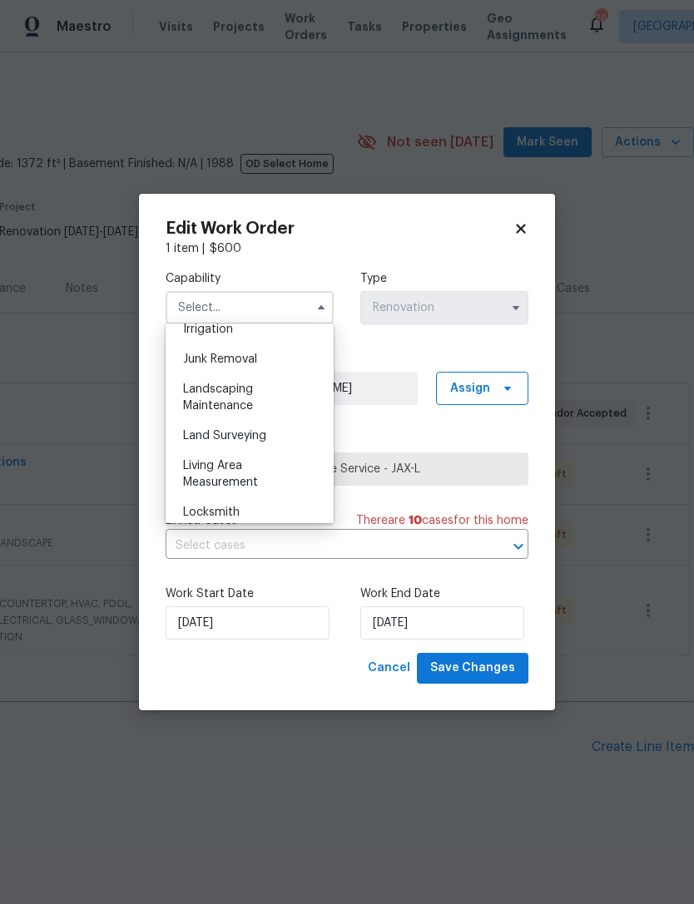
scroll to position [1042, 0]
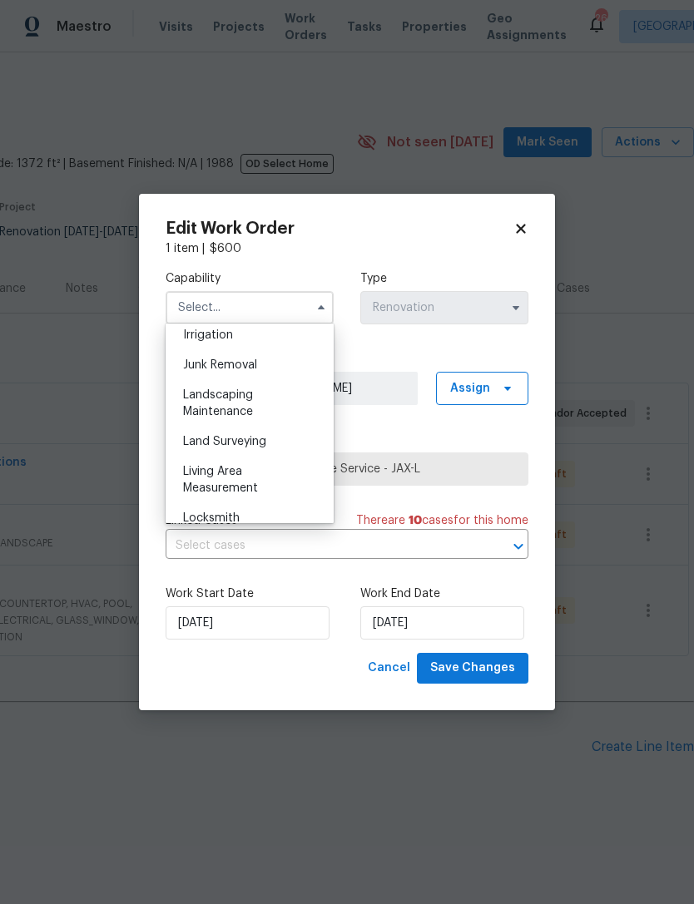
click at [262, 402] on div "Landscaping Maintenance" at bounding box center [250, 403] width 160 height 47
type input "Landscaping Maintenance"
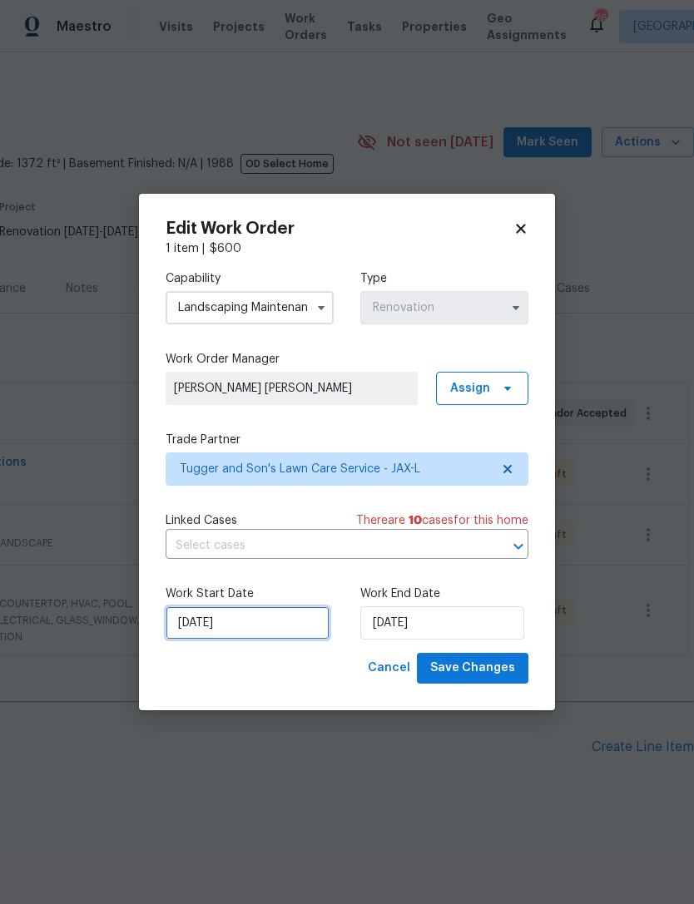
click at [270, 628] on input "8/18/2025" at bounding box center [247, 622] width 164 height 33
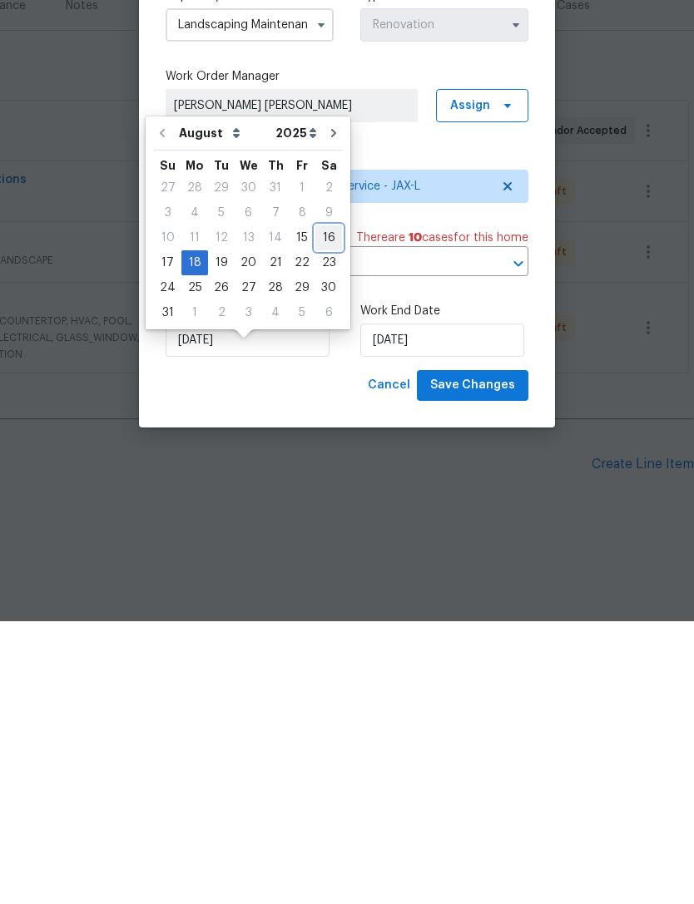
click at [316, 509] on div "16" at bounding box center [328, 520] width 27 height 23
type input "8/16/2025"
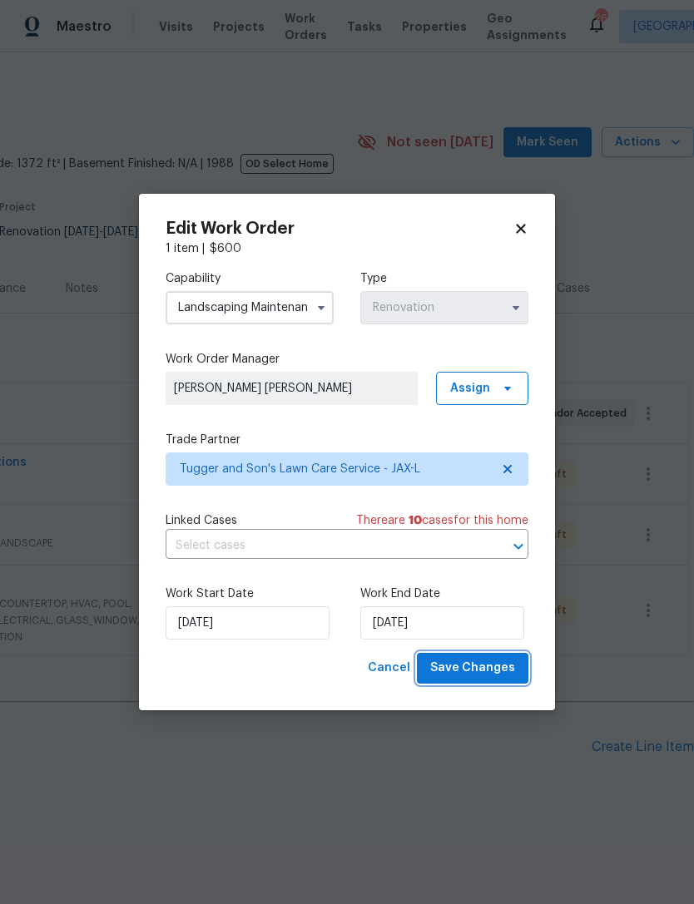
click at [516, 674] on button "Save Changes" at bounding box center [472, 668] width 111 height 31
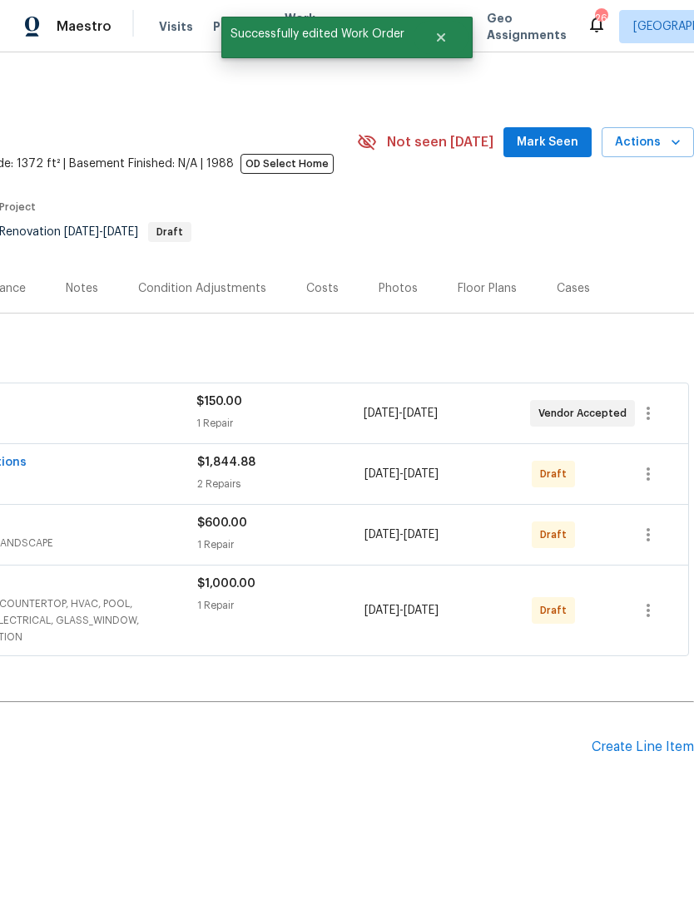
scroll to position [0, 246]
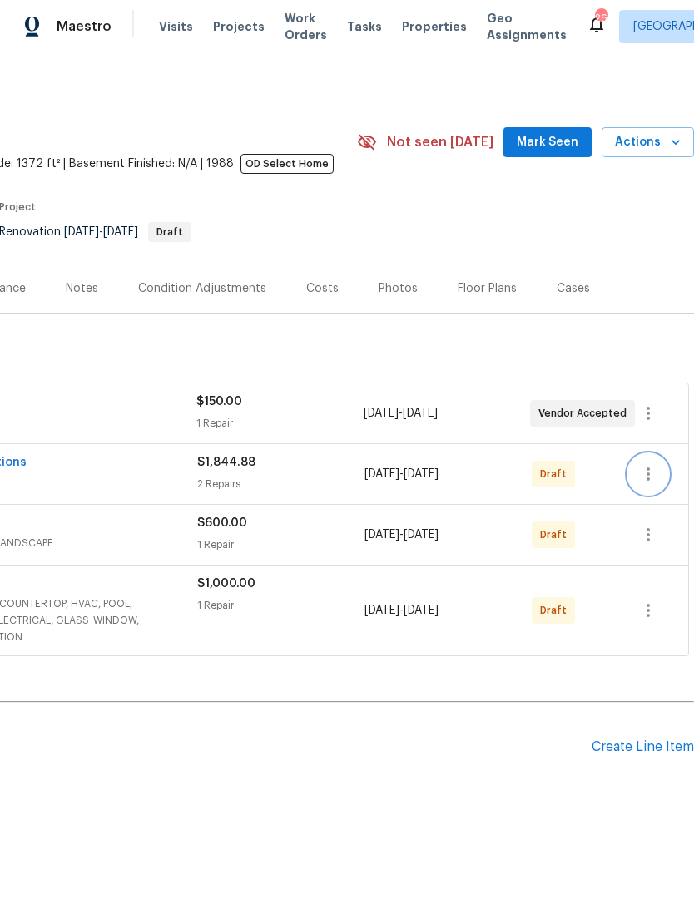
click at [650, 464] on icon "button" at bounding box center [648, 474] width 20 height 20
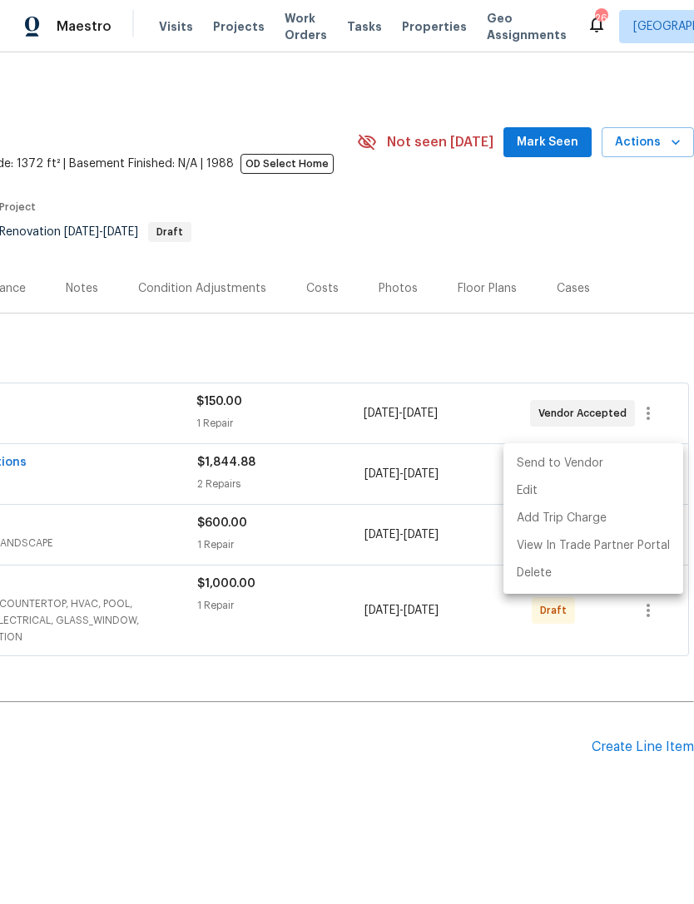
click at [625, 460] on li "Send to Vendor" at bounding box center [593, 463] width 180 height 27
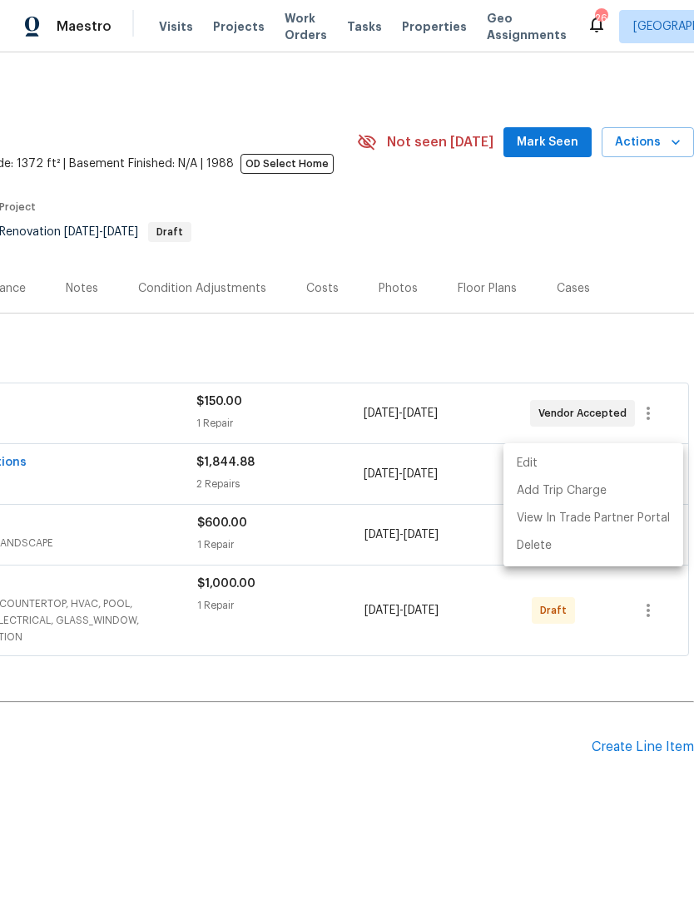
click at [543, 725] on div at bounding box center [347, 452] width 694 height 904
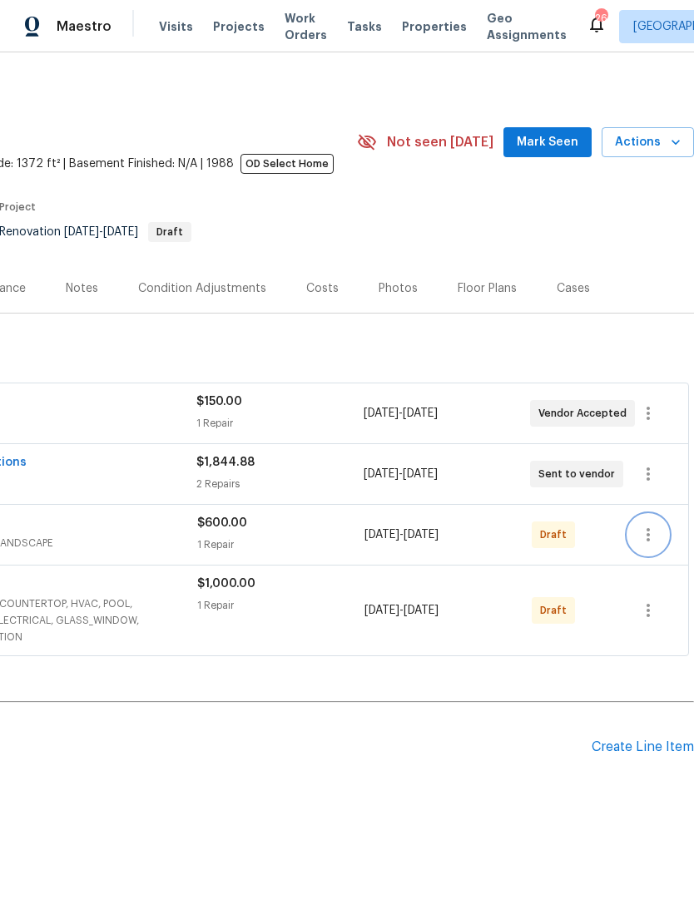
click at [654, 525] on icon "button" at bounding box center [648, 535] width 20 height 20
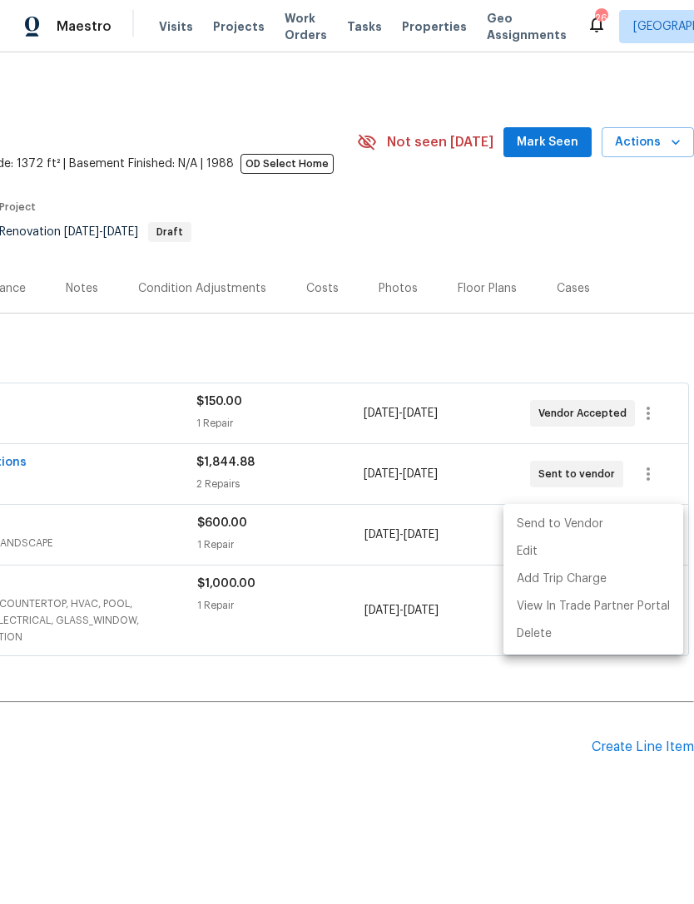
click at [614, 511] on li "Send to Vendor" at bounding box center [593, 524] width 180 height 27
click at [502, 723] on div at bounding box center [347, 452] width 694 height 904
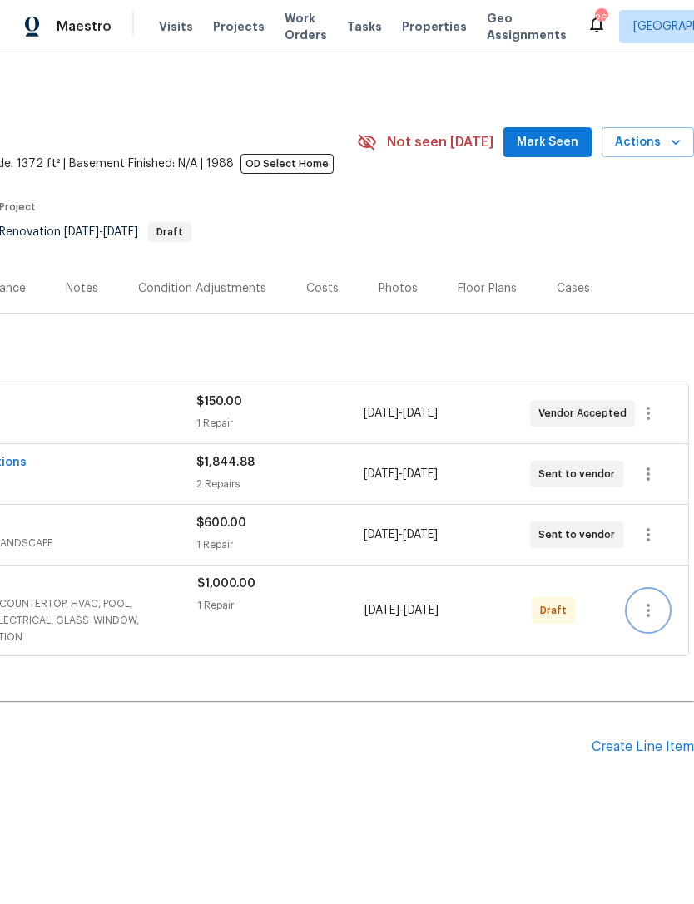
click at [661, 590] on button "button" at bounding box center [648, 610] width 40 height 40
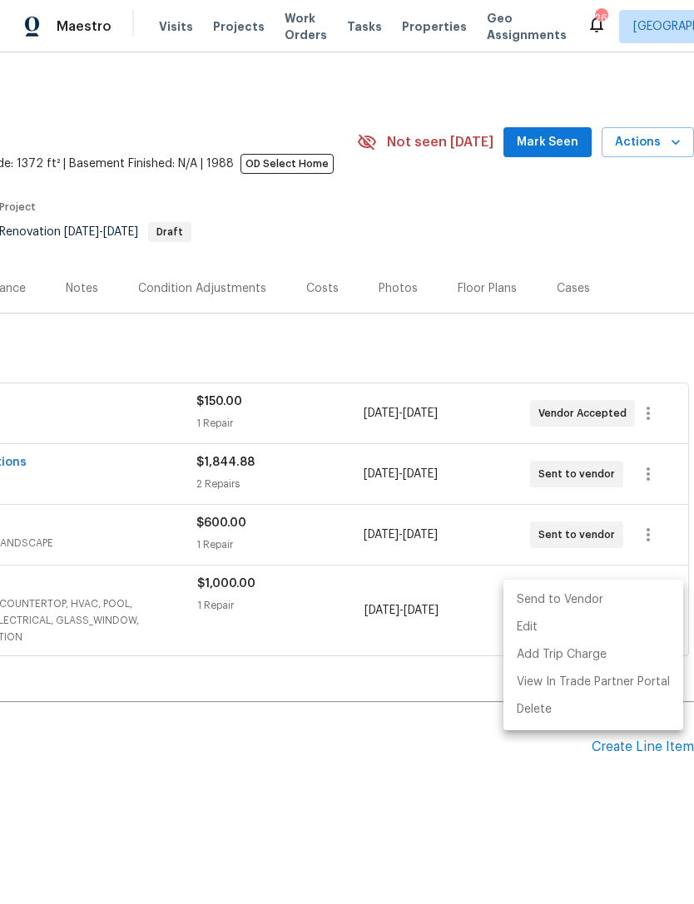
click at [610, 590] on li "Send to Vendor" at bounding box center [593, 599] width 180 height 27
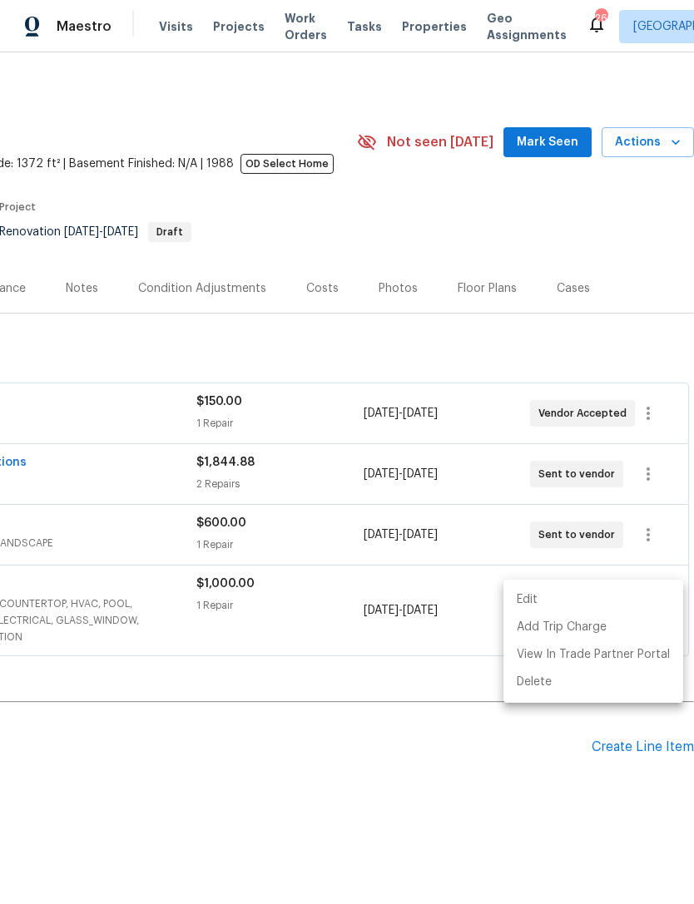
click at [464, 762] on div at bounding box center [347, 452] width 694 height 904
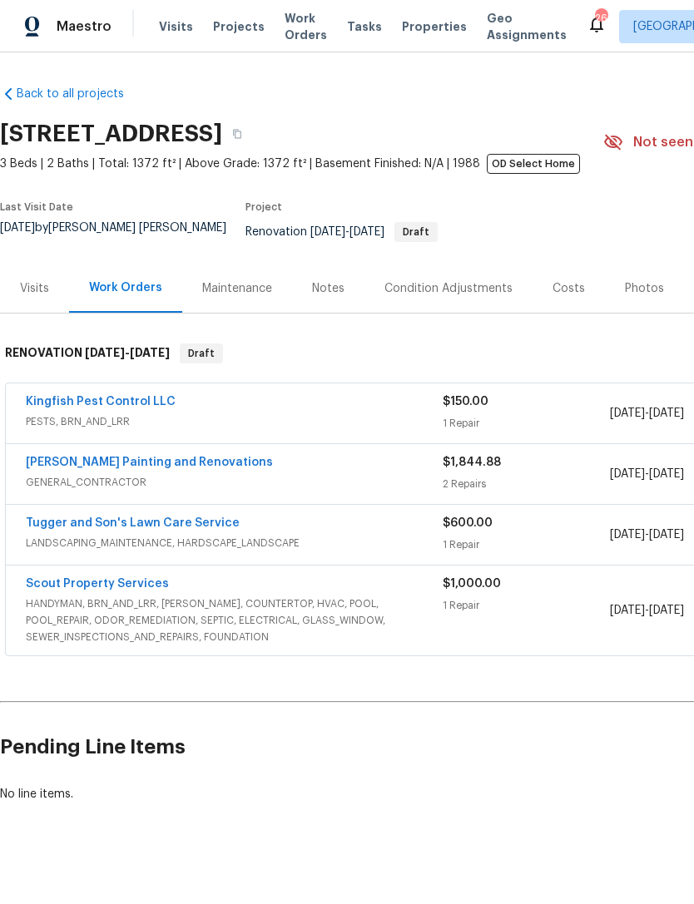
scroll to position [0, 0]
click at [319, 491] on span "GENERAL_CONTRACTOR" at bounding box center [234, 482] width 417 height 17
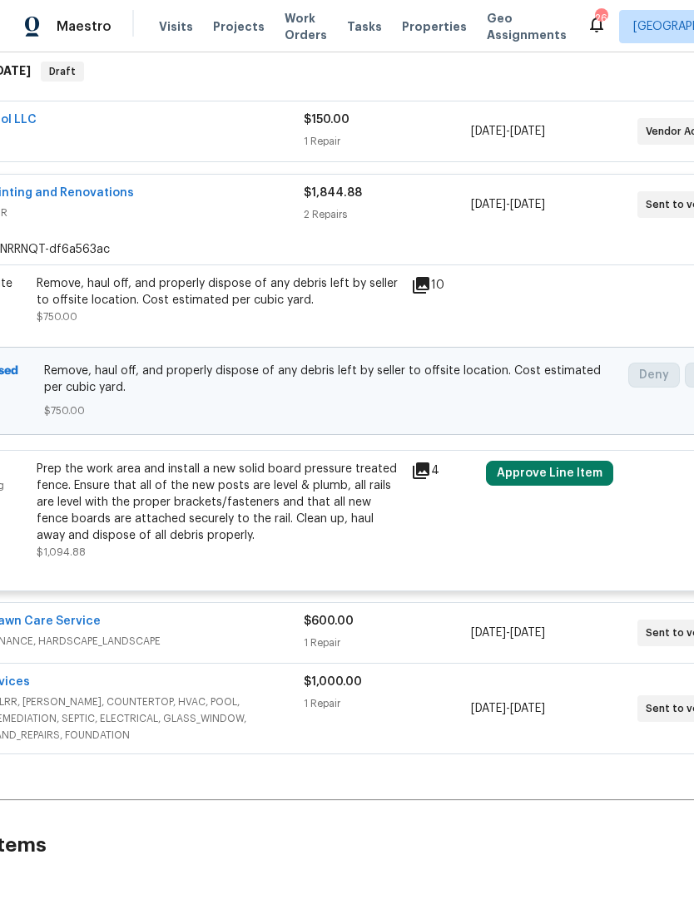
scroll to position [273, 149]
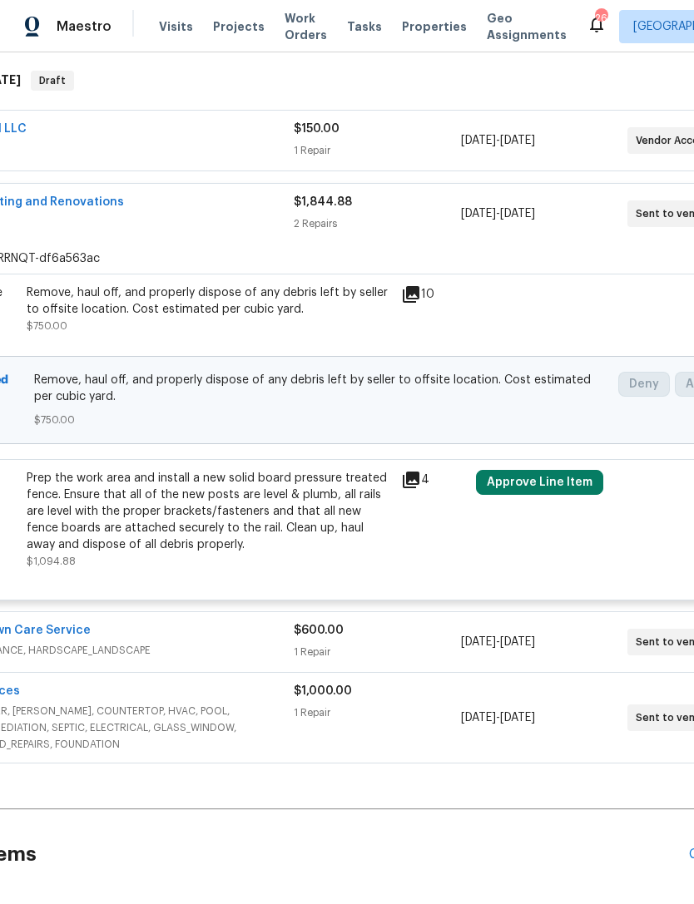
click at [420, 490] on icon at bounding box center [411, 480] width 20 height 20
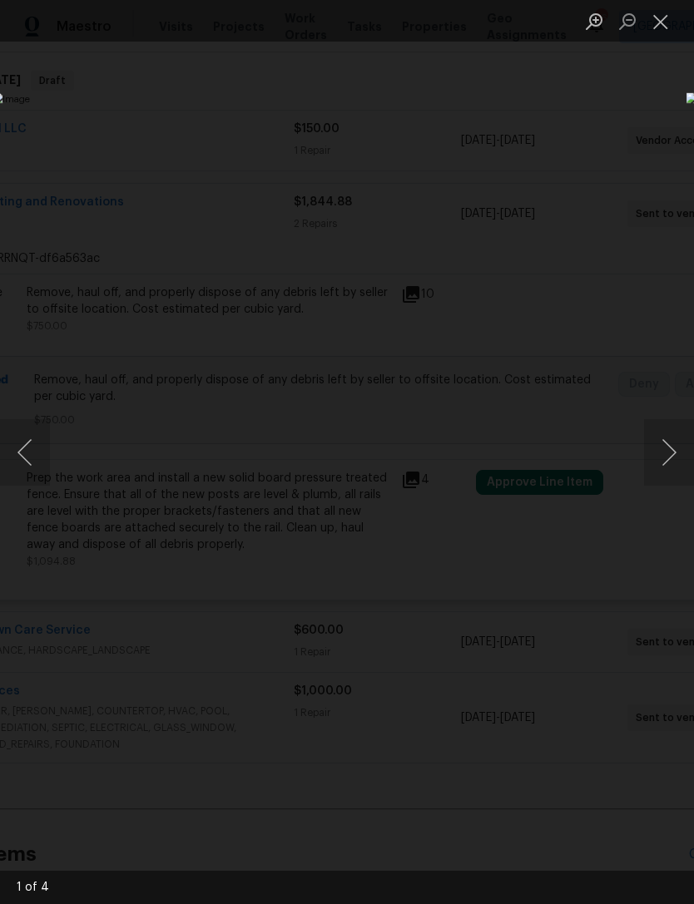
click at [544, 437] on img "Lightbox" at bounding box center [268, 451] width 551 height 719
click at [666, 461] on button "Next image" at bounding box center [669, 452] width 50 height 67
click at [666, 435] on button "Next image" at bounding box center [669, 452] width 50 height 67
click at [685, 455] on button "Next image" at bounding box center [669, 452] width 50 height 67
click at [669, 447] on button "Next image" at bounding box center [669, 452] width 50 height 67
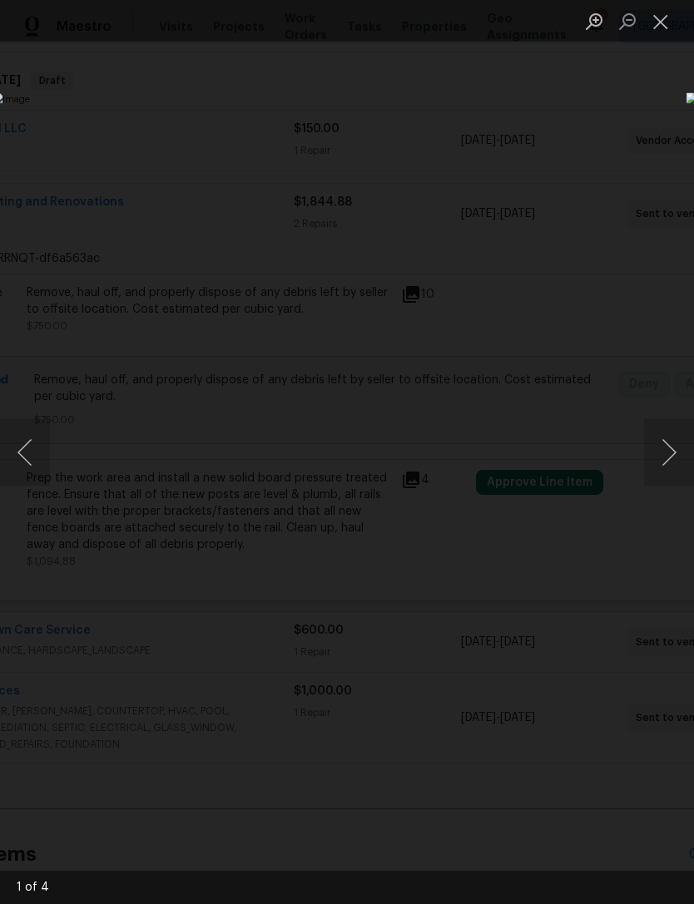
click at [660, 444] on button "Next image" at bounding box center [669, 452] width 50 height 67
click at [20, 451] on button "Previous image" at bounding box center [25, 452] width 50 height 67
click at [9, 454] on button "Previous image" at bounding box center [25, 452] width 50 height 67
click at [22, 451] on button "Previous image" at bounding box center [25, 452] width 50 height 67
click at [11, 451] on button "Previous image" at bounding box center [25, 452] width 50 height 67
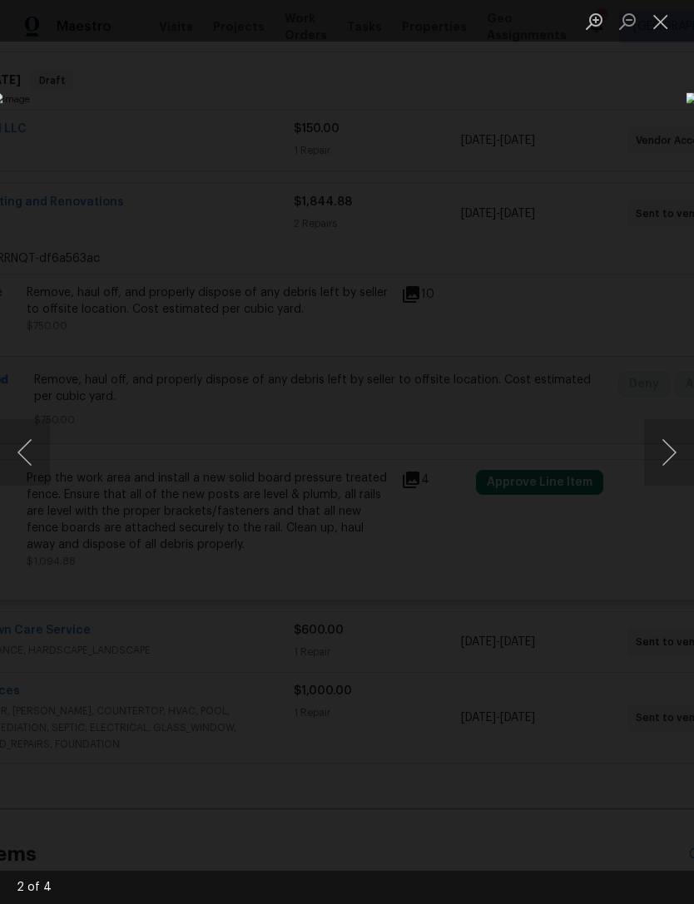
click at [664, 457] on button "Next image" at bounding box center [669, 452] width 50 height 67
click at [687, 449] on button "Next image" at bounding box center [669, 452] width 50 height 67
click at [27, 454] on button "Previous image" at bounding box center [25, 452] width 50 height 67
click at [675, 449] on button "Next image" at bounding box center [669, 452] width 50 height 67
click at [671, 463] on button "Next image" at bounding box center [669, 452] width 50 height 67
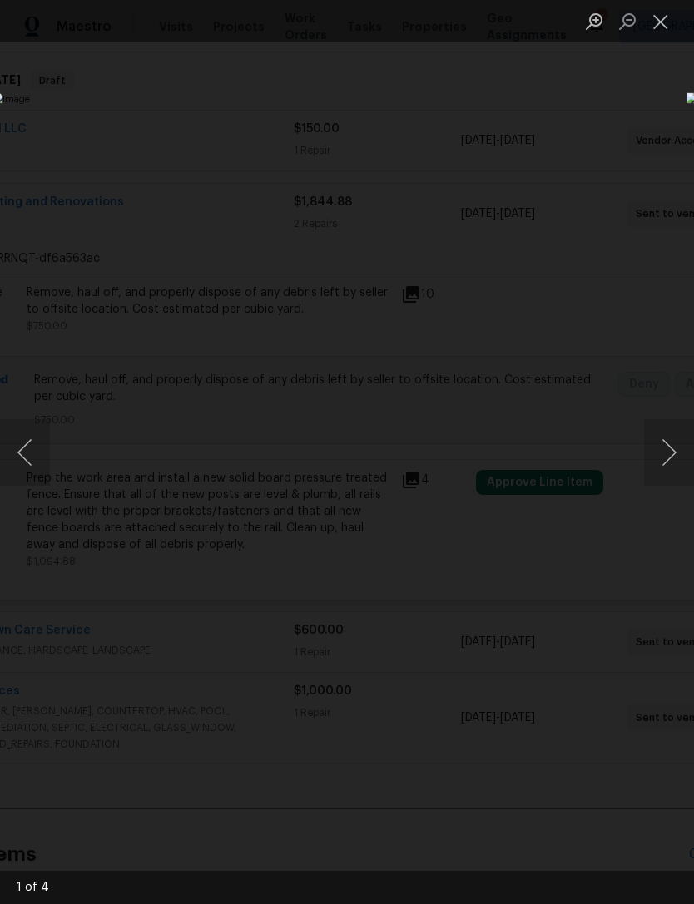
click at [668, 465] on button "Next image" at bounding box center [669, 452] width 50 height 67
click at [672, 468] on button "Next image" at bounding box center [669, 452] width 50 height 67
click at [684, 456] on button "Next image" at bounding box center [669, 452] width 50 height 67
click at [562, 187] on div "Lightbox" at bounding box center [347, 452] width 694 height 904
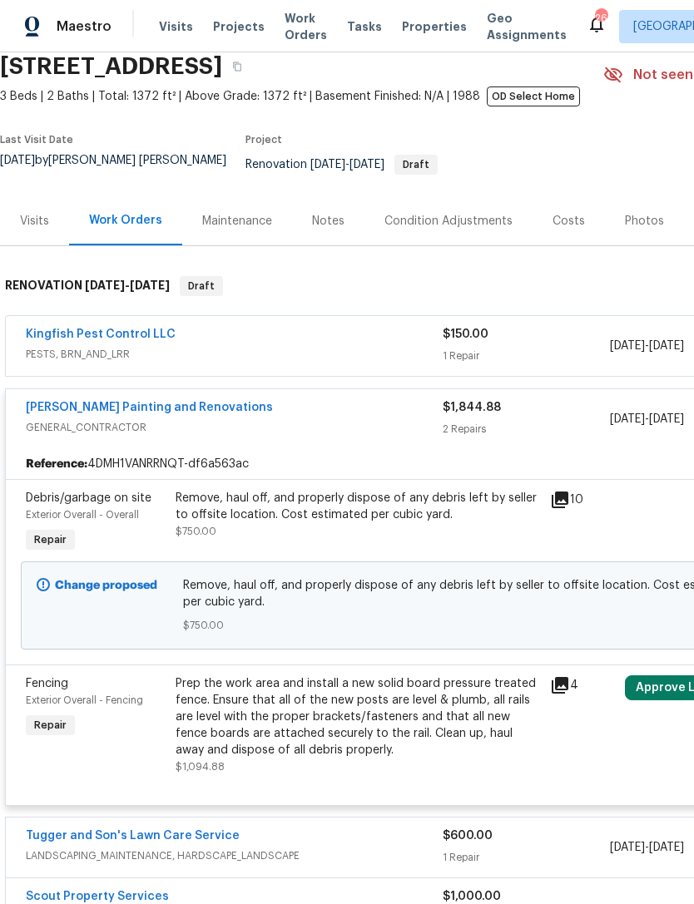
scroll to position [67, 0]
click at [27, 230] on div "Visits" at bounding box center [34, 221] width 29 height 17
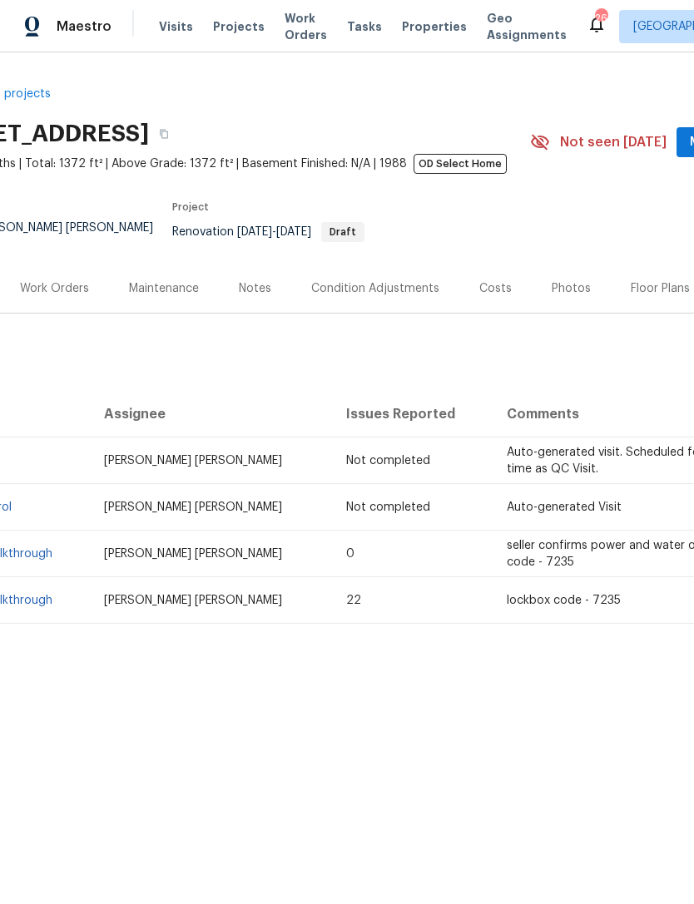
scroll to position [0, 72]
click at [48, 297] on div "Work Orders" at bounding box center [55, 288] width 69 height 17
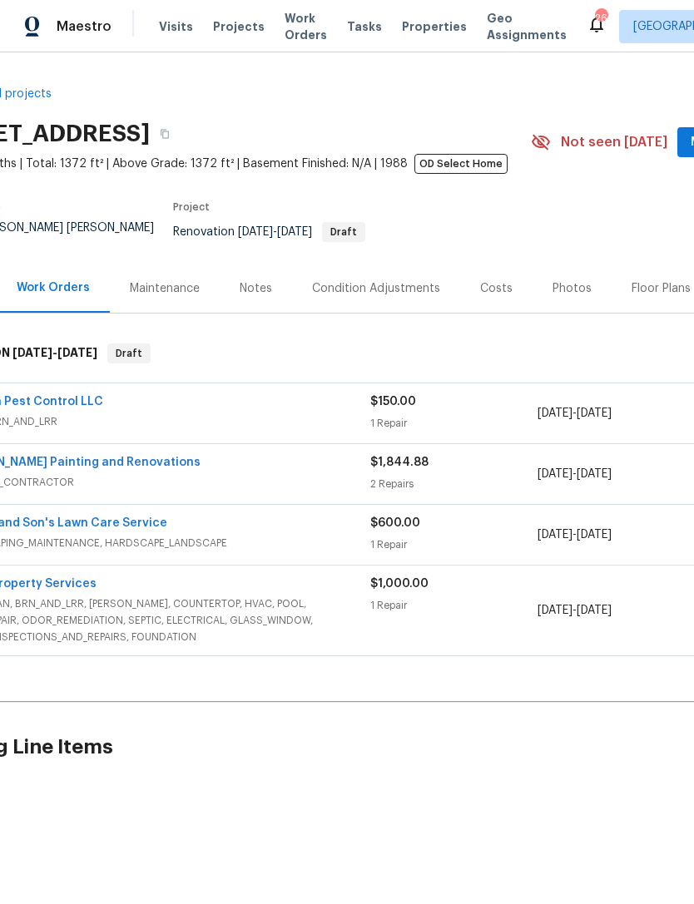
click at [208, 489] on span "GENERAL_CONTRACTOR" at bounding box center [161, 482] width 417 height 17
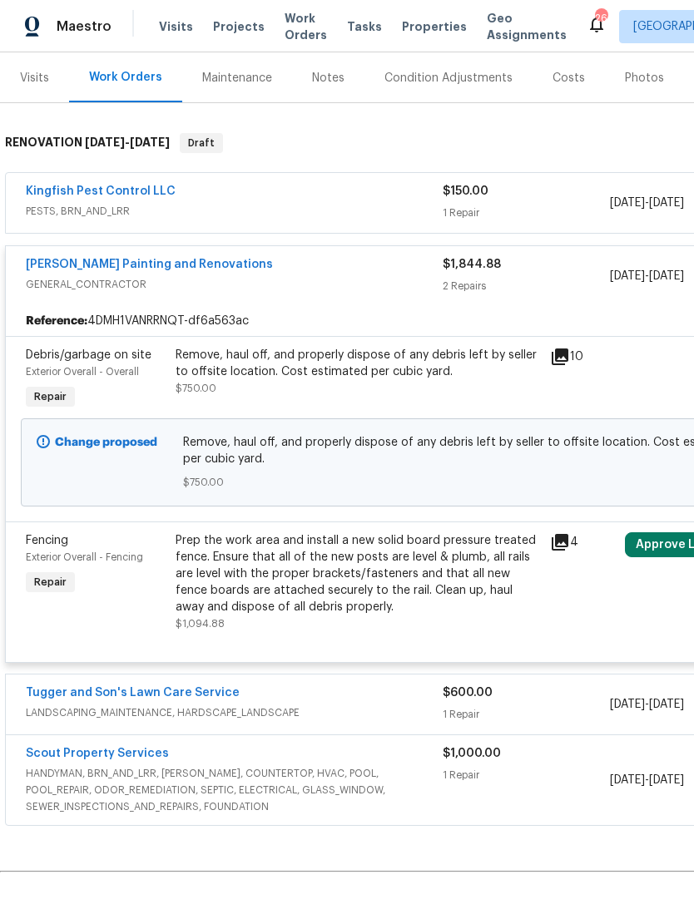
scroll to position [210, 0]
click at [402, 556] on div "Prep the work area and install a new solid board pressure treated fence. Ensure…" at bounding box center [357, 573] width 364 height 83
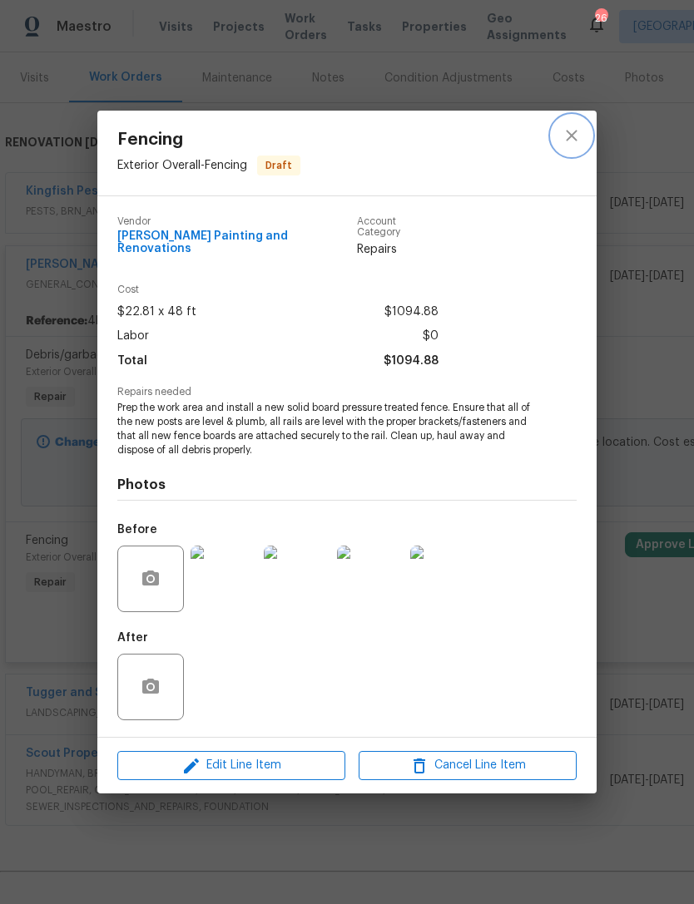
click at [576, 146] on icon "close" at bounding box center [571, 136] width 20 height 20
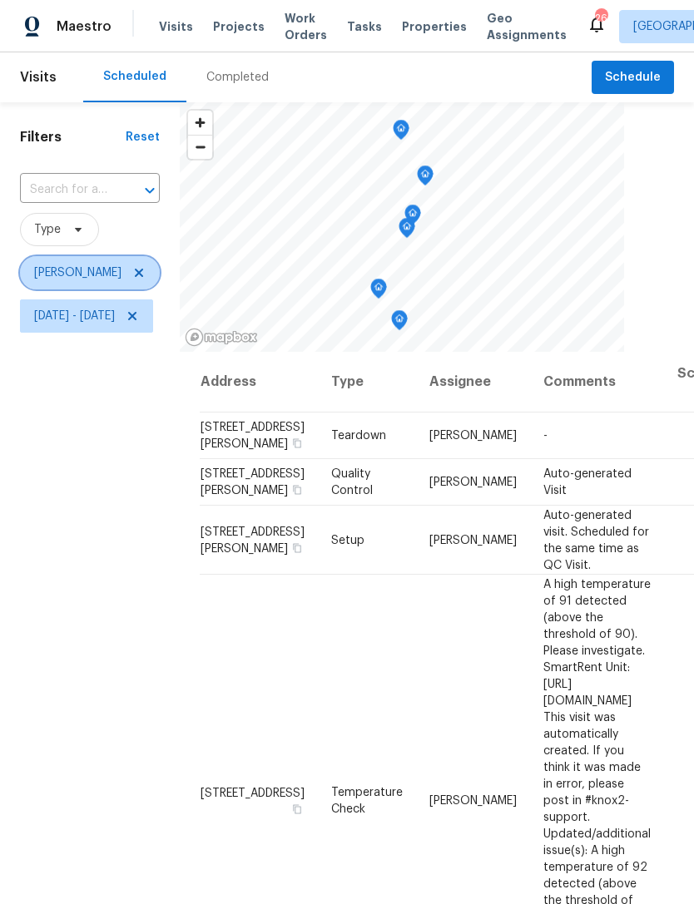
click at [127, 279] on span at bounding box center [136, 272] width 18 height 13
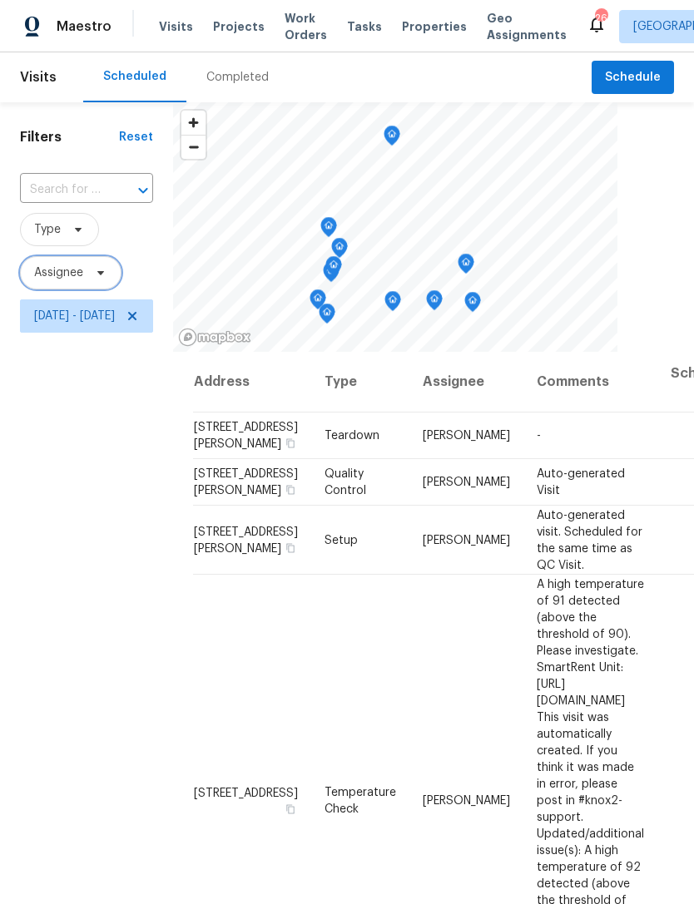
click at [97, 279] on icon at bounding box center [100, 272] width 13 height 13
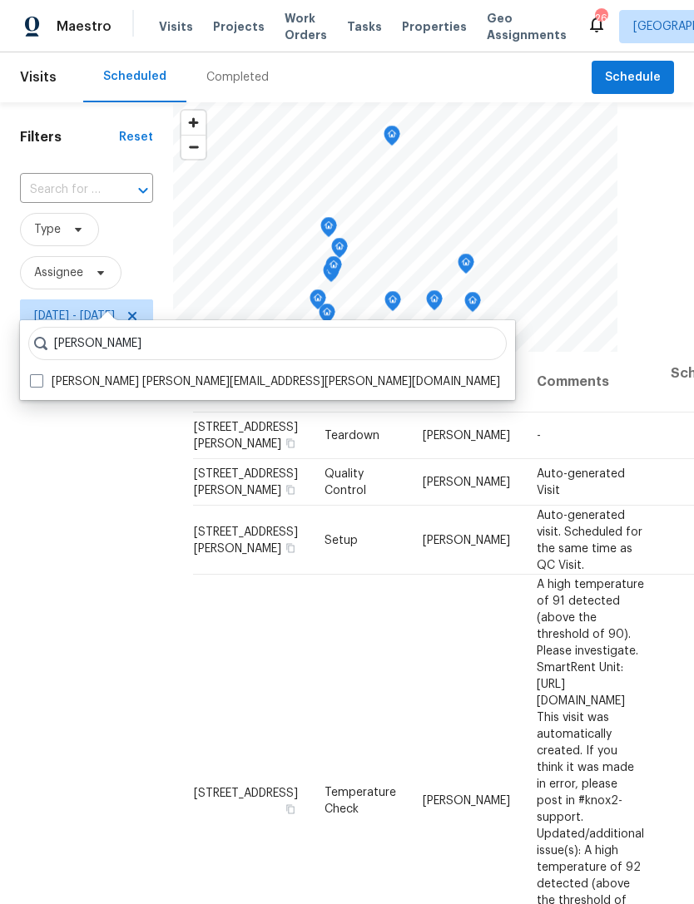
type input "[PERSON_NAME]"
click at [37, 384] on span at bounding box center [36, 380] width 13 height 13
click at [37, 384] on input "[PERSON_NAME] [PERSON_NAME][EMAIL_ADDRESS][PERSON_NAME][DOMAIN_NAME]" at bounding box center [35, 378] width 11 height 11
checkbox input "true"
